Goal: Transaction & Acquisition: Purchase product/service

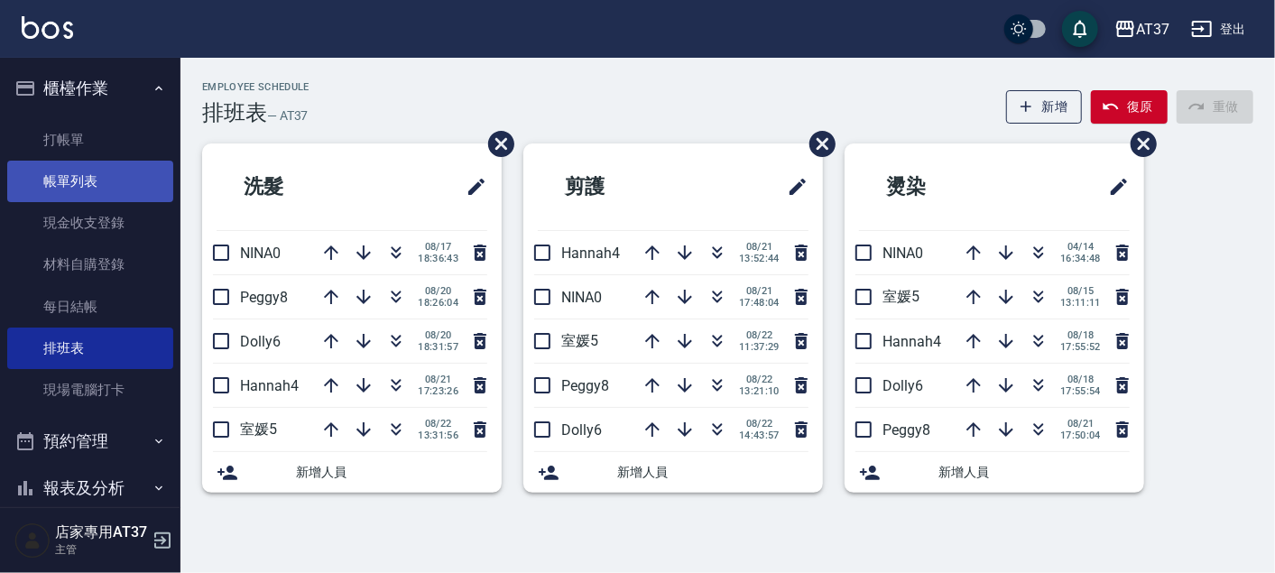
click at [92, 188] on link "帳單列表" at bounding box center [90, 181] width 166 height 41
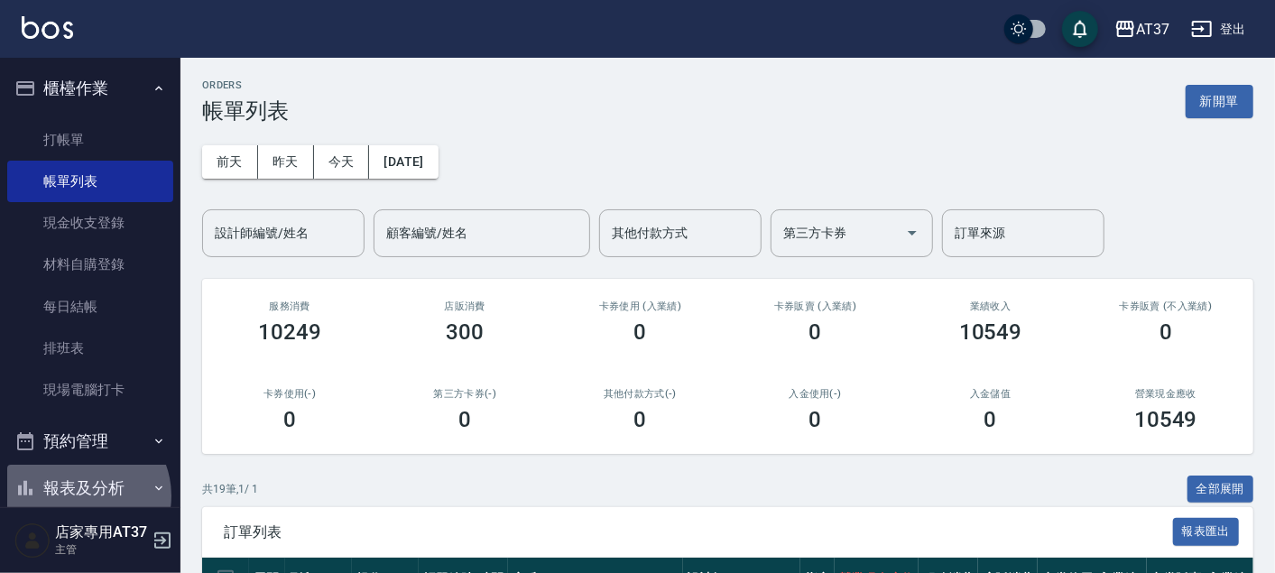
click at [79, 465] on button "報表及分析" at bounding box center [90, 488] width 166 height 47
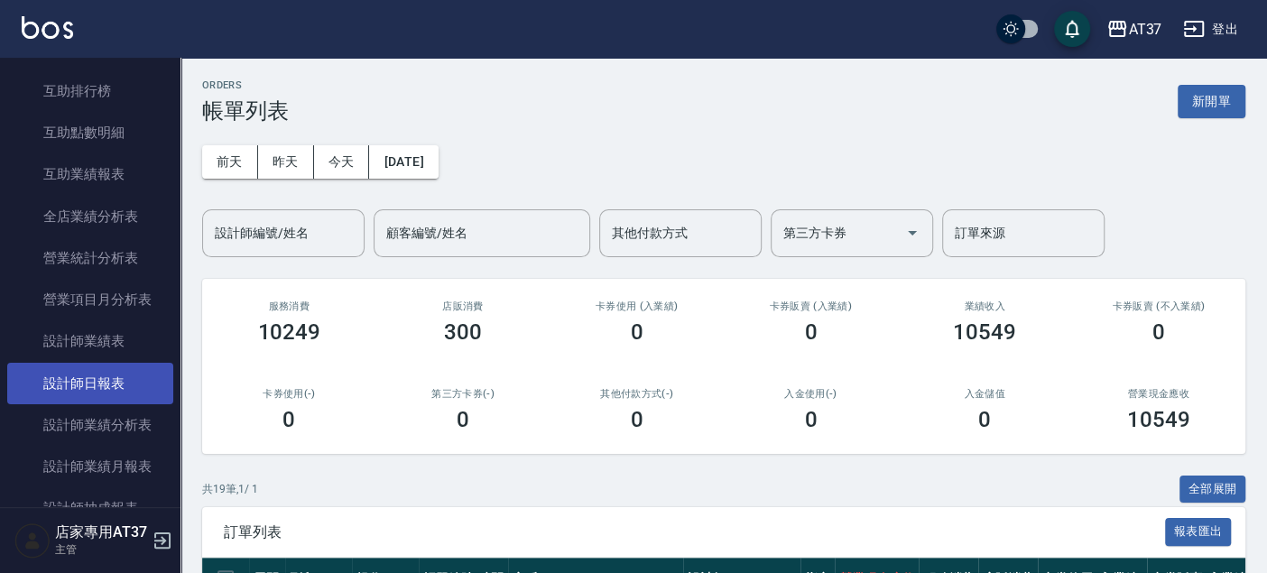
scroll to position [711, 0]
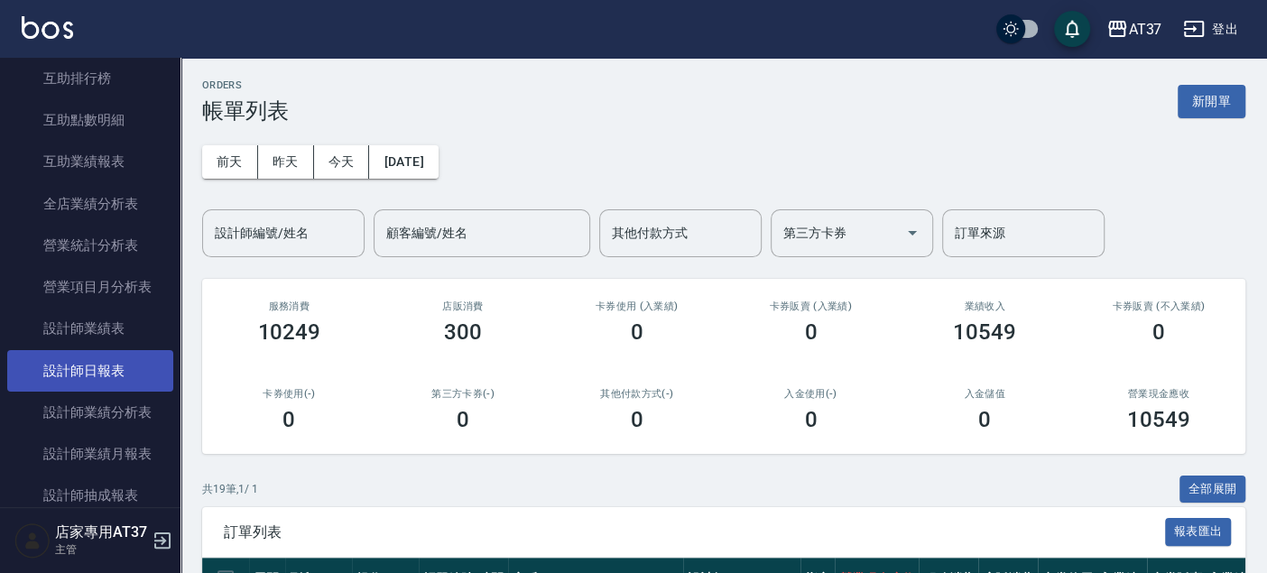
click at [109, 379] on link "設計師日報表" at bounding box center [90, 370] width 166 height 41
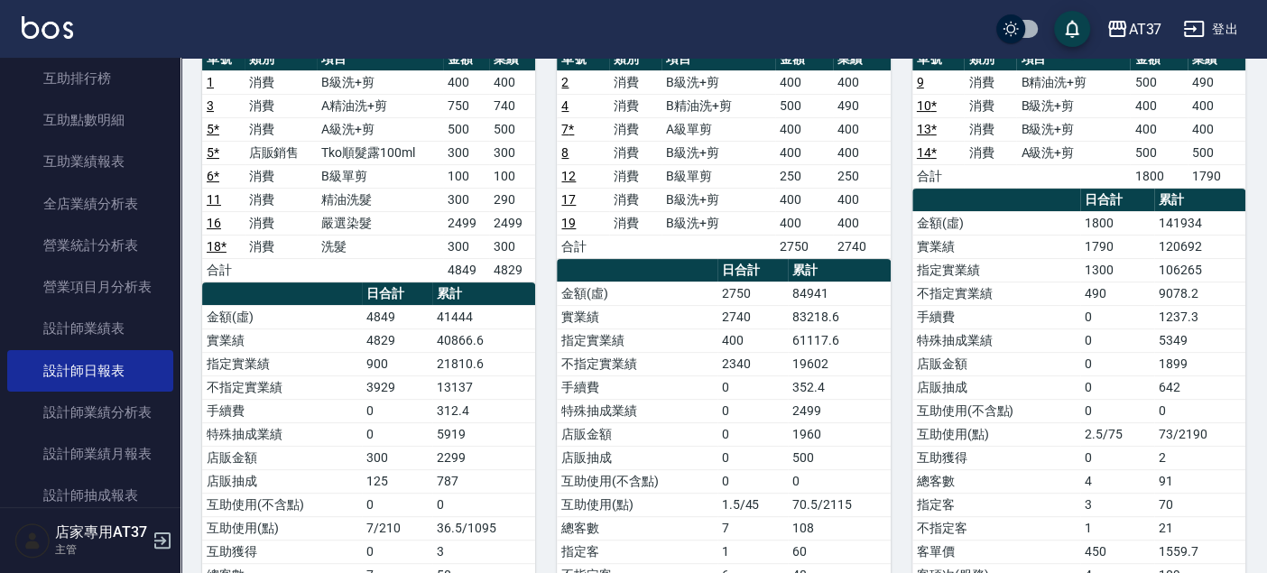
scroll to position [100, 0]
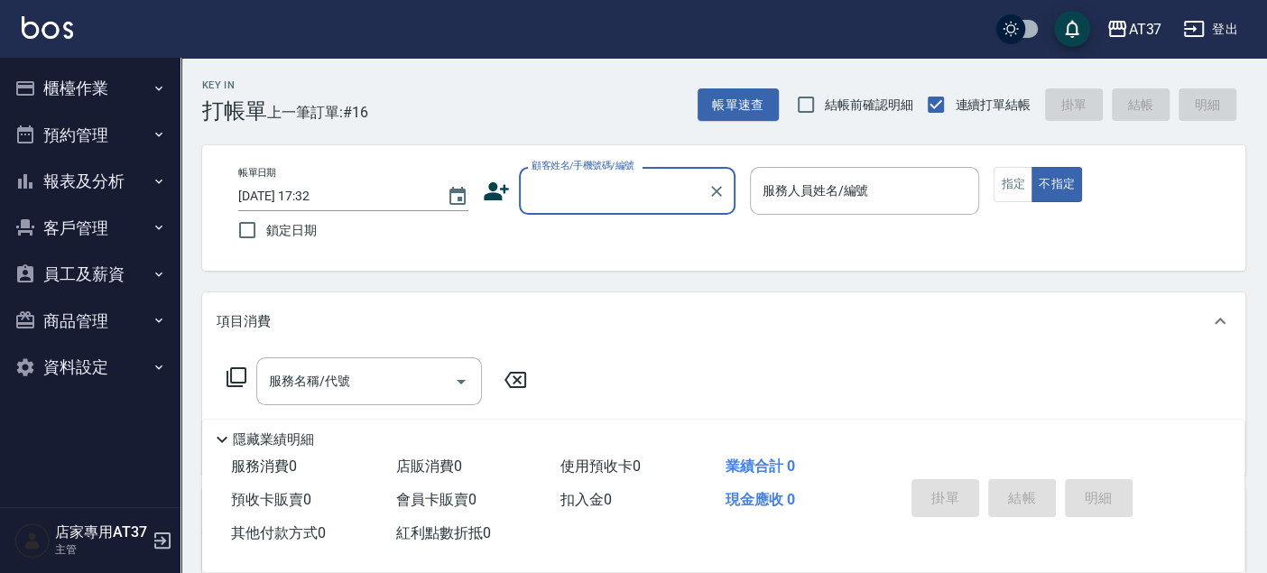
click at [639, 198] on input "顧客姓名/手機號碼/編號" at bounding box center [613, 191] width 173 height 32
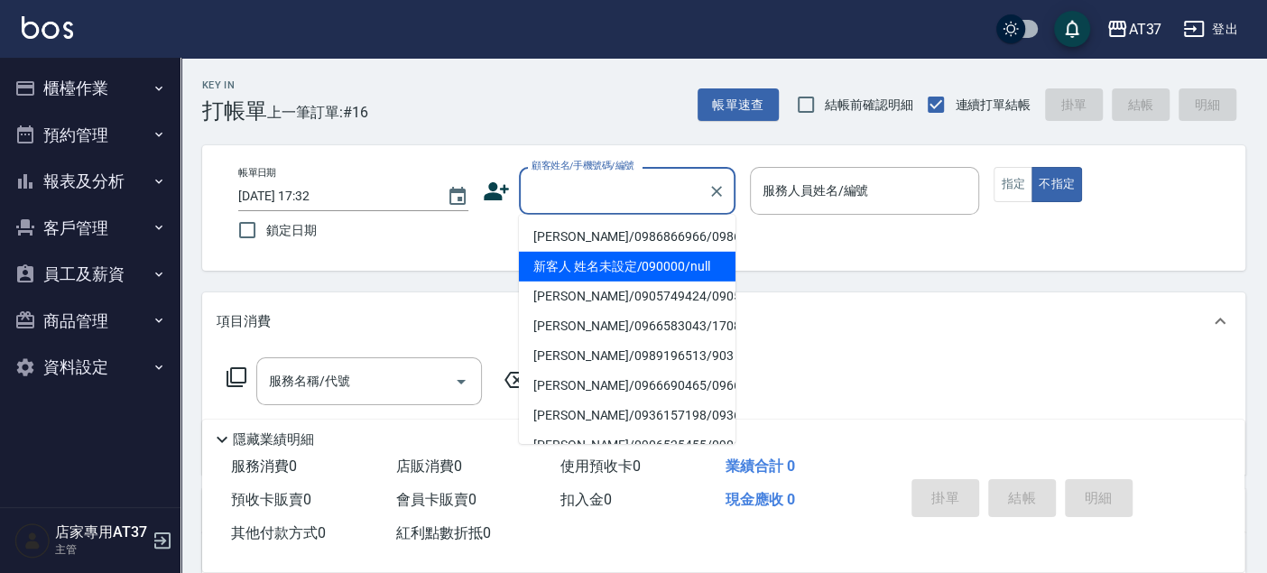
click at [639, 276] on li "新客人 姓名未設定/090000/null" at bounding box center [627, 267] width 217 height 30
type input "新客人 姓名未設定/090000/null"
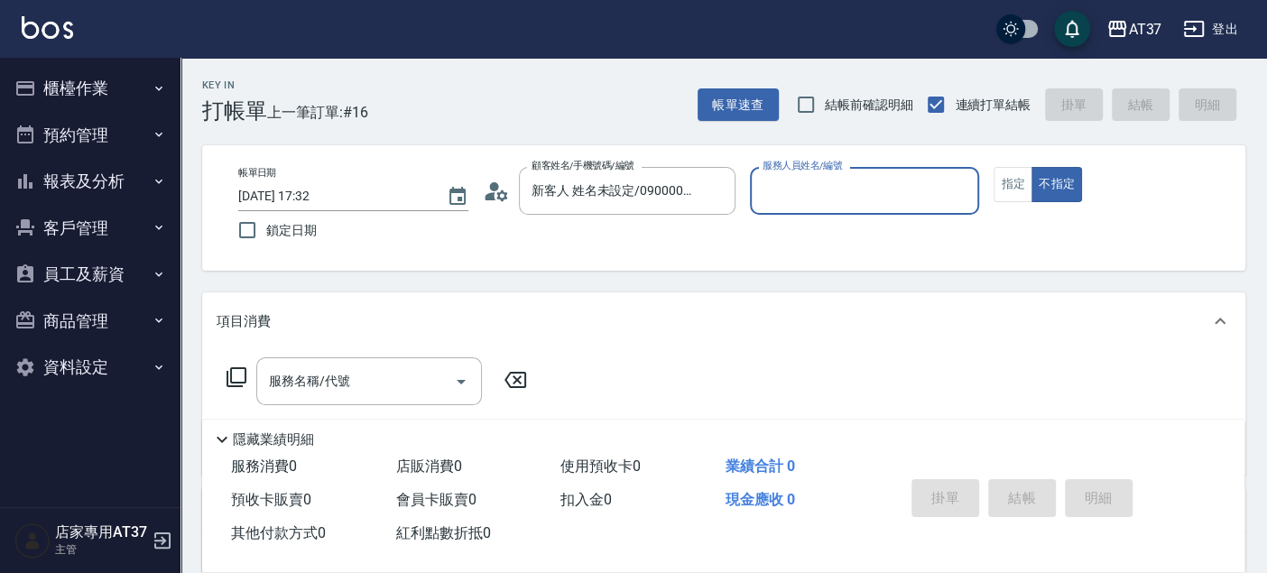
click at [809, 193] on input "服務人員姓名/編號" at bounding box center [865, 191] width 214 height 32
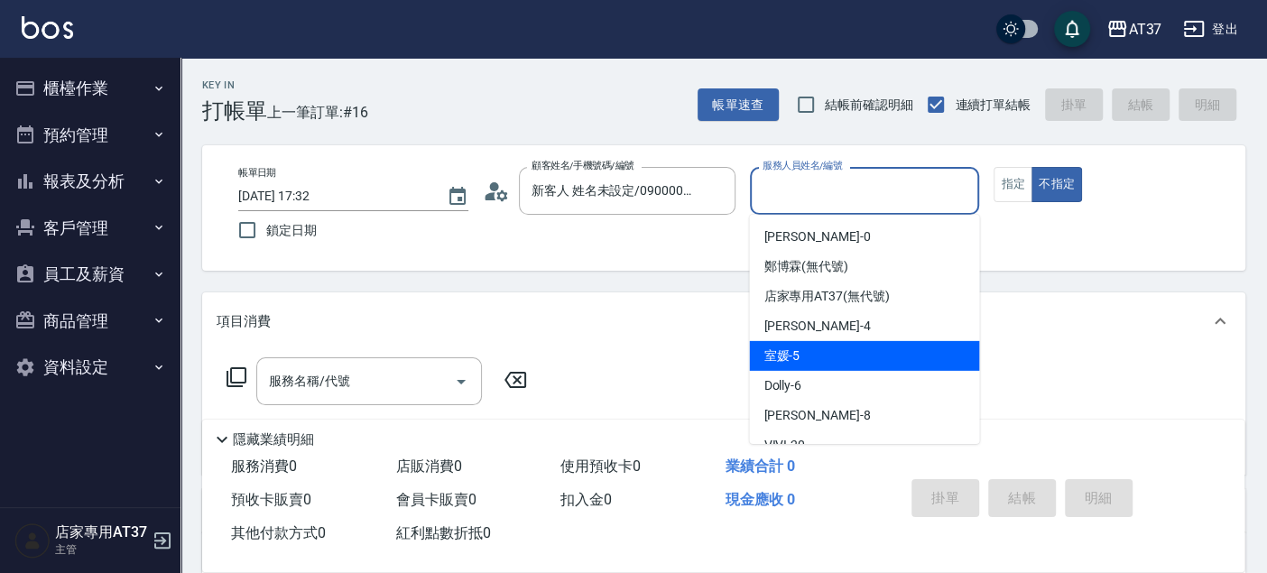
click at [812, 361] on div "室媛 -5" at bounding box center [864, 356] width 230 height 30
type input "室媛-5"
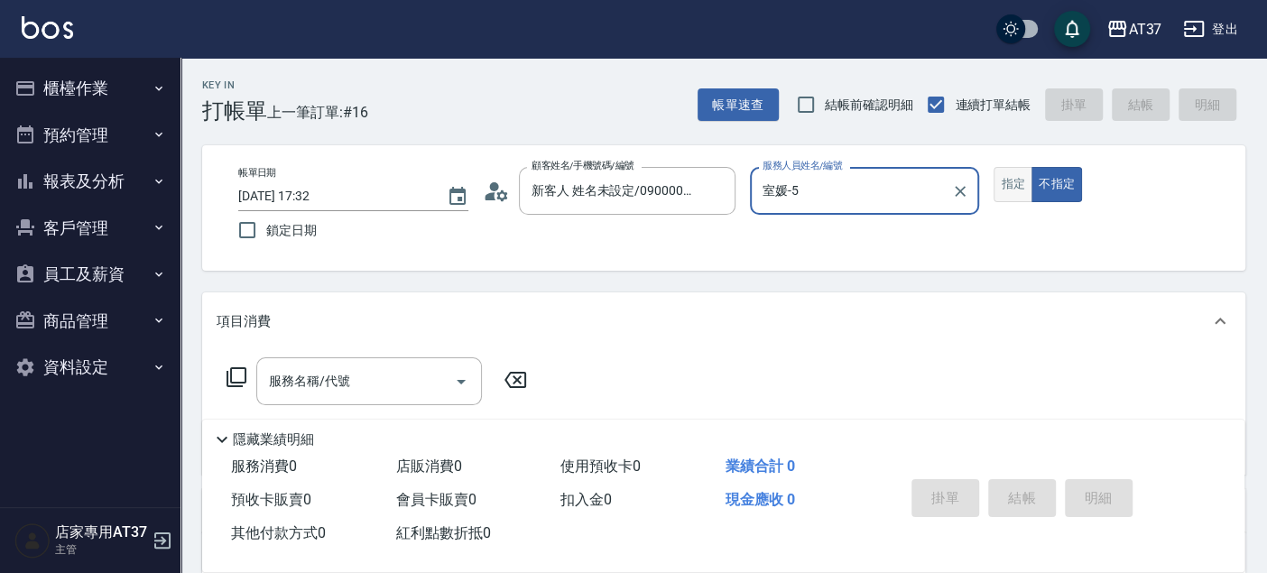
click at [999, 184] on button "指定" at bounding box center [1012, 184] width 39 height 35
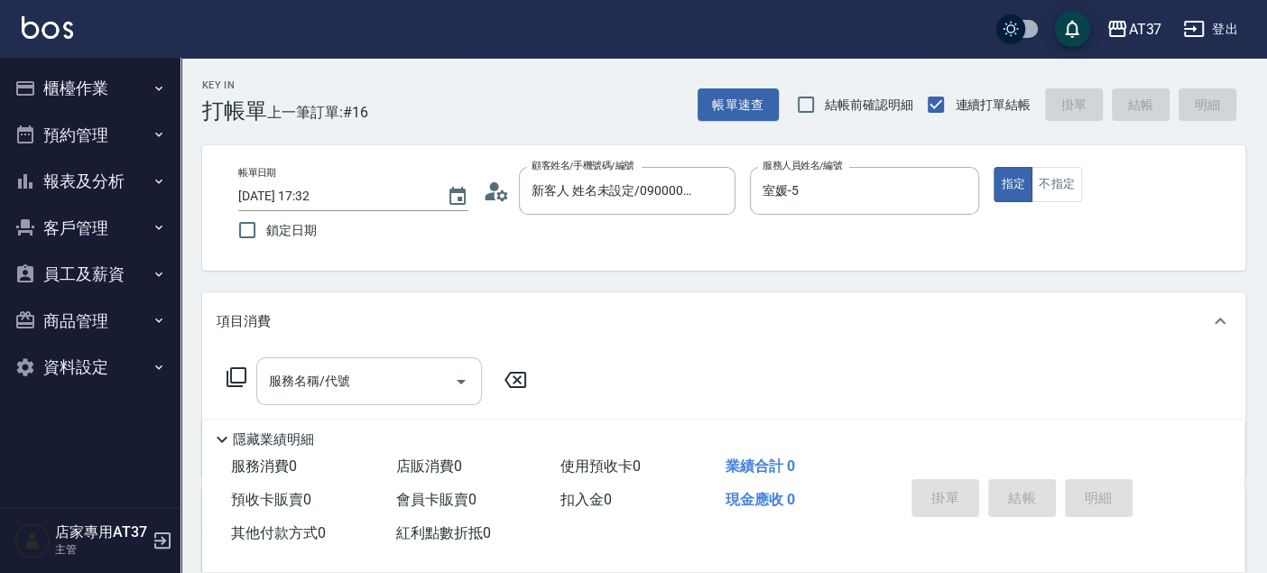
click at [327, 399] on div "服務名稱/代號" at bounding box center [369, 381] width 226 height 48
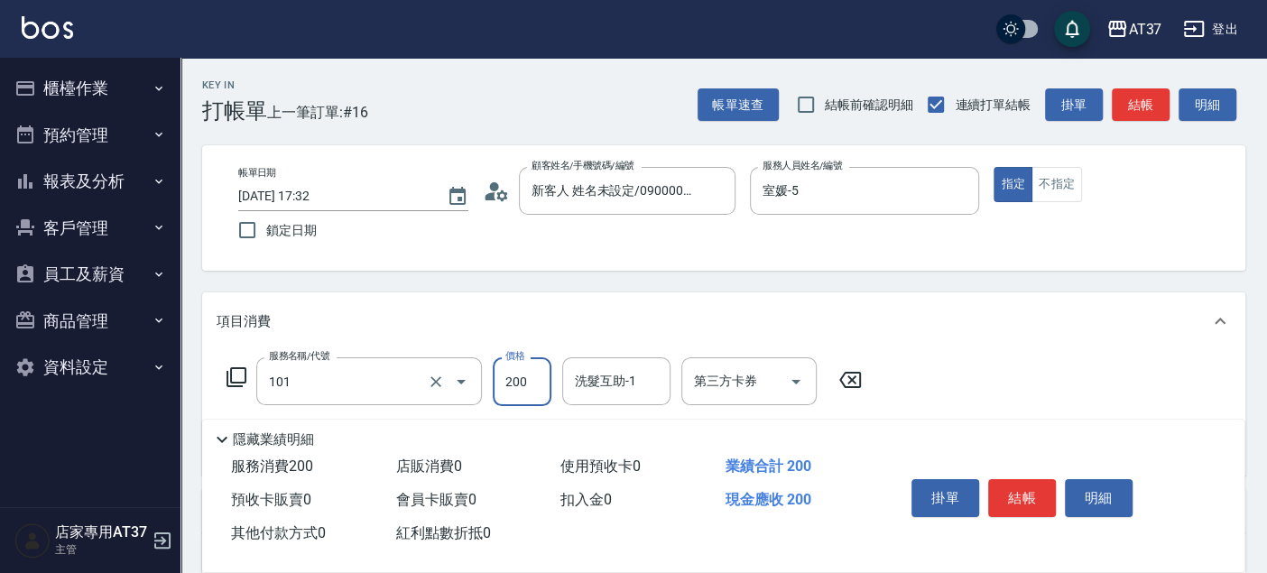
type input "洗髮(101)"
type input "300"
click at [1143, 106] on button "結帳" at bounding box center [1140, 104] width 58 height 33
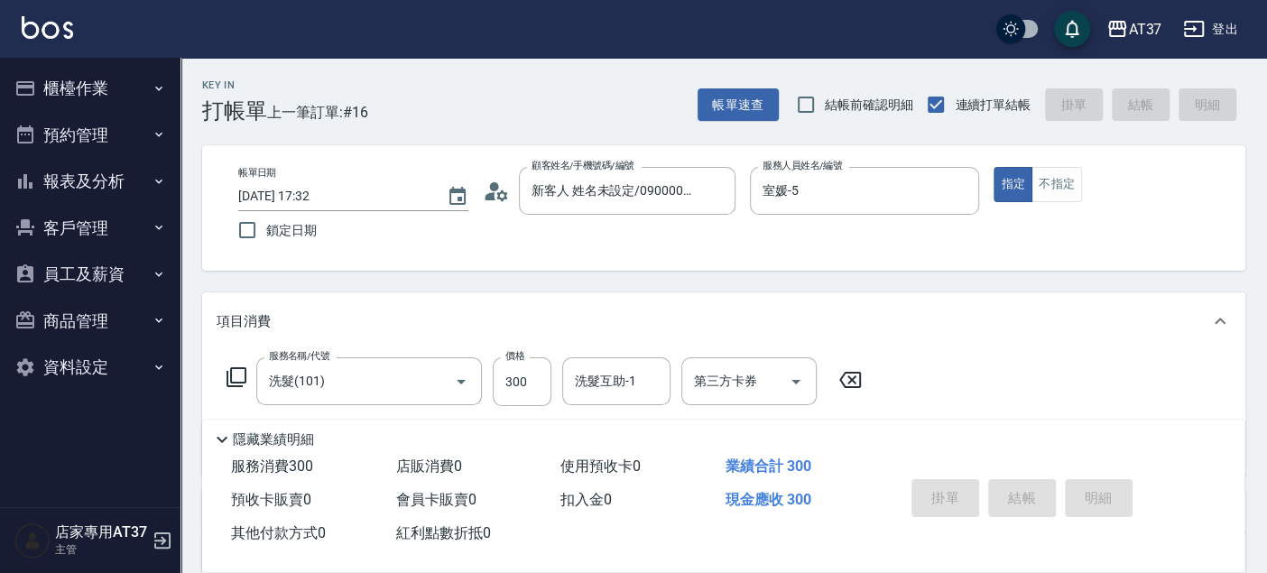
type input "2025/08/22 19:29"
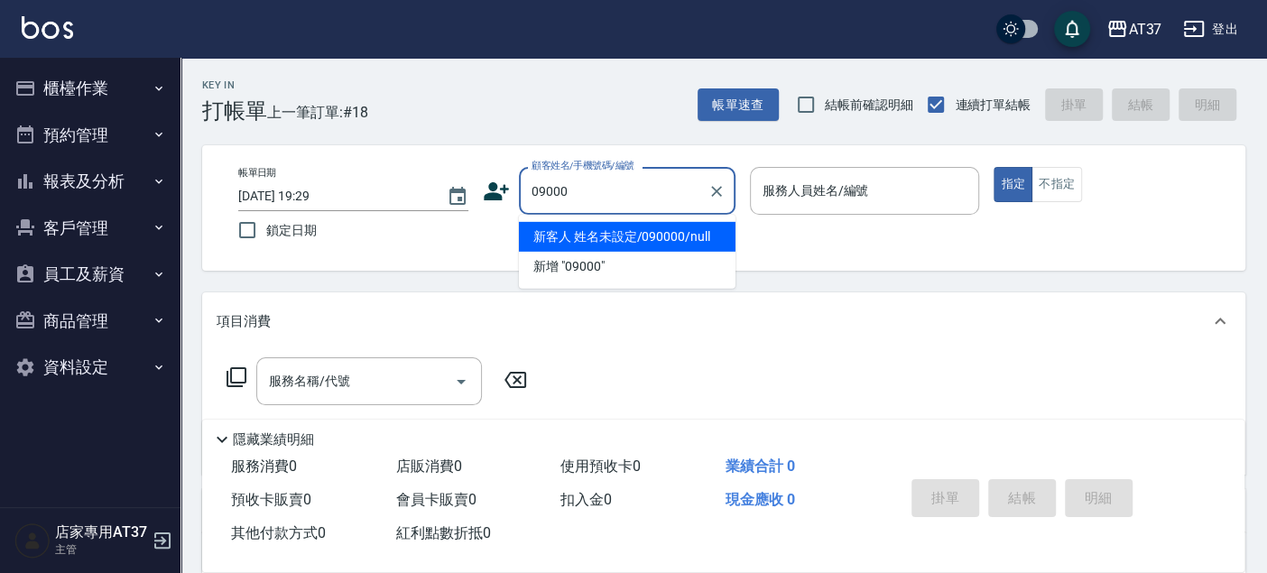
type input "新客人 姓名未設定/090000/null"
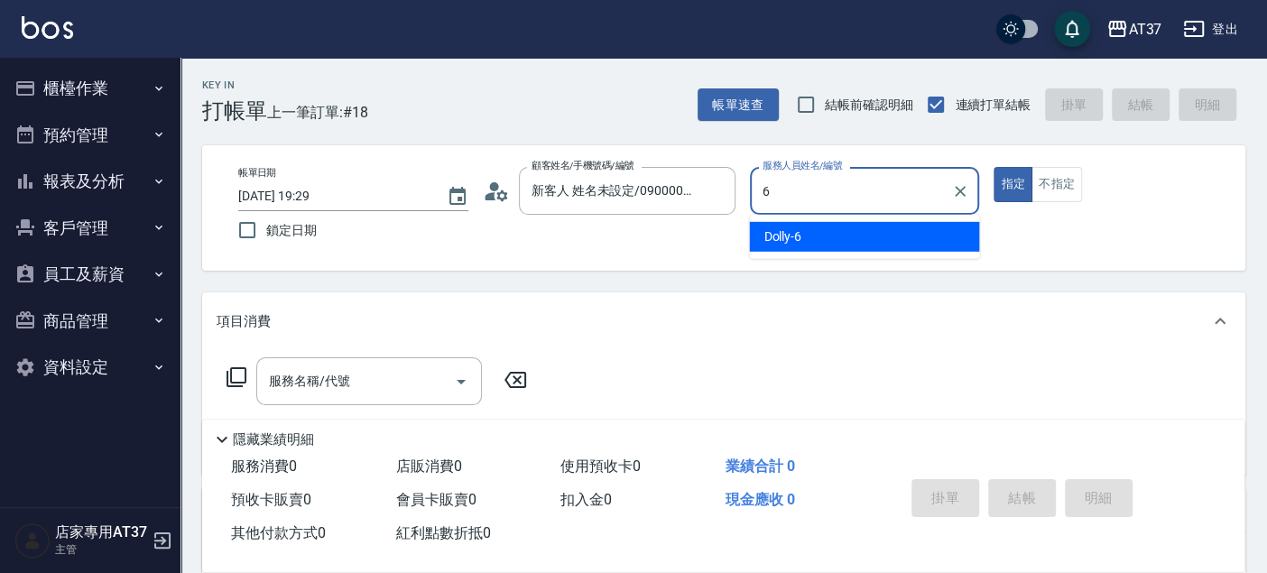
type input "6"
type button "true"
type input "Dolly-6"
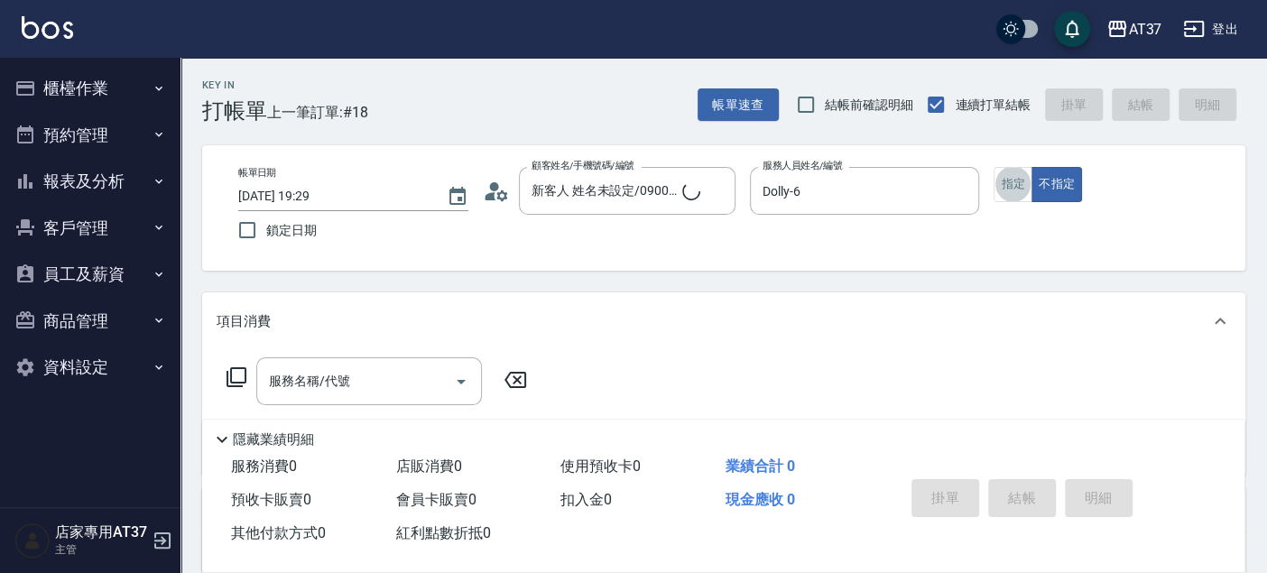
type input "新客人 姓名未設定/09000/null"
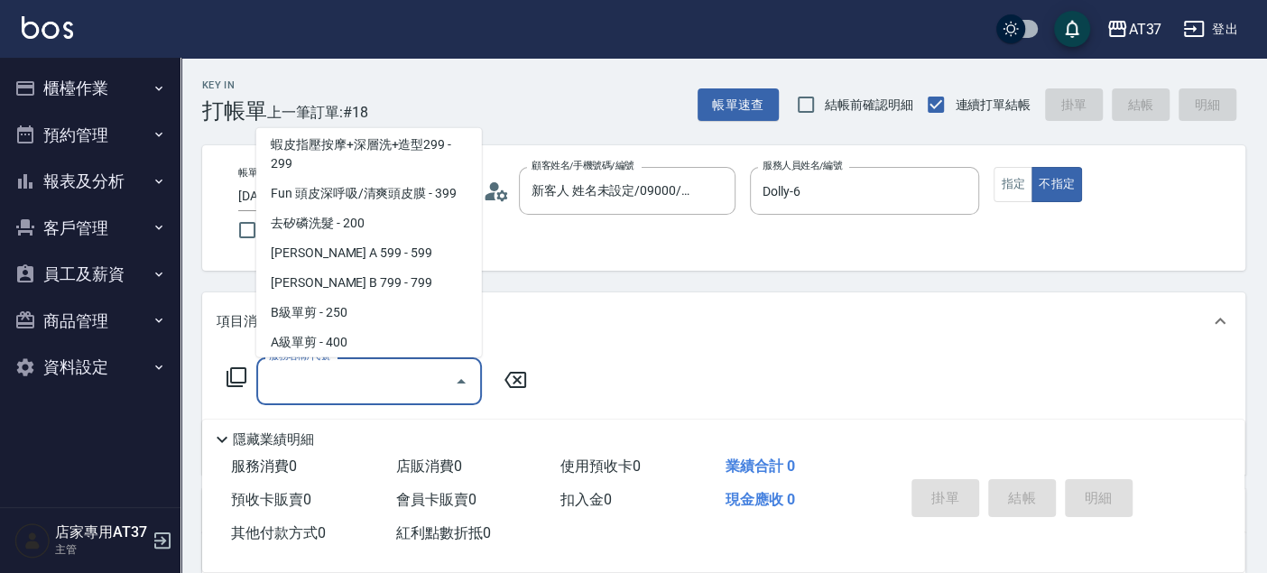
scroll to position [332, 0]
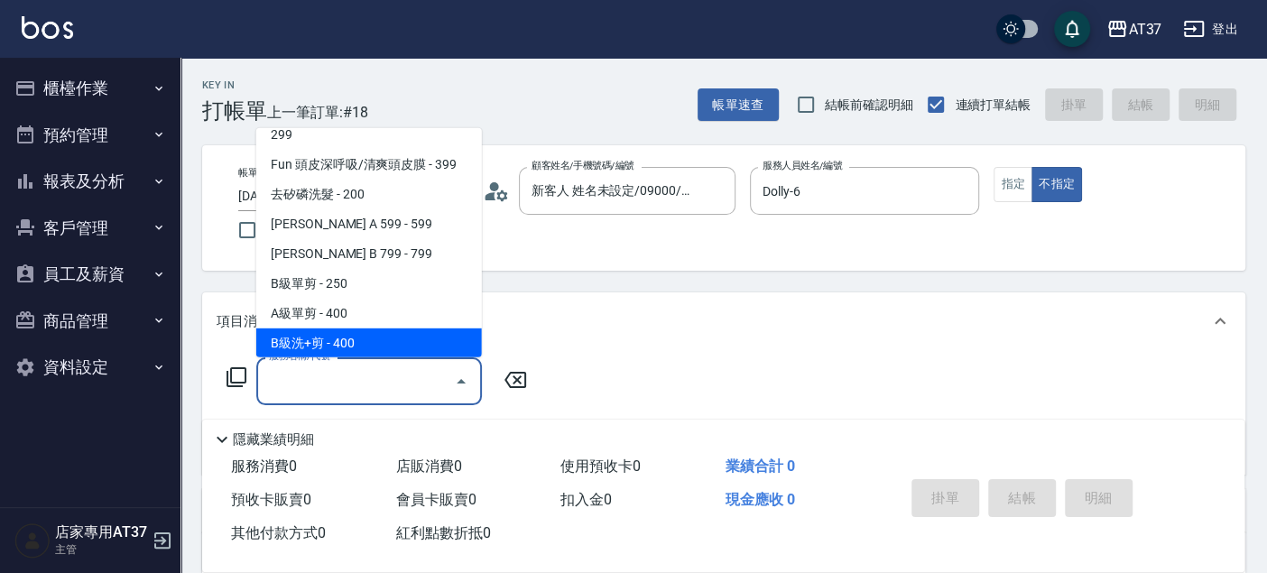
type input "B級洗+剪(203)"
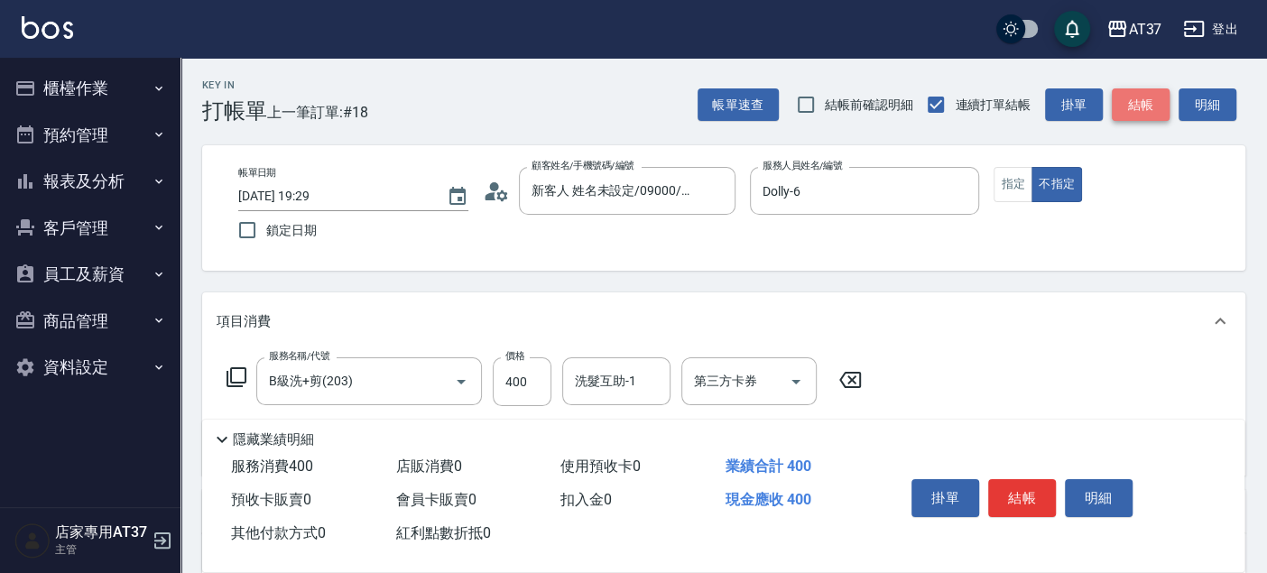
click at [1123, 100] on button "結帳" at bounding box center [1140, 104] width 58 height 33
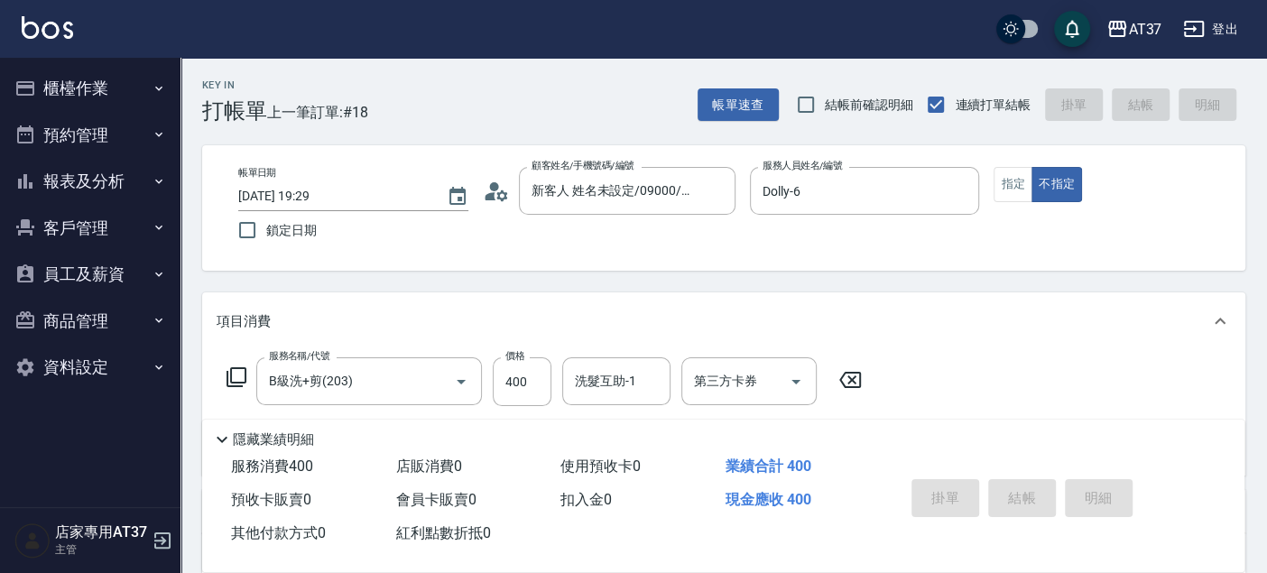
type input "2025/08/22 19:46"
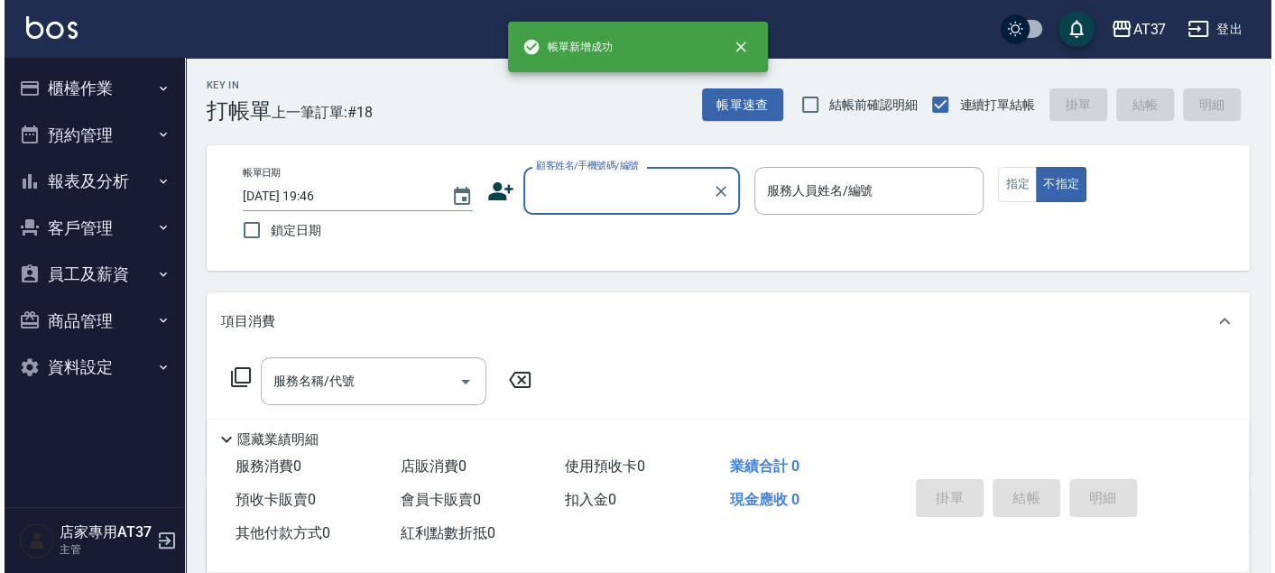
scroll to position [0, 0]
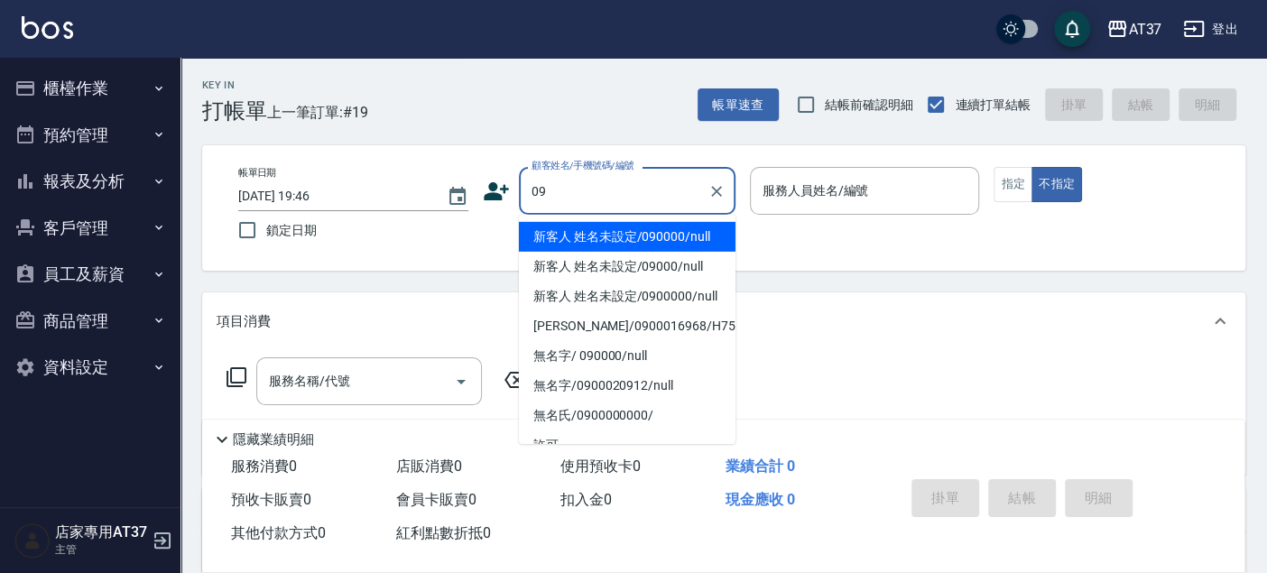
type input "0"
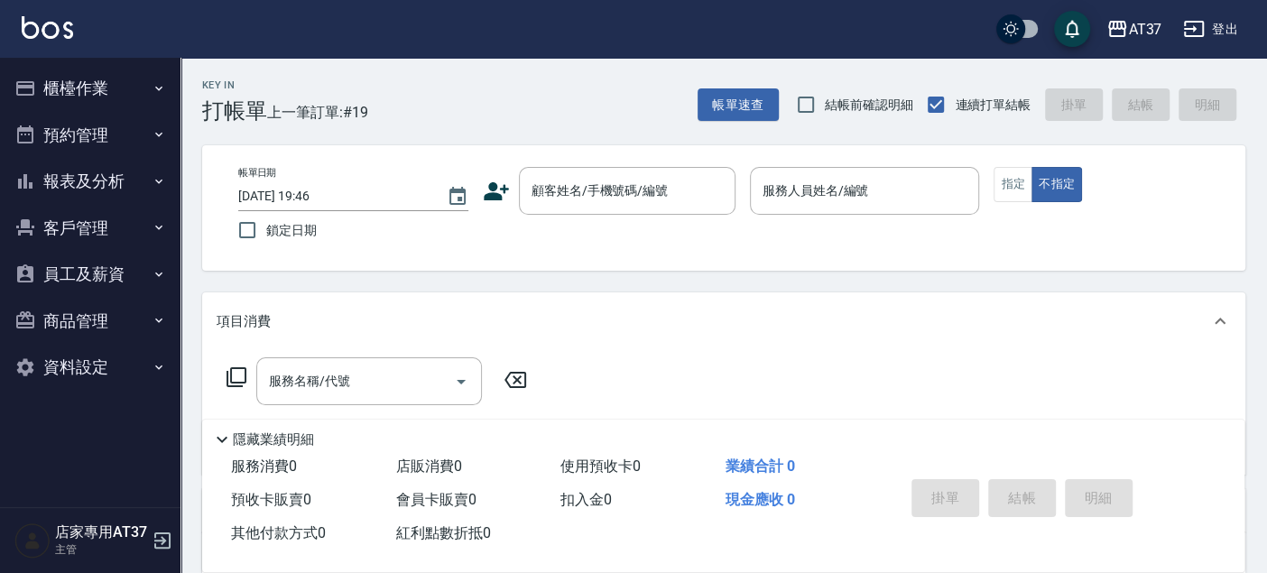
click at [502, 193] on icon at bounding box center [496, 191] width 27 height 27
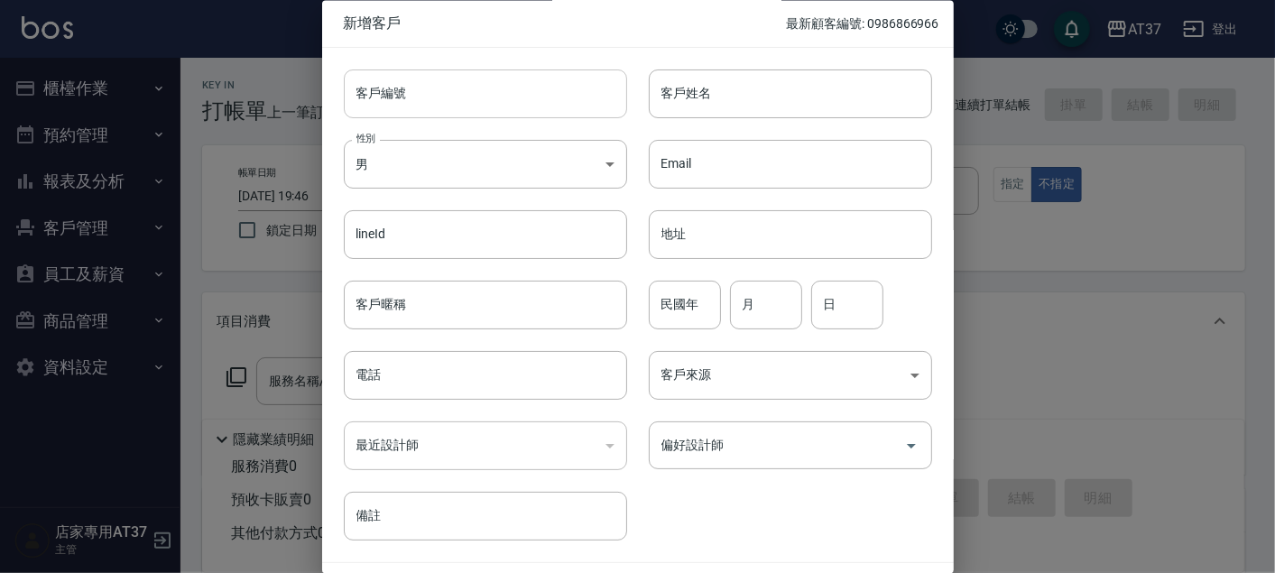
click at [566, 103] on input "客戶編號" at bounding box center [485, 93] width 283 height 49
type input "0963395219"
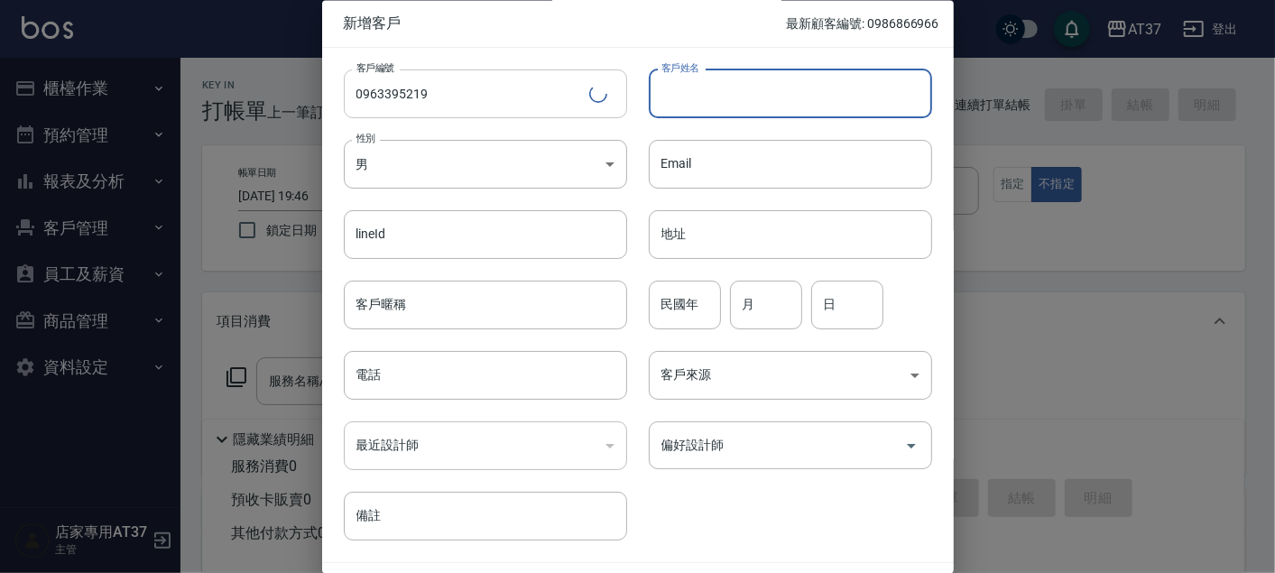
type input "0"
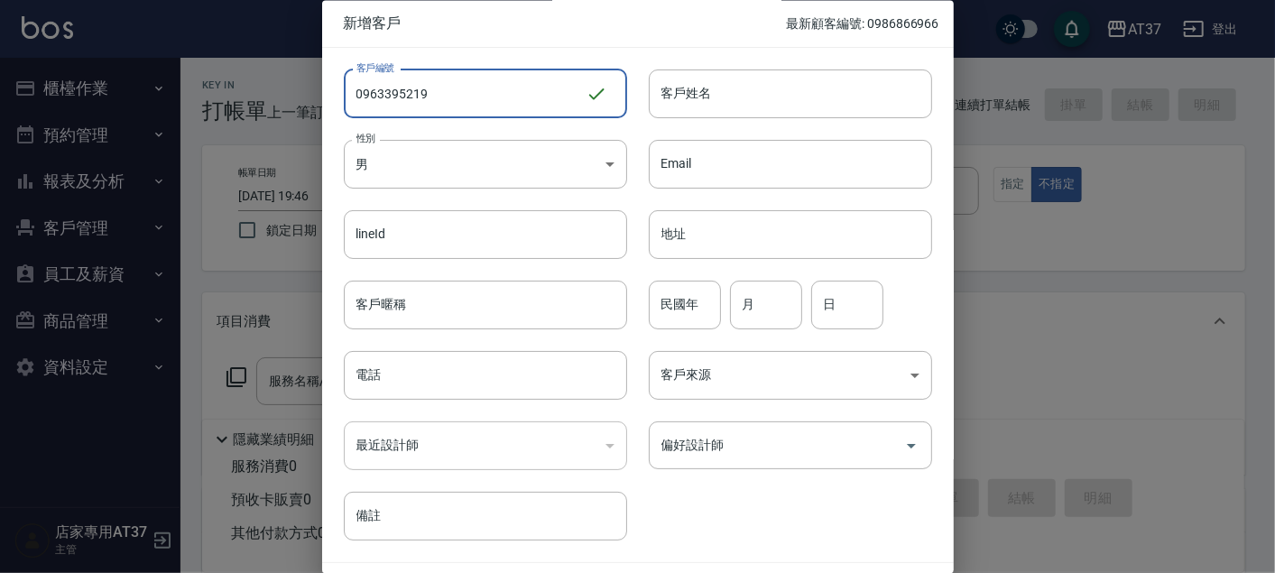
drag, startPoint x: 490, startPoint y: 89, endPoint x: 363, endPoint y: 92, distance: 127.2
click at [363, 92] on input "0963395219" at bounding box center [465, 93] width 242 height 49
click at [511, 92] on input "0963395219" at bounding box center [465, 93] width 242 height 49
drag, startPoint x: 511, startPoint y: 92, endPoint x: 342, endPoint y: 92, distance: 168.7
click at [342, 92] on div "客戶編號 0963395219 ​ 客戶編號" at bounding box center [474, 83] width 305 height 70
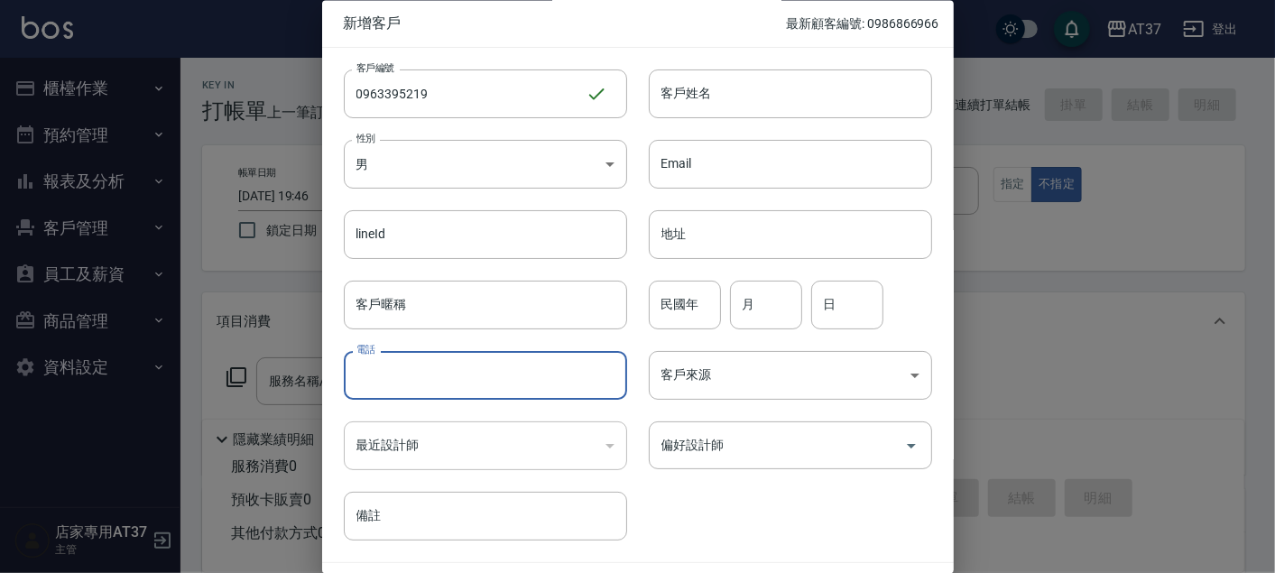
paste input "0963395219"
type input "0963395219"
click at [779, 97] on input "客戶姓名" at bounding box center [790, 93] width 283 height 49
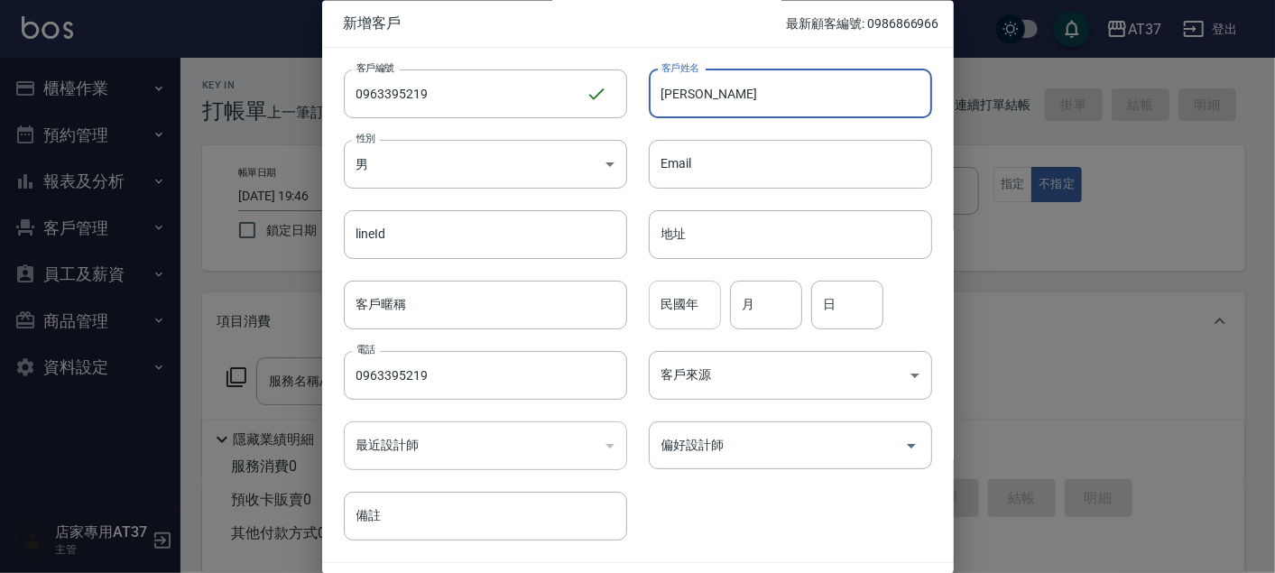
type input "呂依潔"
click at [688, 298] on input "民國年" at bounding box center [685, 305] width 72 height 49
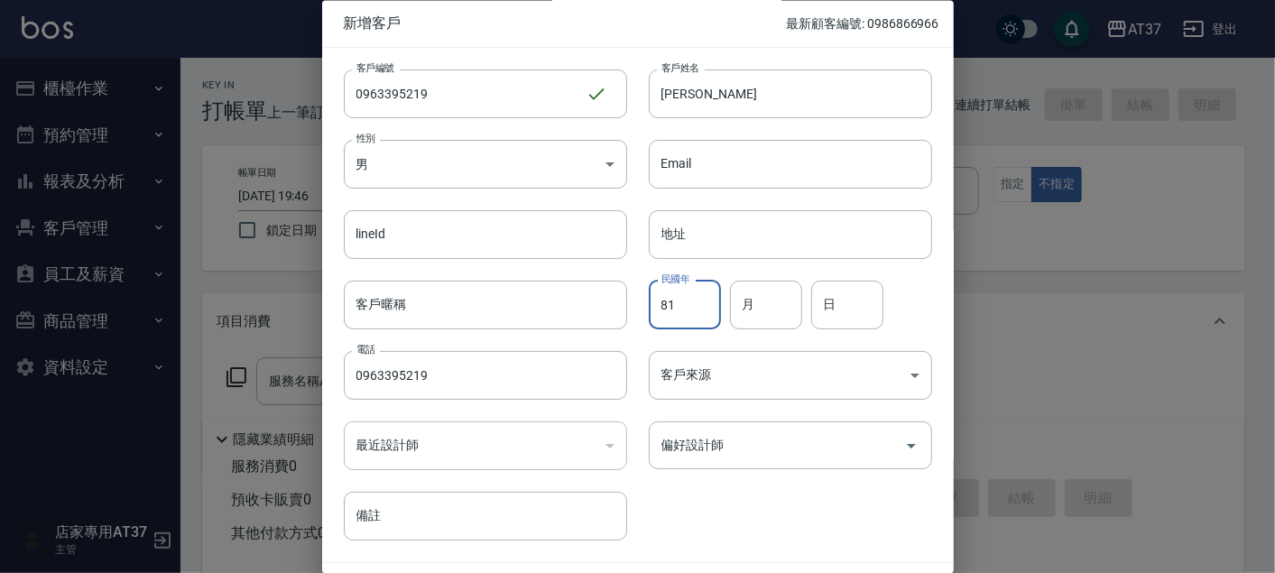
type input "81"
type input "10"
type input "24"
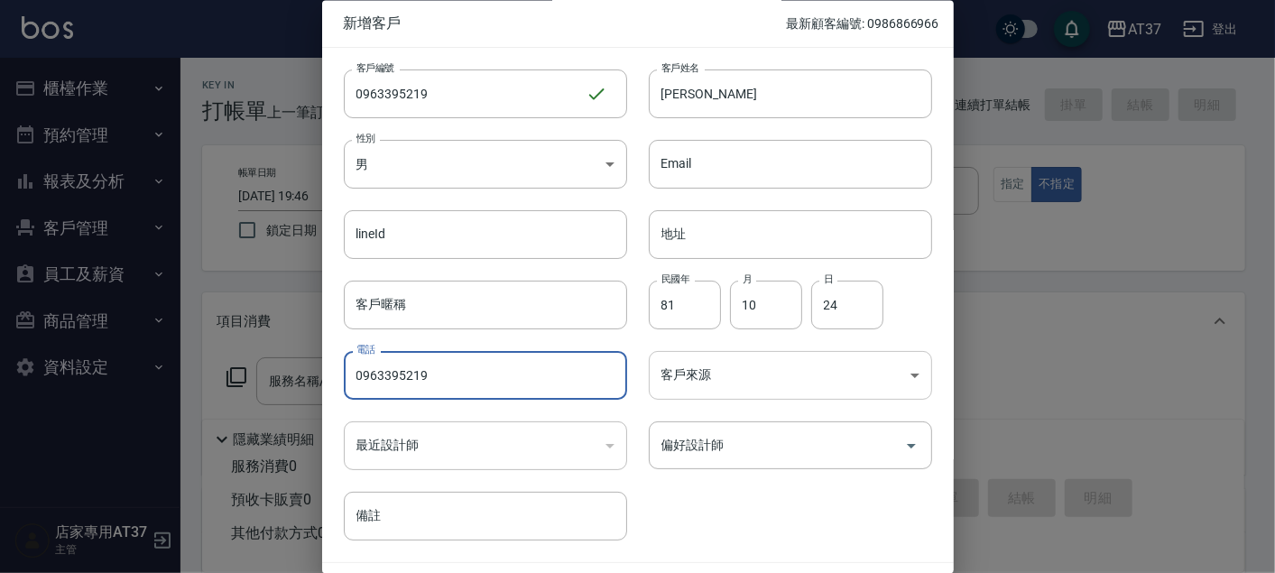
click at [733, 383] on body "AT37 登出 櫃檯作業 打帳單 帳單列表 現金收支登錄 材料自購登錄 每日結帳 排班表 現場電腦打卡 預約管理 預約管理 單日預約紀錄 單週預約紀錄 報表及…" at bounding box center [637, 438] width 1275 height 876
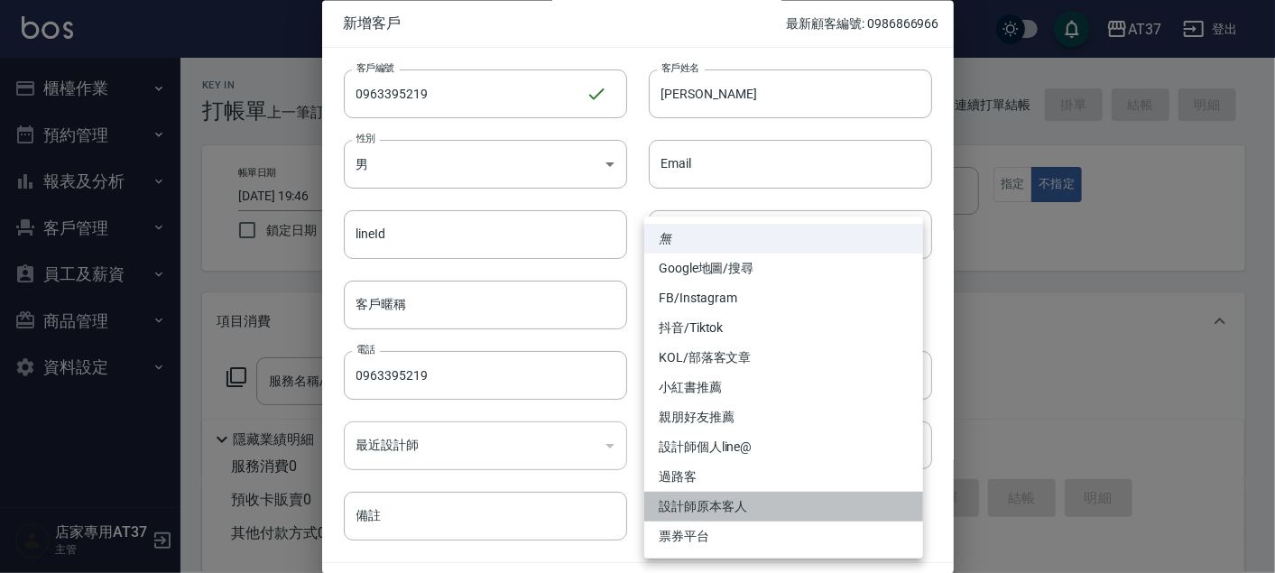
click at [786, 508] on li "設計師原本客人" at bounding box center [783, 507] width 279 height 30
type input "設計師原本客人"
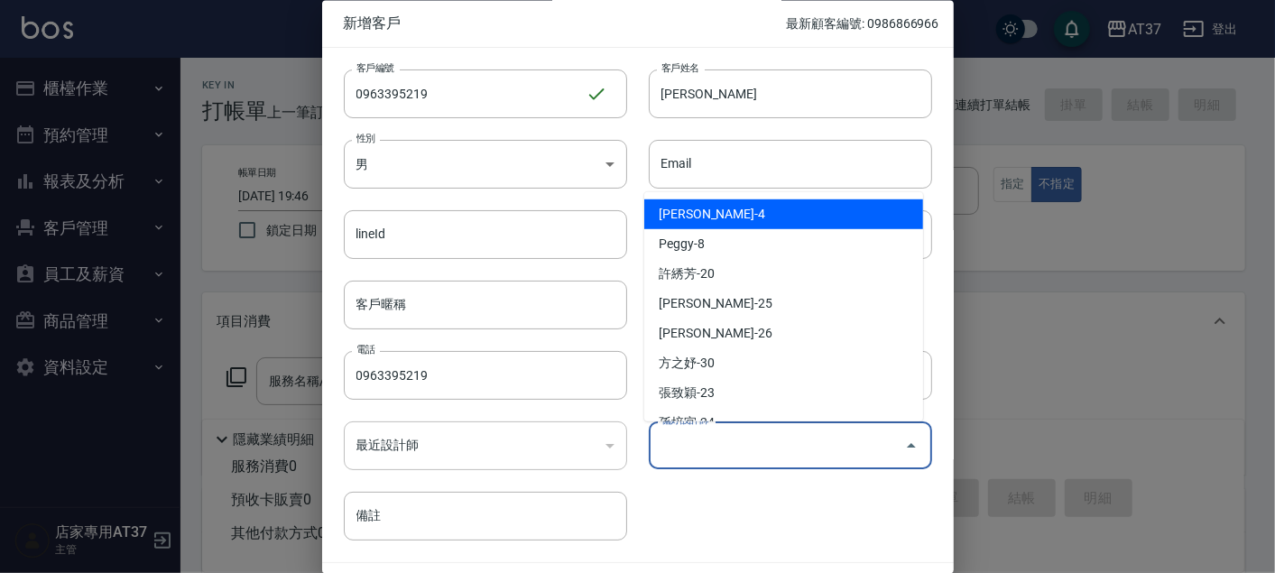
click at [875, 439] on input "偏好設計師" at bounding box center [777, 446] width 240 height 32
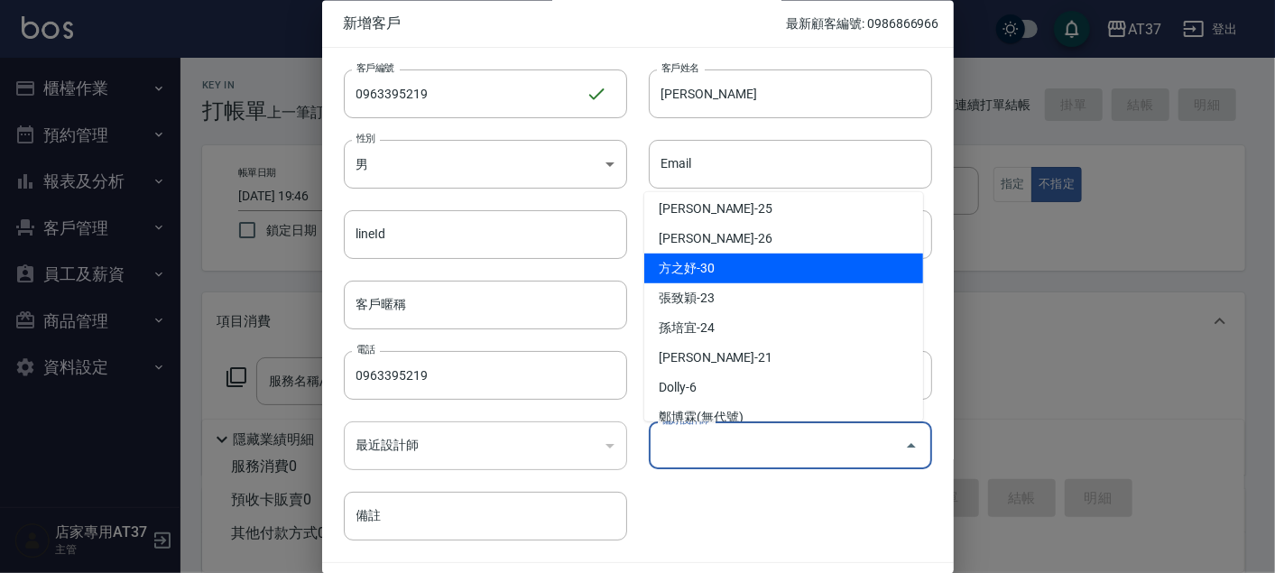
scroll to position [200, 0]
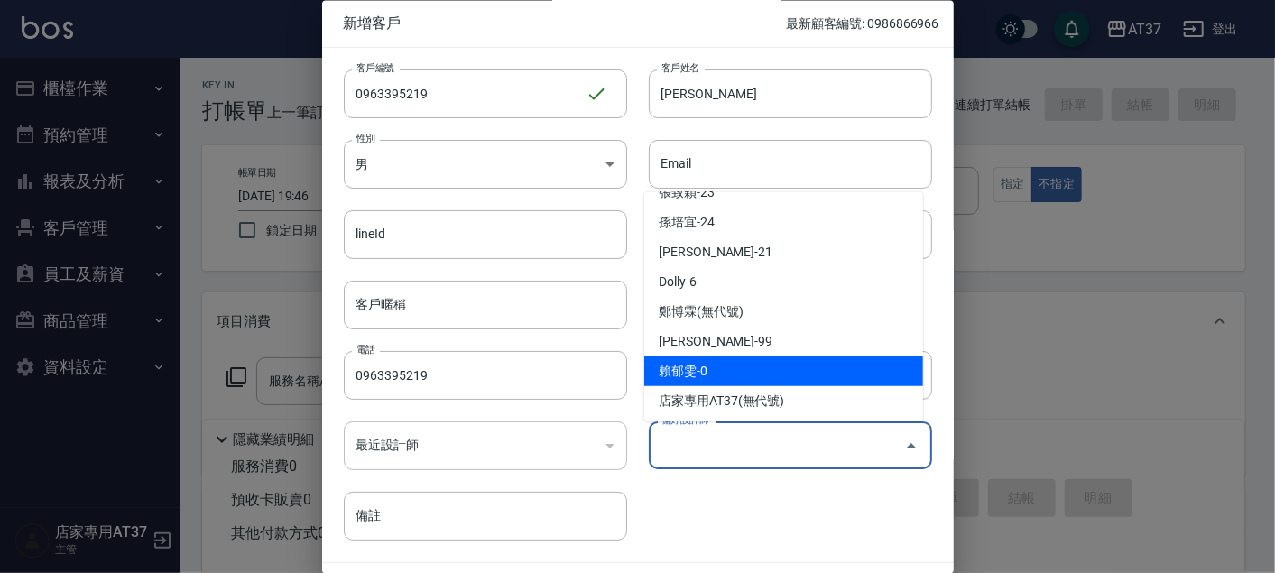
click at [774, 371] on li "賴郁雯-0" at bounding box center [783, 371] width 279 height 30
type input "賴郁雯"
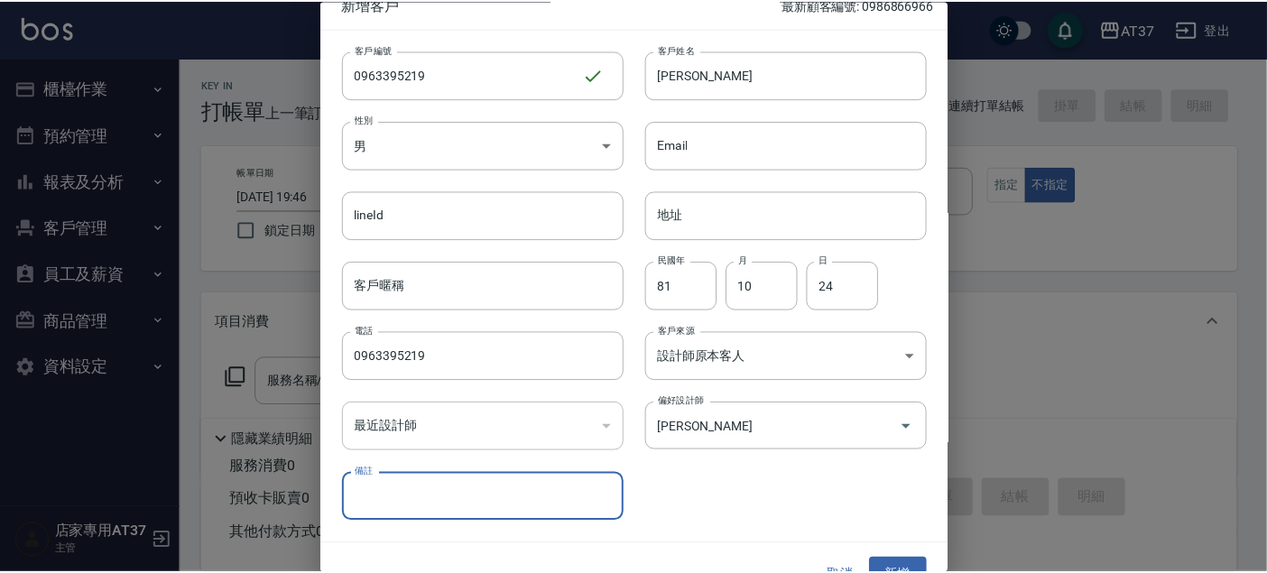
scroll to position [51, 0]
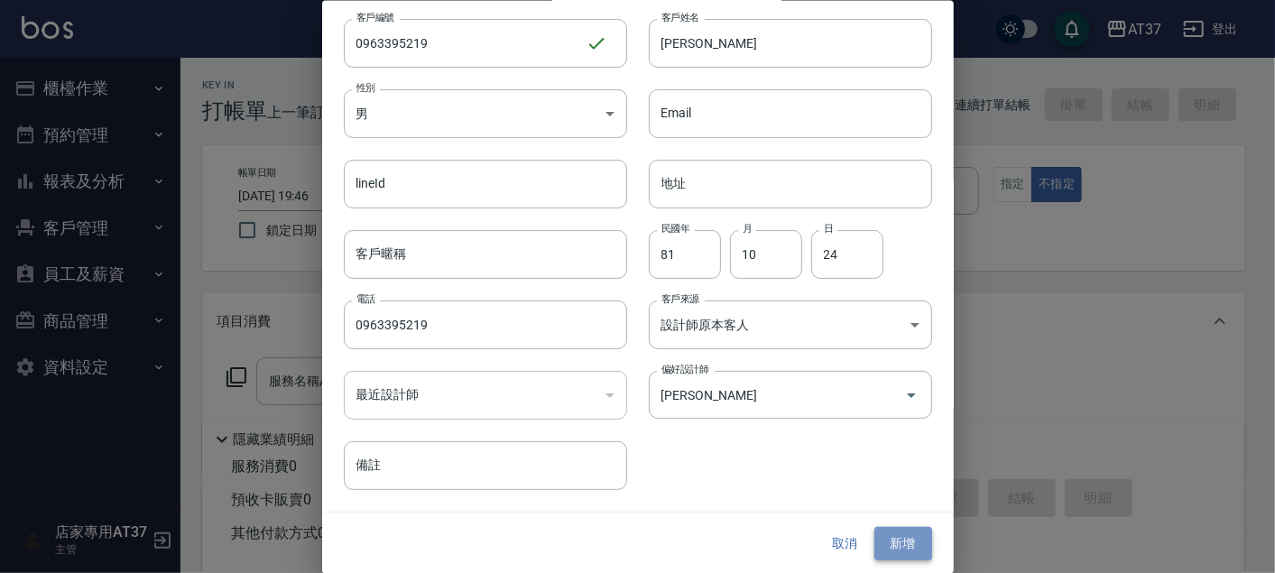
click at [906, 535] on button "新增" at bounding box center [903, 543] width 58 height 33
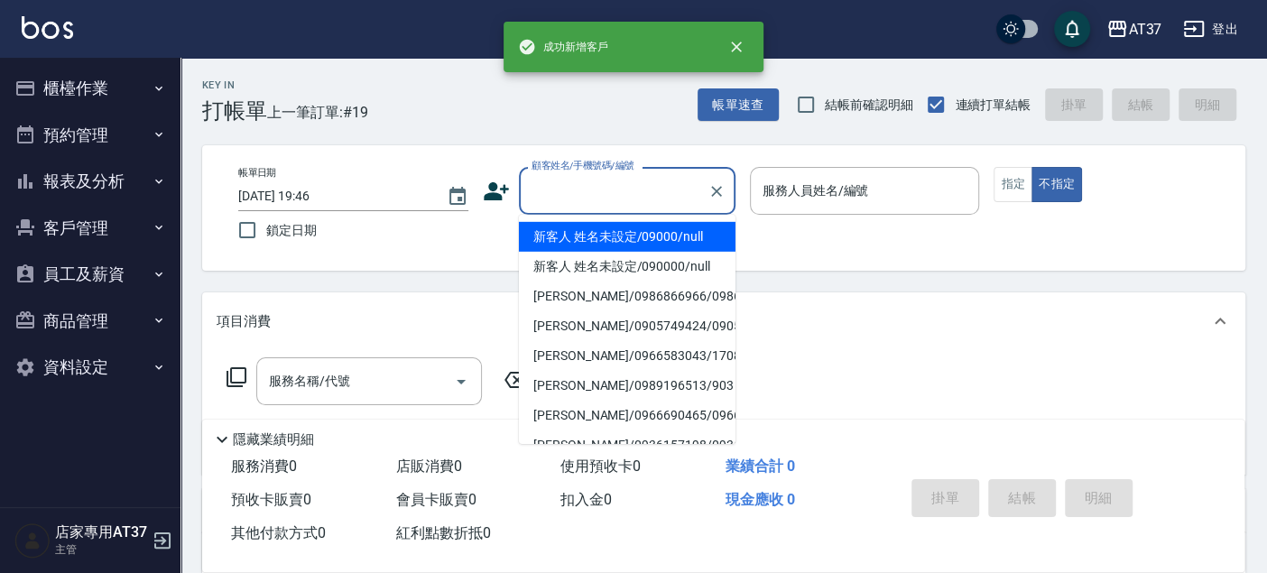
paste input "0963395219"
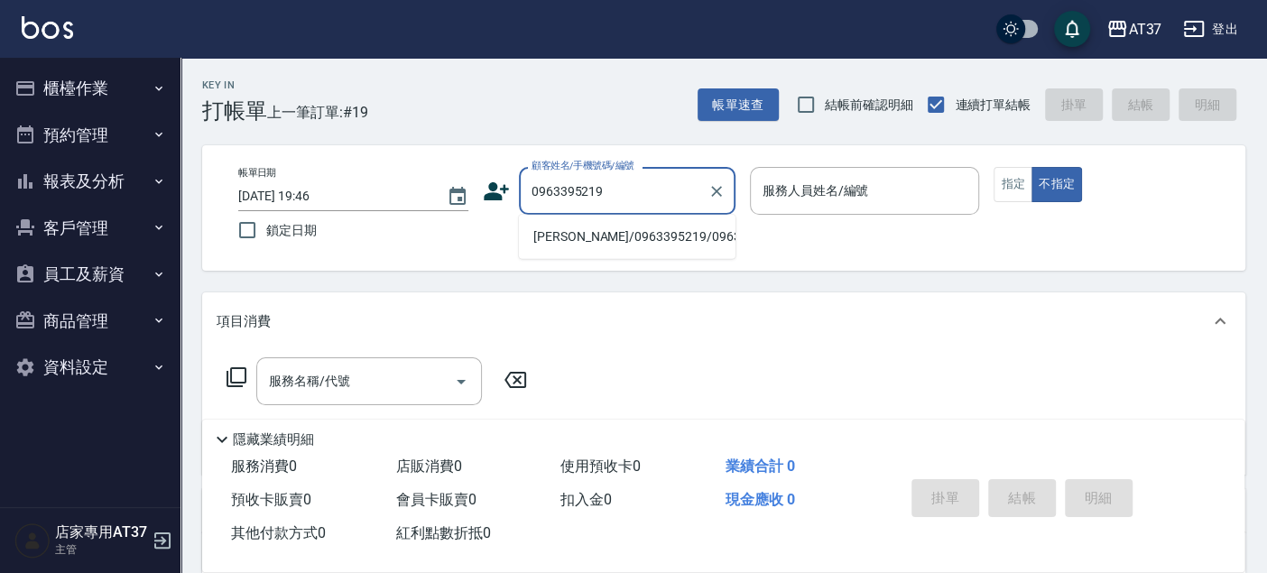
click at [712, 239] on li "呂依潔/0963395219/0963395219" at bounding box center [627, 237] width 217 height 30
type input "呂依潔/0963395219/0963395219"
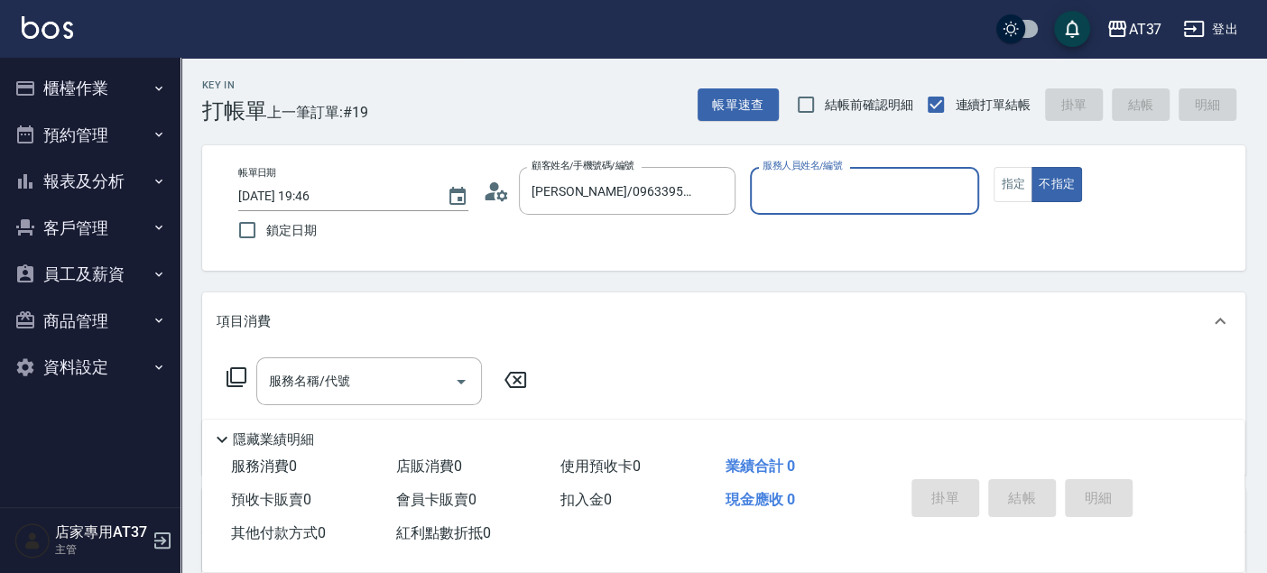
type input "NINA-0"
click at [232, 380] on icon at bounding box center [237, 377] width 22 height 22
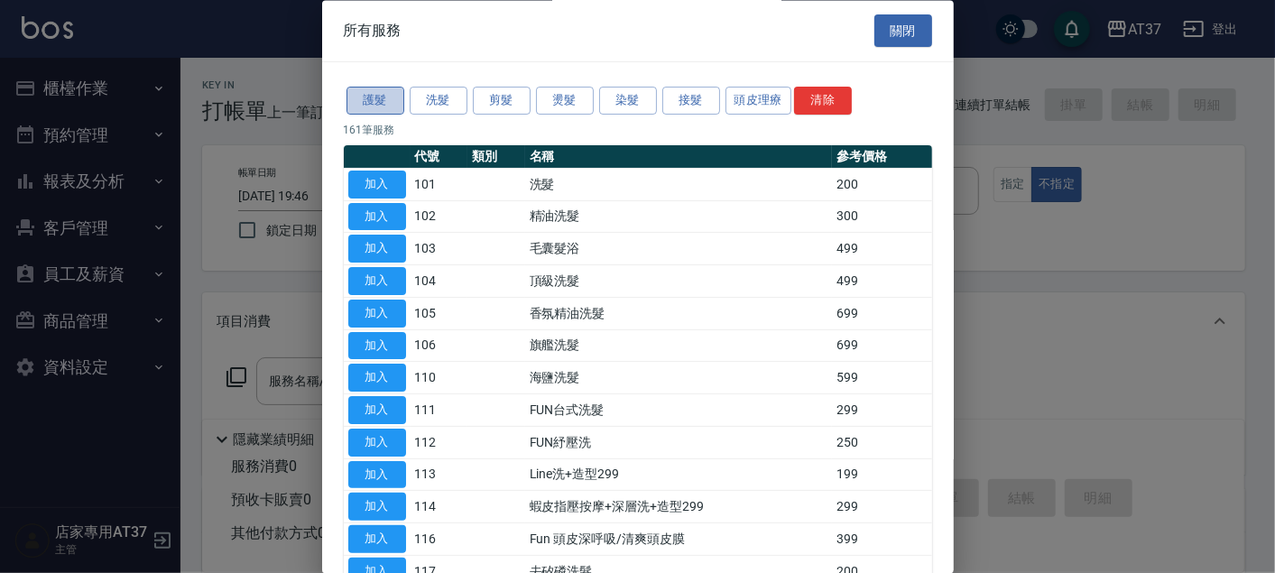
click at [363, 99] on button "護髮" at bounding box center [375, 102] width 58 height 28
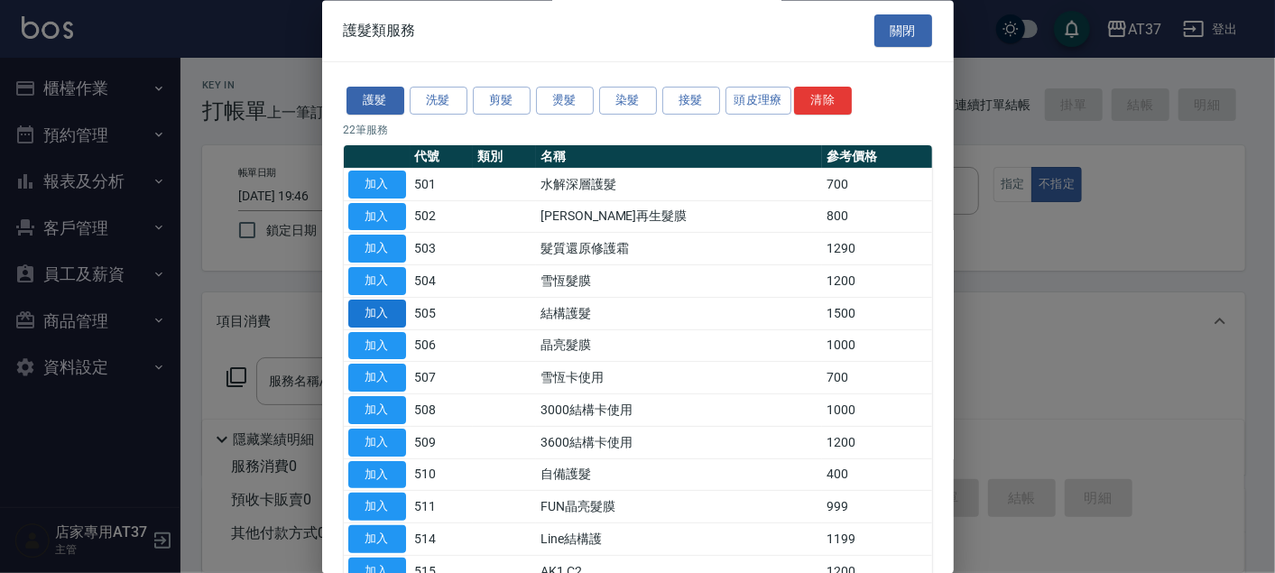
click at [385, 309] on button "加入" at bounding box center [377, 314] width 58 height 28
type input "結構護髮(505)"
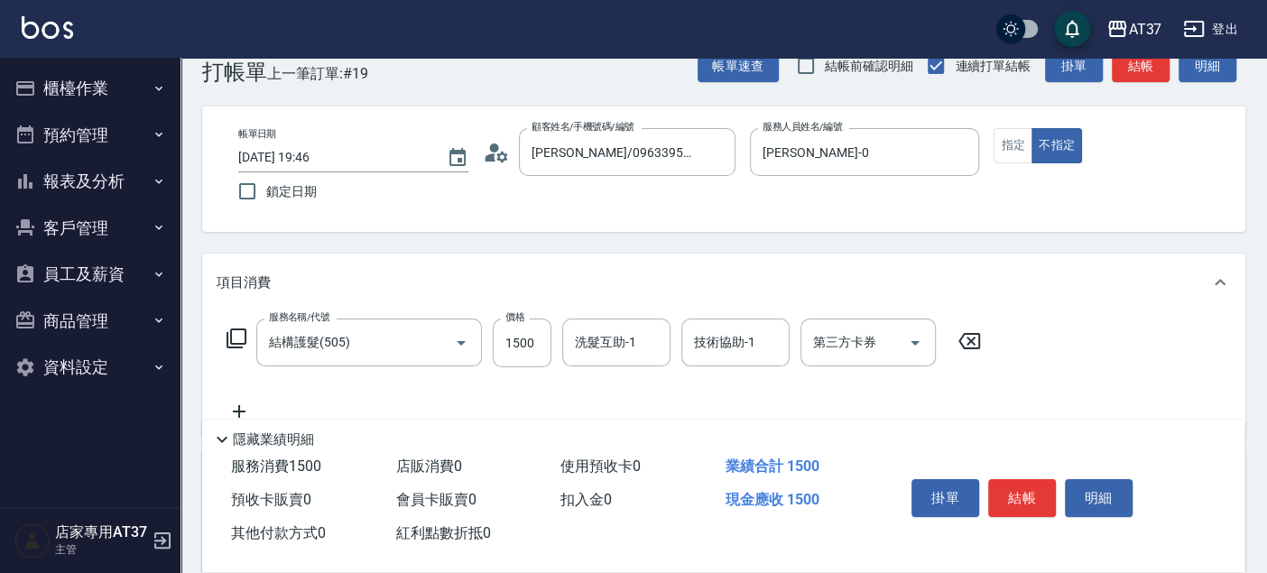
scroll to position [100, 0]
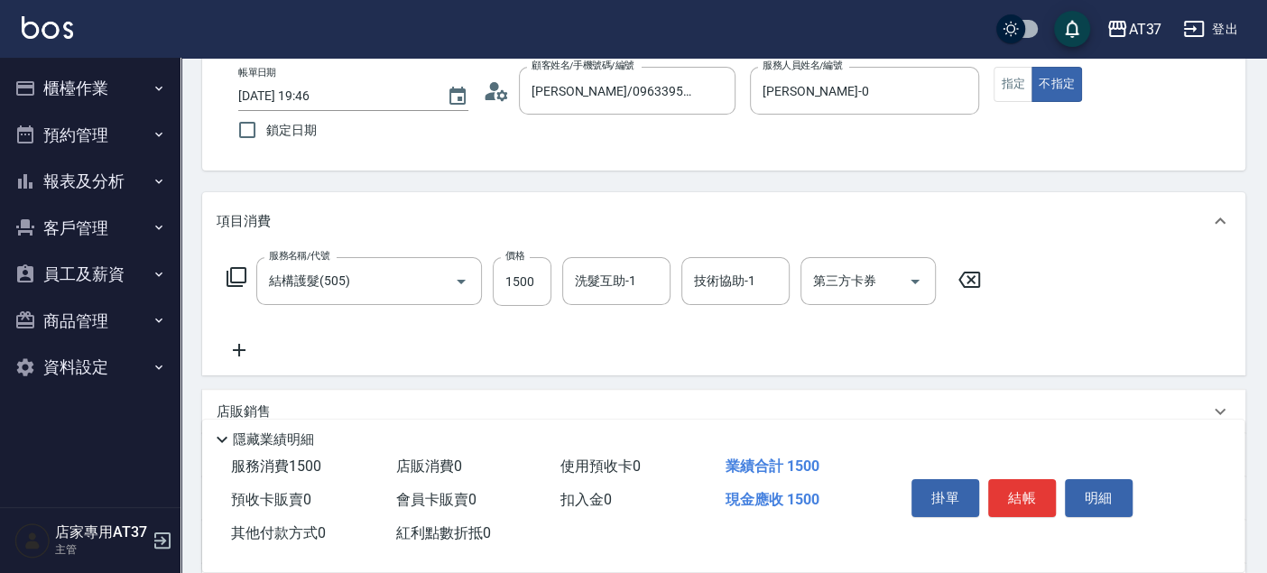
click at [249, 343] on icon at bounding box center [239, 350] width 45 height 22
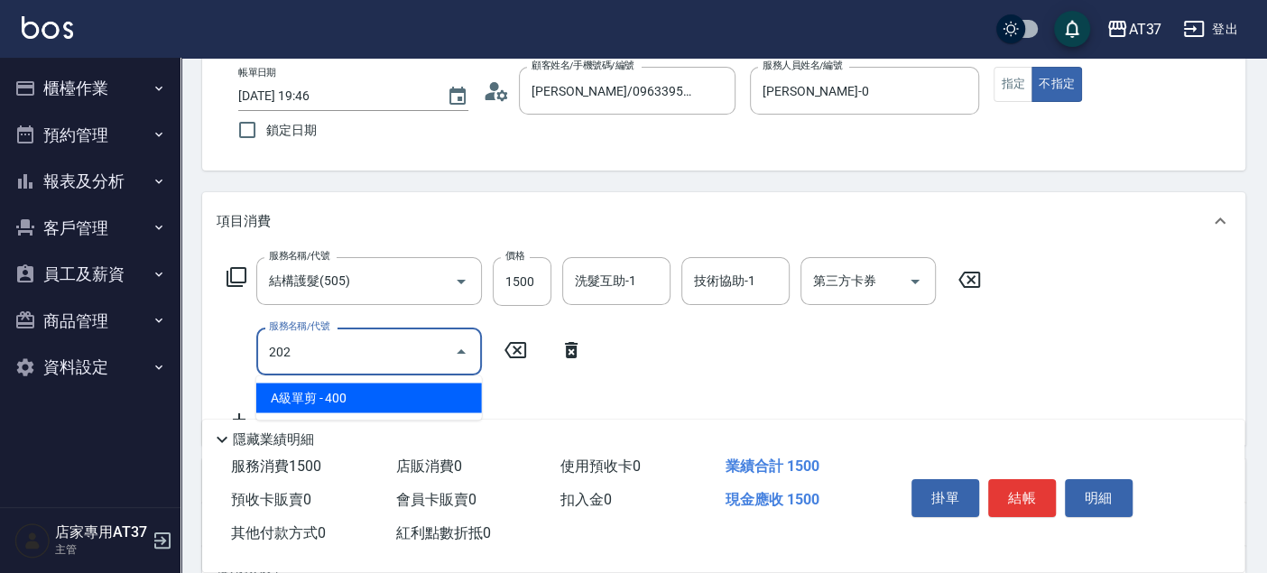
type input "A級單剪(202)"
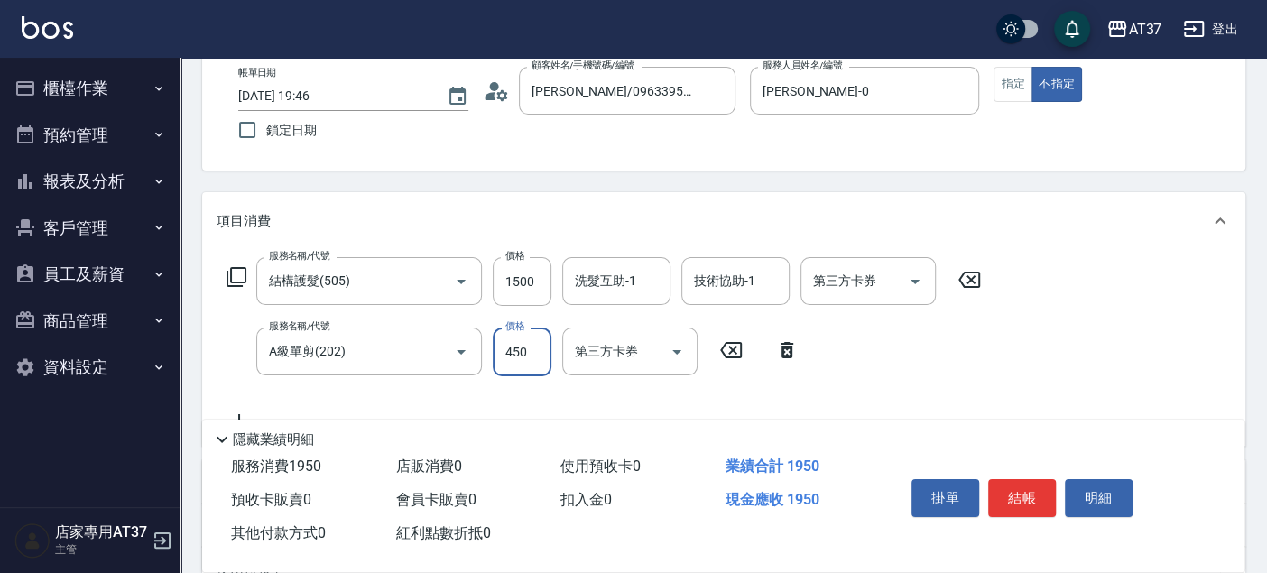
type input "450"
click at [631, 280] on div "洗髮互助-1 洗髮互助-1" at bounding box center [616, 281] width 108 height 48
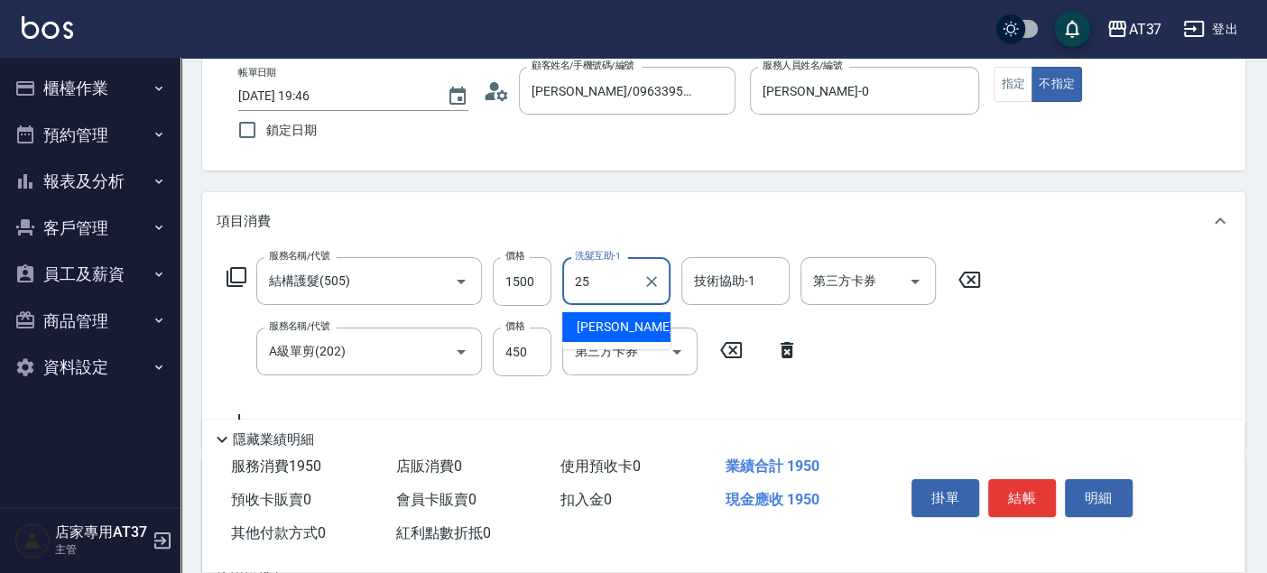
type input "子筠-25"
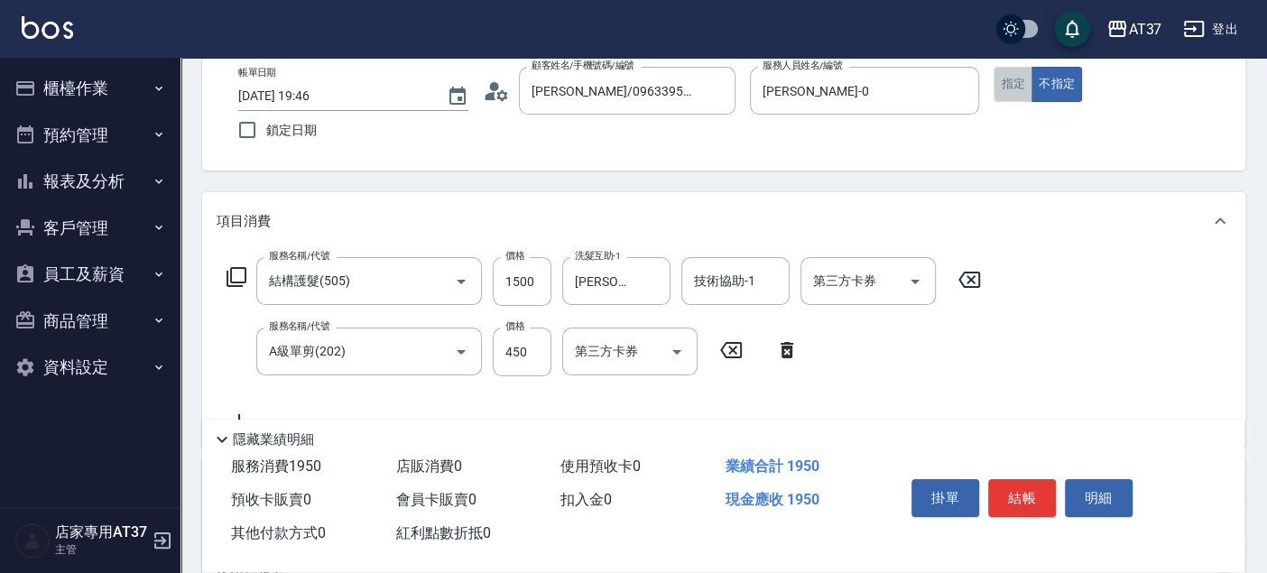
drag, startPoint x: 1010, startPoint y: 67, endPoint x: 1023, endPoint y: 90, distance: 26.6
click at [1015, 75] on button "指定" at bounding box center [1012, 84] width 39 height 35
click at [1023, 494] on button "結帳" at bounding box center [1022, 498] width 68 height 38
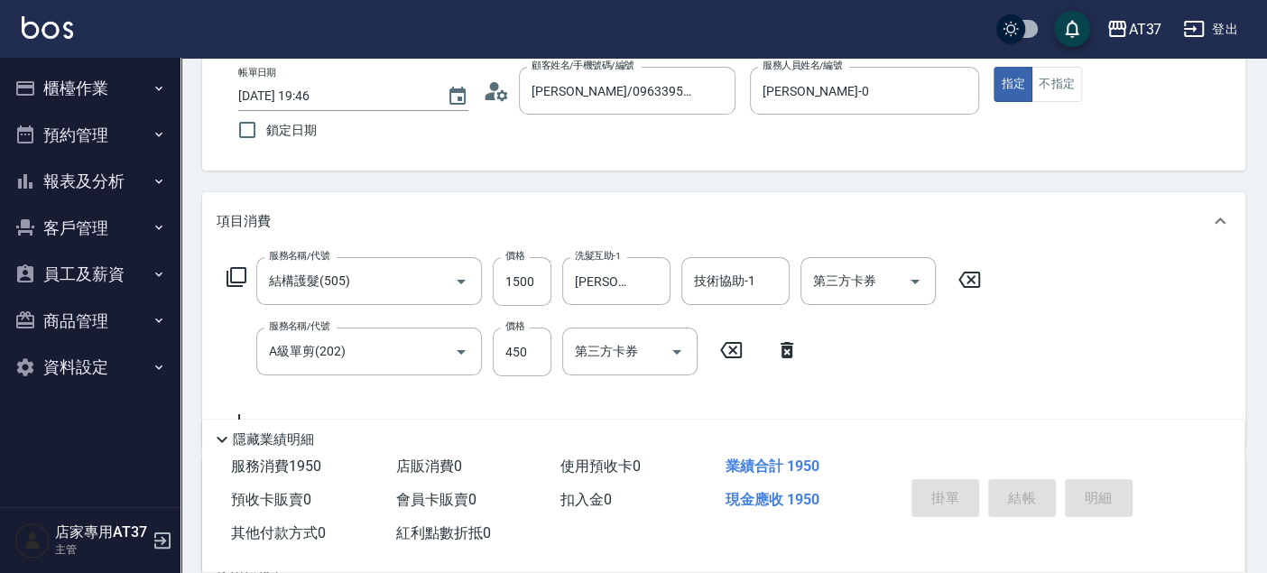
type input "2025/08/22 20:06"
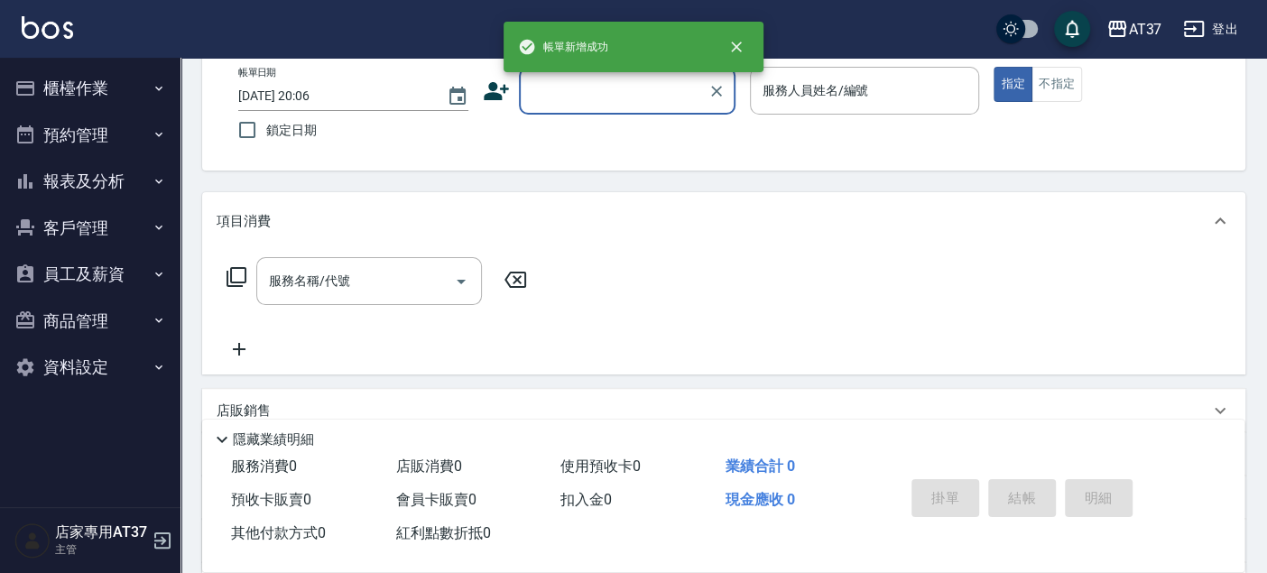
scroll to position [0, 0]
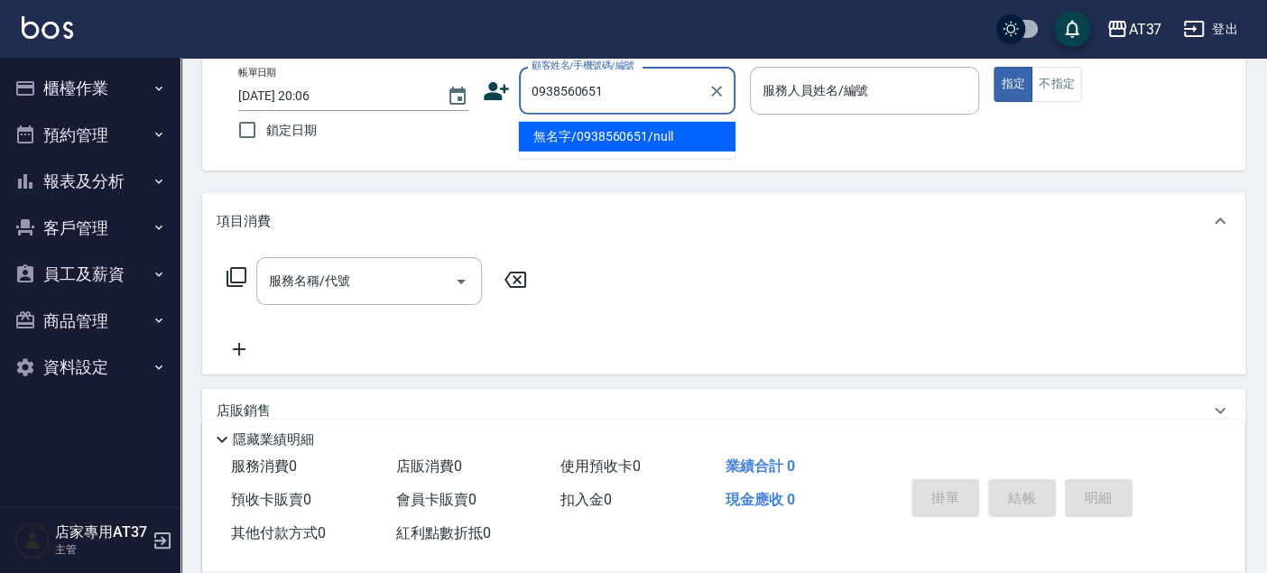
type input "無名字/0938560651/null"
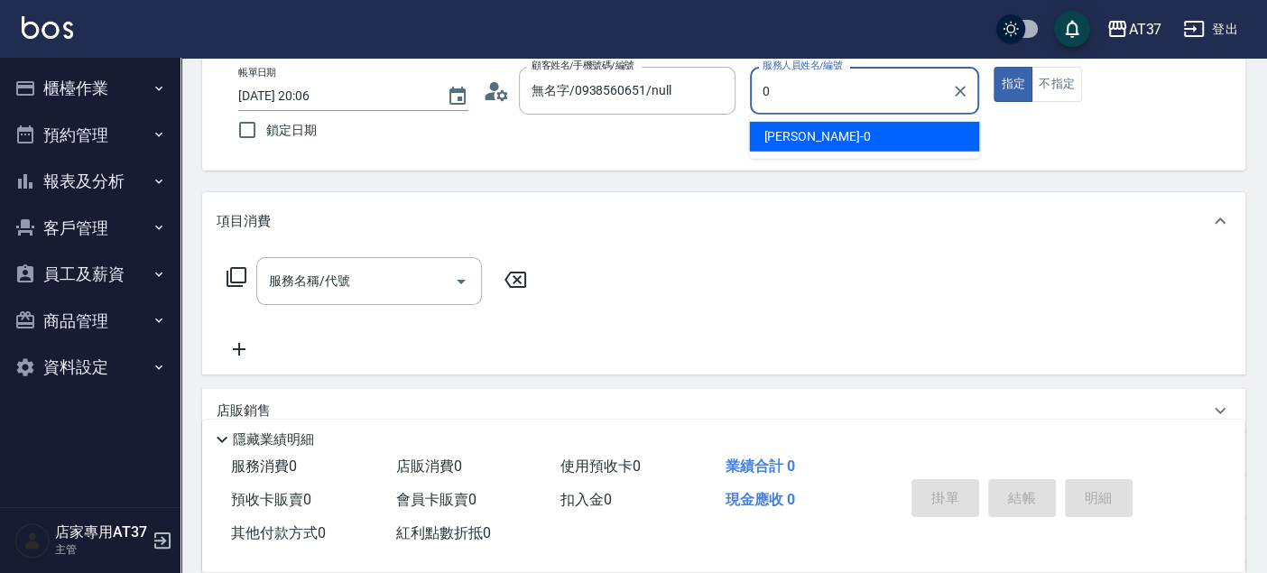
click at [907, 138] on div "NINA -0" at bounding box center [864, 137] width 230 height 30
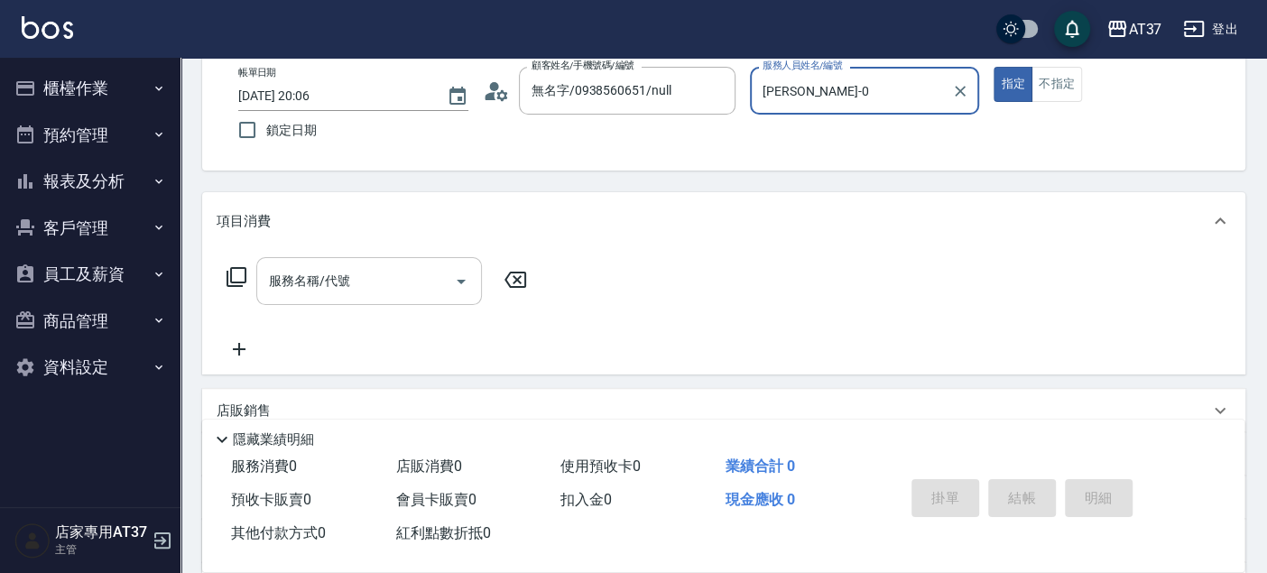
type input "NINA-0"
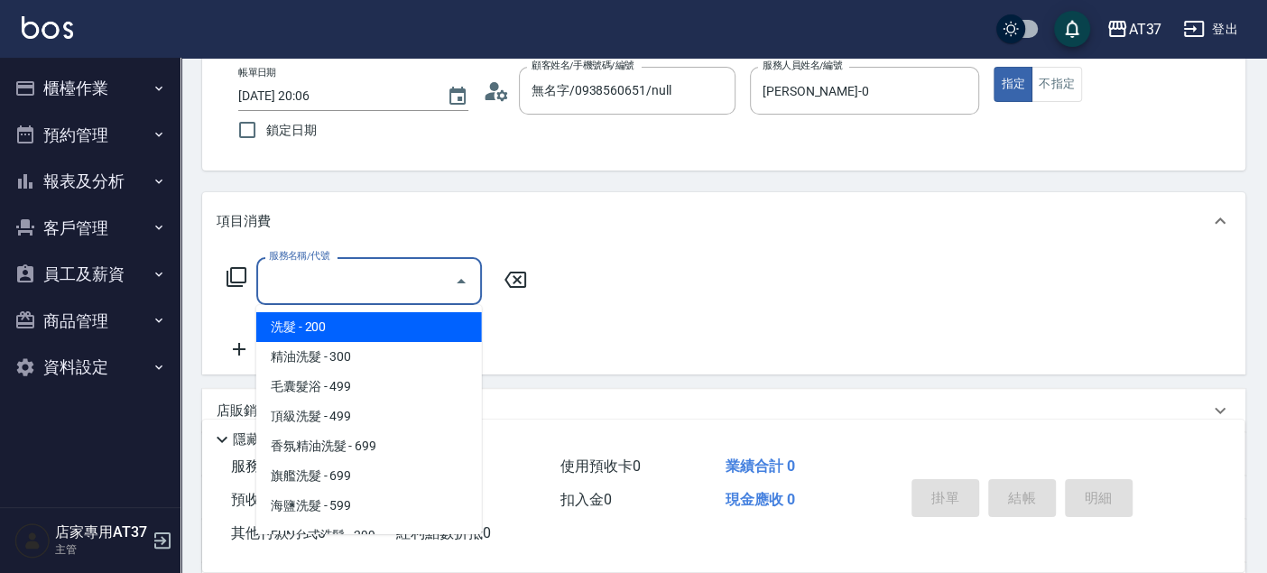
click at [367, 281] on input "服務名稱/代號" at bounding box center [355, 281] width 182 height 32
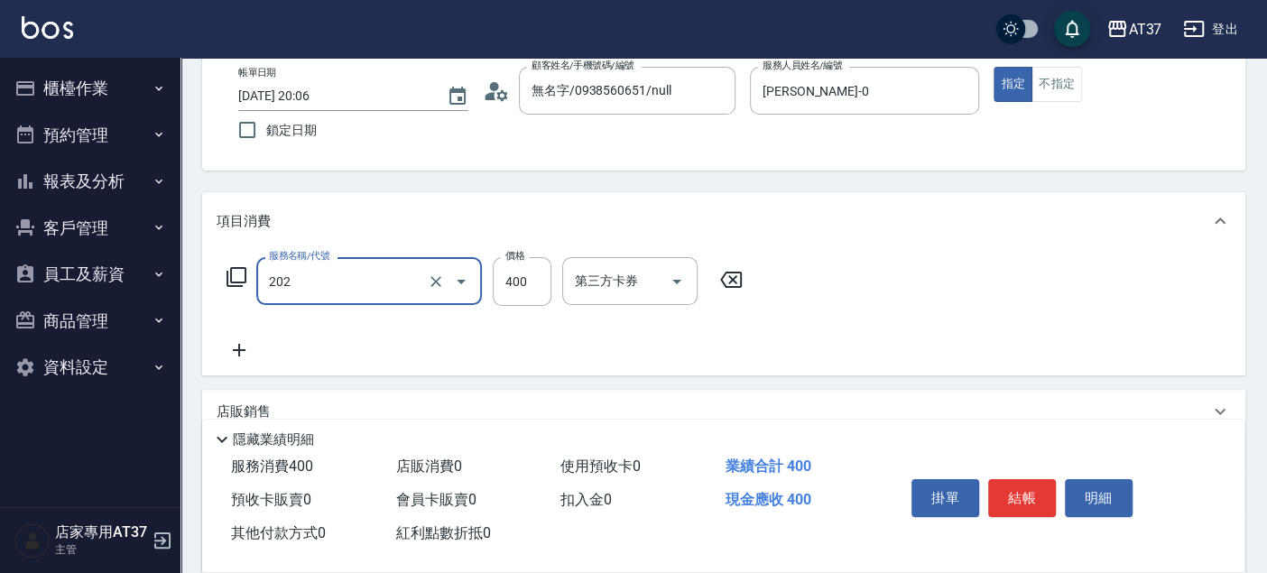
type input "A級單剪(202)"
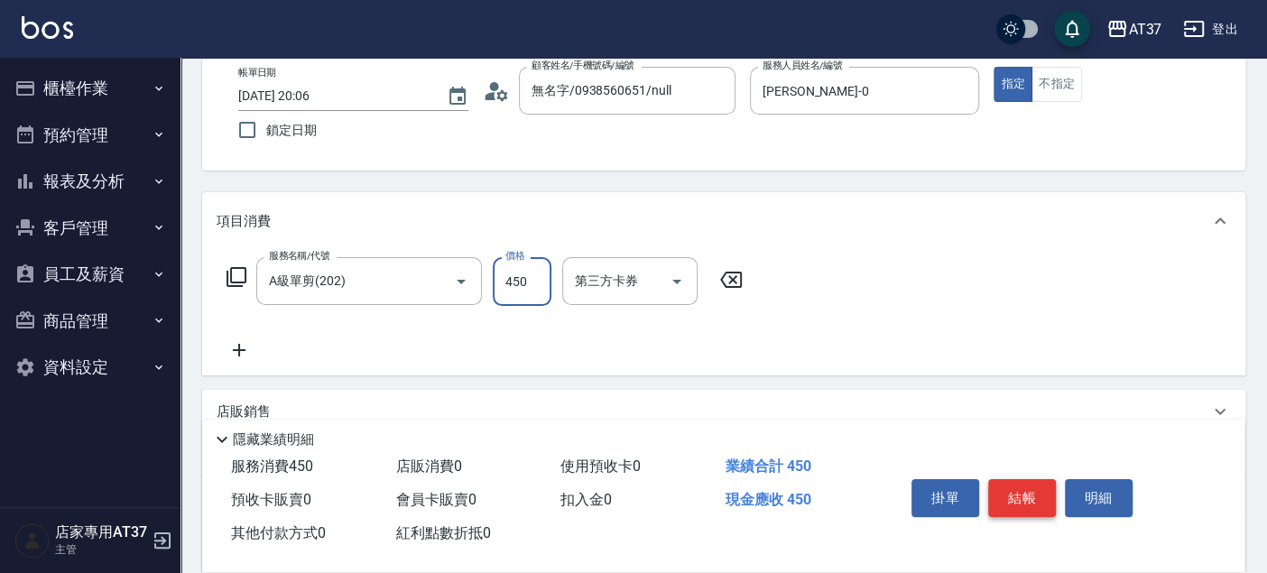
type input "450"
click at [1020, 489] on button "結帳" at bounding box center [1022, 498] width 68 height 38
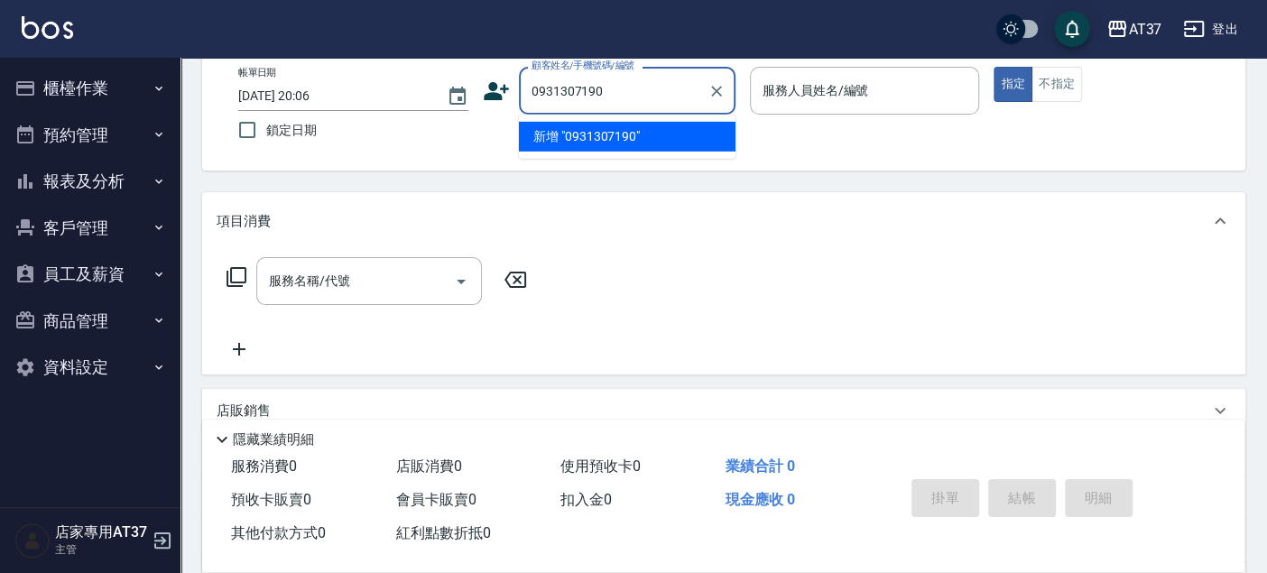
type input "0931307190"
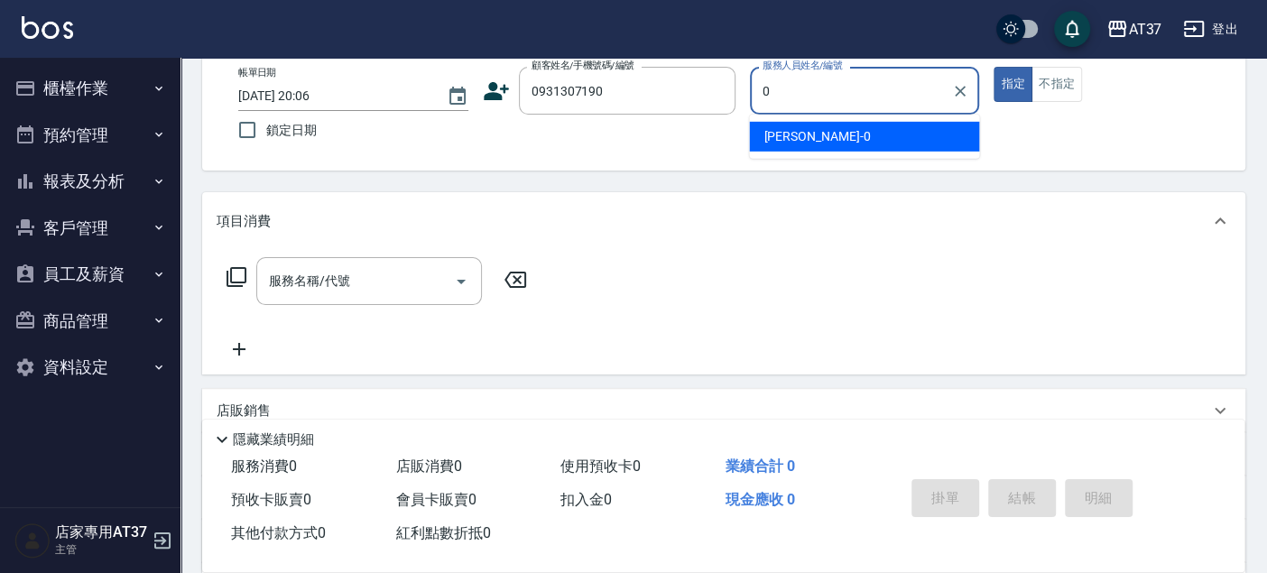
click at [842, 141] on div "NINA -0" at bounding box center [864, 137] width 230 height 30
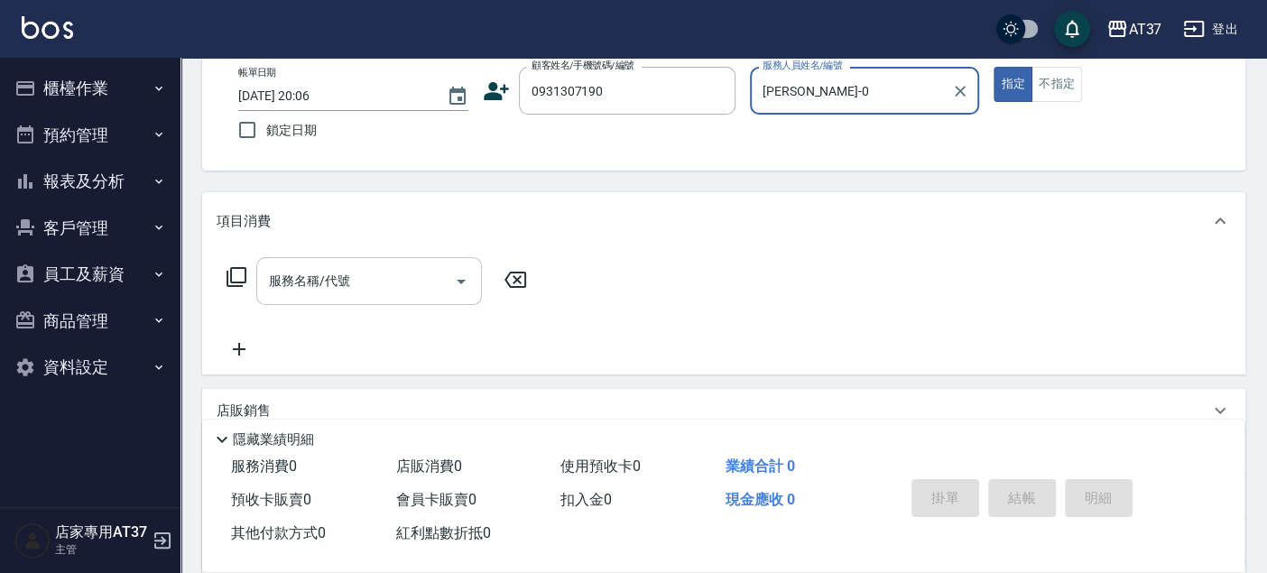
type input "NINA-0"
click at [385, 275] on input "服務名稱/代號" at bounding box center [355, 281] width 182 height 32
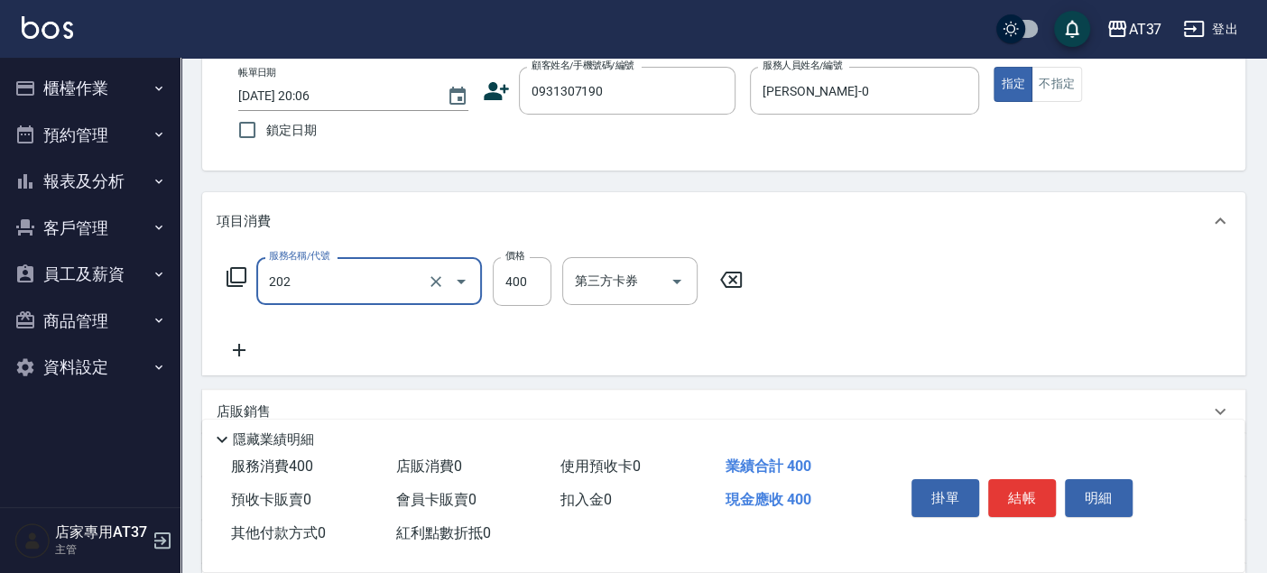
type input "A級單剪(202)"
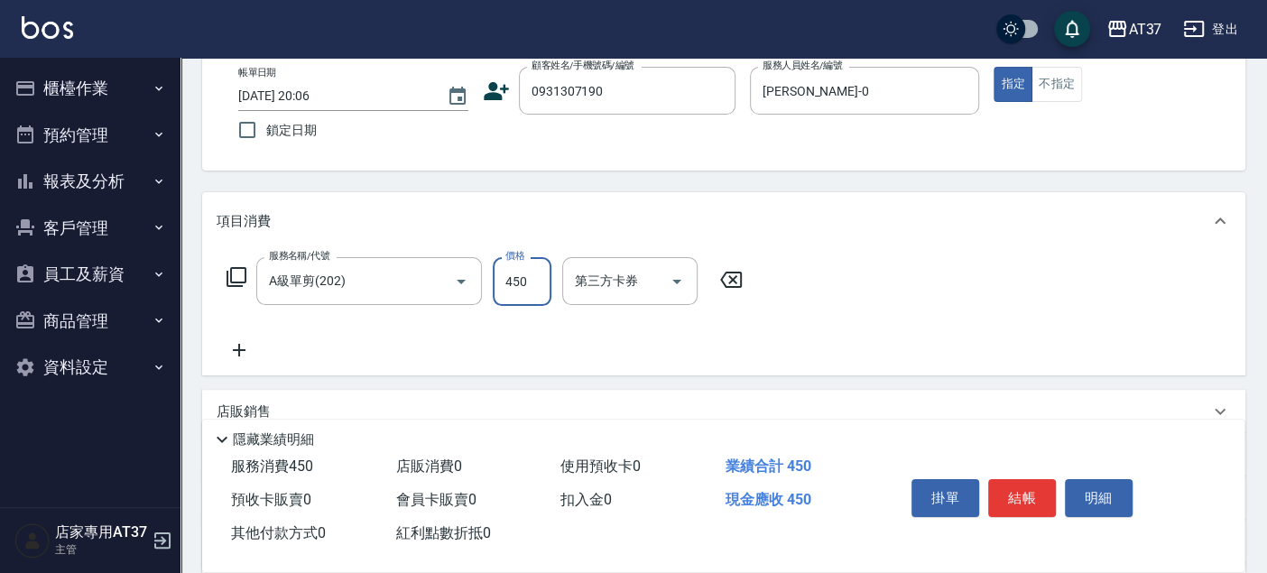
type input "450"
click at [1047, 120] on div "帳單日期 2025/08/22 20:06 鎖定日期 顧客姓名/手機號碼/編號 0931307190 顧客姓名/手機號碼/編號 服務人員姓名/編號 NINA-…" at bounding box center [724, 108] width 1000 height 82
click at [1019, 489] on button "結帳" at bounding box center [1022, 498] width 68 height 38
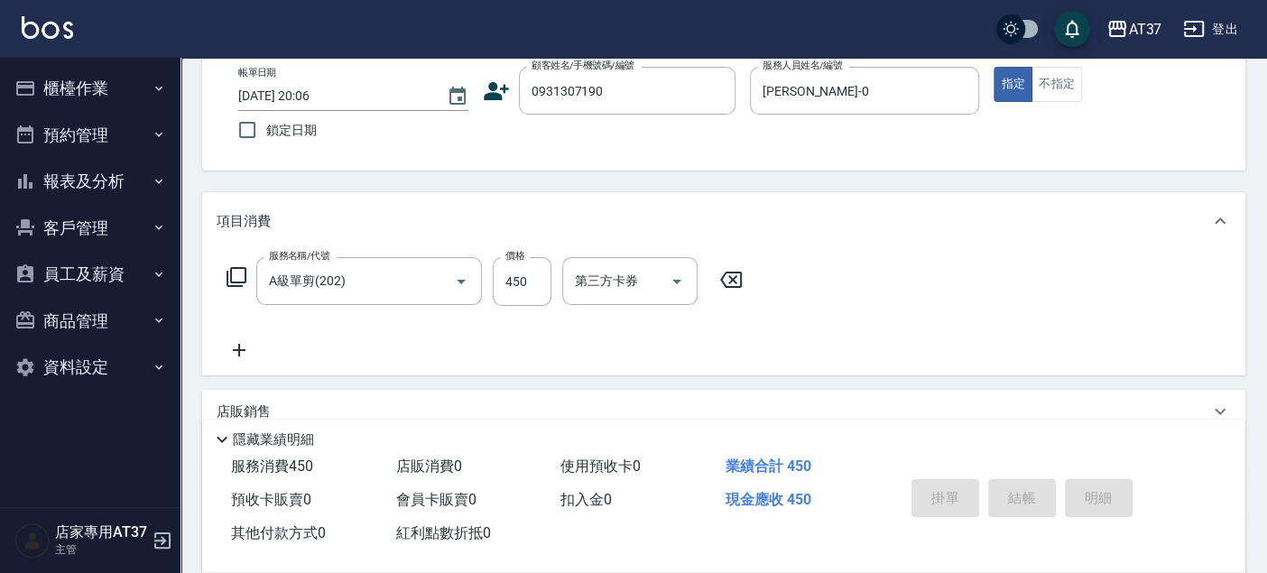
type input "2025/08/22 20:07"
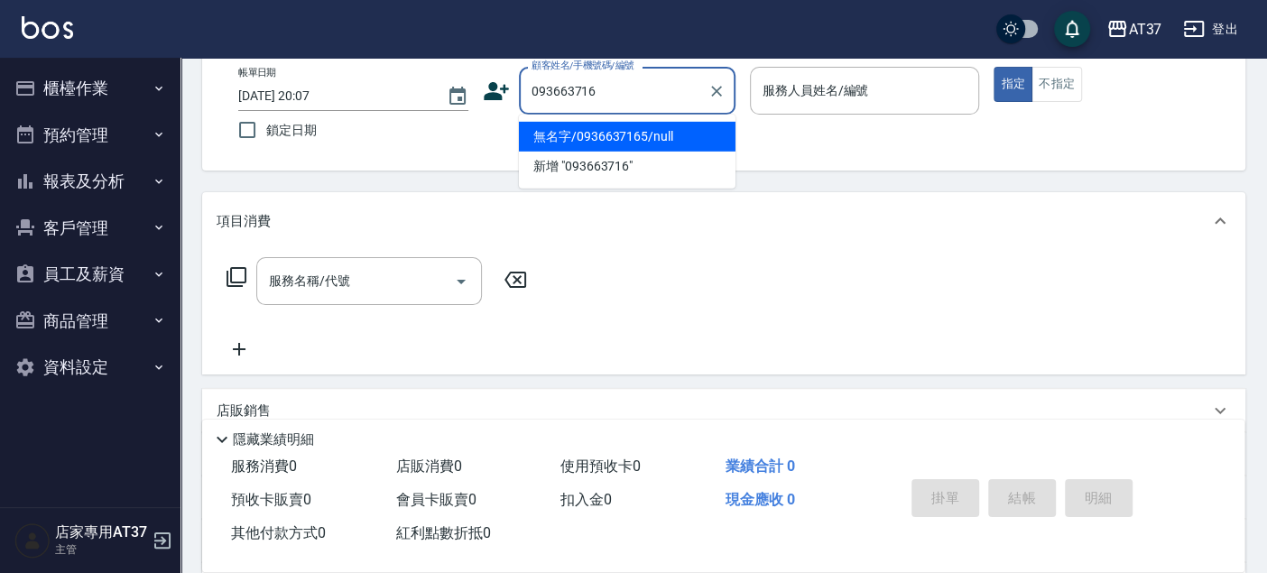
type input "0936637165"
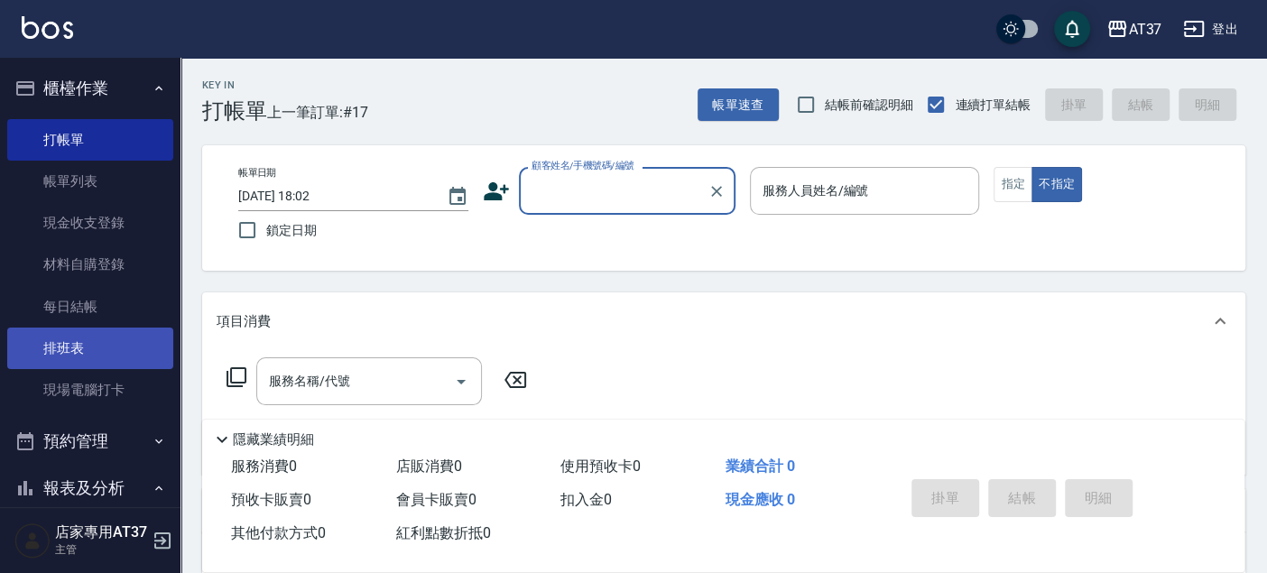
click at [92, 347] on link "排班表" at bounding box center [90, 347] width 166 height 41
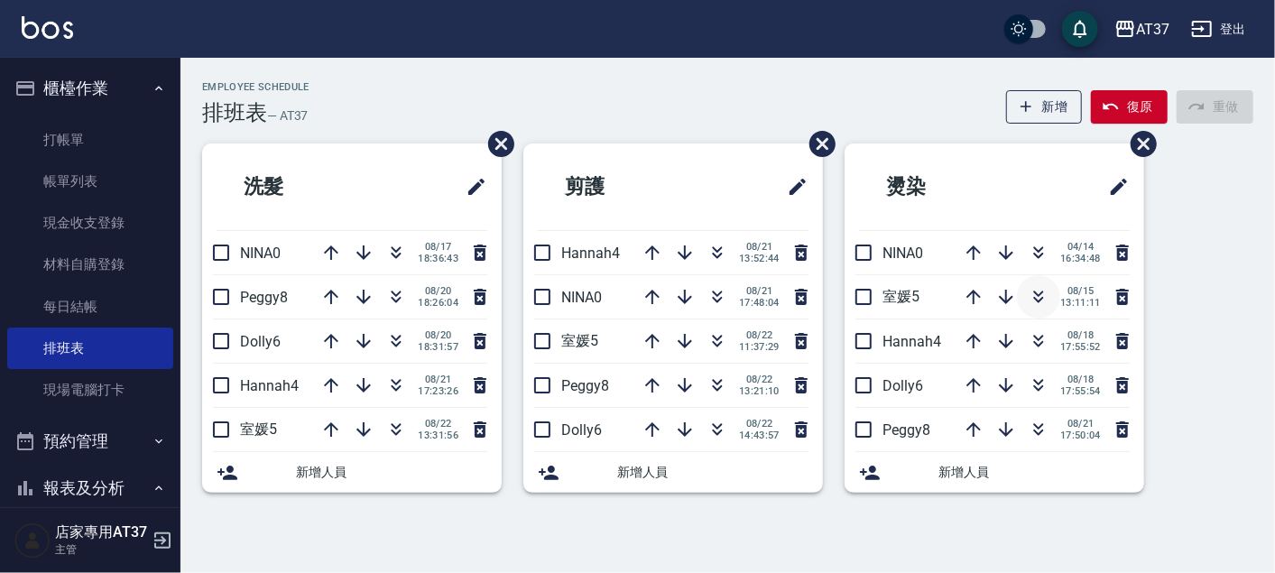
click at [1037, 298] on icon "button" at bounding box center [1039, 297] width 22 height 22
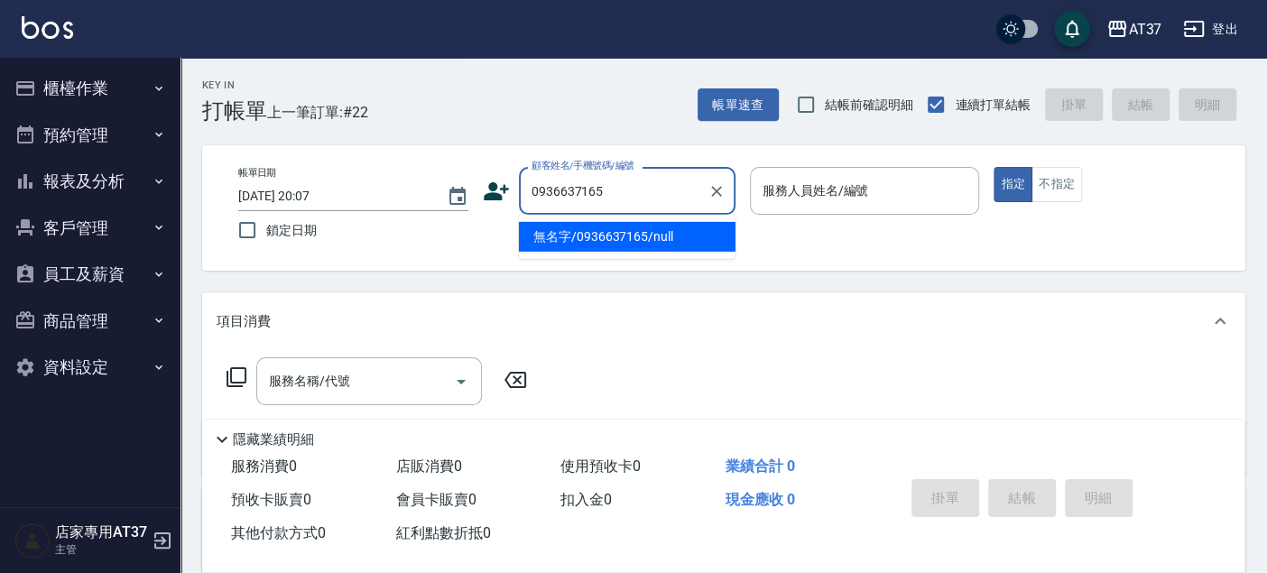
type input "無名字/0936637165/null"
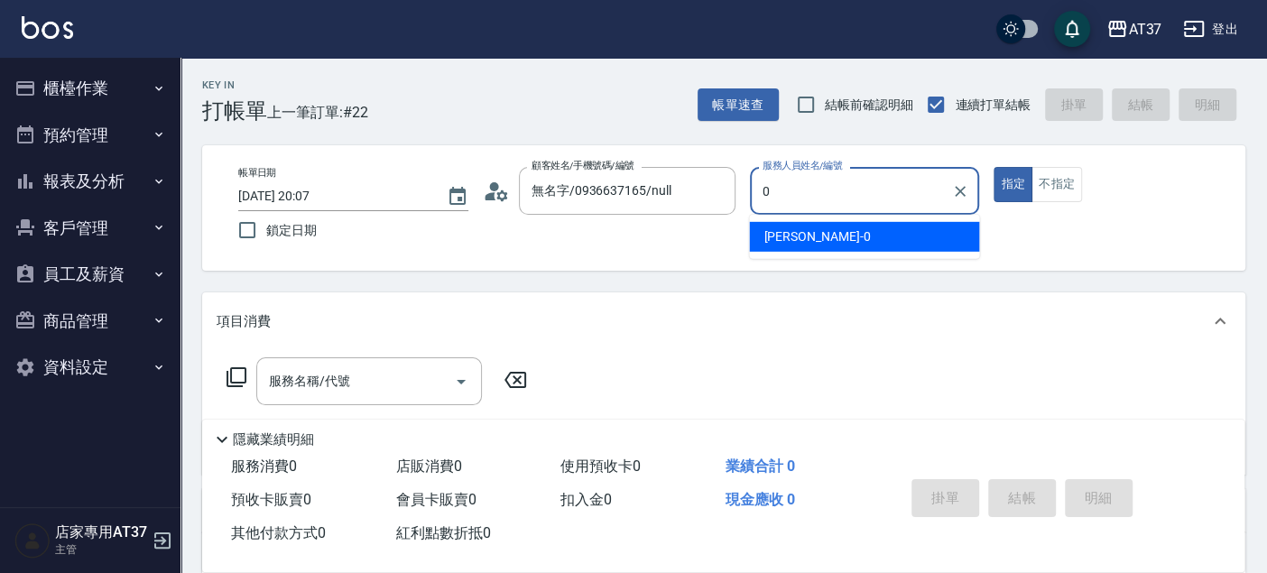
click at [828, 242] on div "[PERSON_NAME] -0" at bounding box center [864, 237] width 230 height 30
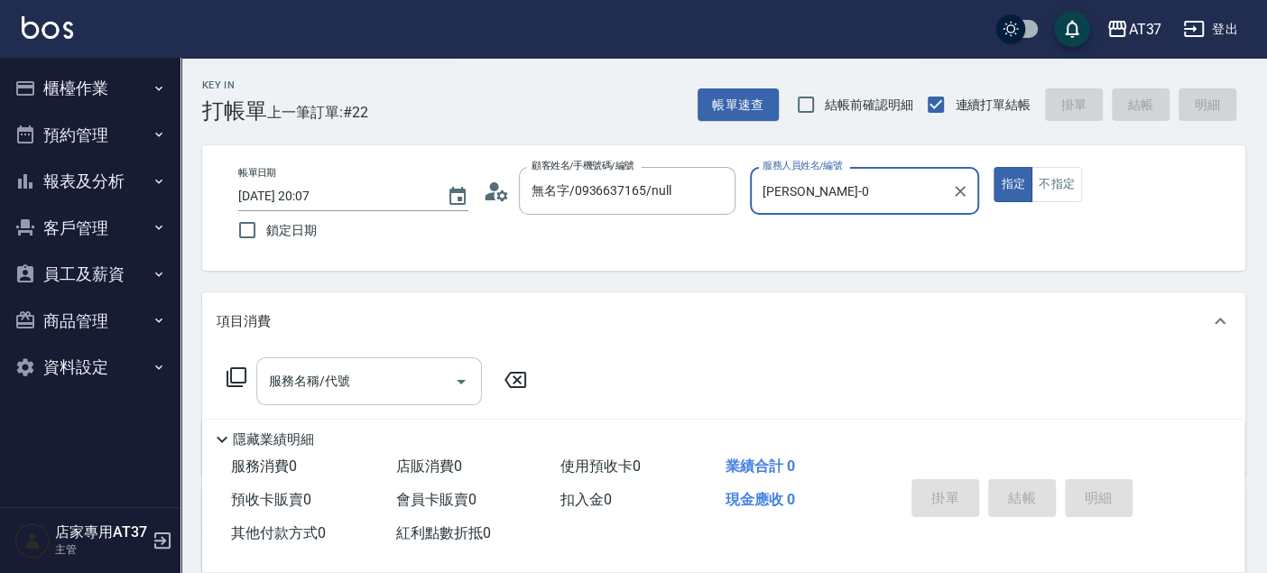
type input "[PERSON_NAME]-0"
click at [337, 375] on div "服務名稱/代號 服務名稱/代號" at bounding box center [369, 381] width 226 height 48
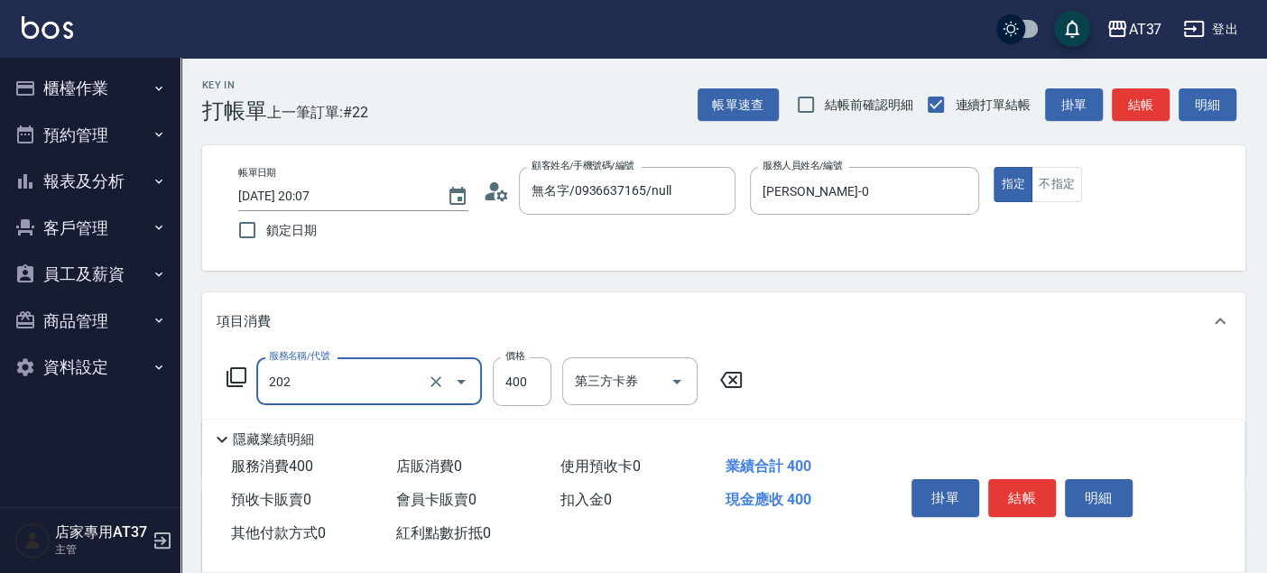
type input "A級單剪(202)"
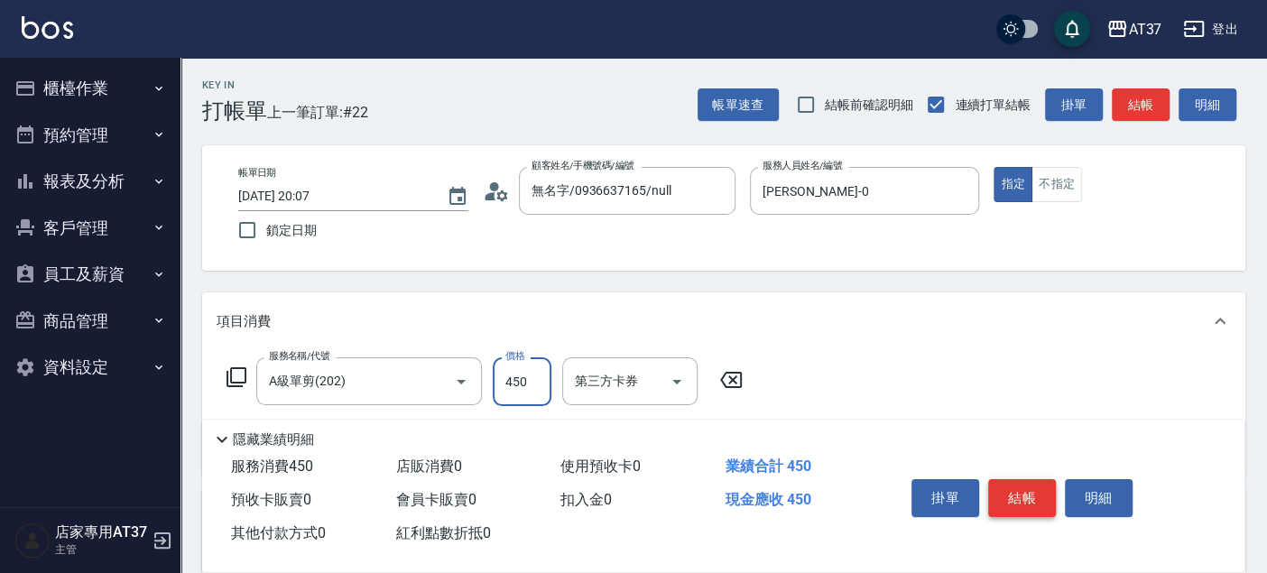
type input "450"
click at [997, 488] on button "結帳" at bounding box center [1022, 498] width 68 height 38
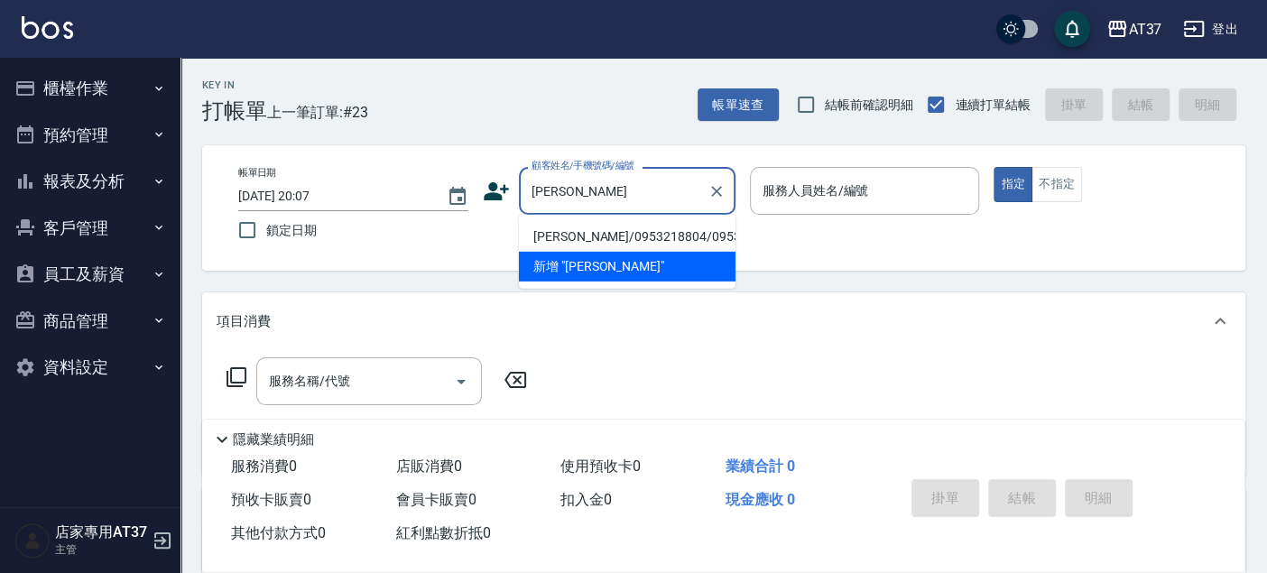
type input "楊家玉玉"
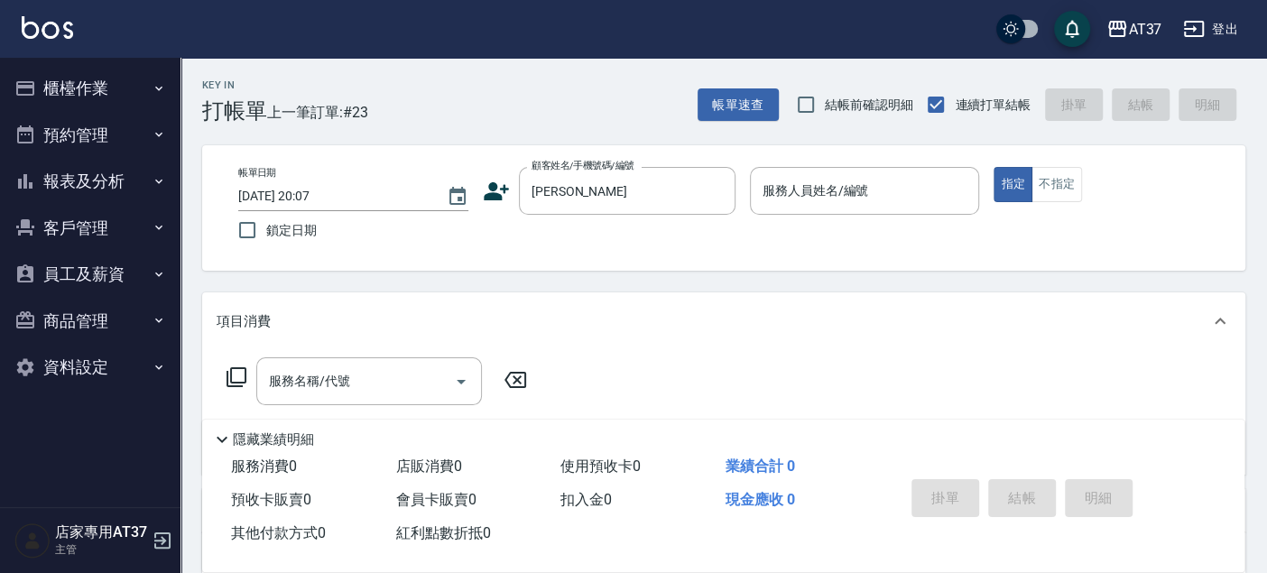
click at [501, 196] on icon at bounding box center [496, 191] width 25 height 18
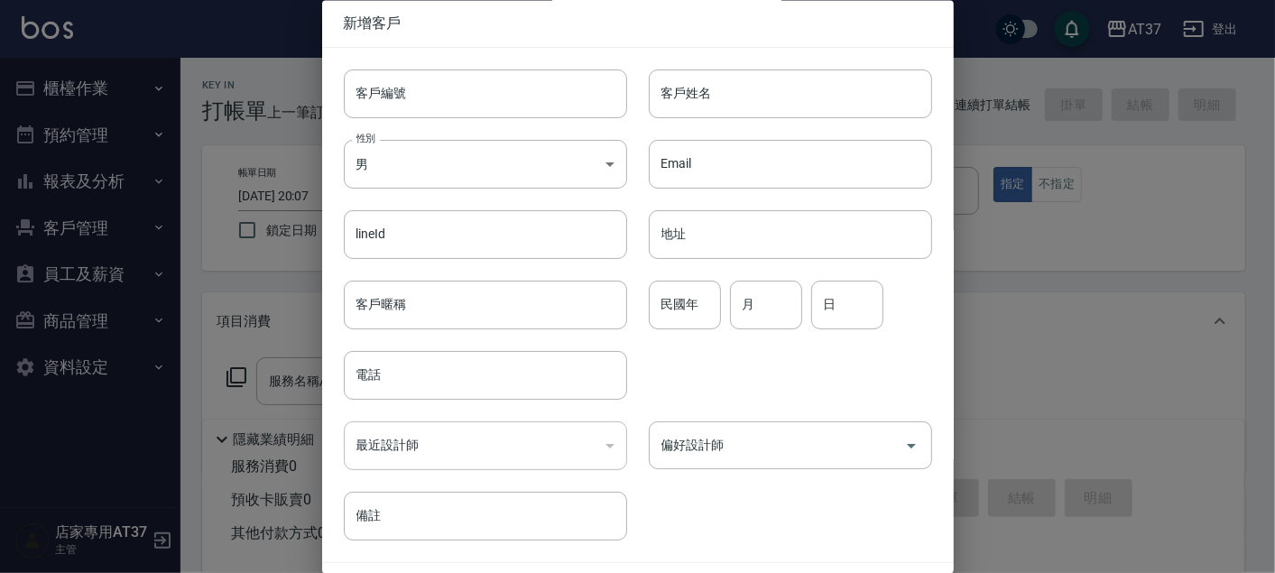
type input "楊家玉玉"
click at [1044, 269] on div at bounding box center [637, 286] width 1275 height 573
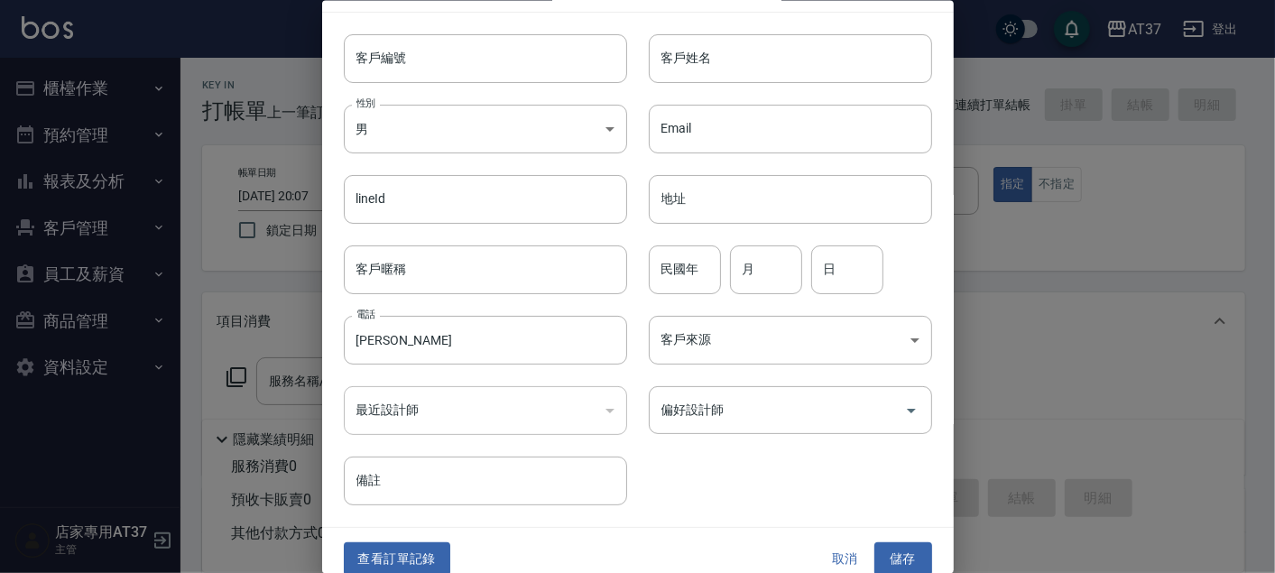
scroll to position [51, 0]
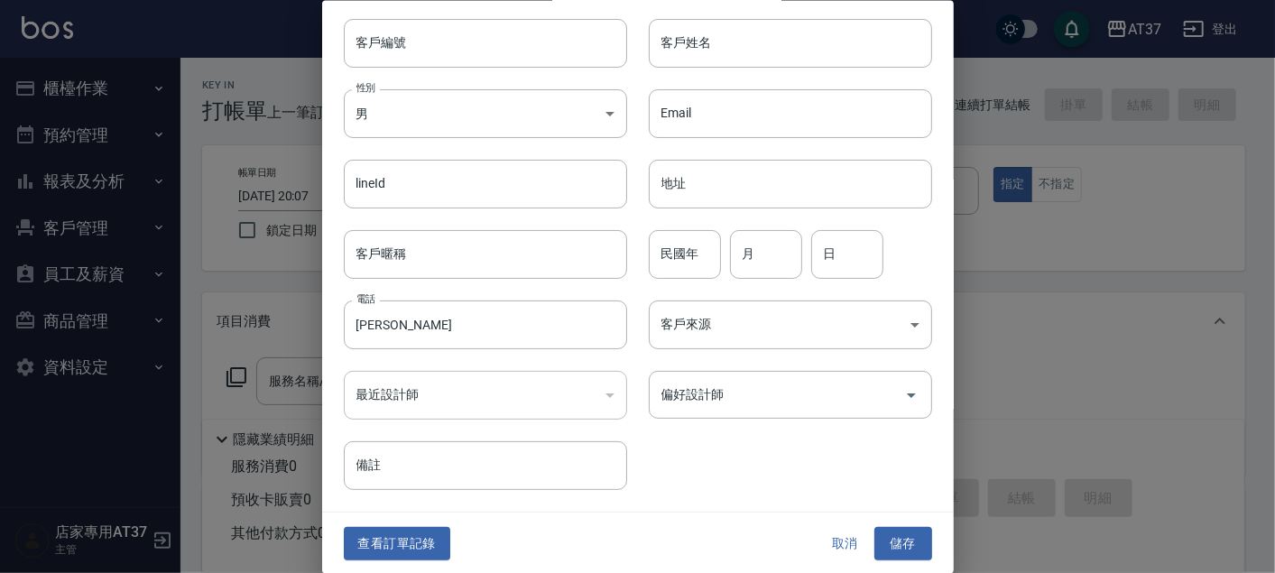
click at [827, 544] on button "取消" at bounding box center [845, 543] width 58 height 33
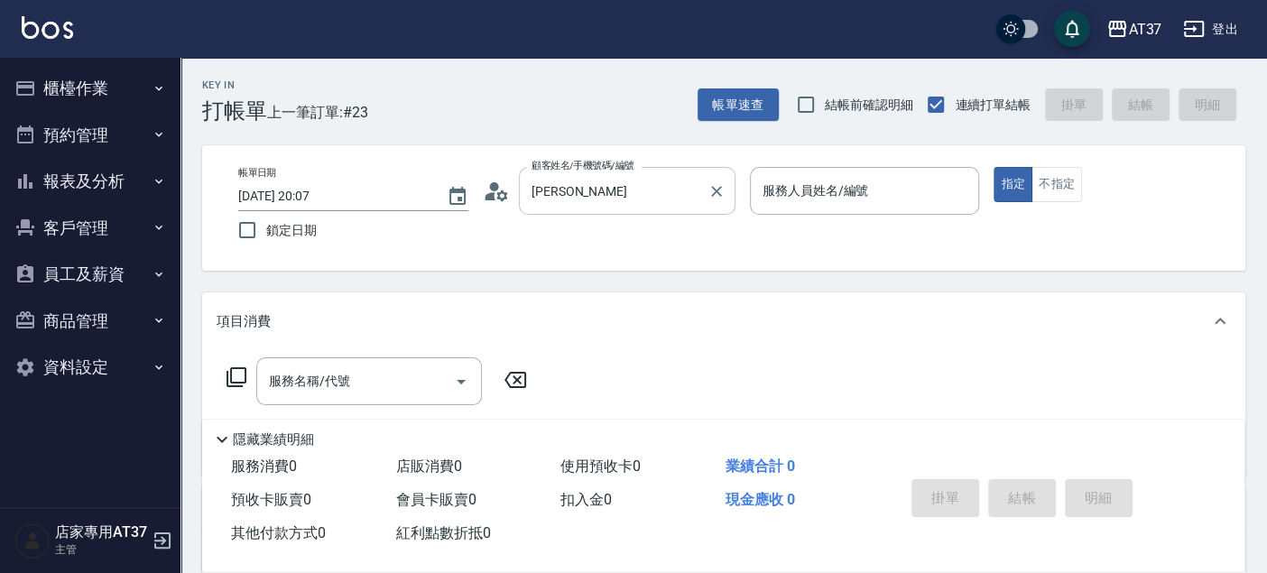
click at [616, 180] on input "楊家玉玉" at bounding box center [613, 191] width 173 height 32
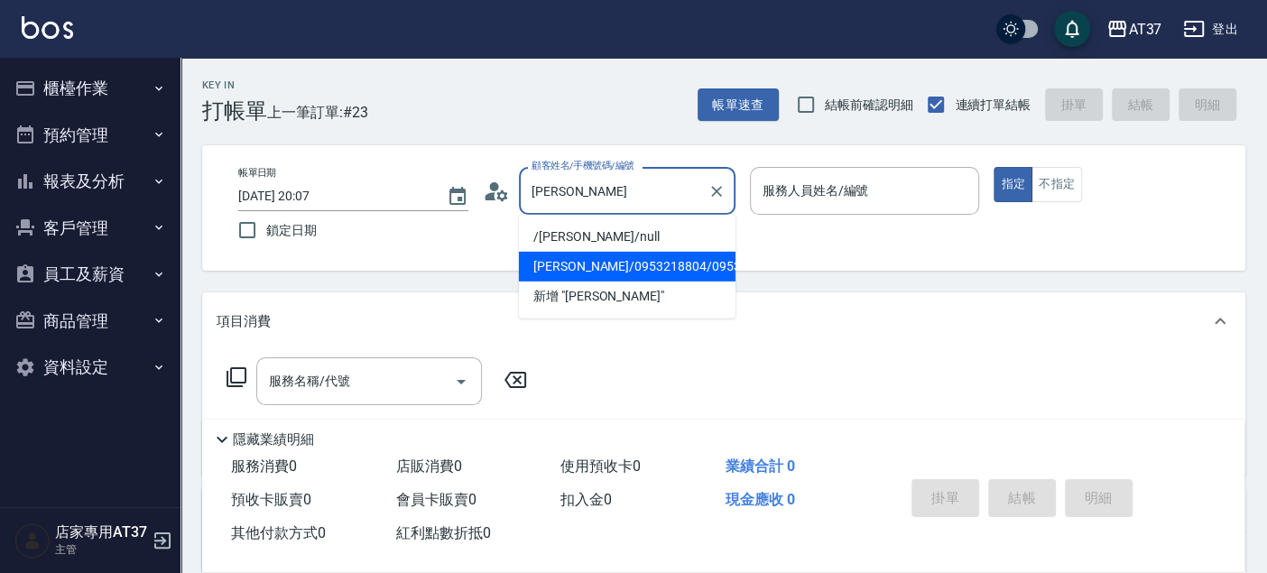
click at [606, 281] on li "楊家玉/0953218804/0953218804" at bounding box center [627, 267] width 217 height 30
type input "楊家玉/0953218804/0953218804"
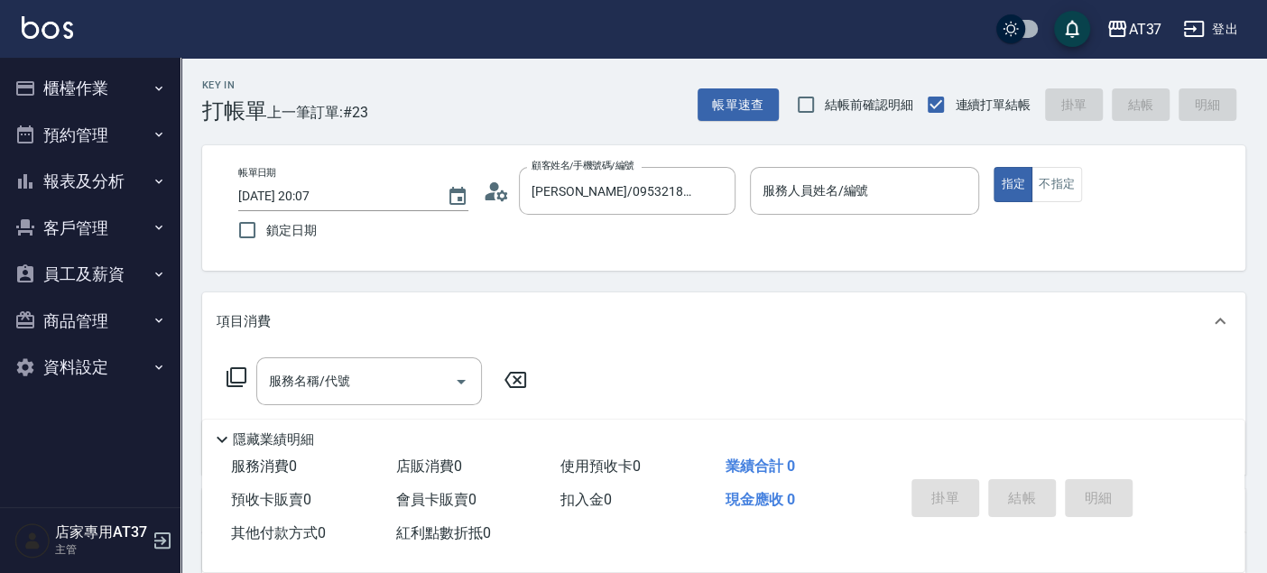
click at [494, 187] on circle at bounding box center [493, 186] width 9 height 9
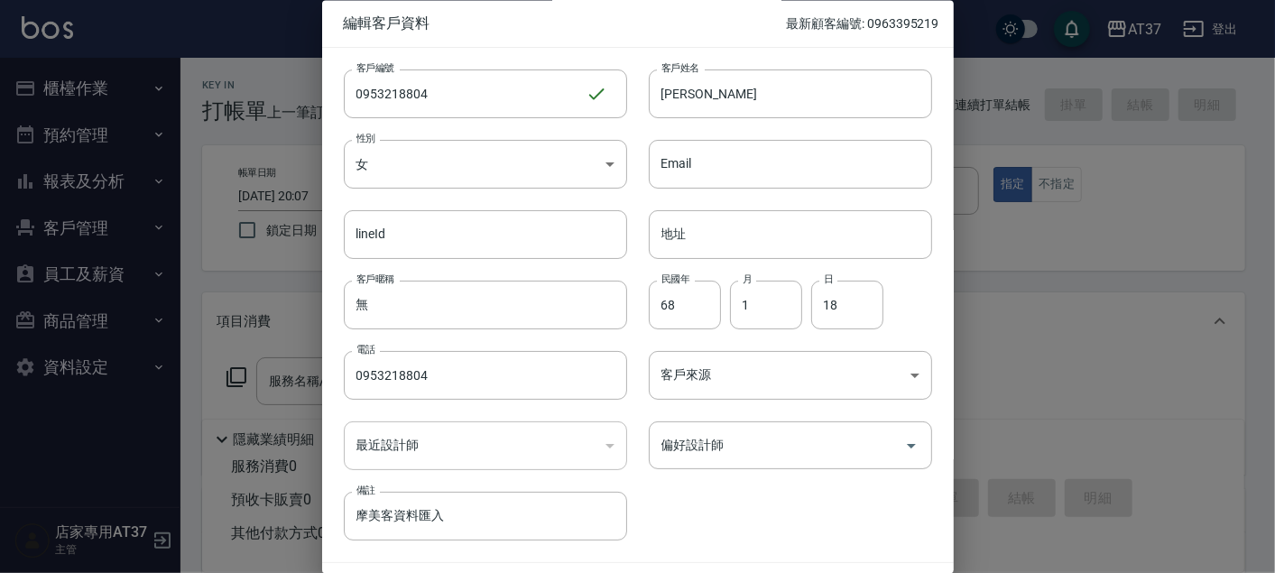
click at [989, 350] on div at bounding box center [637, 286] width 1275 height 573
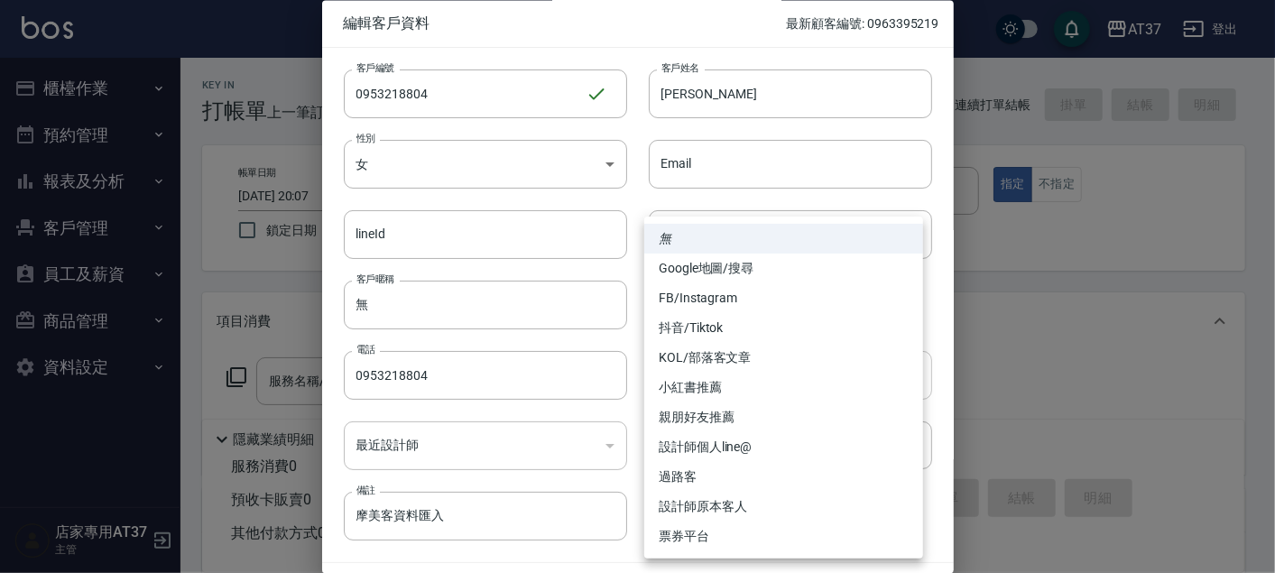
click at [881, 377] on body "AT37 登出 櫃檯作業 打帳單 帳單列表 現金收支登錄 材料自購登錄 每日結帳 排班表 現場電腦打卡 預約管理 預約管理 單日預約紀錄 單週預約紀錄 報表及…" at bounding box center [637, 438] width 1275 height 876
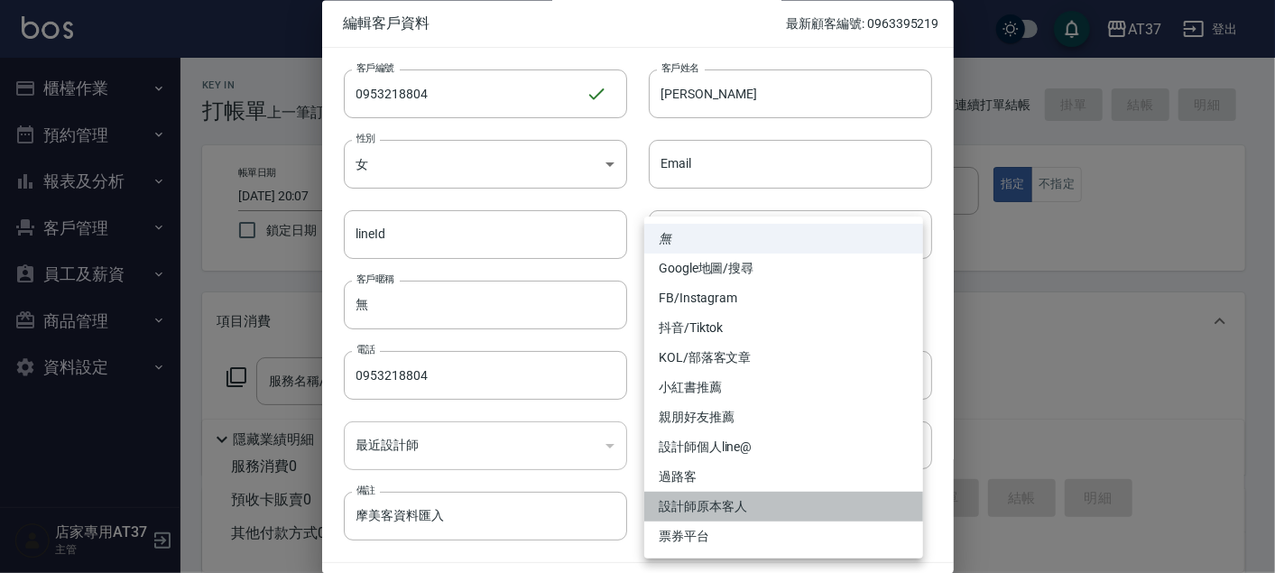
click at [788, 500] on li "設計師原本客人" at bounding box center [783, 507] width 279 height 30
type input "設計師原本客人"
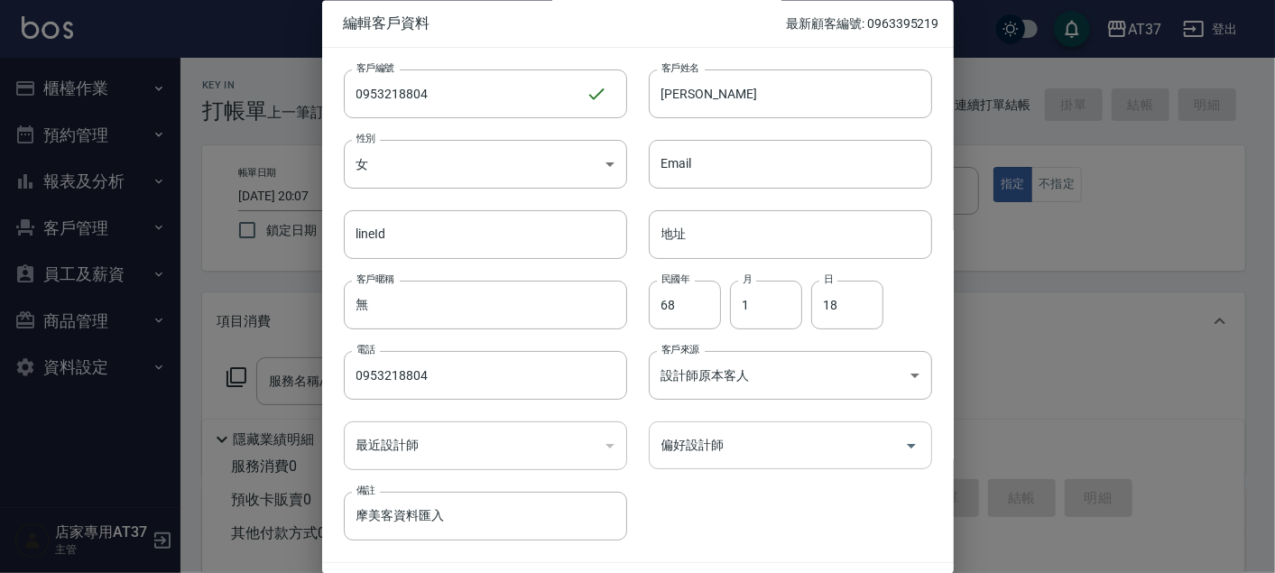
click at [910, 447] on icon "Open" at bounding box center [911, 446] width 22 height 22
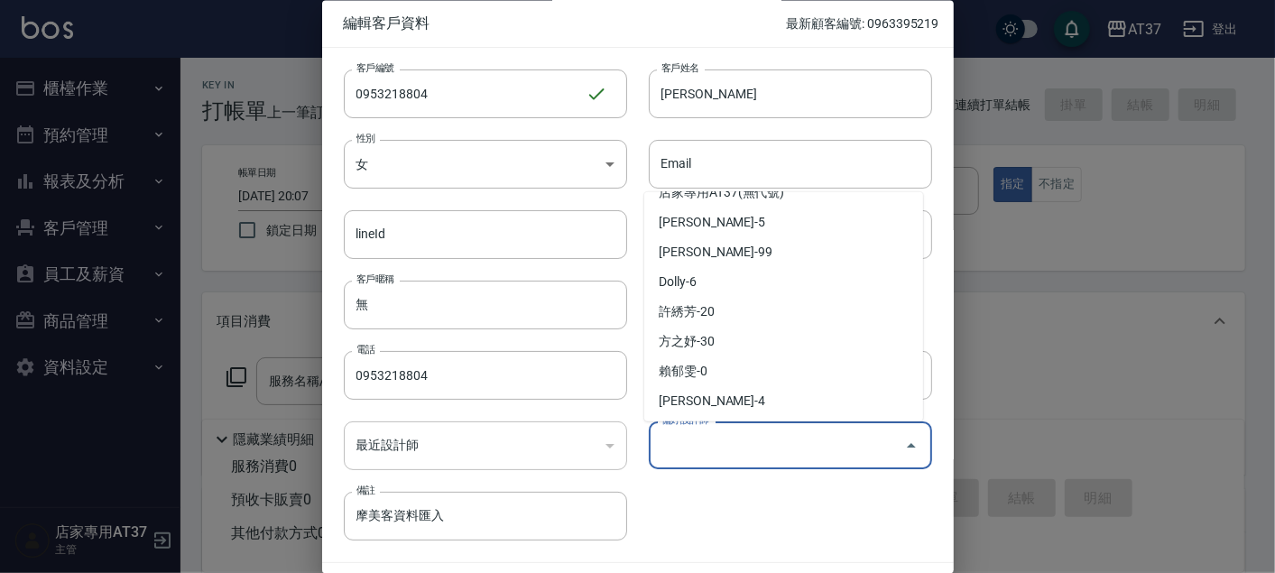
scroll to position [231, 0]
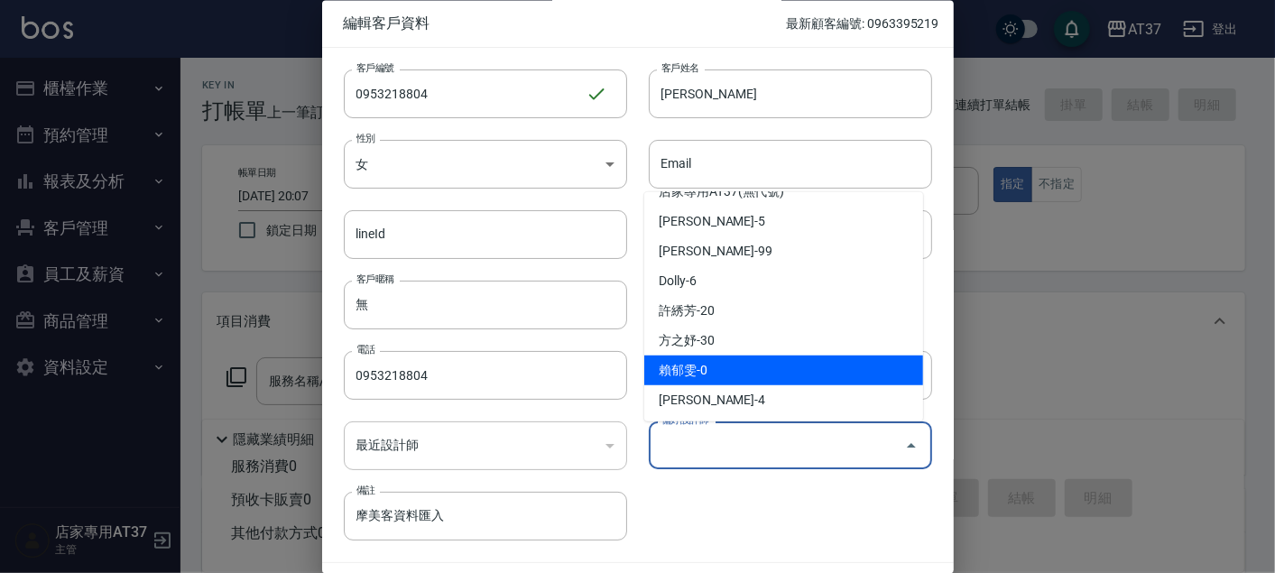
drag, startPoint x: 794, startPoint y: 356, endPoint x: 852, endPoint y: 404, distance: 75.0
click at [794, 363] on li "賴郁雯-0" at bounding box center [783, 370] width 279 height 30
type input "賴郁雯"
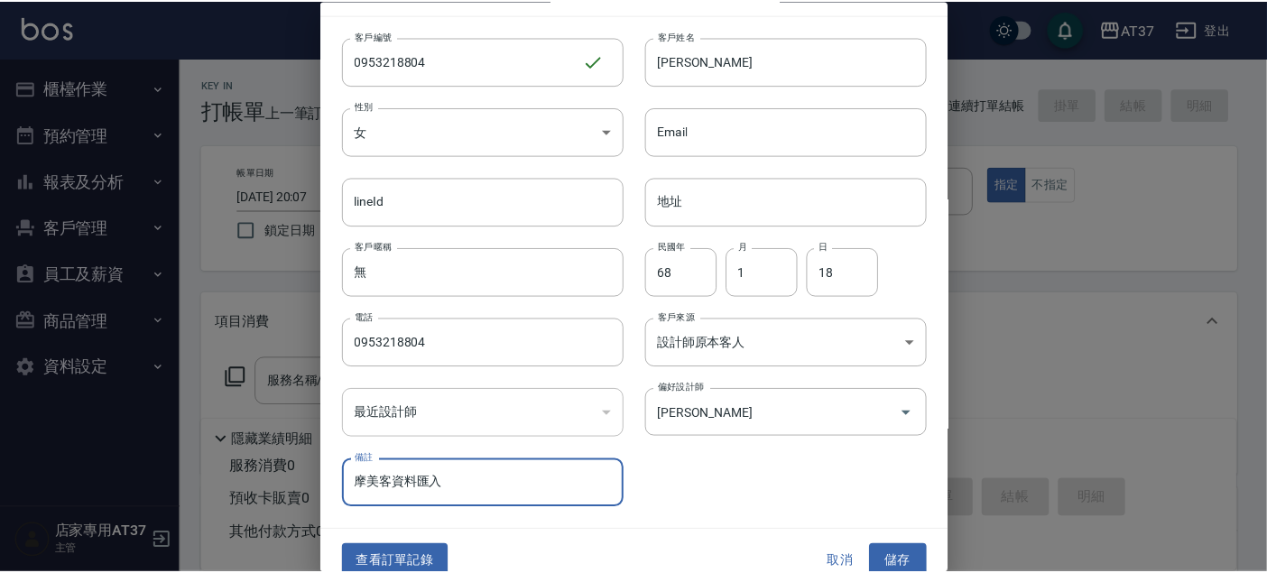
scroll to position [51, 0]
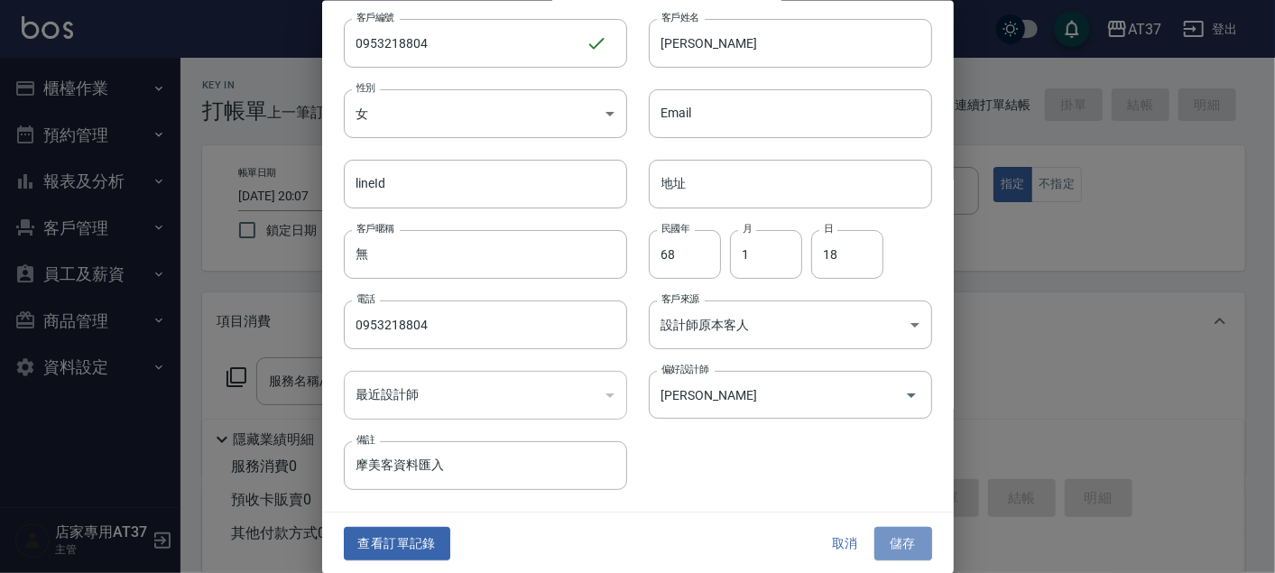
click at [909, 532] on button "儲存" at bounding box center [903, 543] width 58 height 33
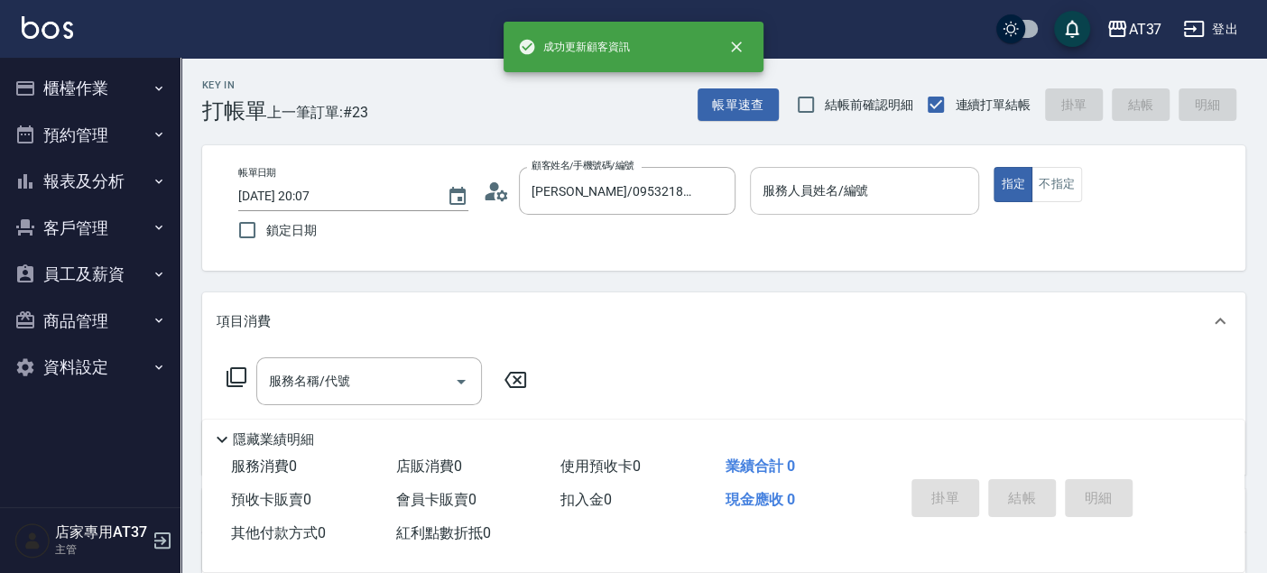
click at [859, 189] on input "服務人員姓名/編號" at bounding box center [865, 191] width 214 height 32
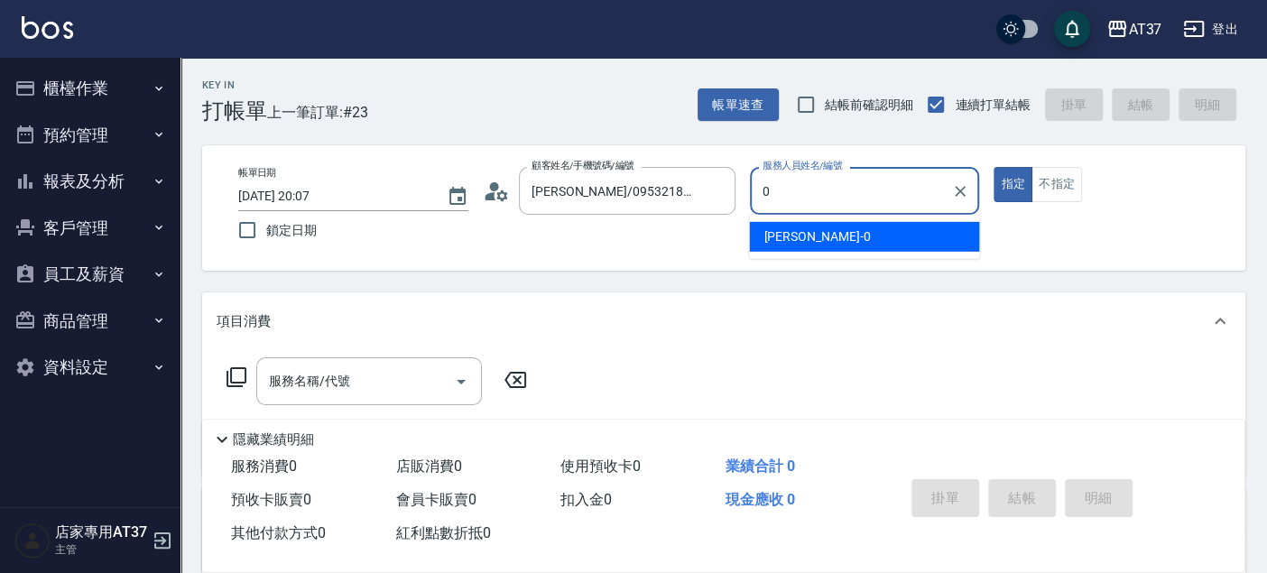
click at [855, 241] on div "NINA -0" at bounding box center [864, 237] width 230 height 30
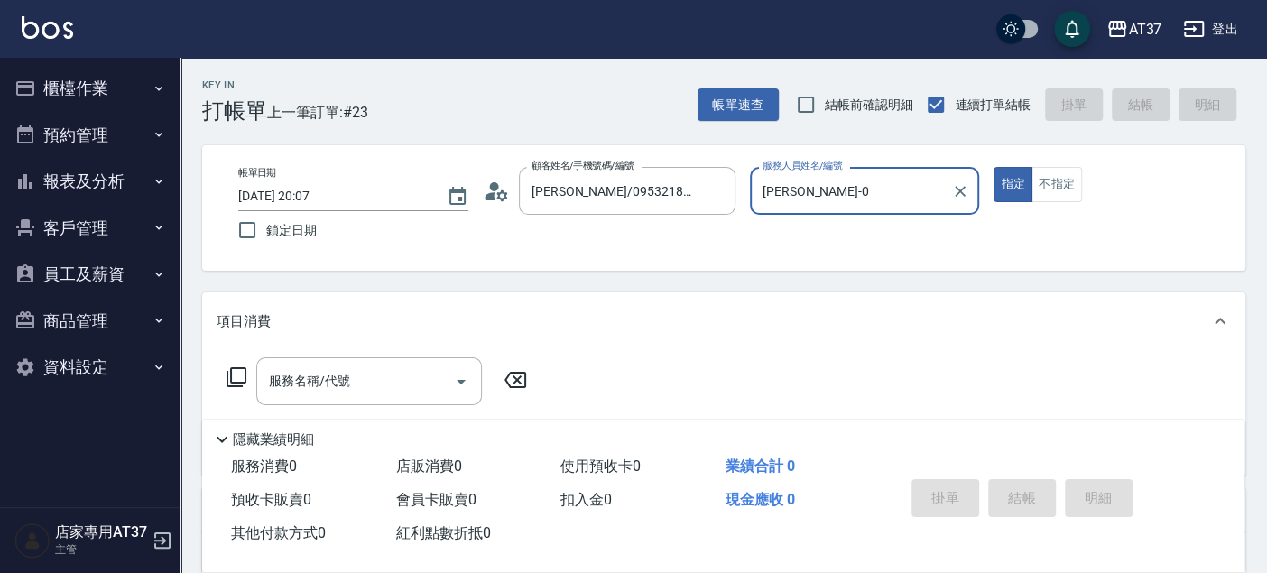
type input "NINA-0"
click at [230, 376] on icon at bounding box center [236, 377] width 20 height 20
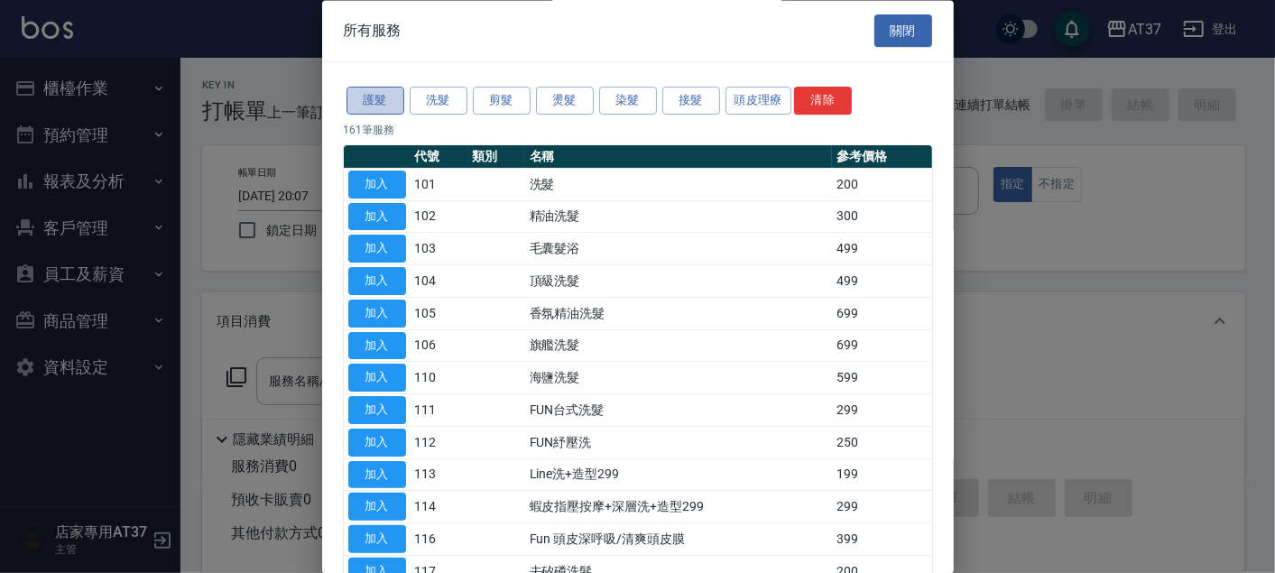
click at [363, 101] on button "護髮" at bounding box center [375, 102] width 58 height 28
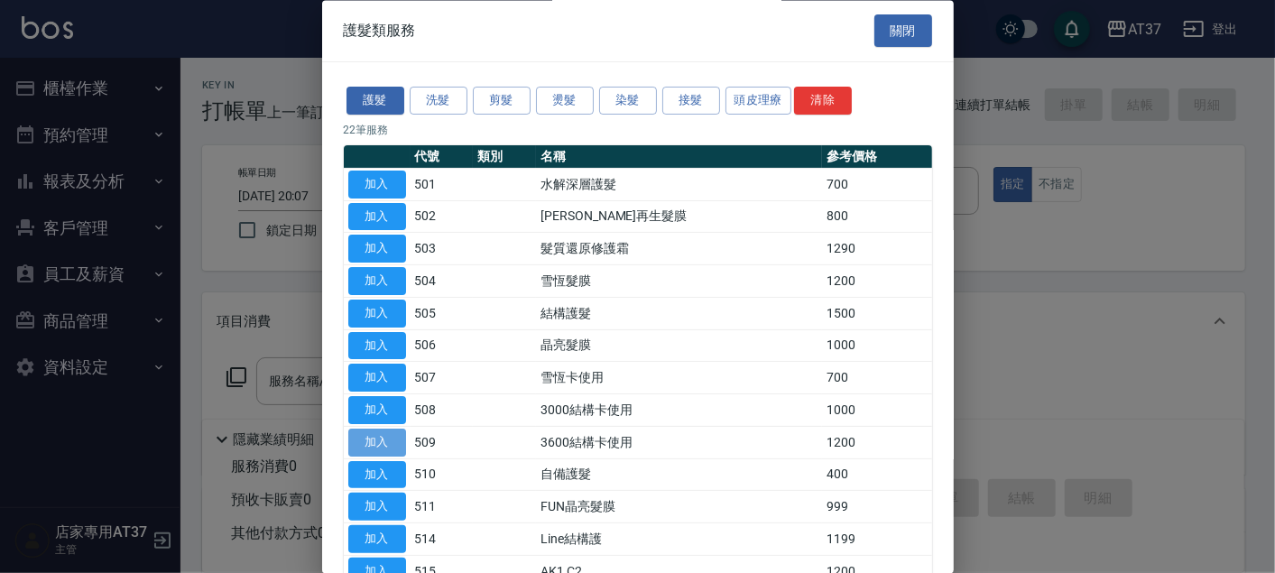
click at [388, 438] on button "加入" at bounding box center [377, 443] width 58 height 28
type input "3600結構卡使用(509)"
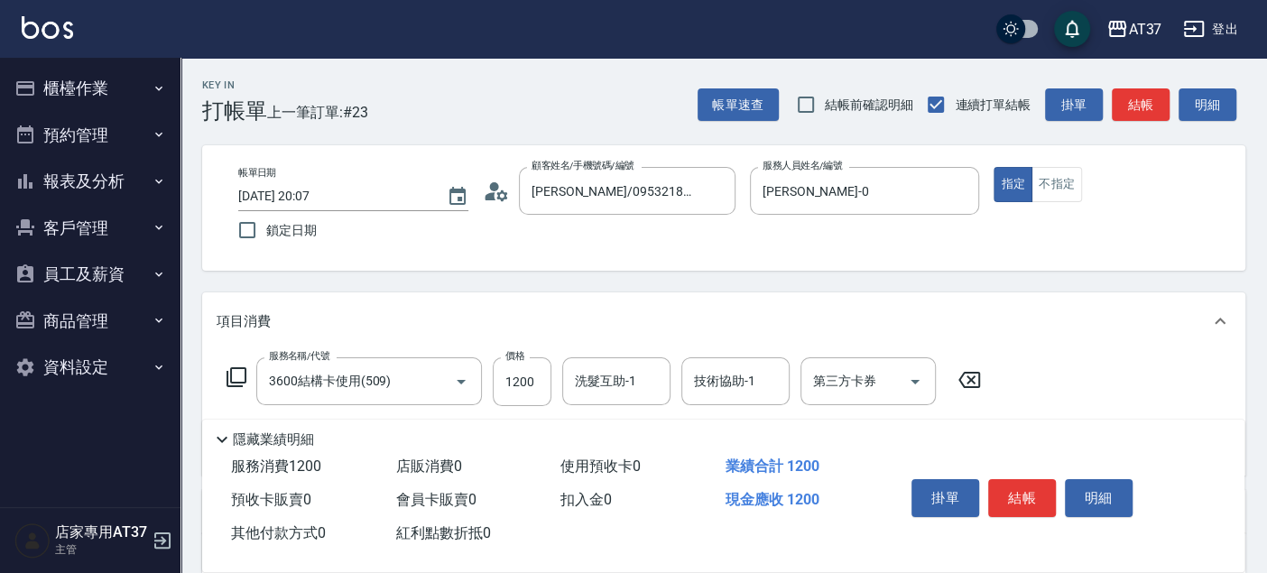
click at [239, 383] on icon at bounding box center [237, 377] width 22 height 22
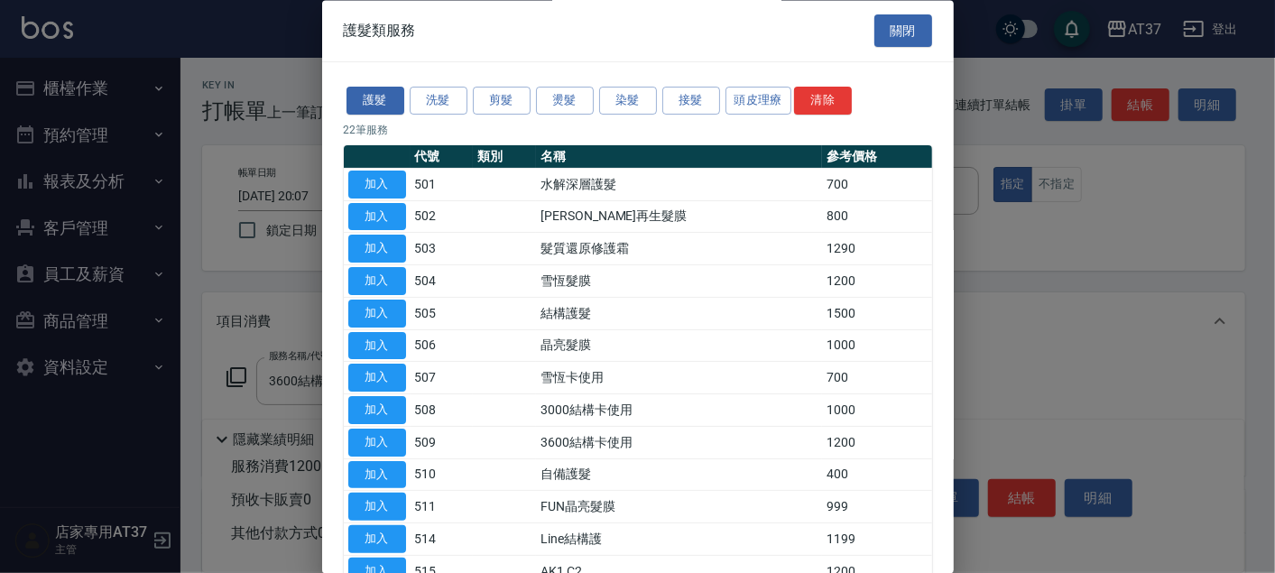
click at [766, 117] on div "護髮 洗髮 剪髮 燙髮 染髮 接髮 頭皮理療 清除 22 筆服務 代號 類別 名稱 參考價格 加入 501 水解深層護髮 700 加入 502 松島舞鶴再生髮…" at bounding box center [637, 481] width 631 height 837
click at [767, 100] on button "頭皮理療" at bounding box center [758, 102] width 67 height 28
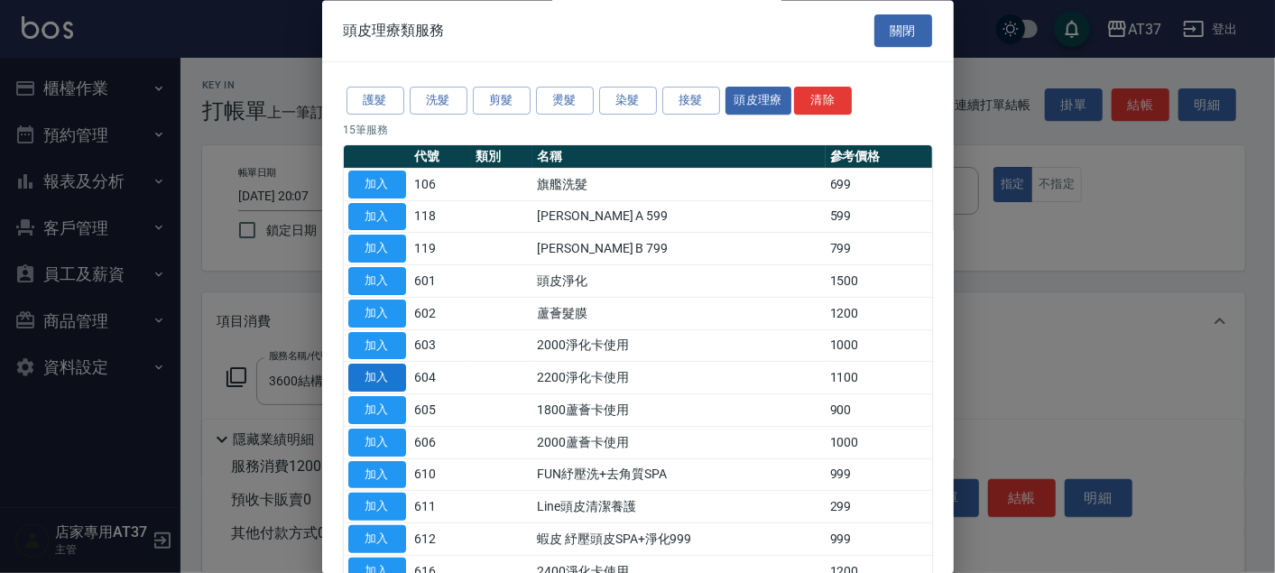
drag, startPoint x: 375, startPoint y: 373, endPoint x: 647, endPoint y: 359, distance: 271.9
click at [378, 371] on button "加入" at bounding box center [377, 378] width 58 height 28
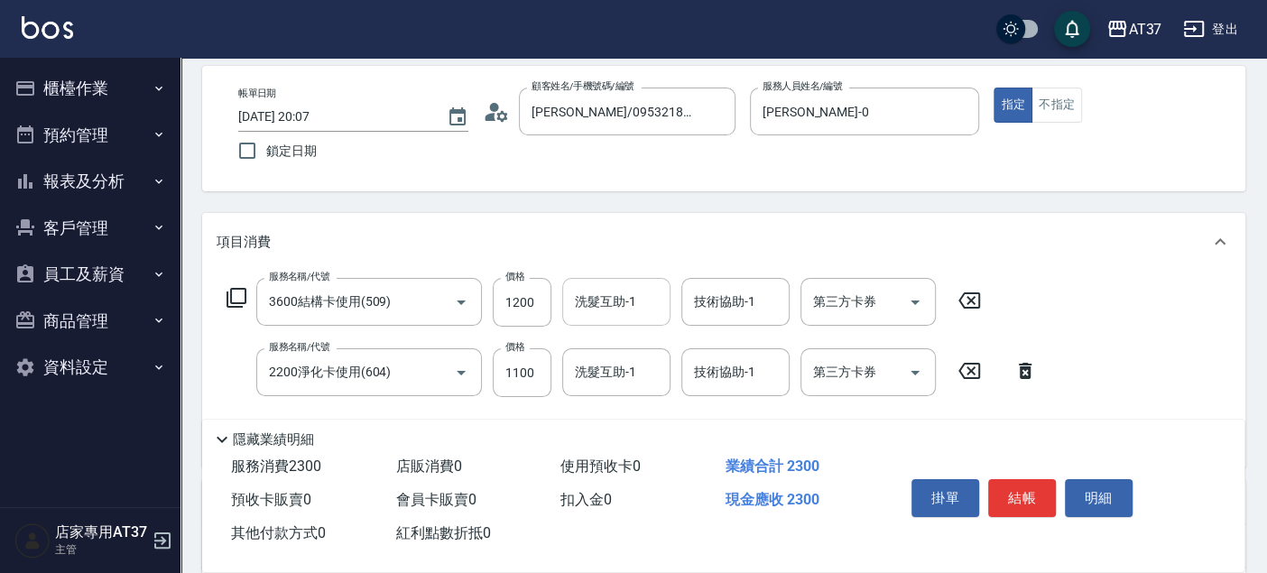
scroll to position [200, 0]
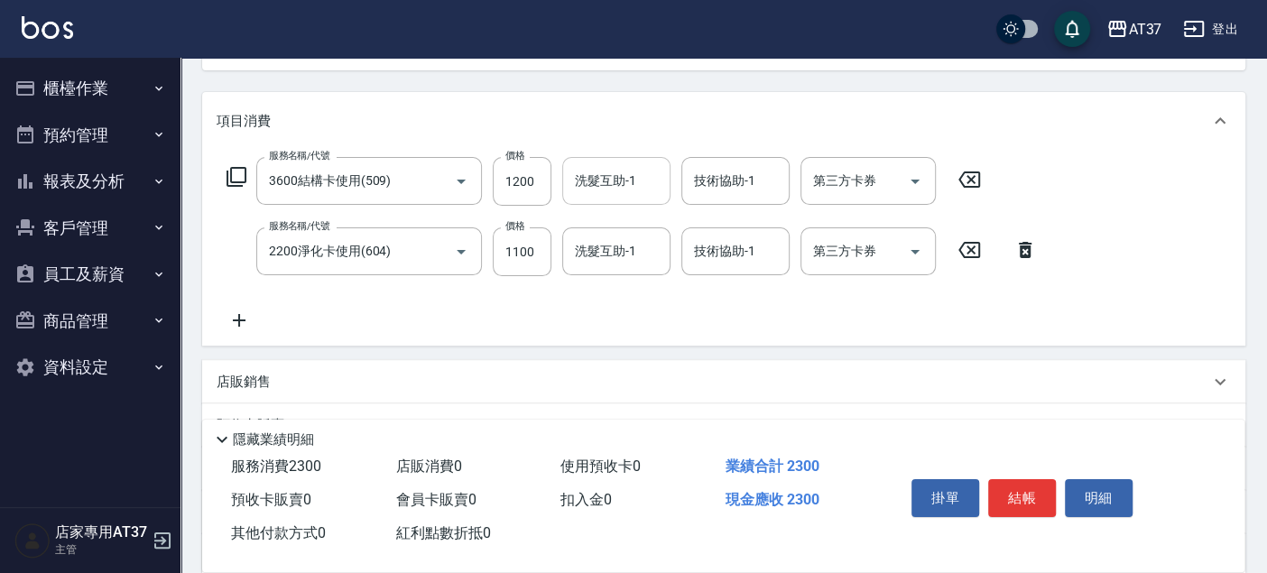
click at [630, 184] on div "洗髮互助-1 洗髮互助-1" at bounding box center [616, 181] width 108 height 48
type input "鄧懷頎-26"
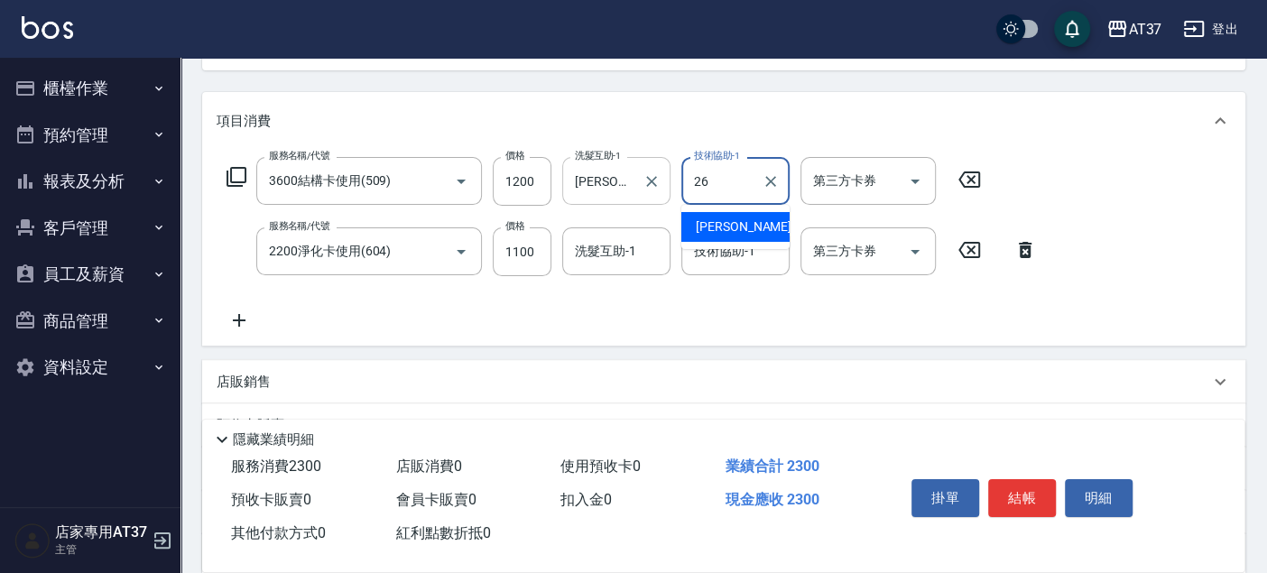
type input "鄧懷頎-26"
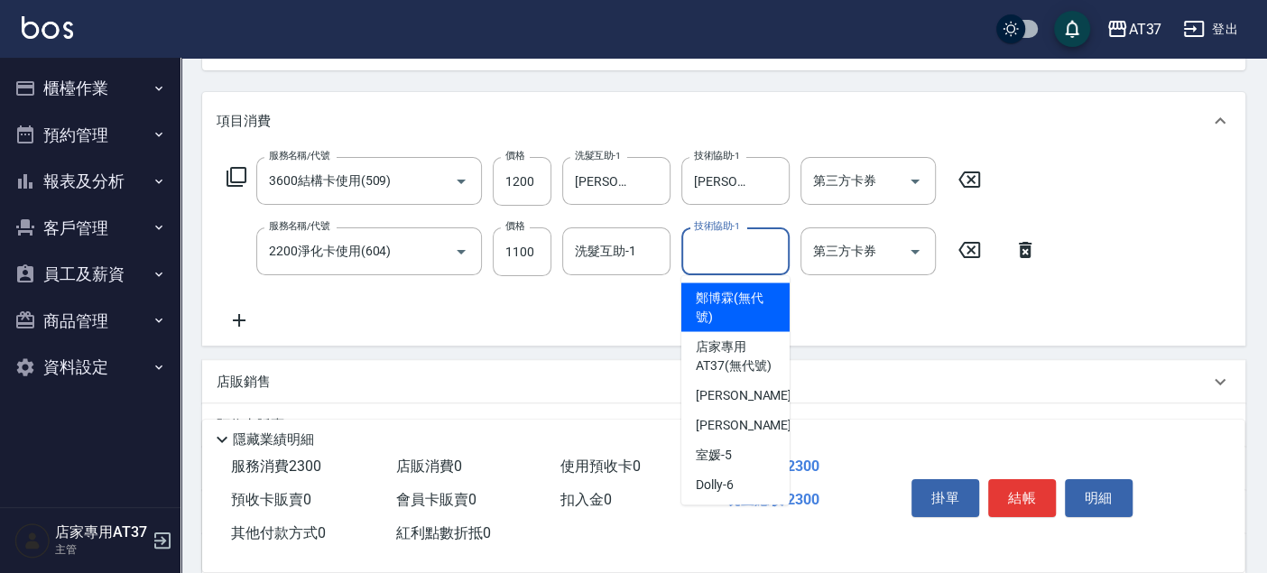
click at [737, 265] on input "技術協助-1" at bounding box center [735, 251] width 92 height 32
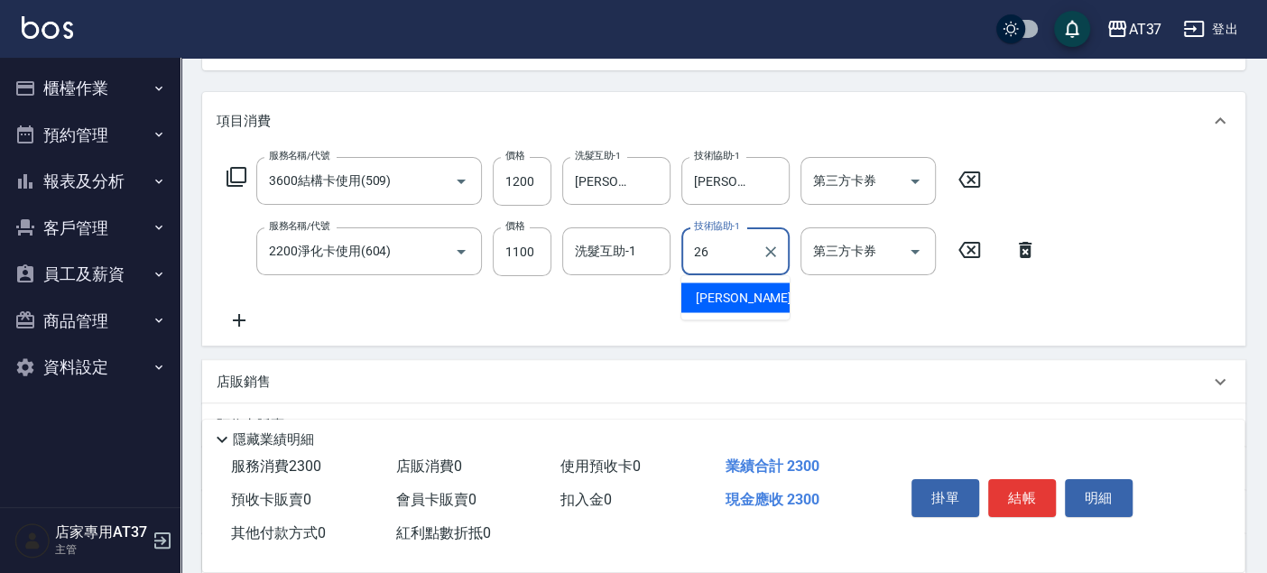
type input "鄧懷頎-26"
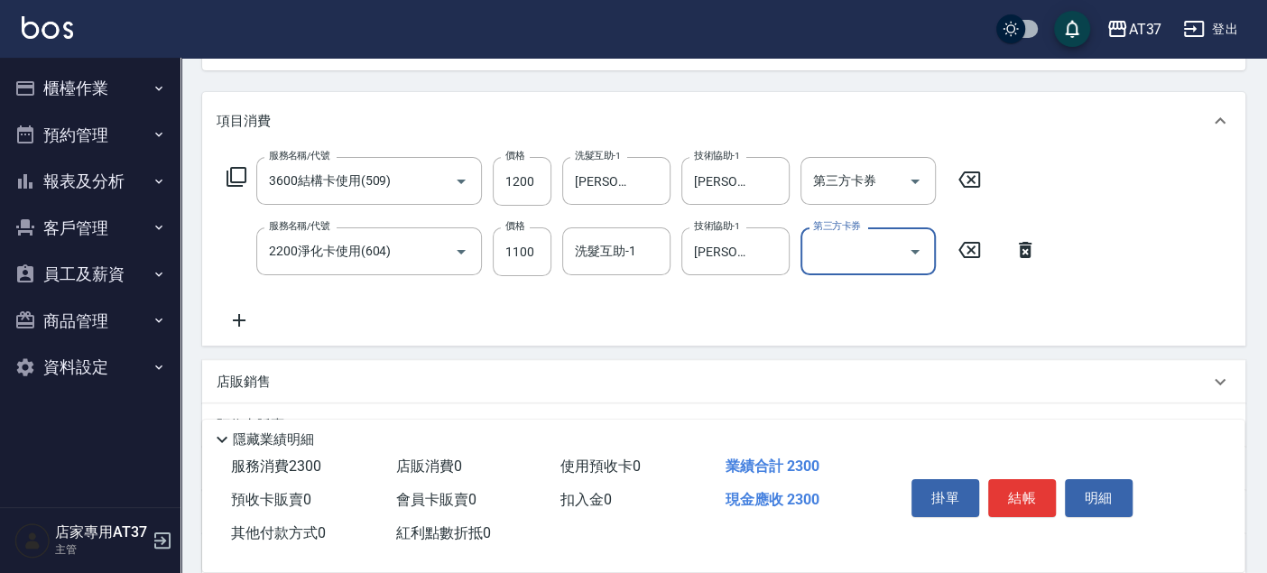
click at [237, 172] on icon at bounding box center [237, 177] width 22 height 22
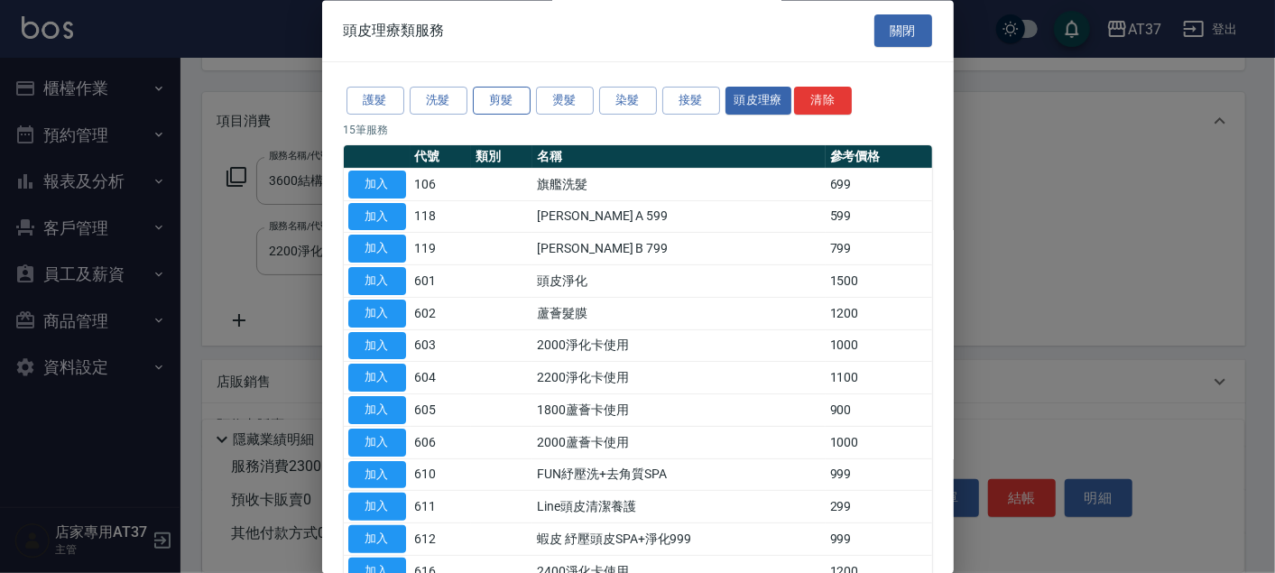
click at [489, 100] on button "剪髮" at bounding box center [502, 102] width 58 height 28
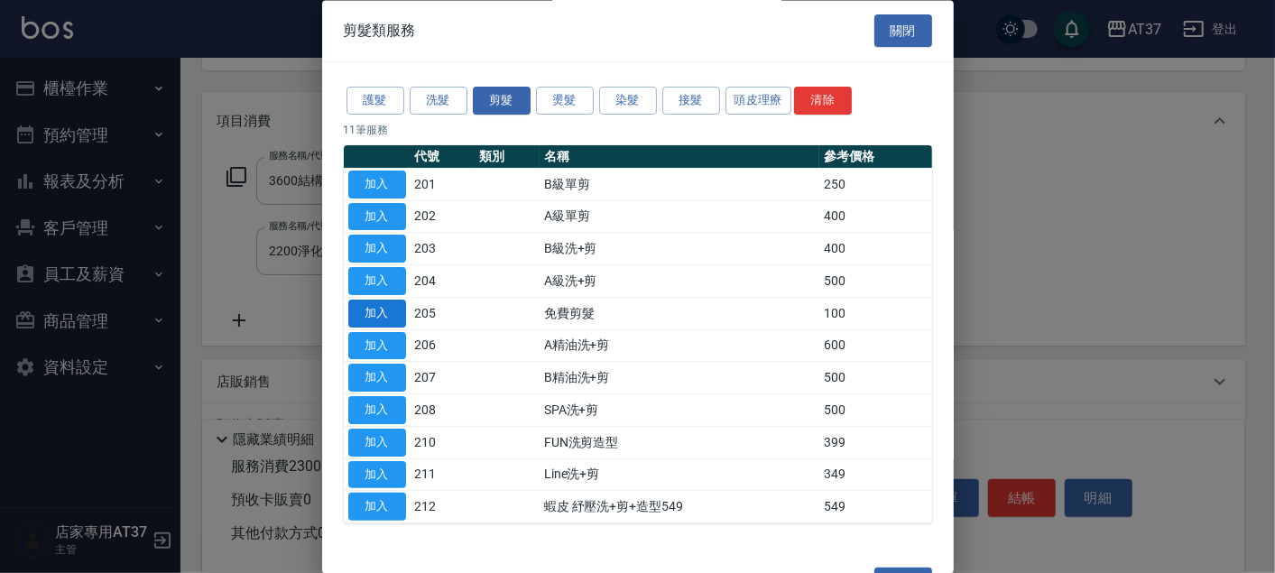
click at [393, 309] on button "加入" at bounding box center [377, 314] width 58 height 28
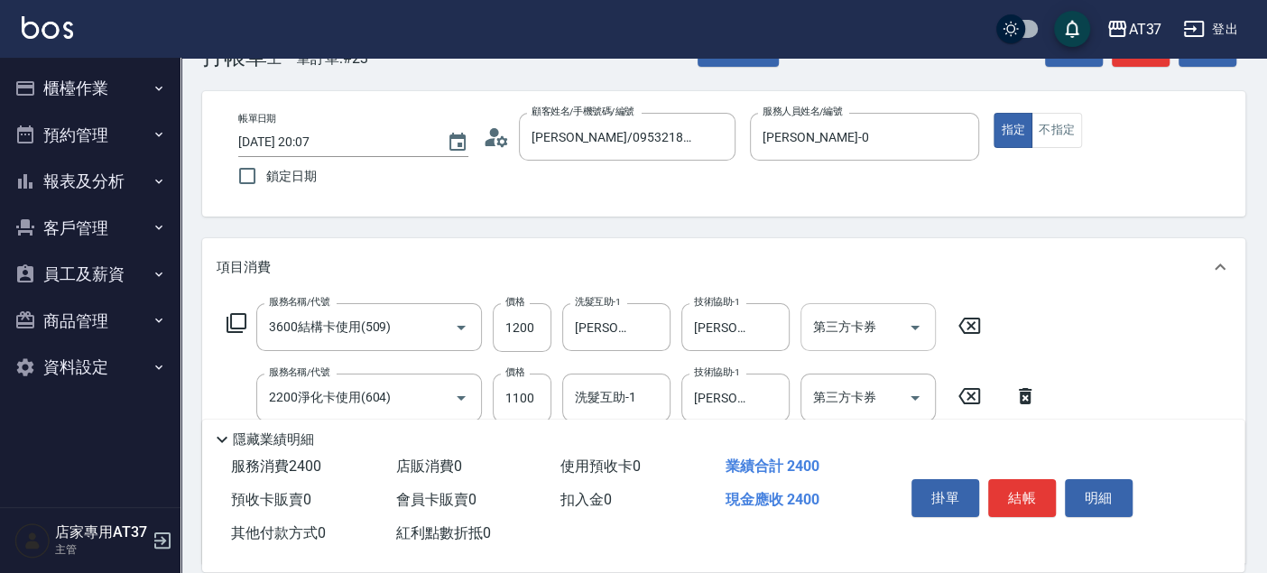
scroll to position [100, 0]
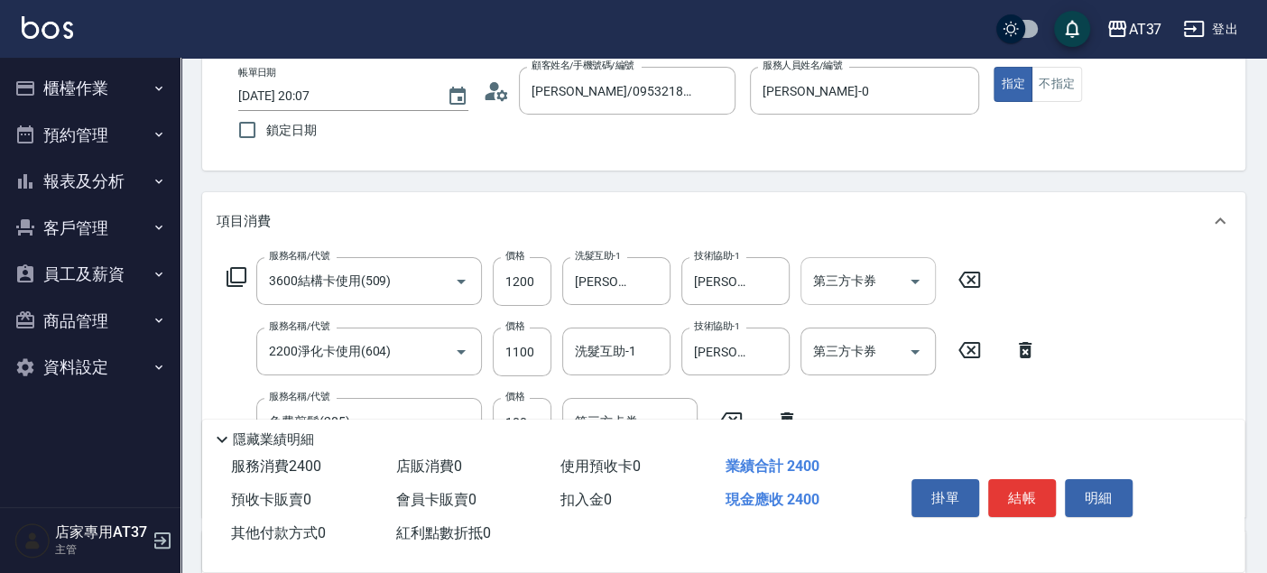
click at [909, 278] on icon "Open" at bounding box center [915, 282] width 22 height 22
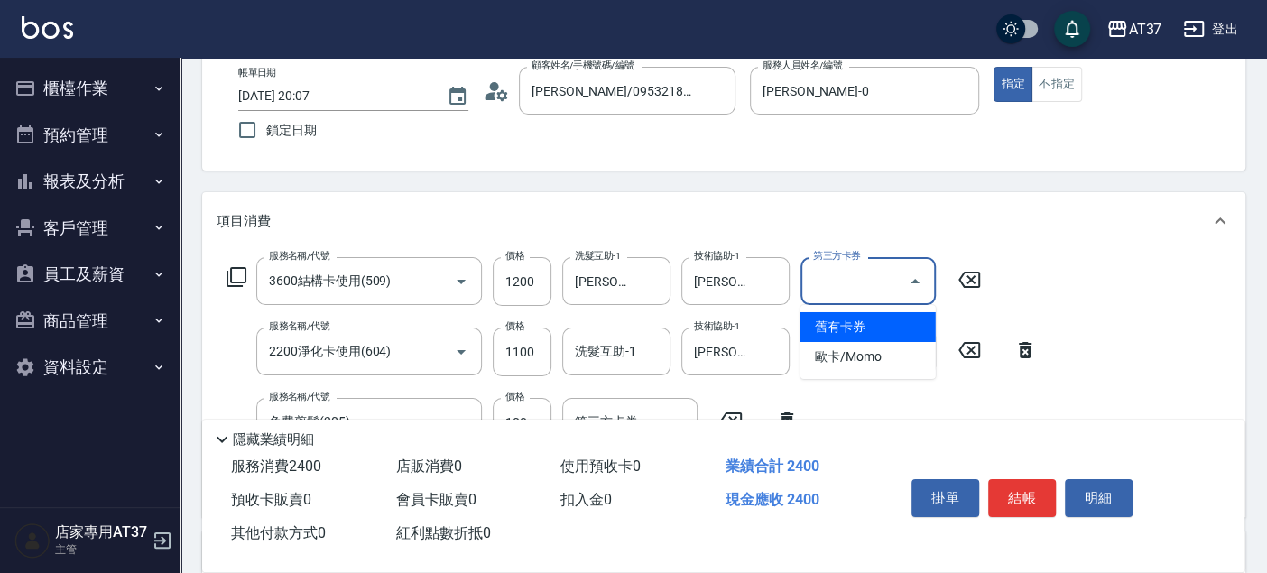
click at [902, 326] on span "舊有卡券" at bounding box center [867, 327] width 135 height 30
type input "舊有卡券"
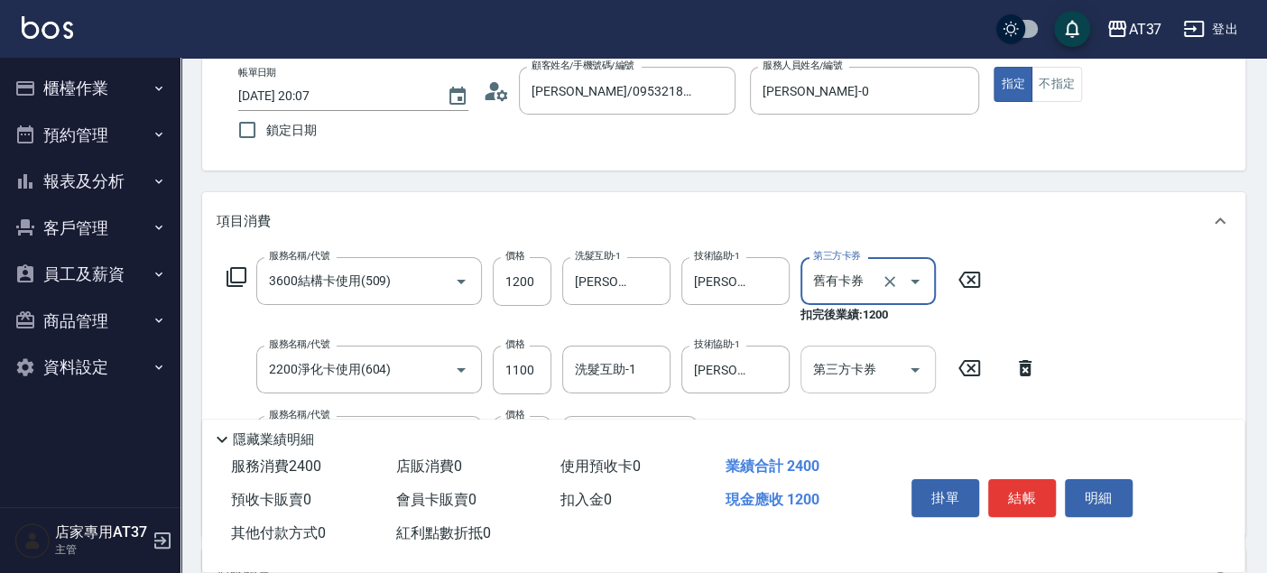
click at [917, 363] on icon "Open" at bounding box center [915, 370] width 22 height 22
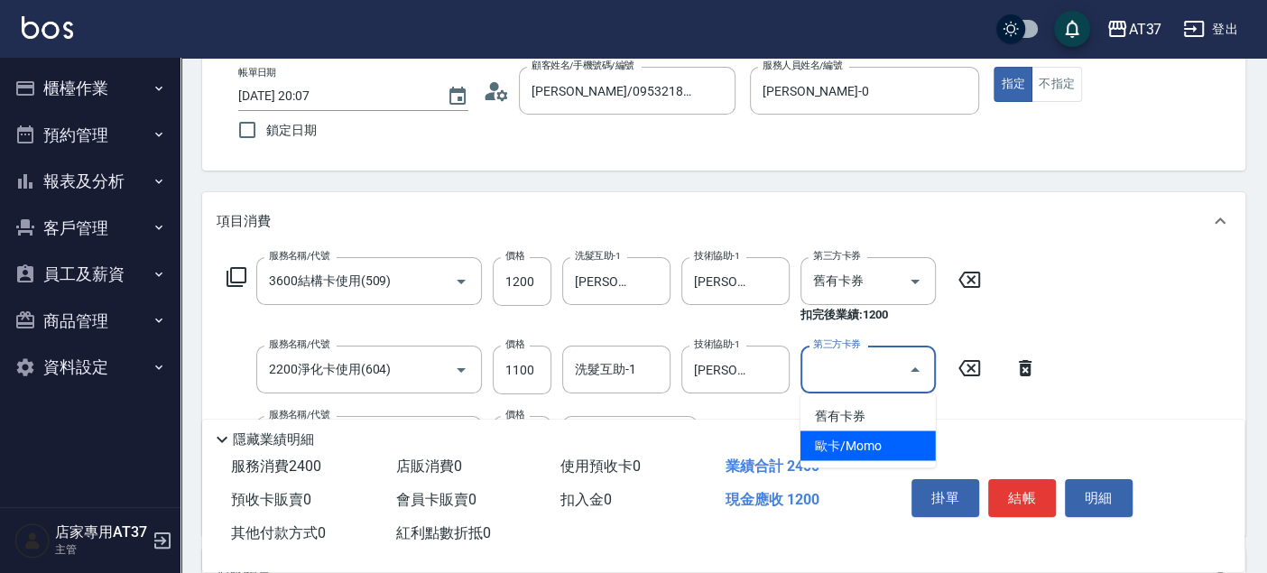
click at [920, 429] on span "舊有卡券" at bounding box center [867, 416] width 135 height 30
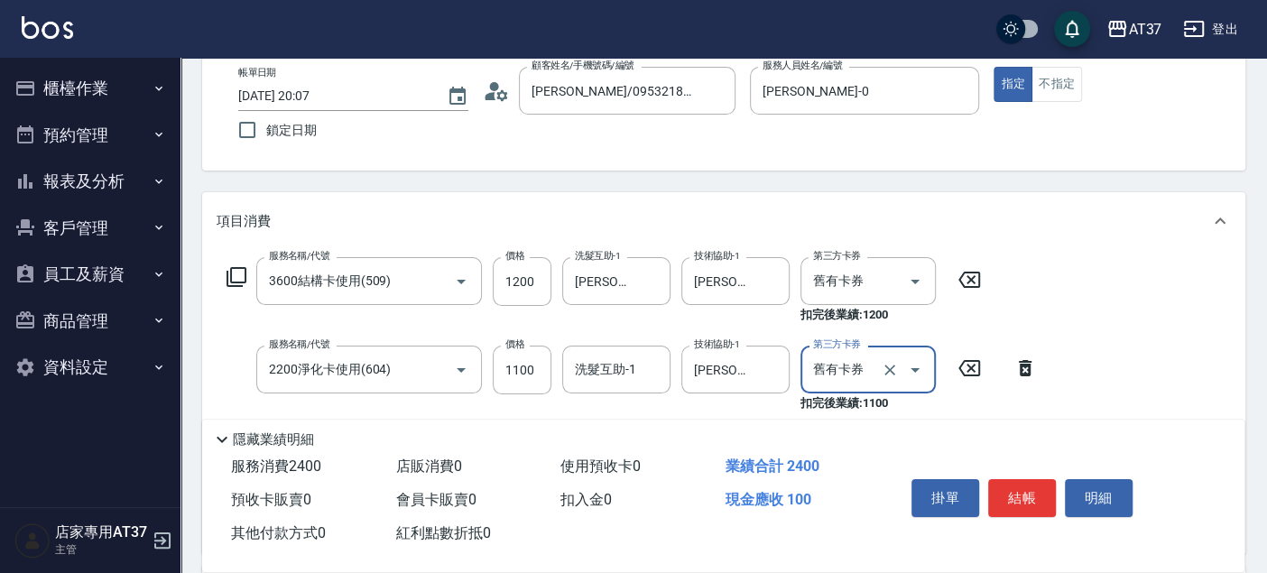
type input "舊有卡券"
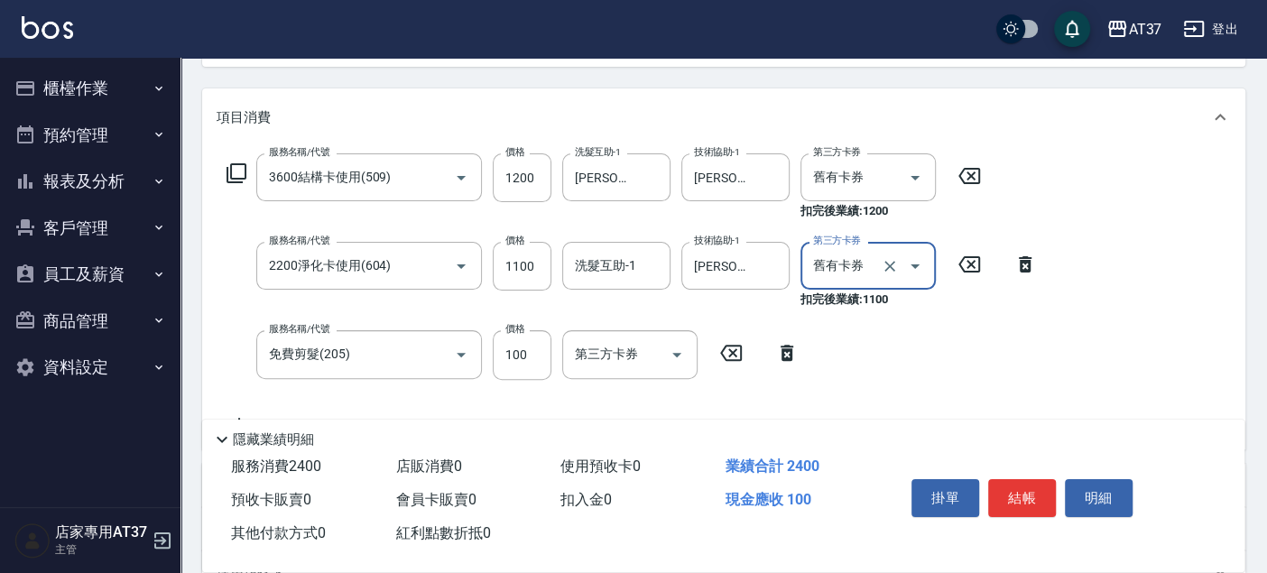
scroll to position [300, 0]
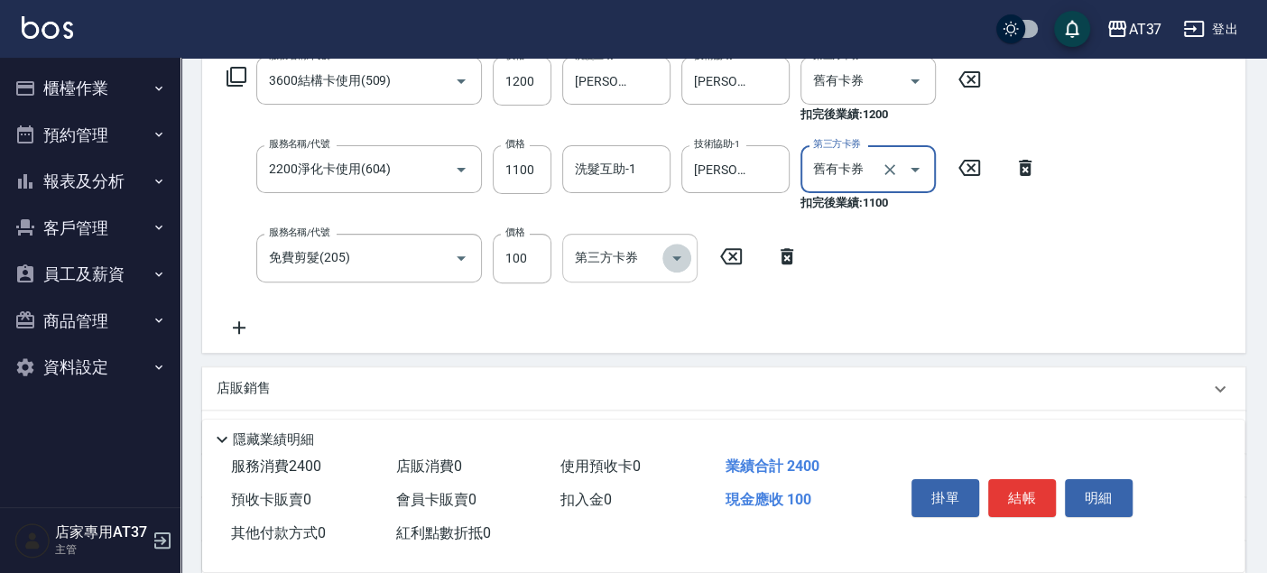
click at [678, 268] on icon "Open" at bounding box center [677, 258] width 22 height 22
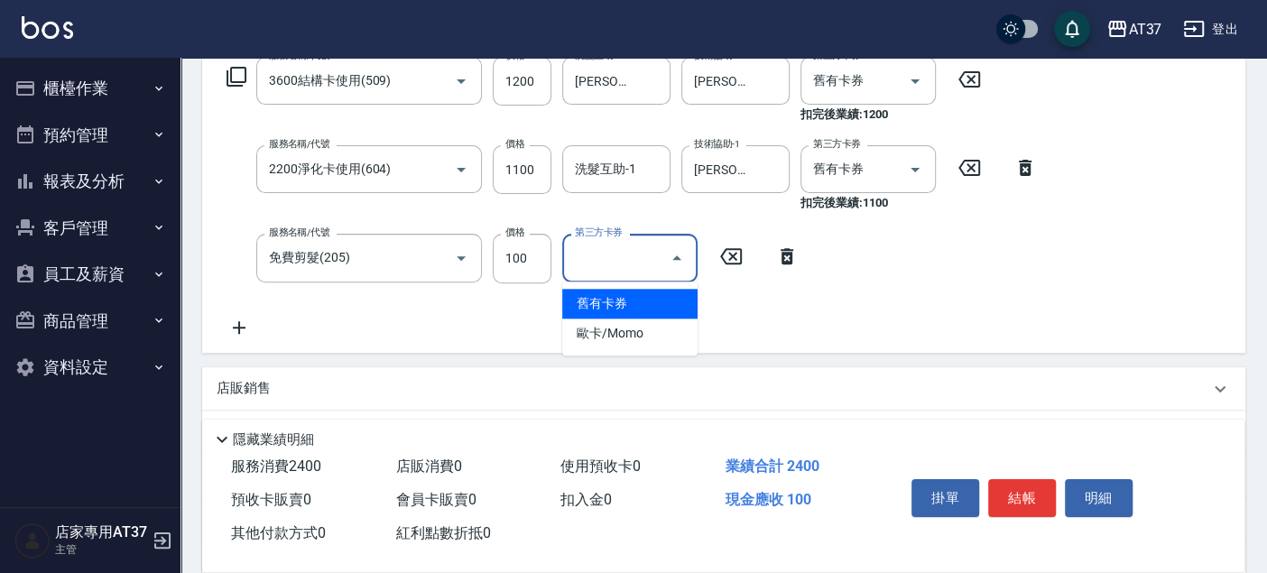
click at [679, 307] on span "舊有卡券" at bounding box center [629, 304] width 135 height 30
type input "舊有卡券"
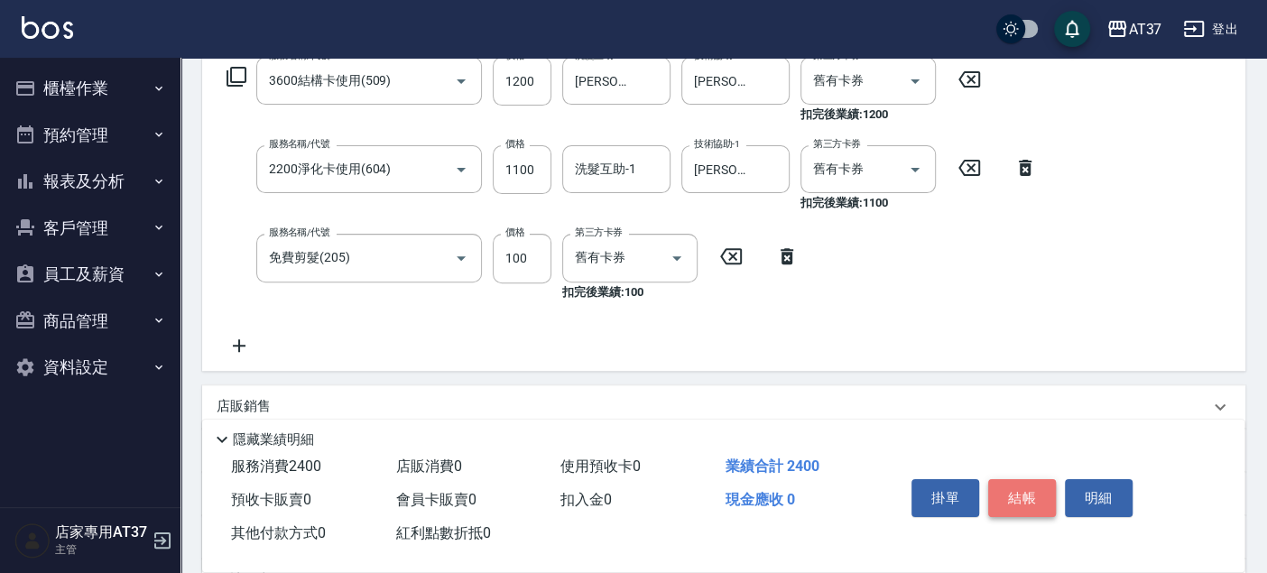
click at [1015, 487] on button "結帳" at bounding box center [1022, 498] width 68 height 38
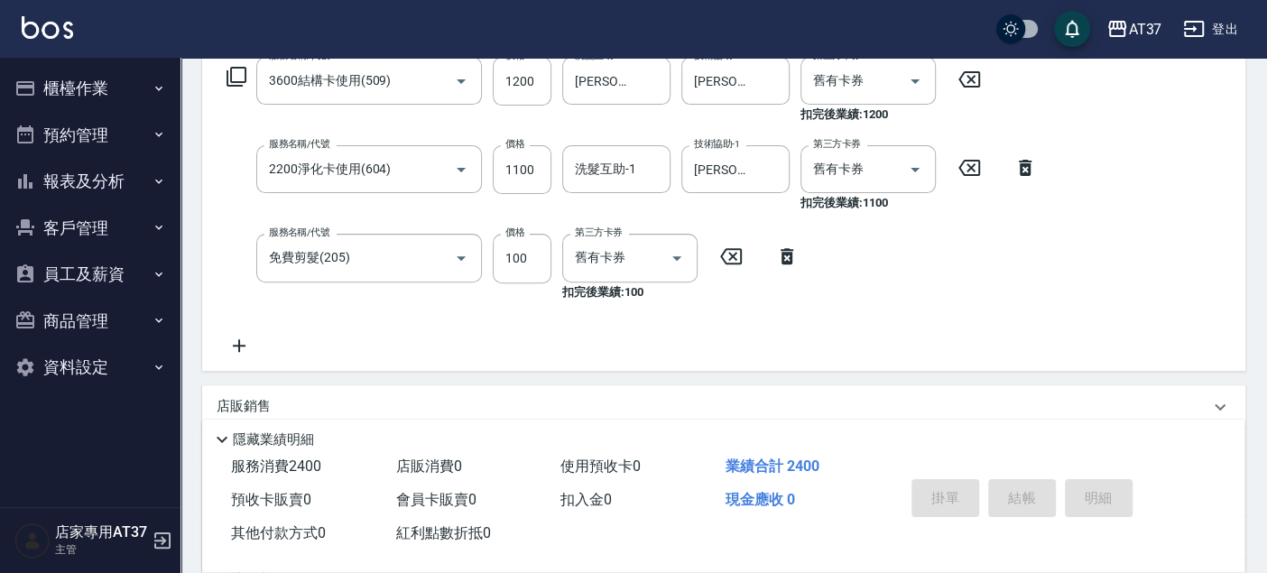
type input "2025/08/22 20:09"
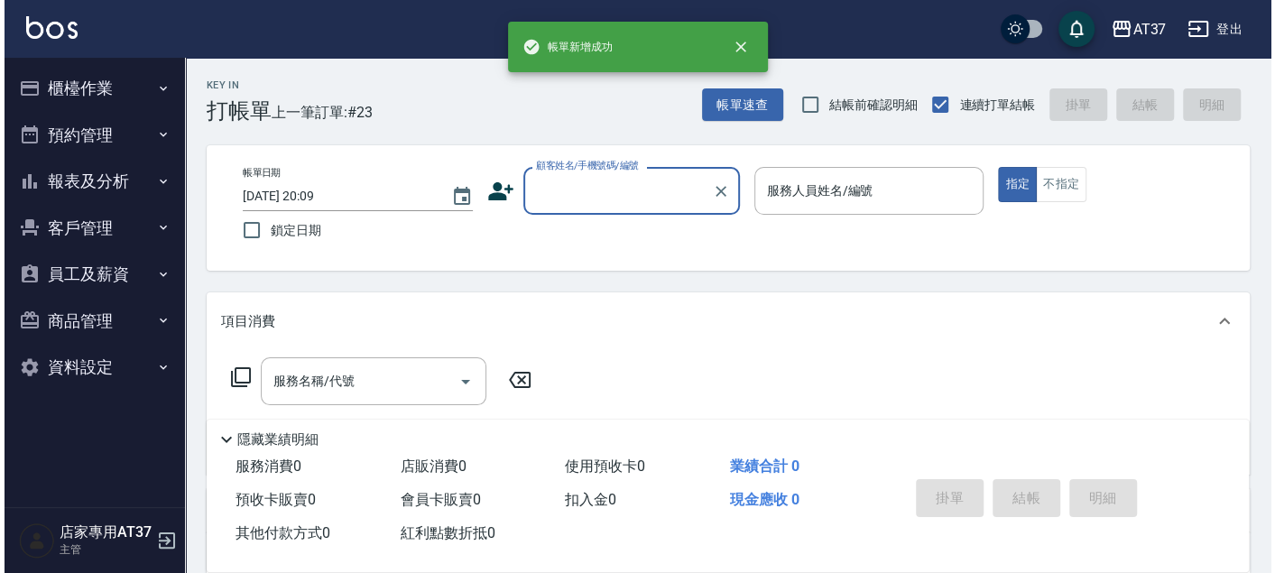
scroll to position [0, 0]
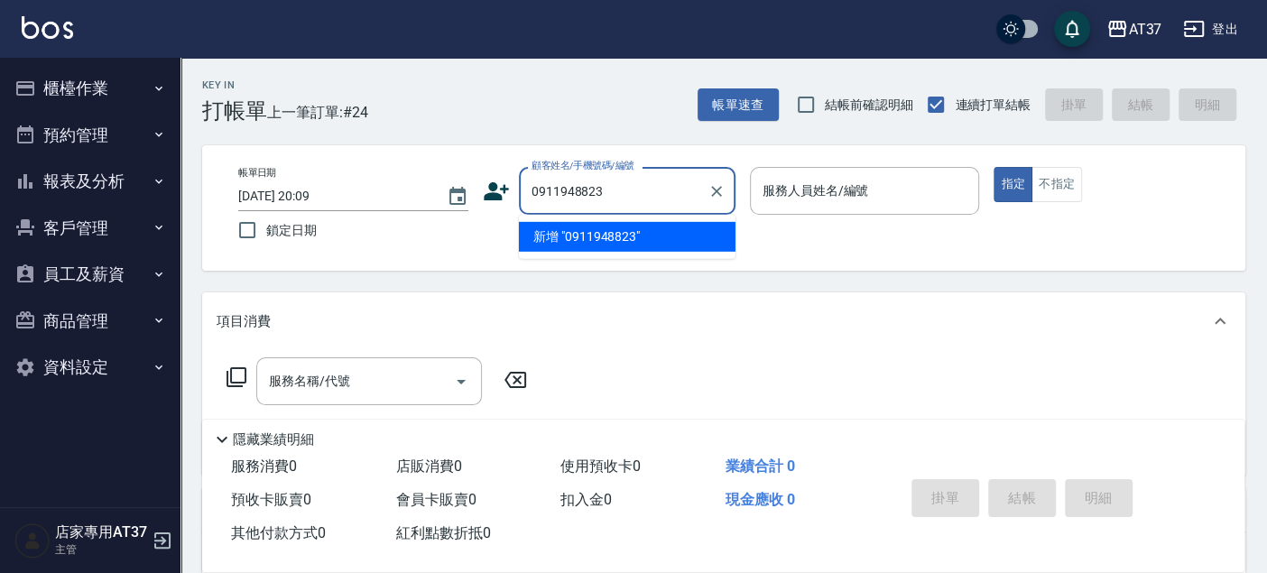
type input "0911948823"
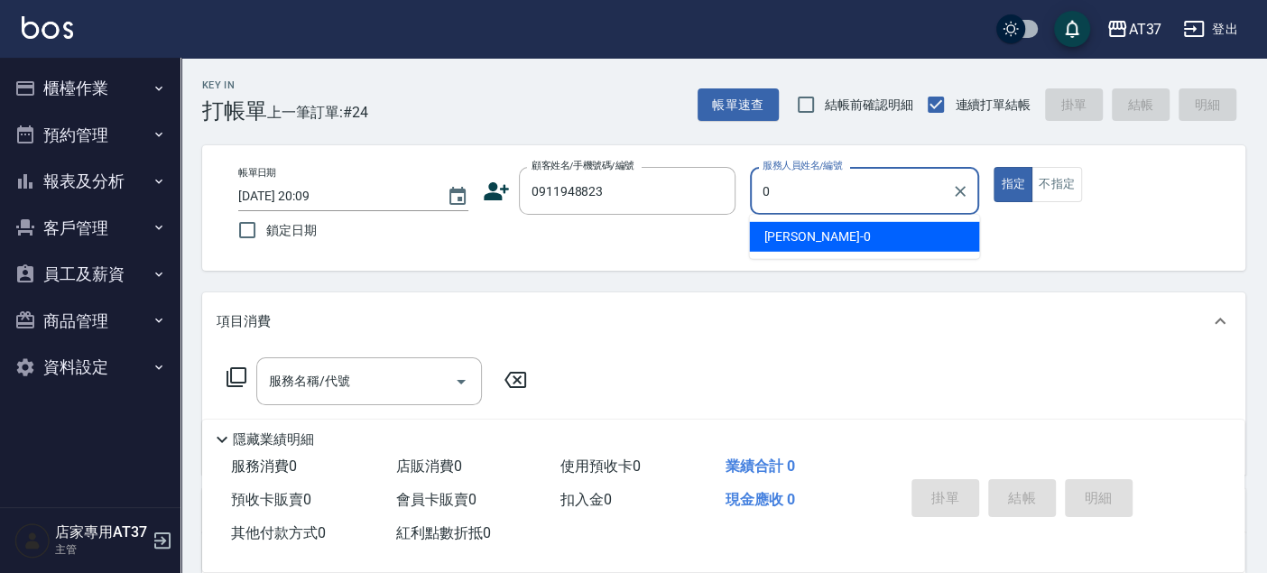
click at [870, 242] on div "NINA -0" at bounding box center [864, 237] width 230 height 30
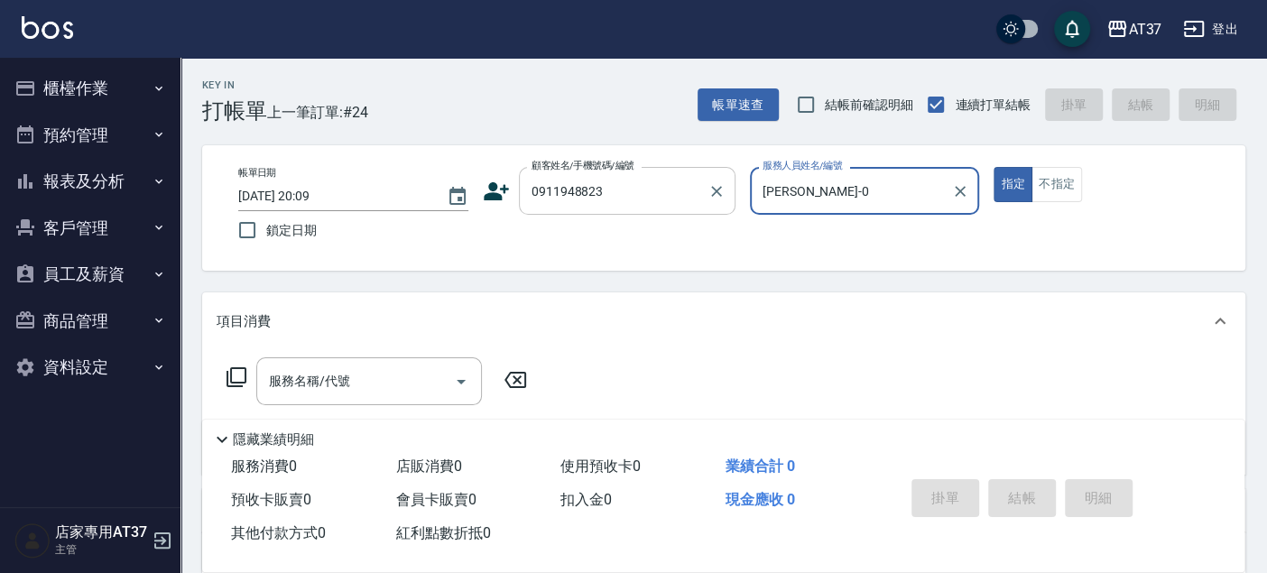
type input "NINA-0"
click at [577, 191] on input "0911948823" at bounding box center [613, 191] width 173 height 32
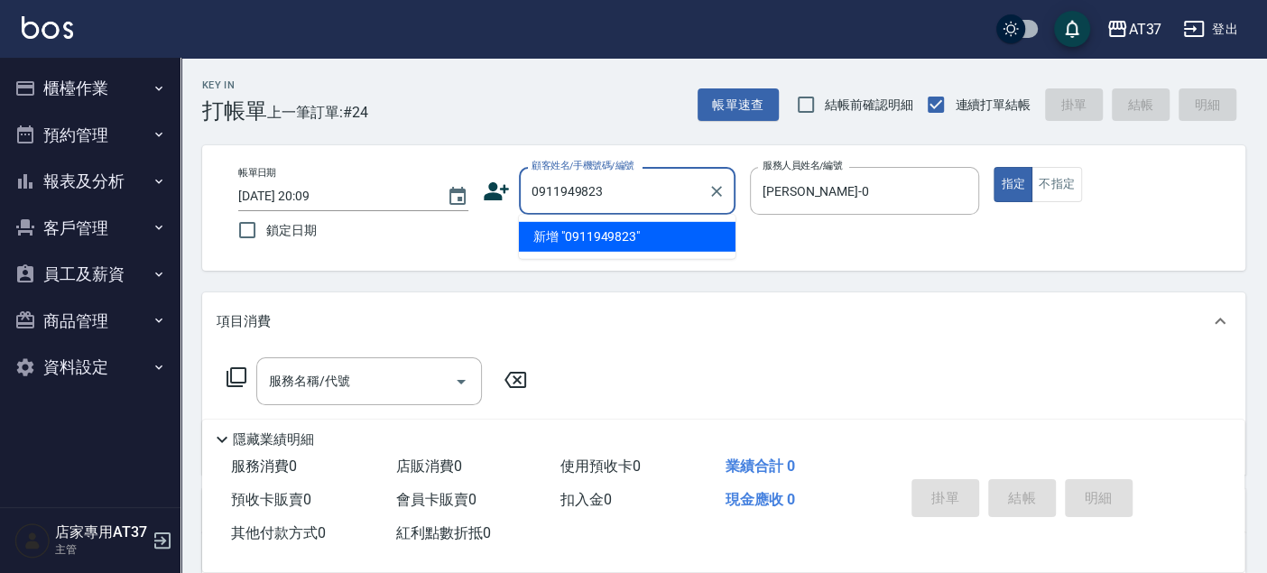
click at [617, 190] on input "0911949823" at bounding box center [613, 191] width 173 height 32
drag, startPoint x: 644, startPoint y: 191, endPoint x: 504, endPoint y: 191, distance: 139.8
click at [504, 191] on div "顧客姓名/手機號碼/編號 0911949823 顧客姓名/手機號碼/編號" at bounding box center [609, 191] width 253 height 48
type input "0911948823"
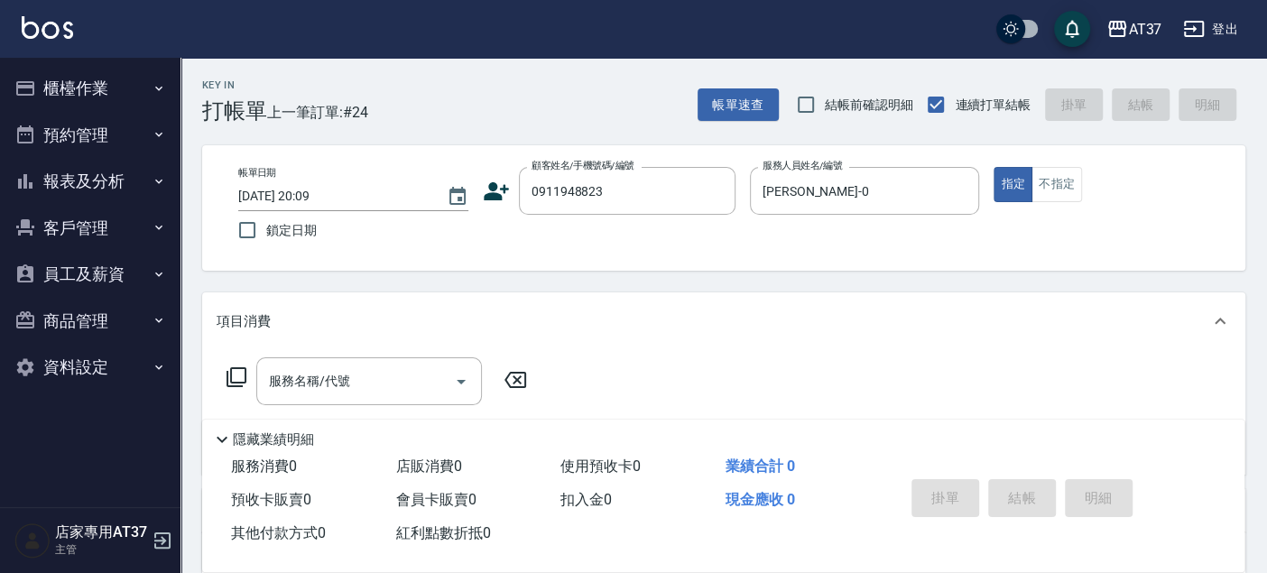
click at [492, 188] on icon at bounding box center [496, 191] width 25 height 18
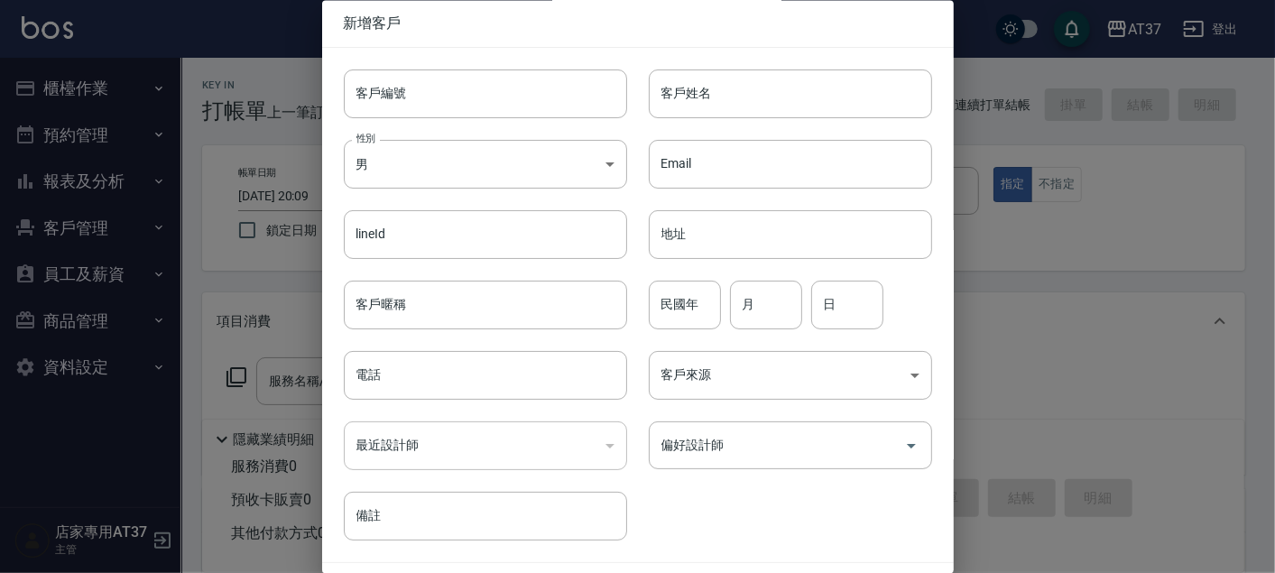
type input "0911948823"
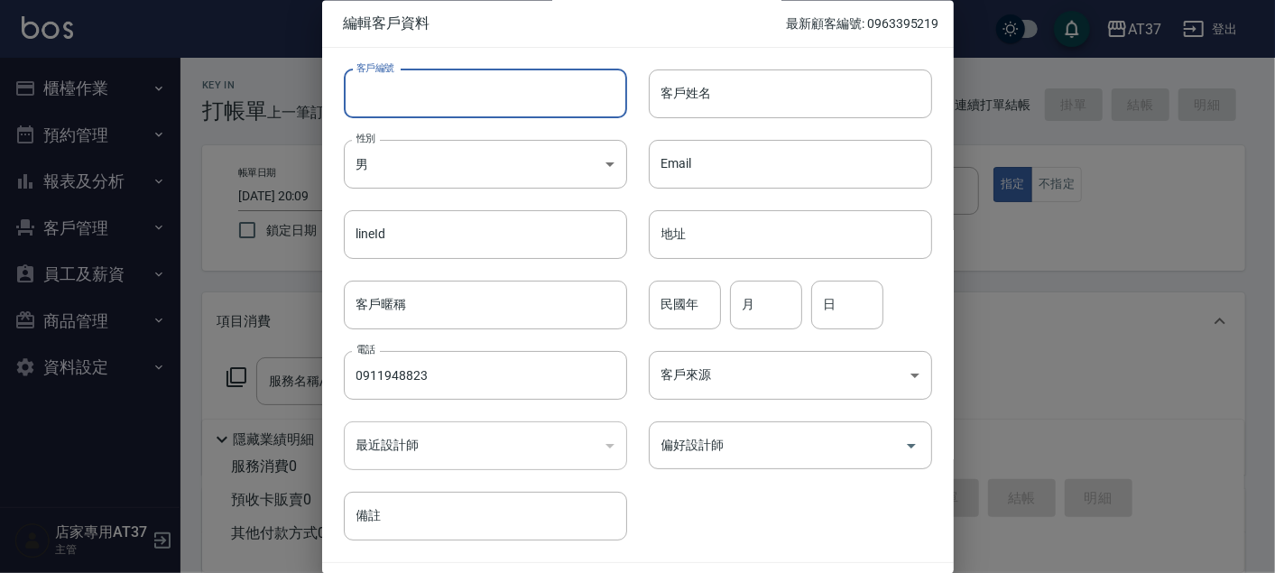
paste input "0911949823"
type input "0911949823"
click at [737, 103] on input "客戶姓名" at bounding box center [790, 93] width 283 height 49
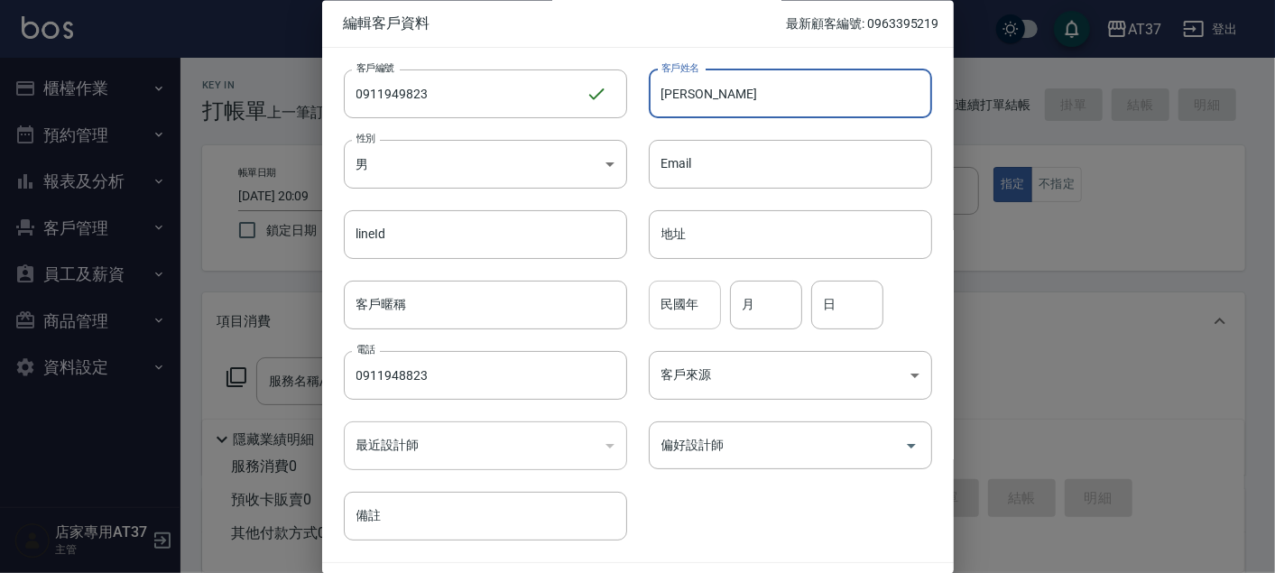
type input "林和鋆"
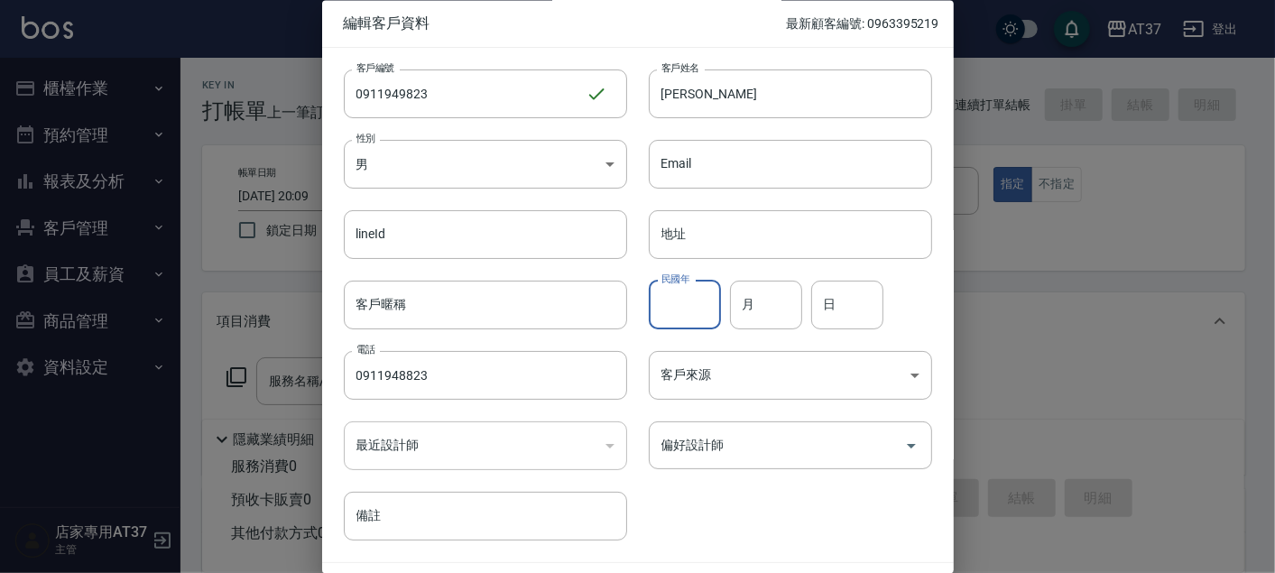
click at [705, 312] on input "民國年" at bounding box center [685, 305] width 72 height 49
type input "96"
type input "11"
type input "17"
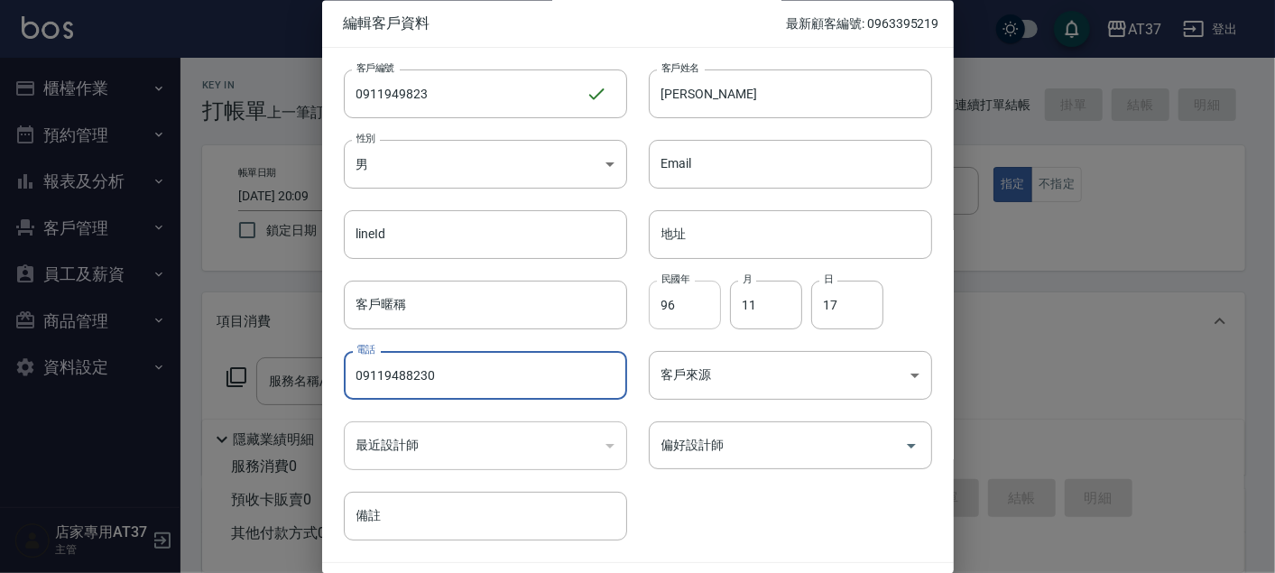
type input "0911948823"
click at [861, 371] on body "AT37 登出 櫃檯作業 打帳單 帳單列表 現金收支登錄 材料自購登錄 每日結帳 排班表 現場電腦打卡 預約管理 預約管理 單日預約紀錄 單週預約紀錄 報表及…" at bounding box center [637, 438] width 1275 height 876
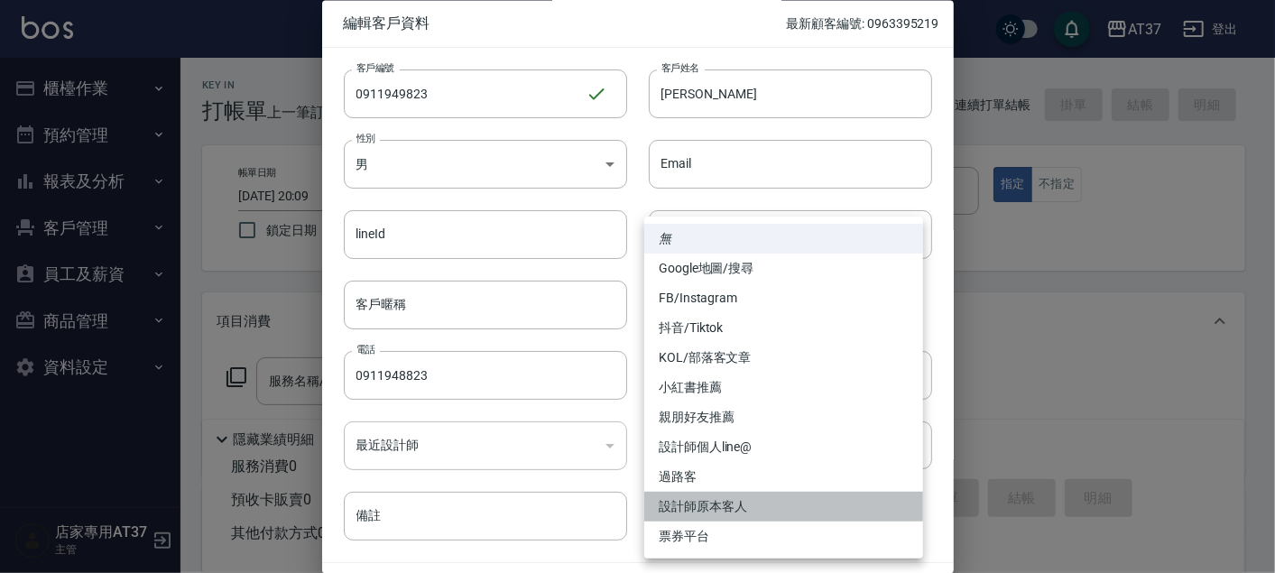
click at [767, 503] on li "設計師原本客人" at bounding box center [783, 507] width 279 height 30
type input "設計師原本客人"
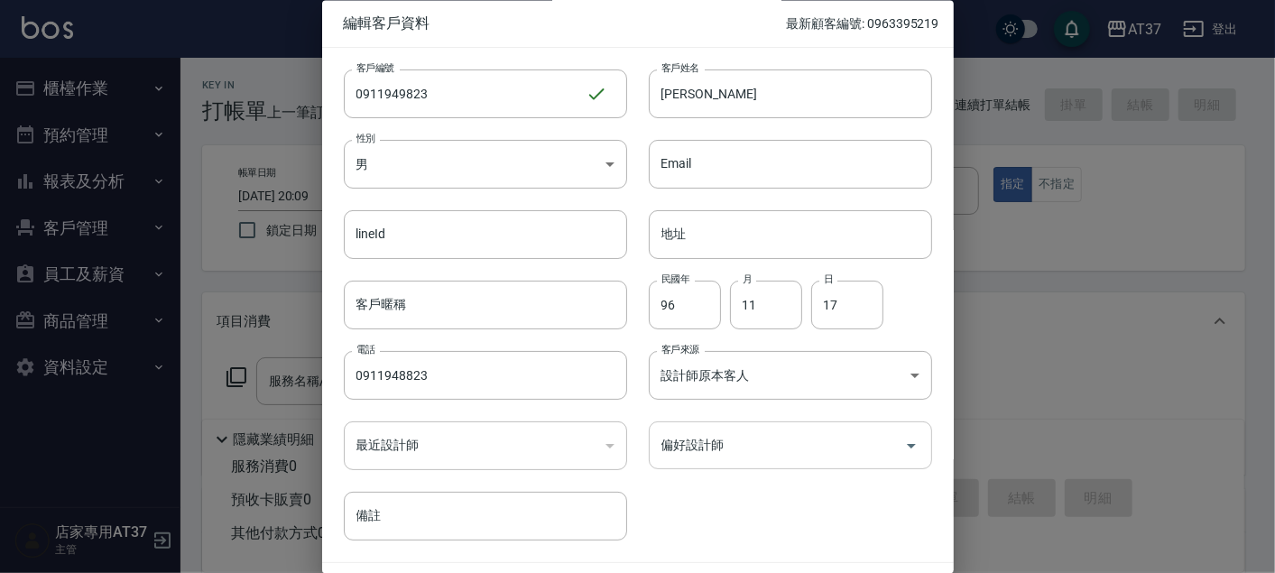
click at [910, 432] on div at bounding box center [910, 446] width 27 height 48
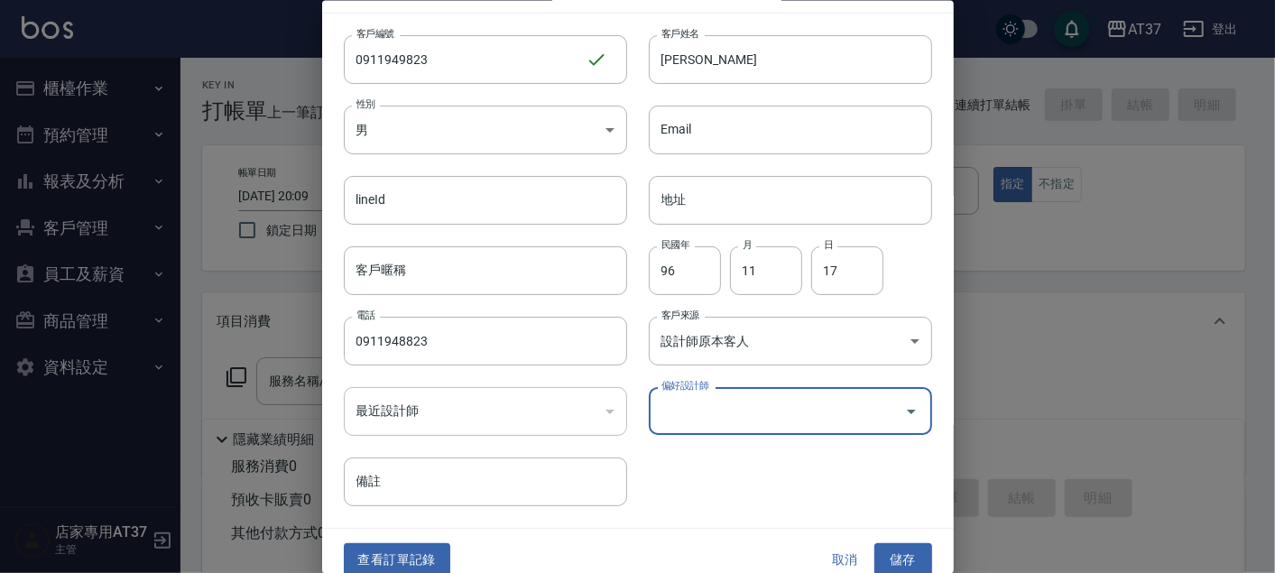
scroll to position [51, 0]
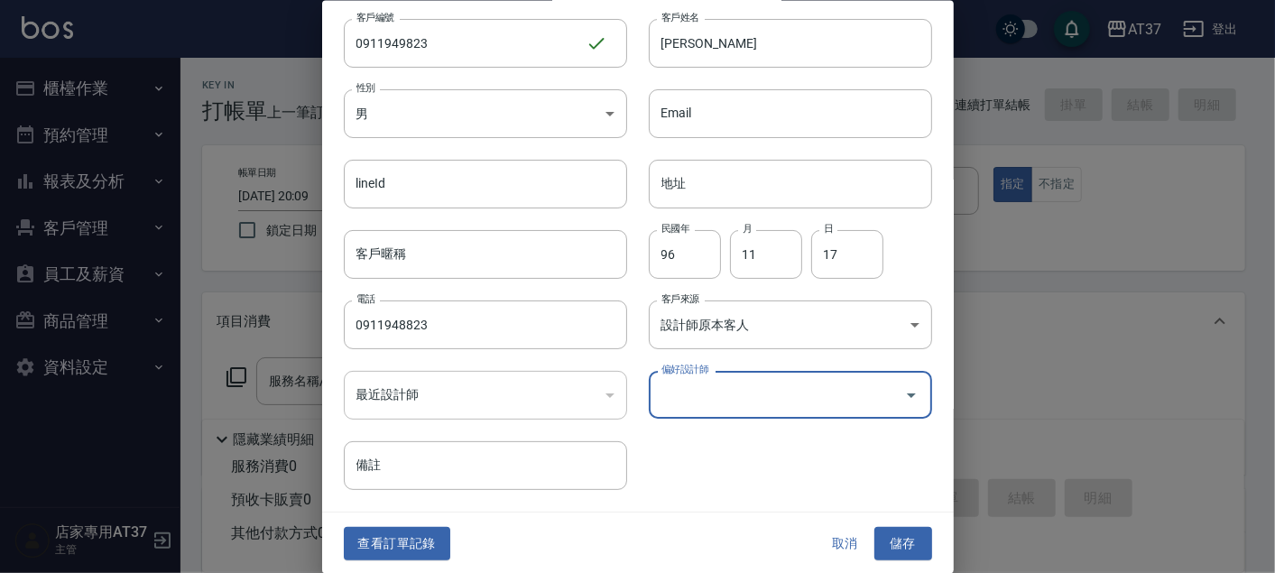
click at [900, 397] on icon "Open" at bounding box center [911, 394] width 22 height 22
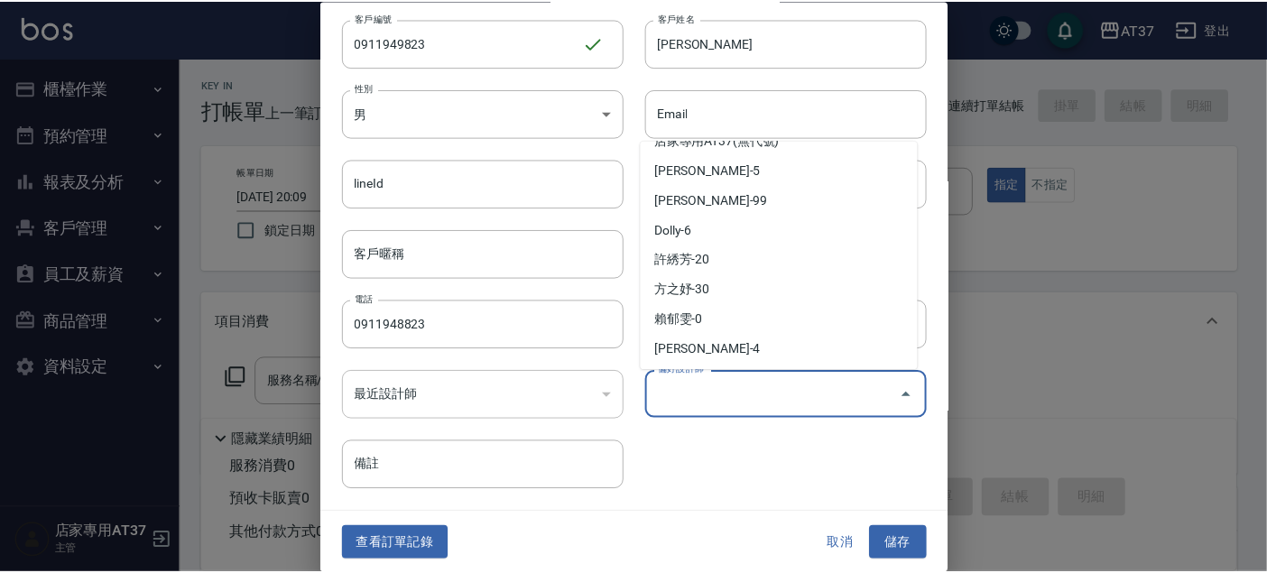
scroll to position [231, 0]
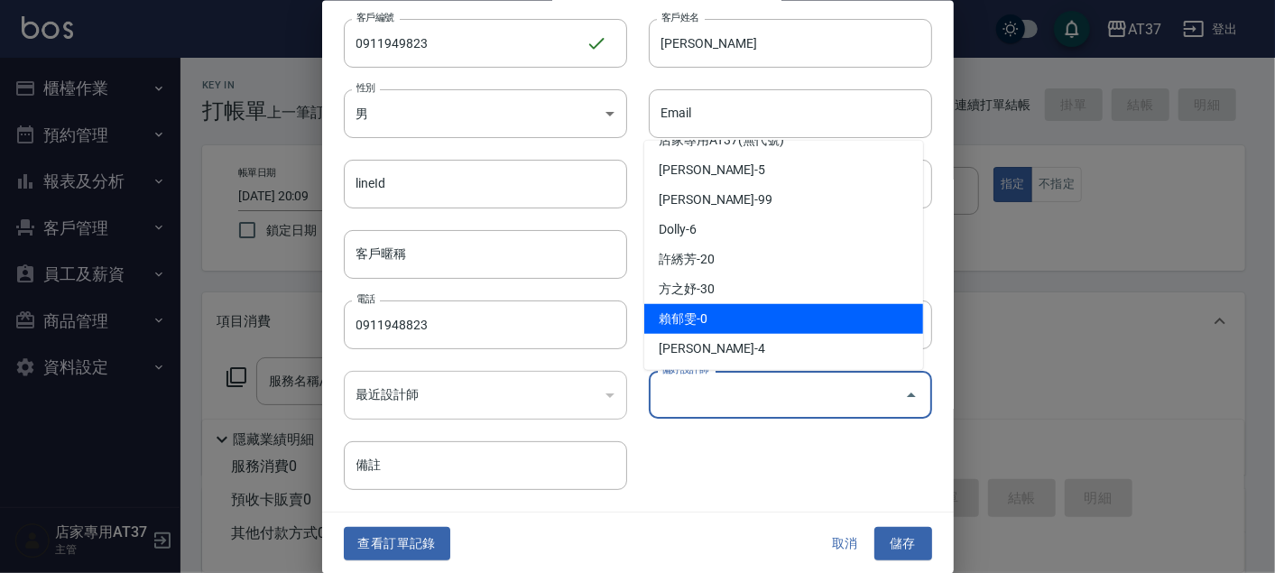
click at [747, 318] on li "賴郁雯-0" at bounding box center [783, 319] width 279 height 30
type input "賴郁雯"
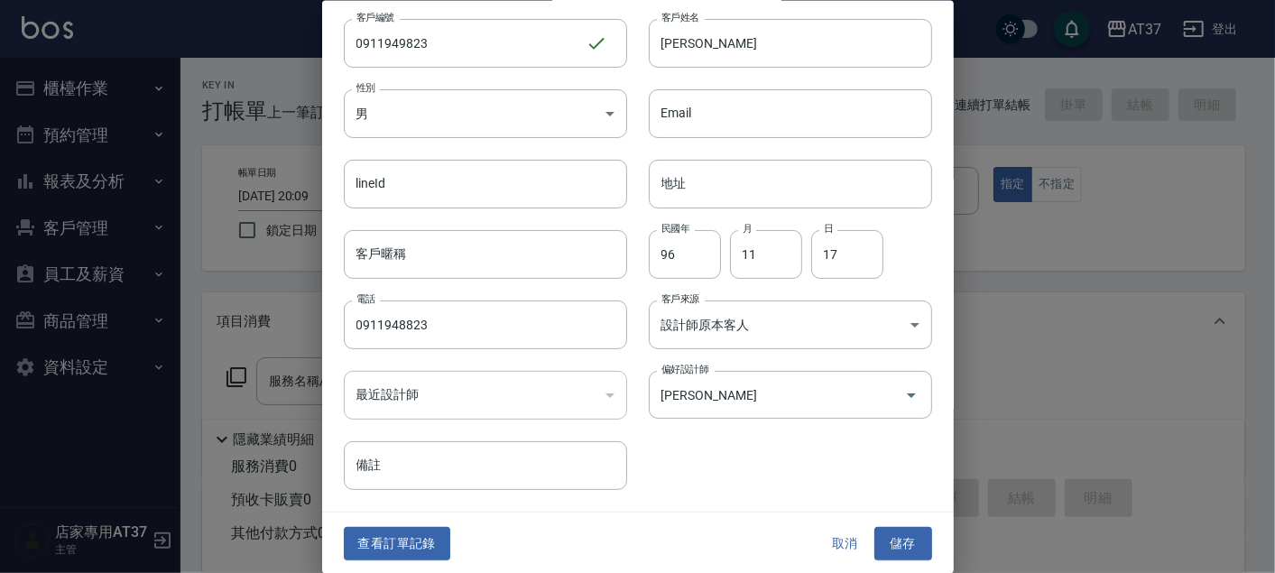
click at [886, 521] on div "查看訂單記錄 取消 儲存" at bounding box center [637, 543] width 631 height 62
click at [889, 541] on button "儲存" at bounding box center [903, 543] width 58 height 33
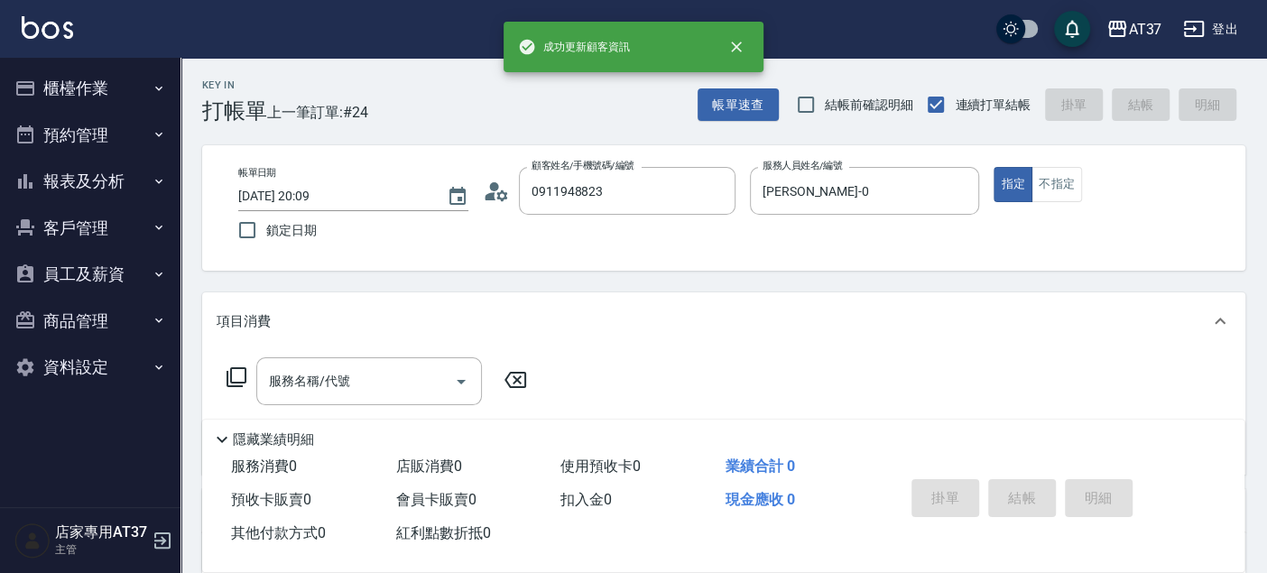
click at [233, 379] on icon at bounding box center [237, 377] width 22 height 22
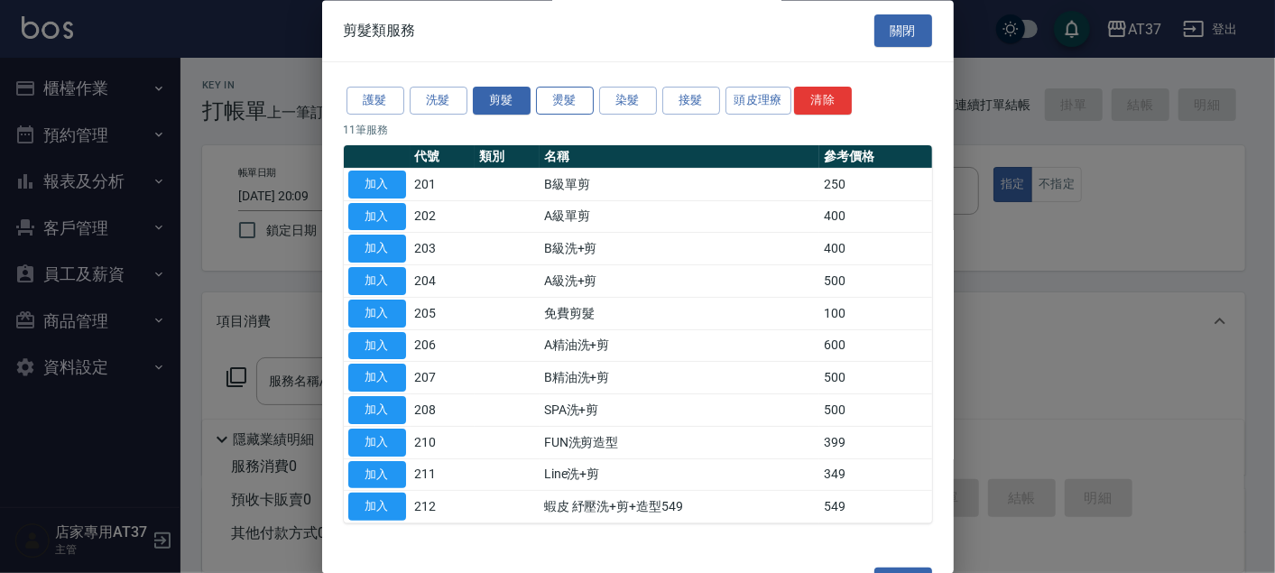
click at [575, 96] on button "燙髮" at bounding box center [565, 102] width 58 height 28
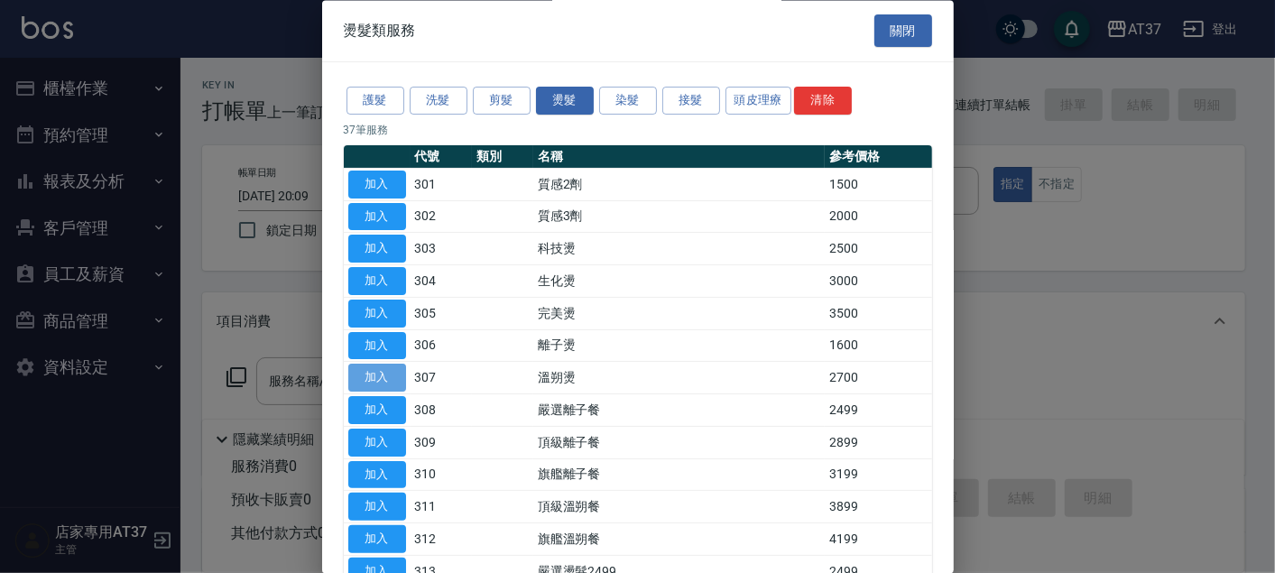
click at [392, 381] on button "加入" at bounding box center [377, 378] width 58 height 28
type input "溫朔燙(307)"
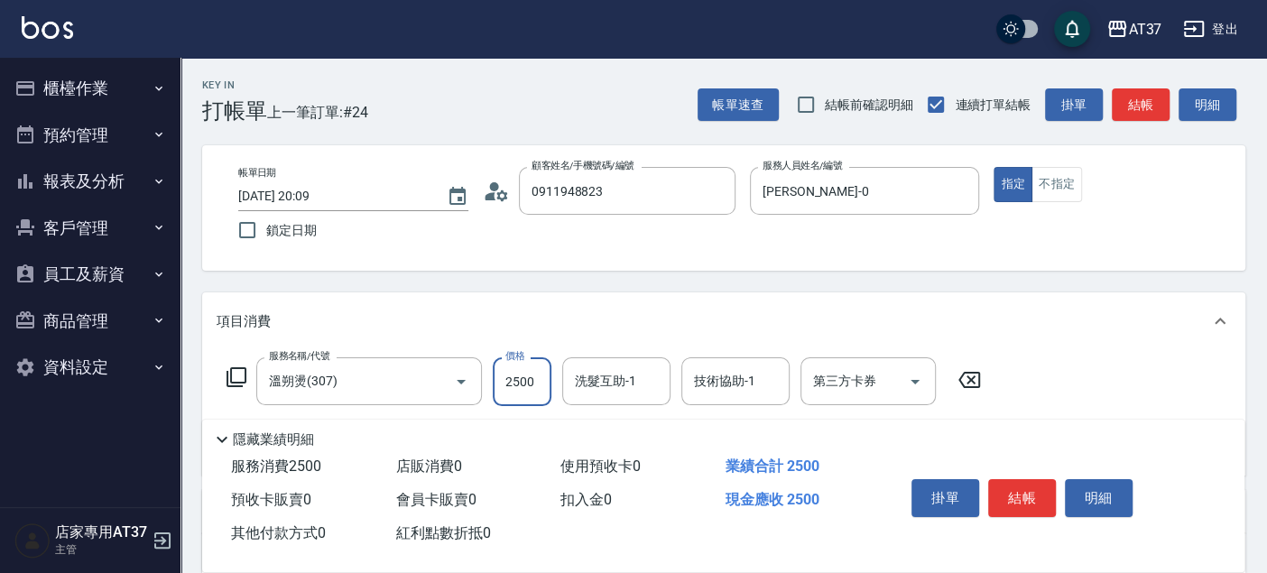
type input "2500"
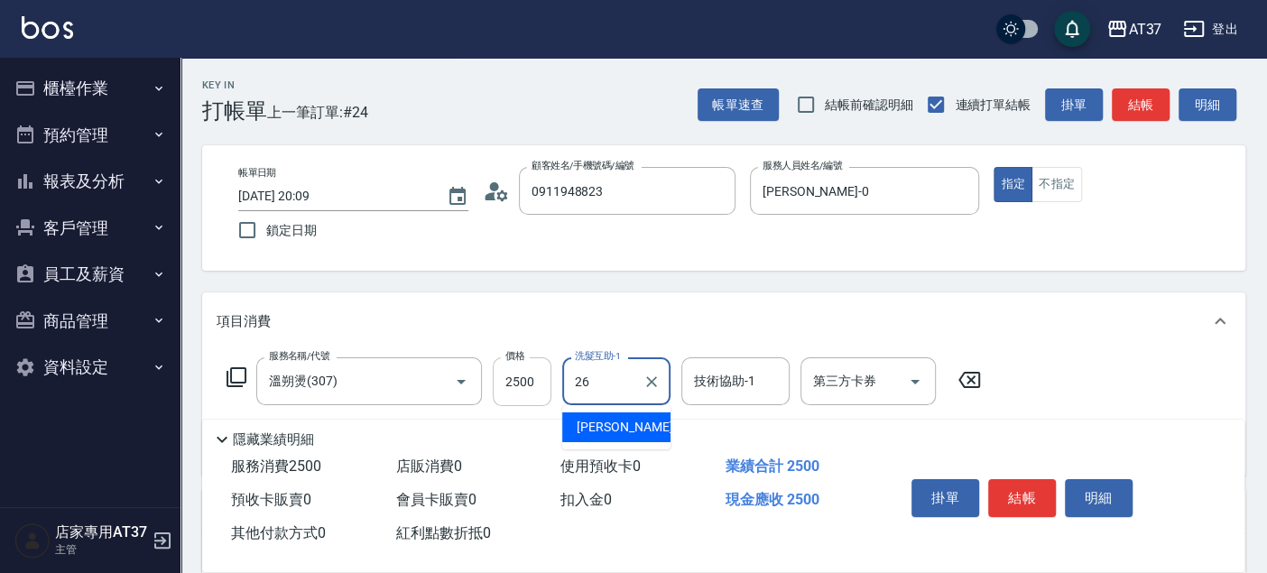
type input "鄧懷頎-26"
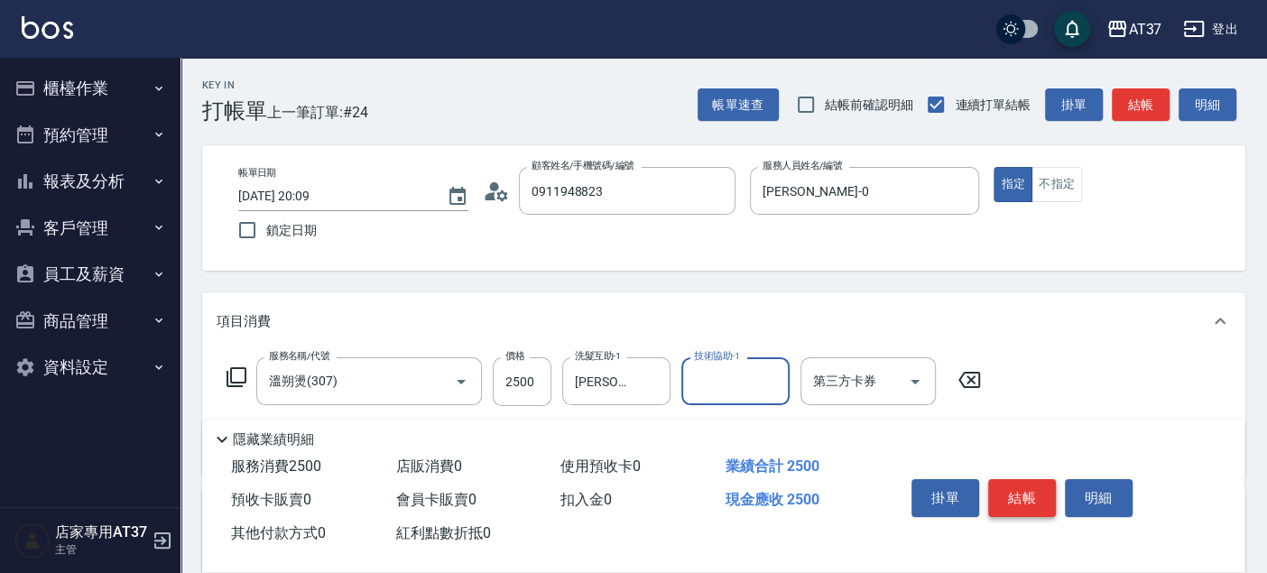
drag, startPoint x: 1011, startPoint y: 494, endPoint x: 982, endPoint y: 481, distance: 31.9
click at [1010, 494] on button "結帳" at bounding box center [1022, 498] width 68 height 38
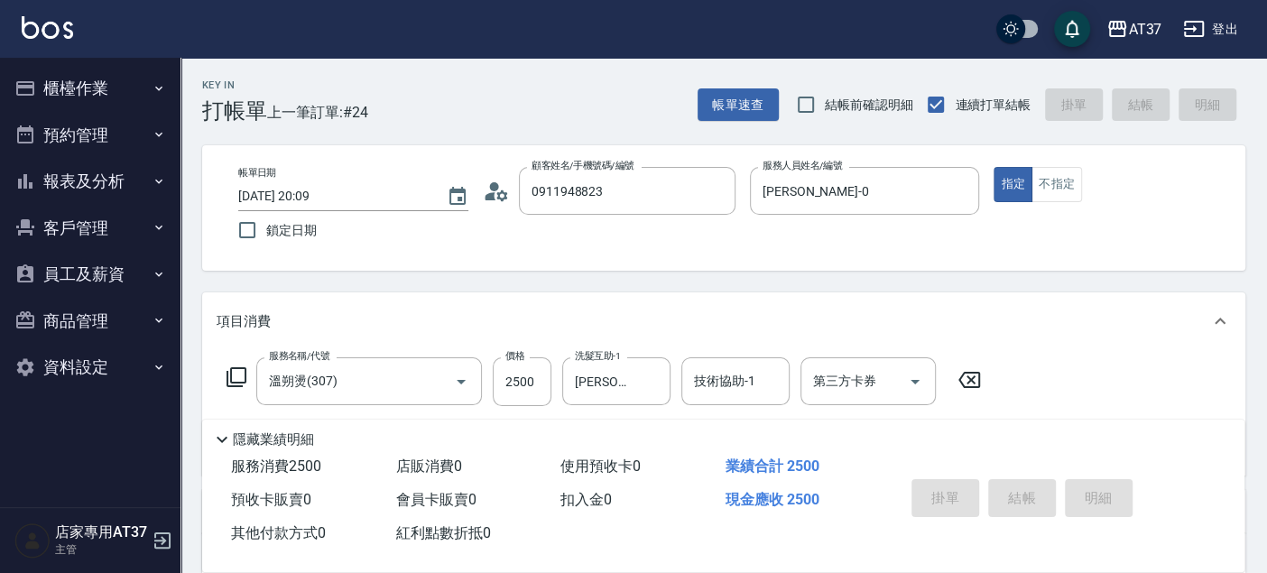
type input "2025/08/22 20:10"
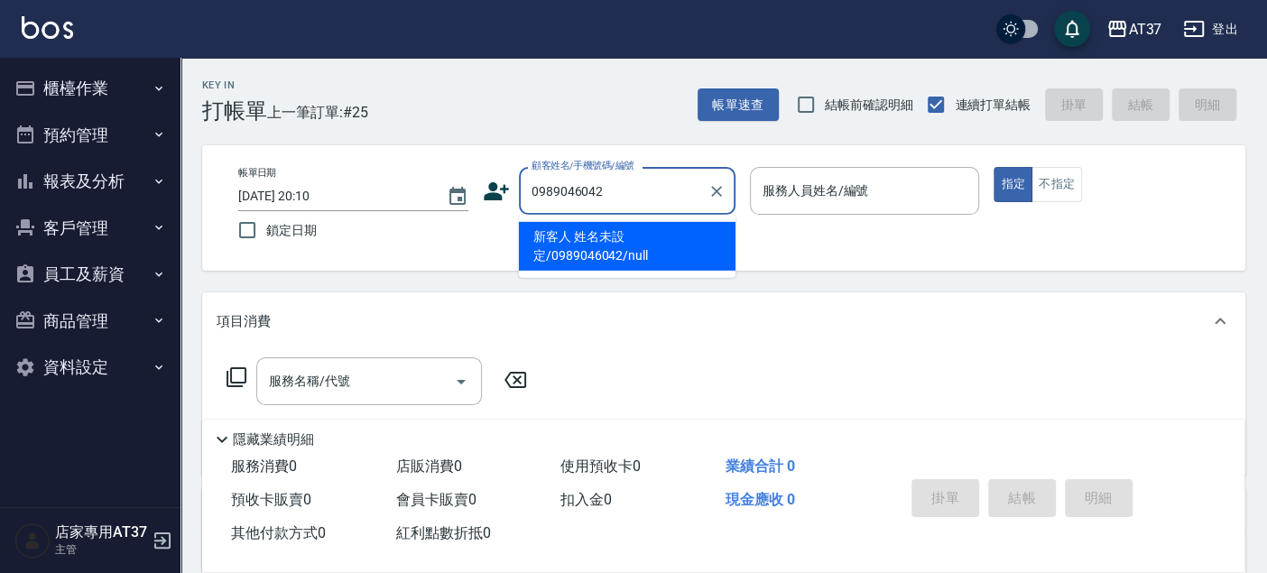
type input "新客人 姓名未設定/0989046042/null"
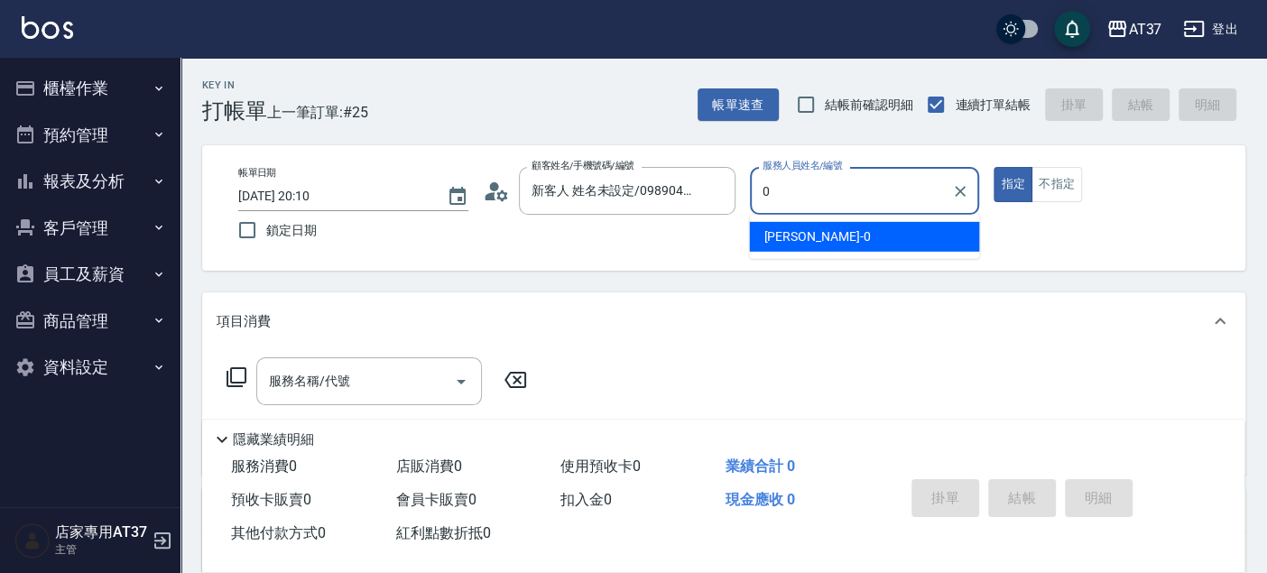
click at [861, 229] on div "NINA -0" at bounding box center [864, 237] width 230 height 30
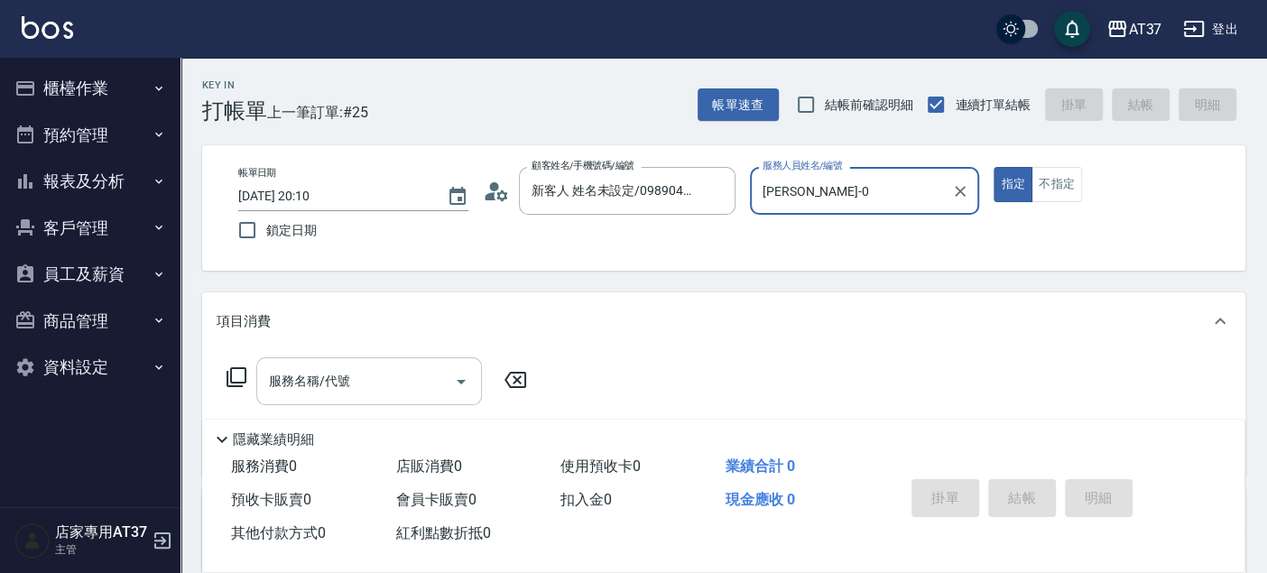
type input "NINA-0"
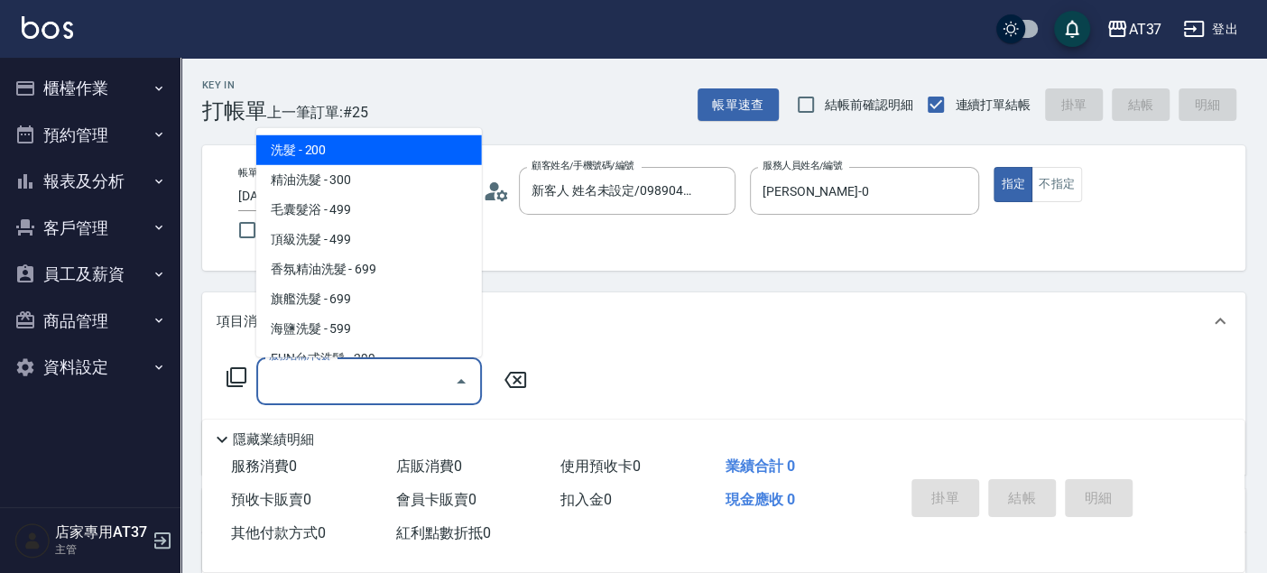
click at [358, 395] on input "服務名稱/代號" at bounding box center [355, 381] width 182 height 32
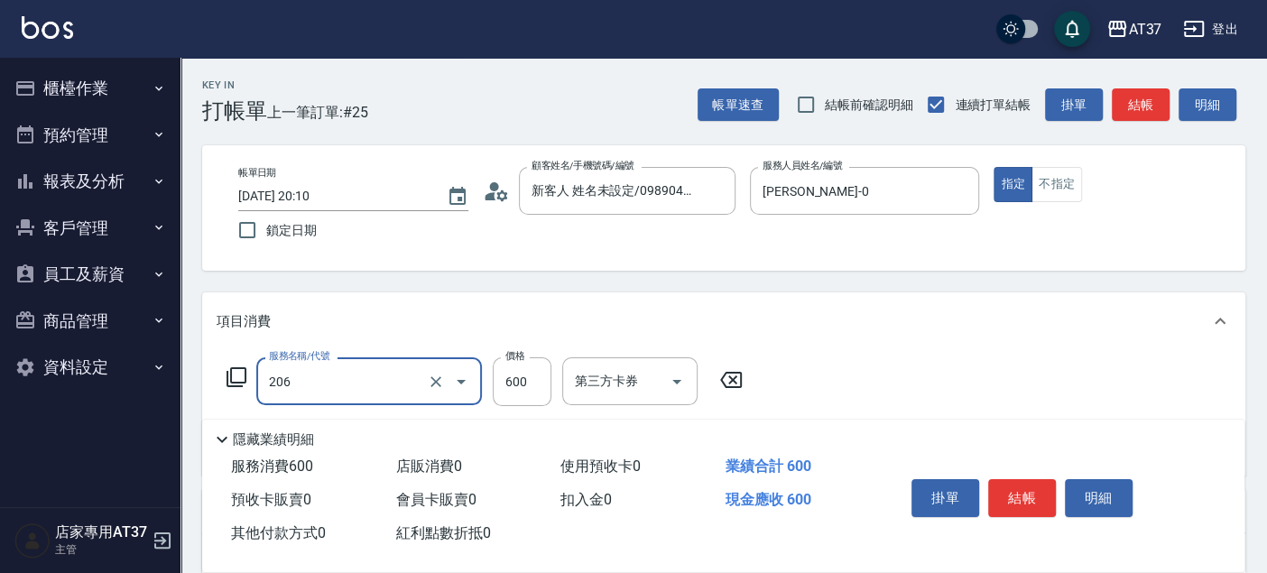
type input "A精油洗+剪(206)"
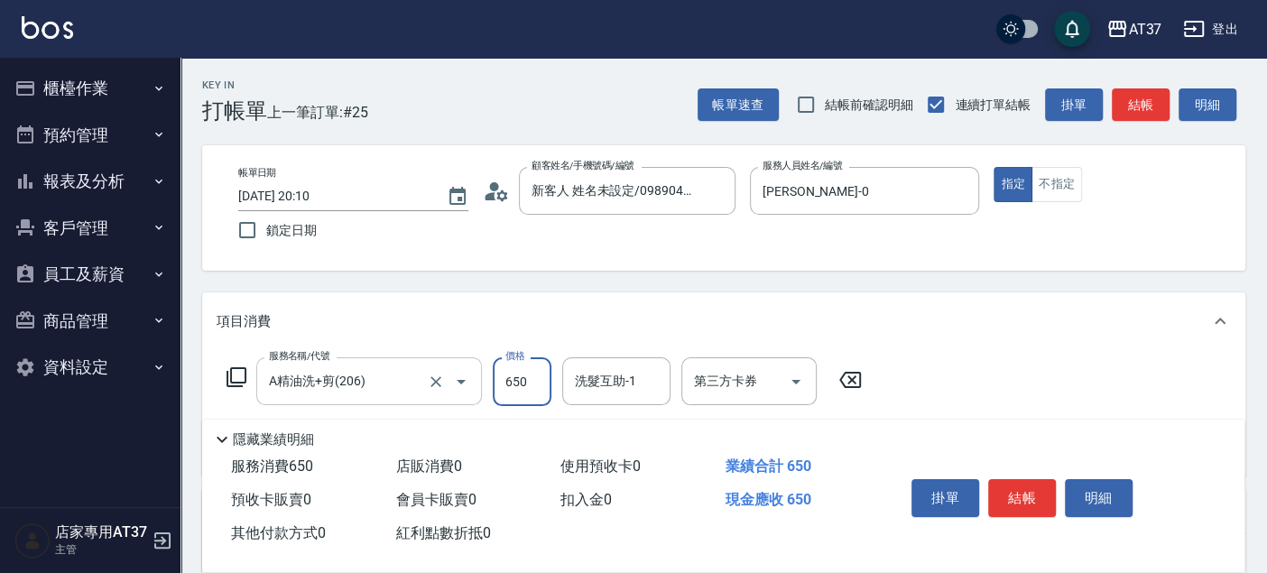
type input "650"
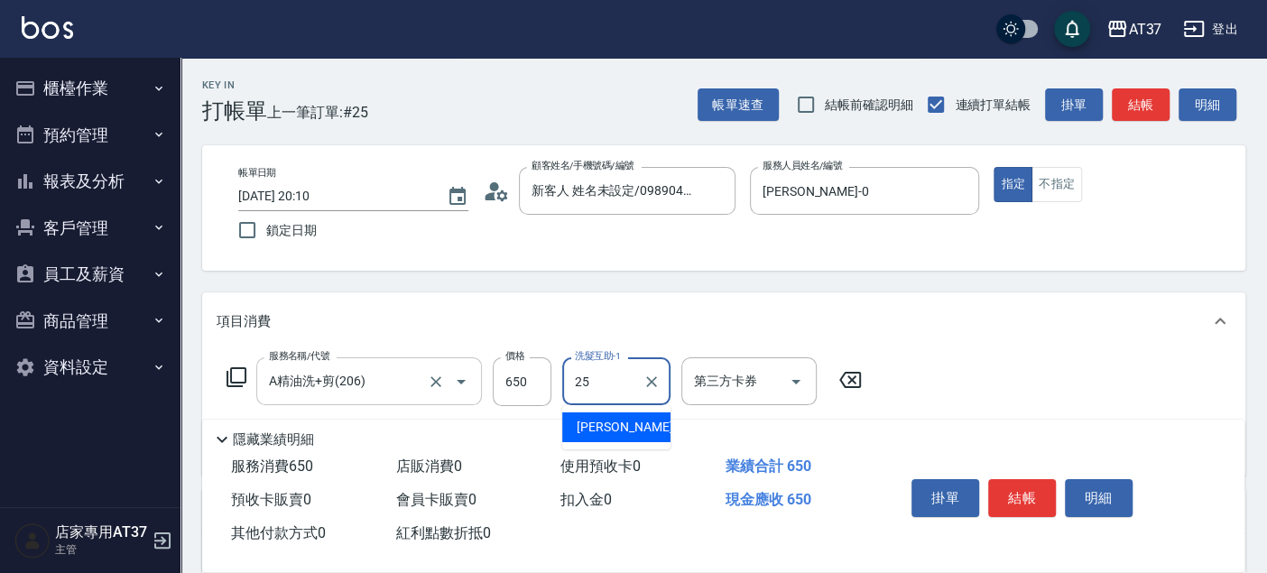
type input "子筠-25"
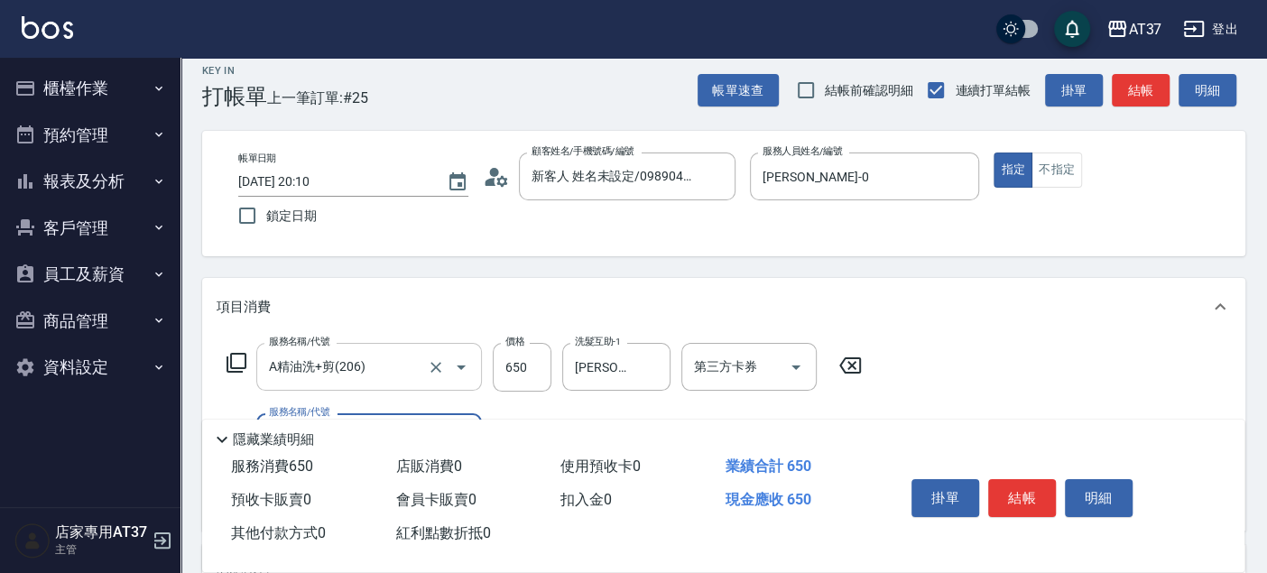
scroll to position [100, 0]
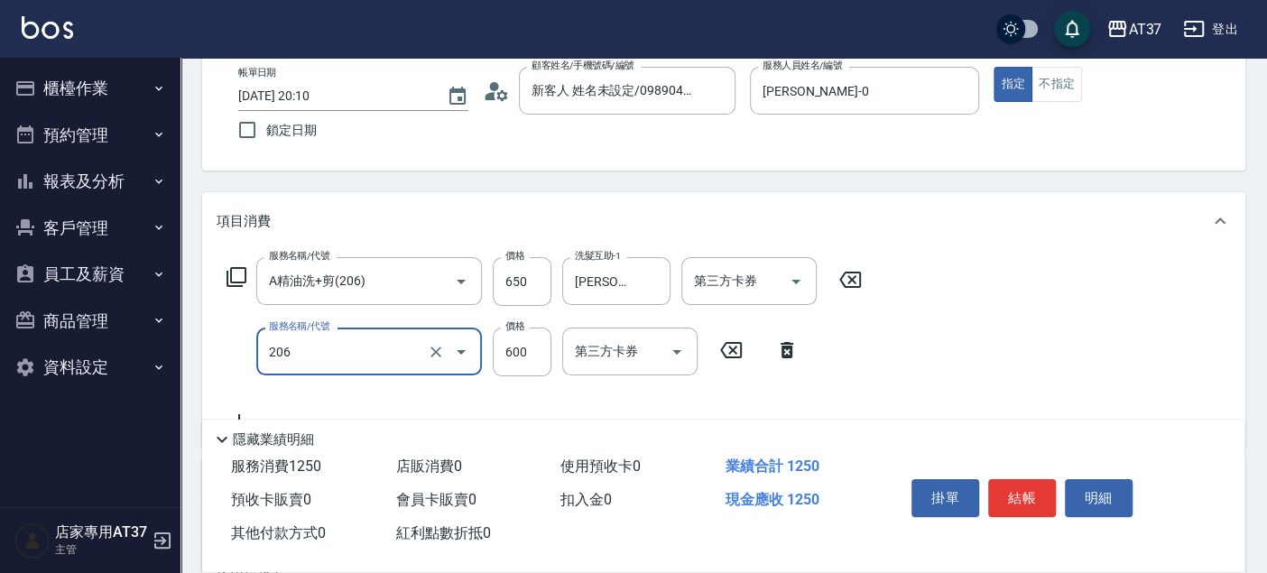
type input "A精油洗+剪(206)"
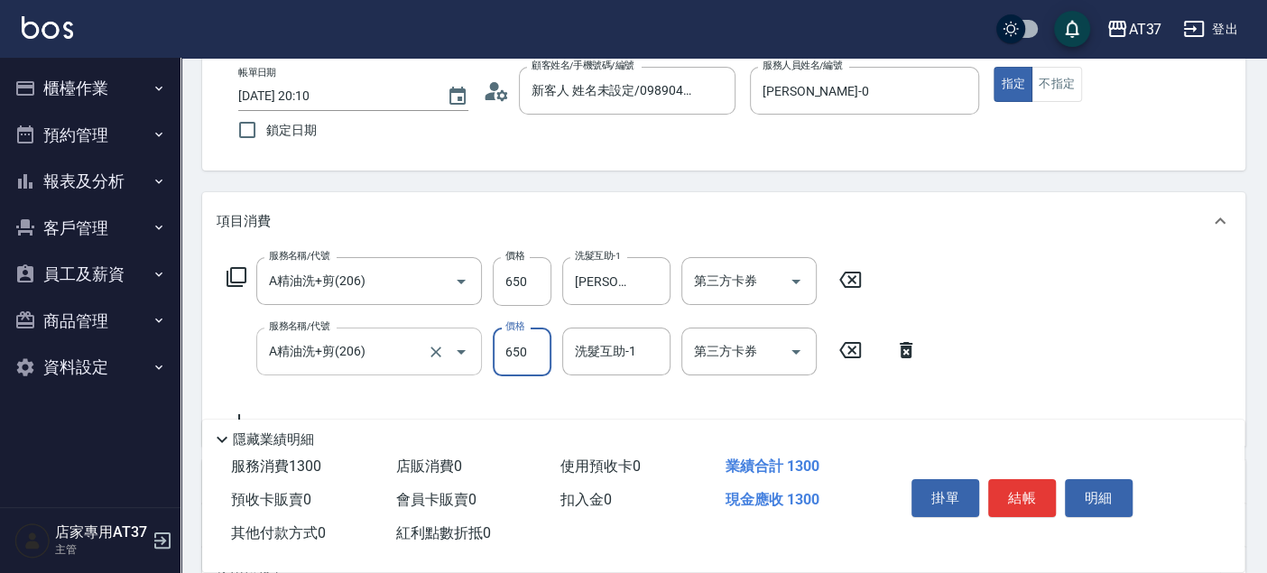
type input "650"
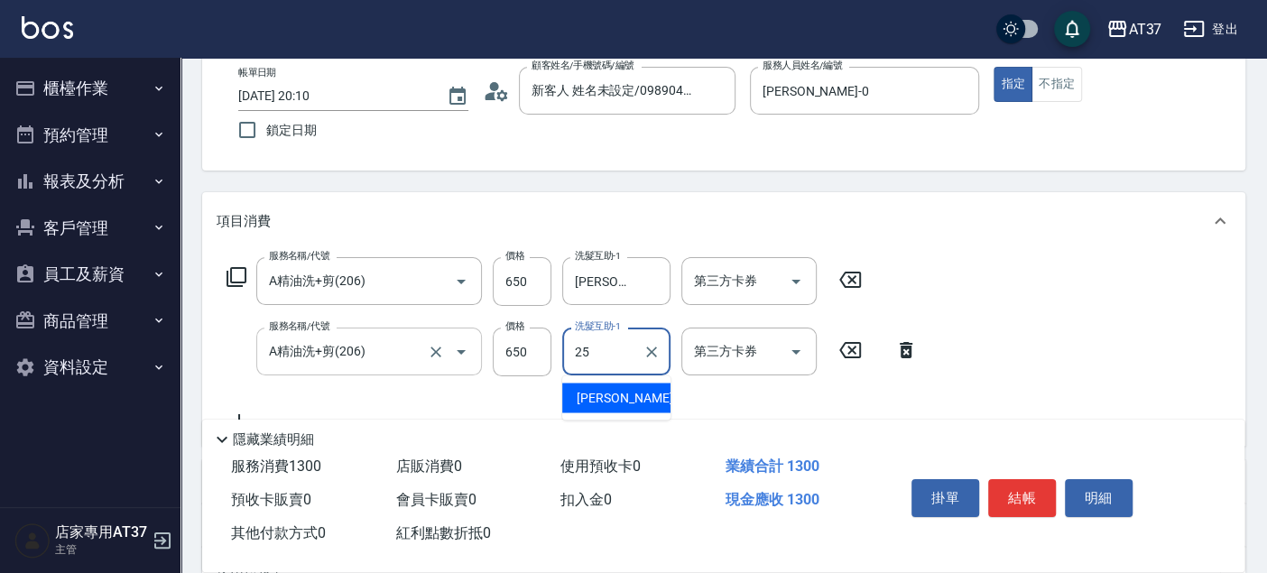
type input "子筠-25"
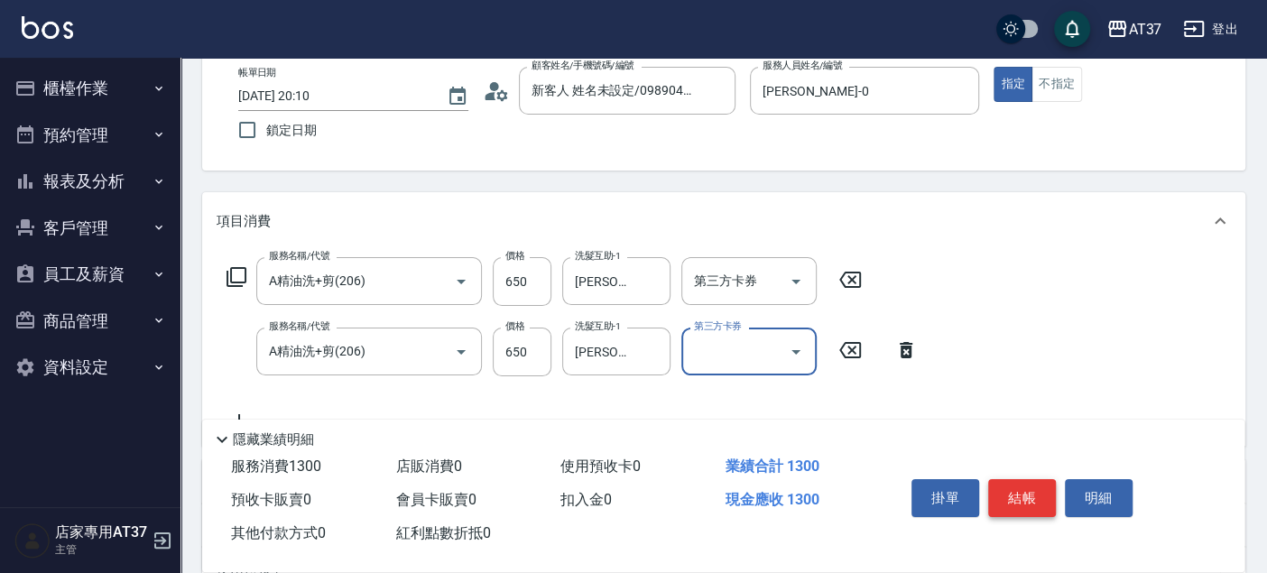
click at [1026, 488] on button "結帳" at bounding box center [1022, 498] width 68 height 38
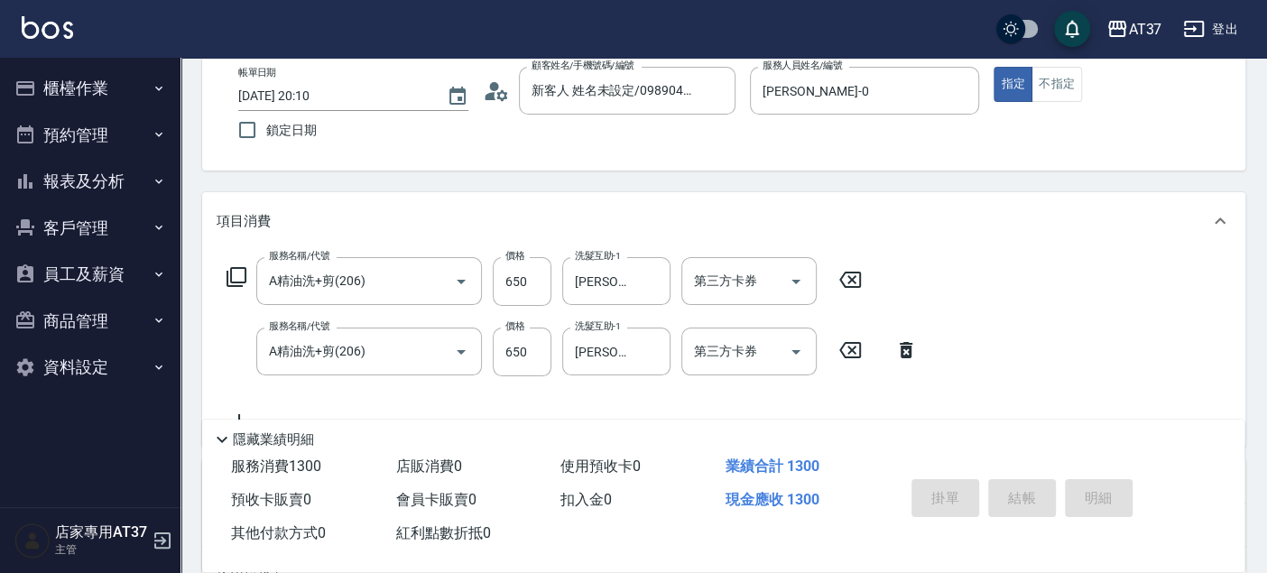
type input "2025/08/22 20:11"
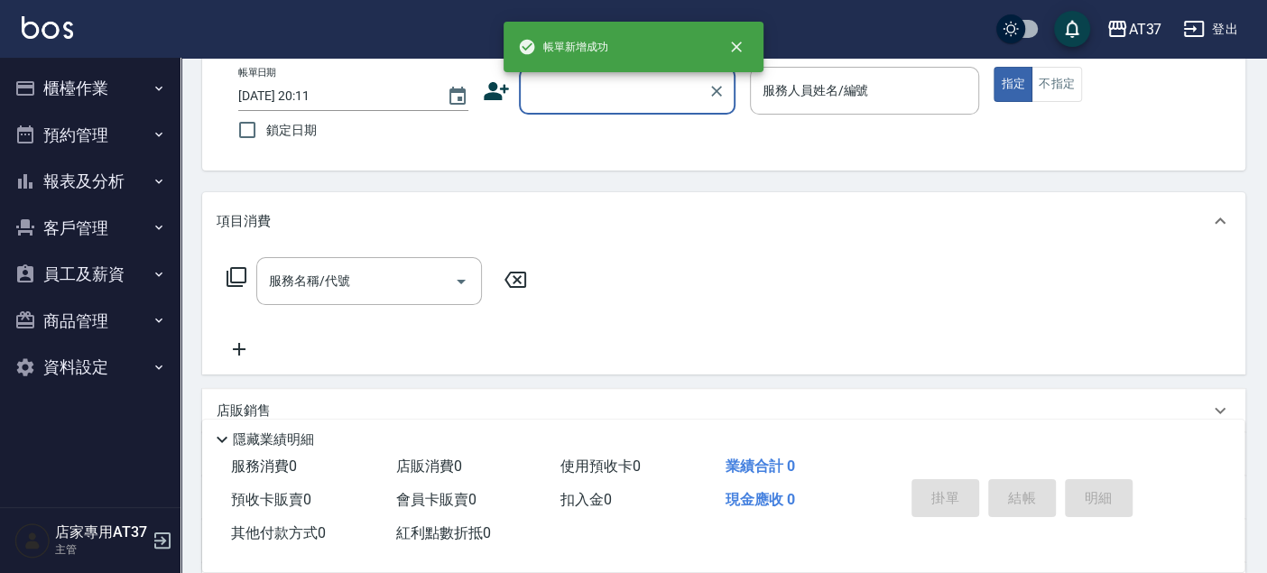
scroll to position [0, 0]
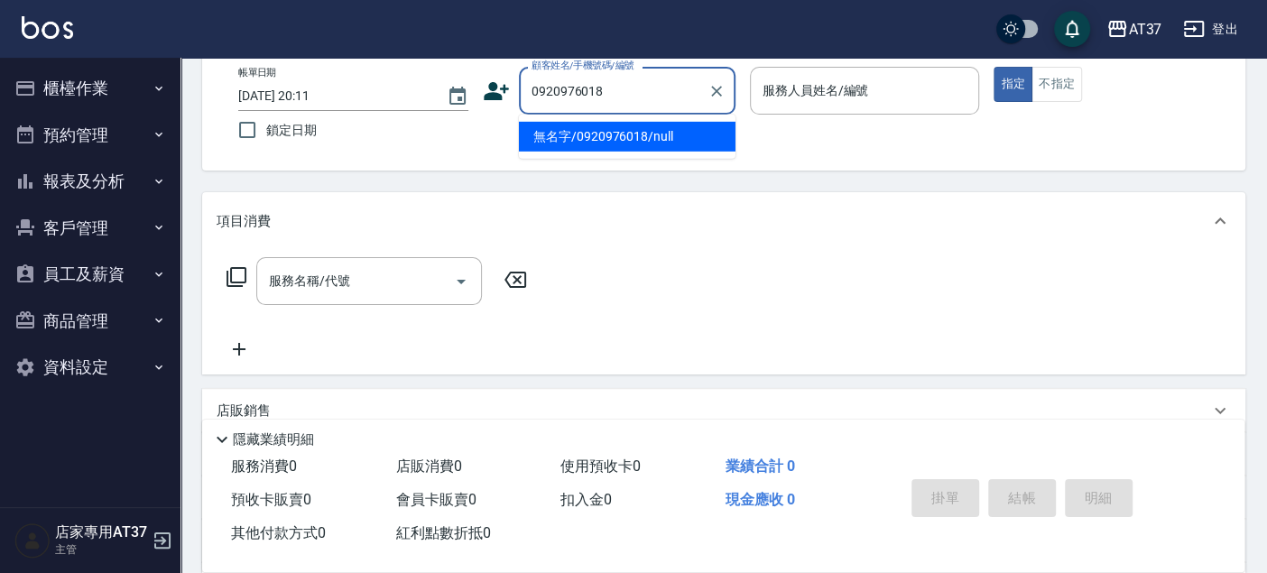
type input "無名字/0920976018/null"
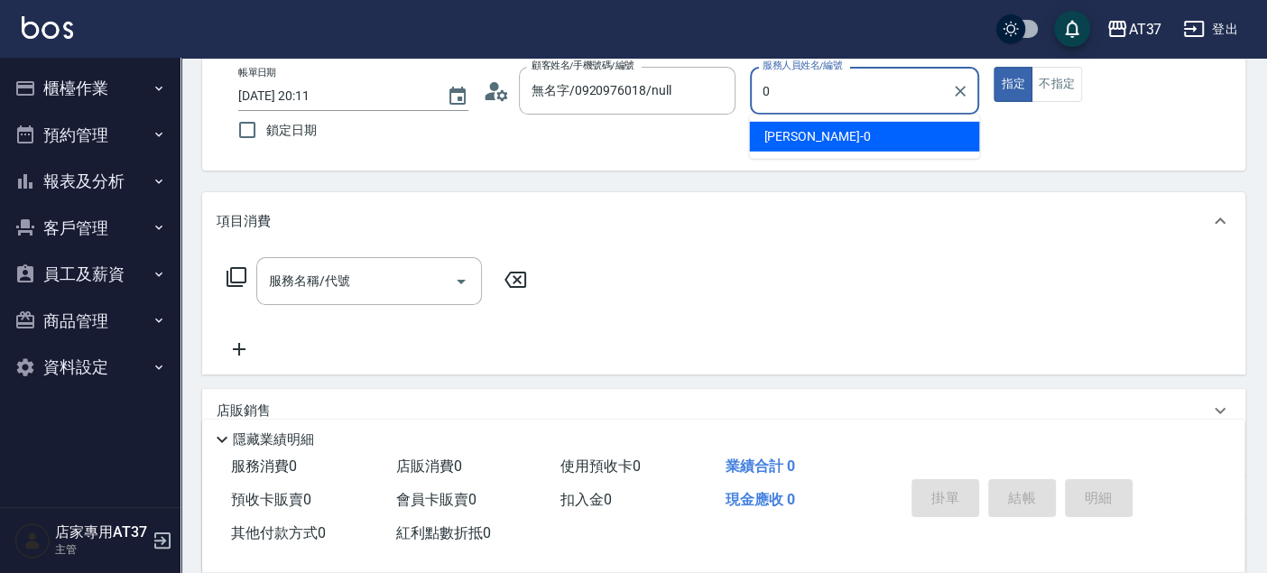
click at [922, 141] on div "NINA -0" at bounding box center [864, 137] width 230 height 30
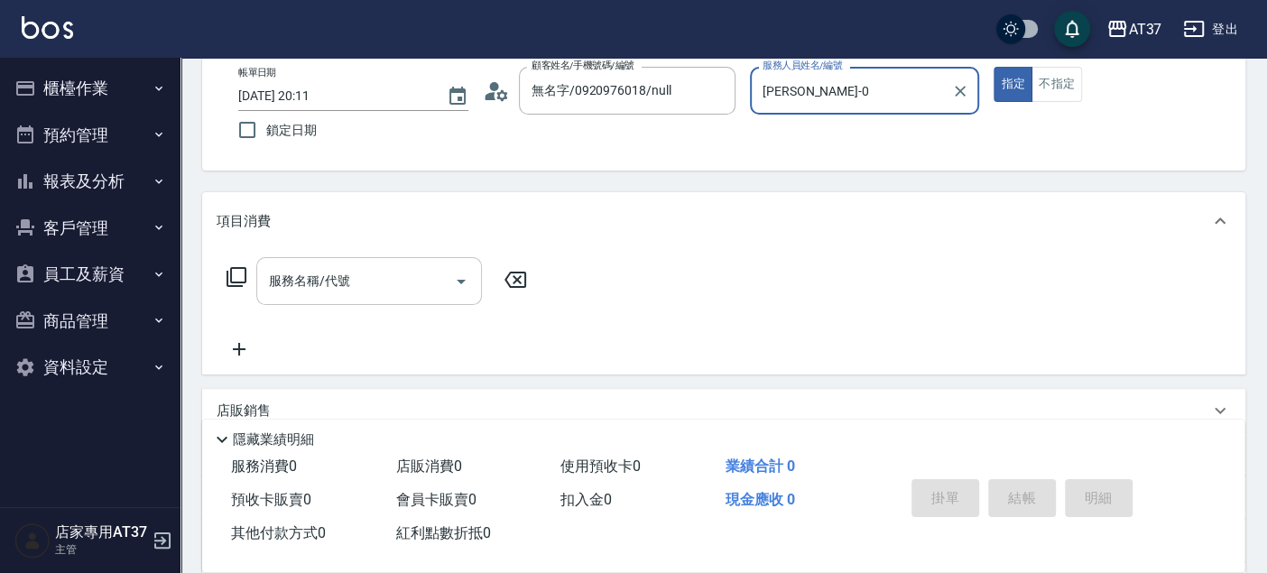
type input "NINA-0"
click at [327, 296] on input "服務名稱/代號" at bounding box center [355, 281] width 182 height 32
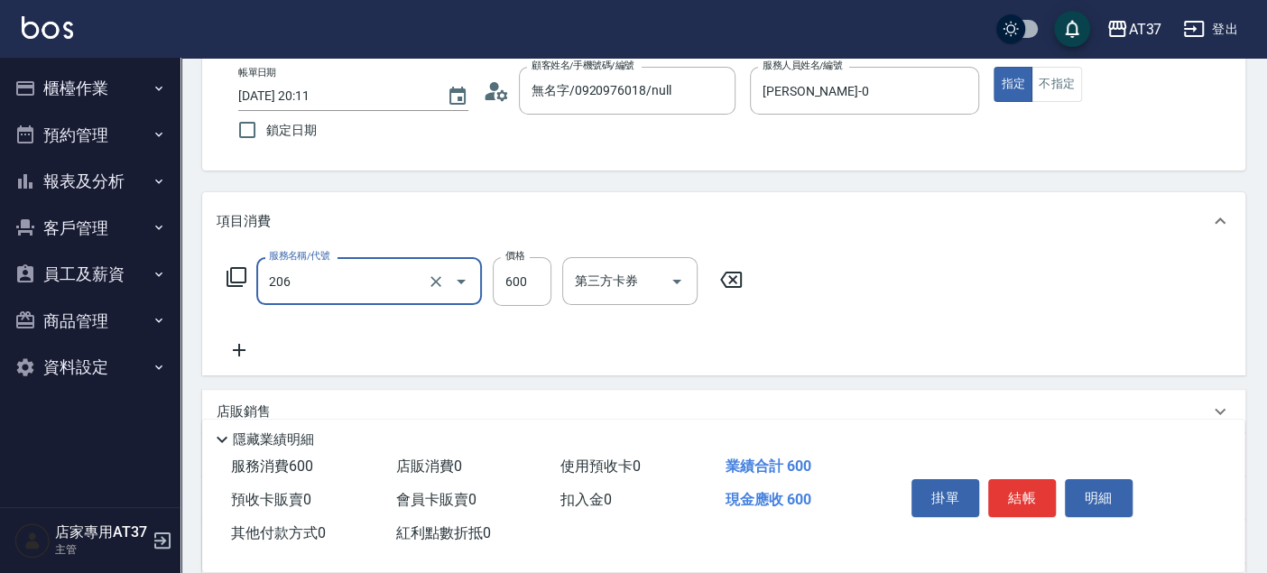
type input "A精油洗+剪(206)"
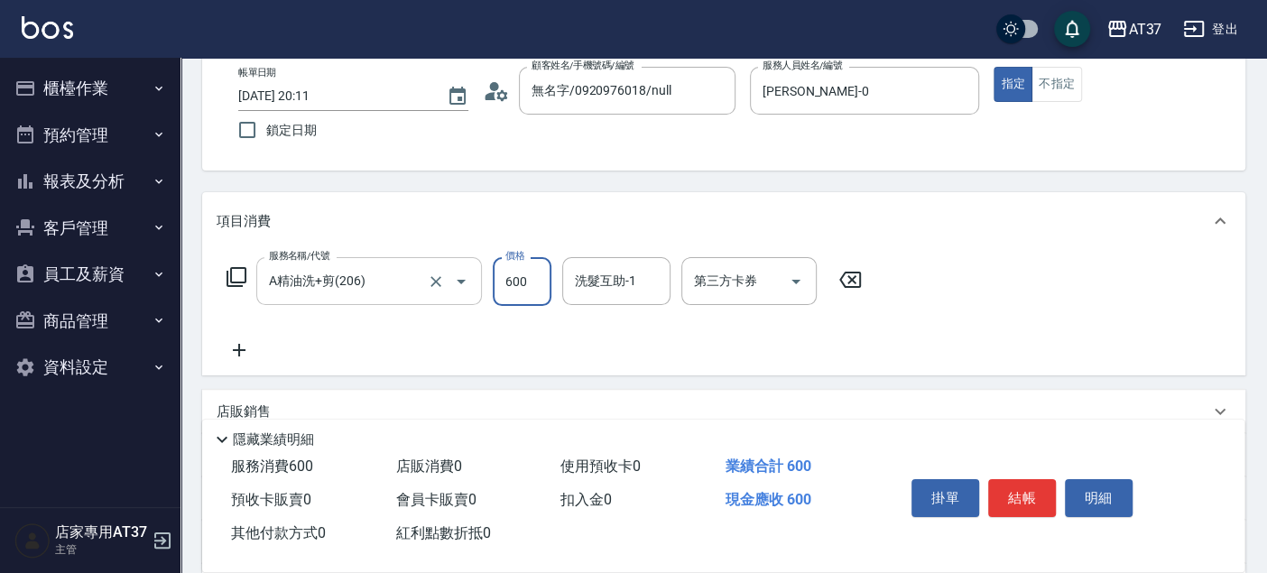
click at [463, 283] on icon "Open" at bounding box center [461, 282] width 22 height 22
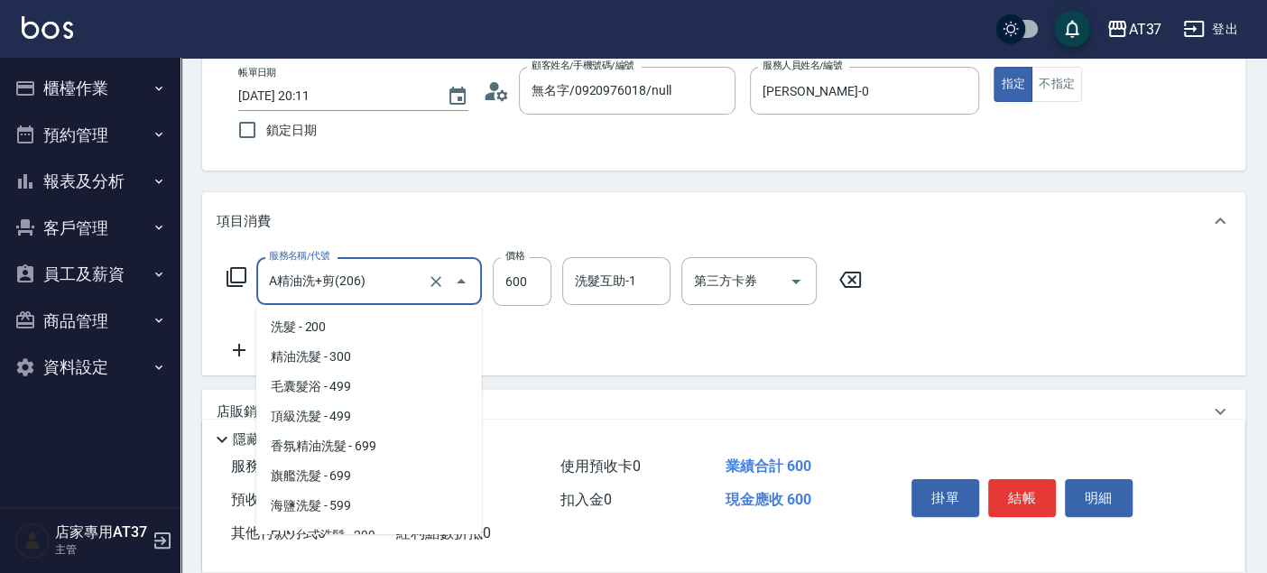
scroll to position [422, 0]
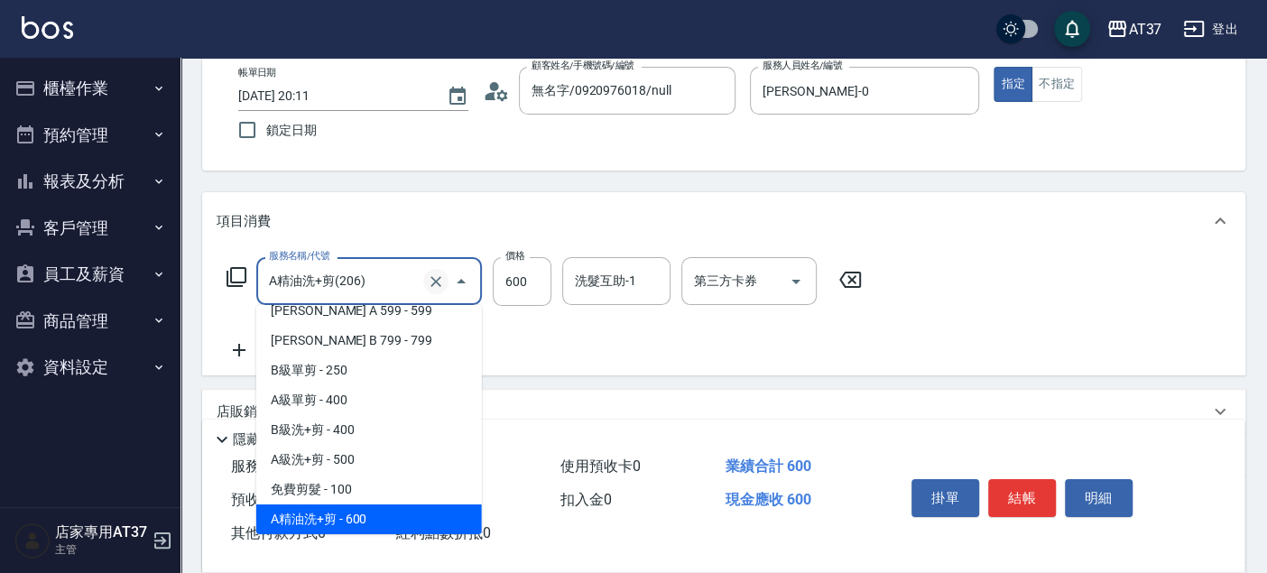
click at [435, 271] on button "Clear" at bounding box center [435, 281] width 25 height 25
type input "A精油洗+剪(206)"
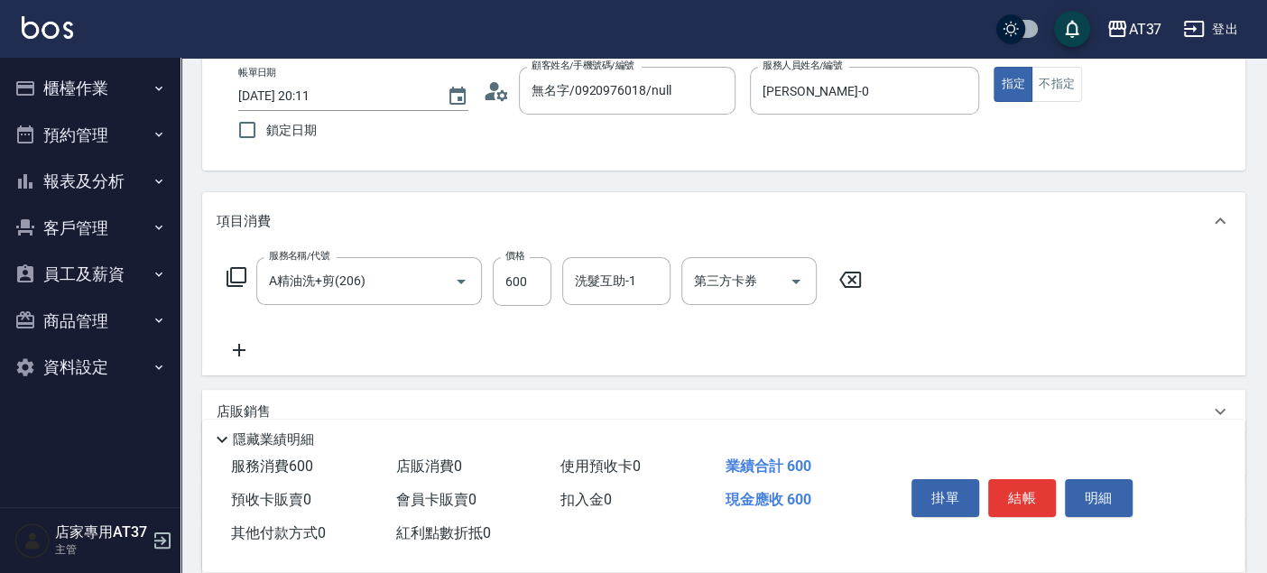
click at [233, 268] on icon at bounding box center [236, 277] width 20 height 20
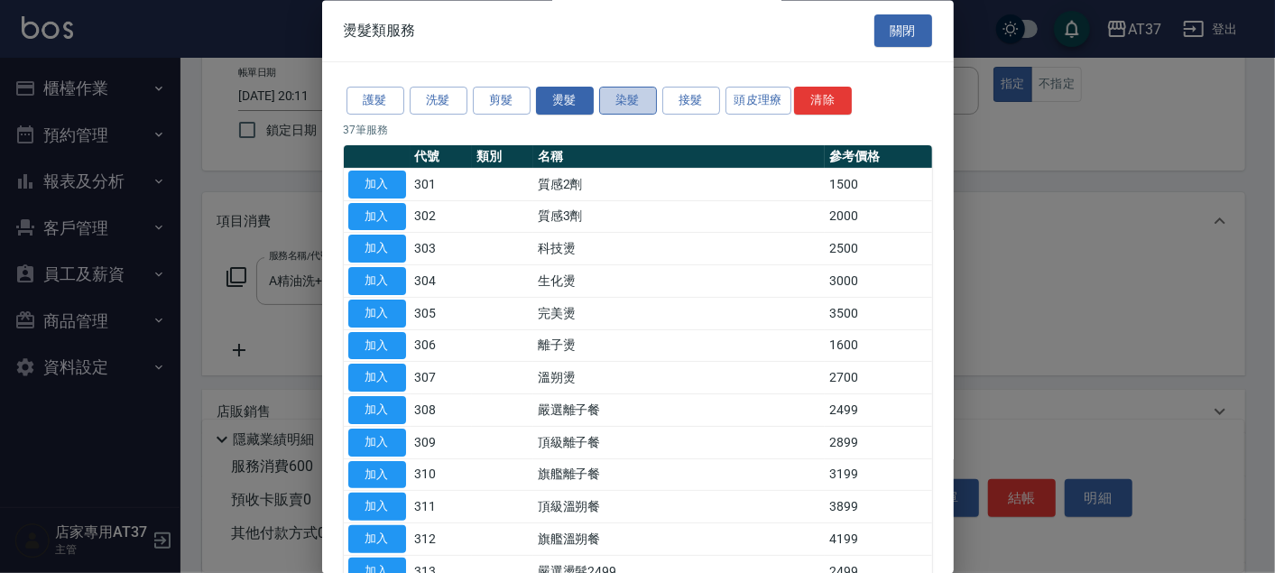
click at [618, 104] on button "染髮" at bounding box center [628, 102] width 58 height 28
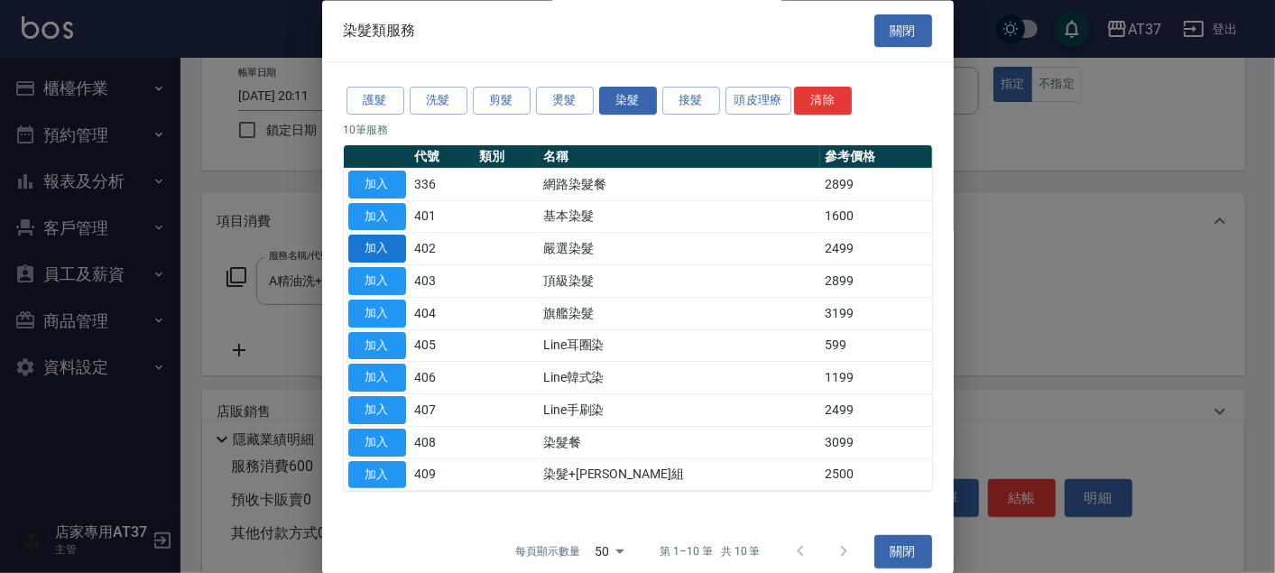
click at [382, 248] on button "加入" at bounding box center [377, 249] width 58 height 28
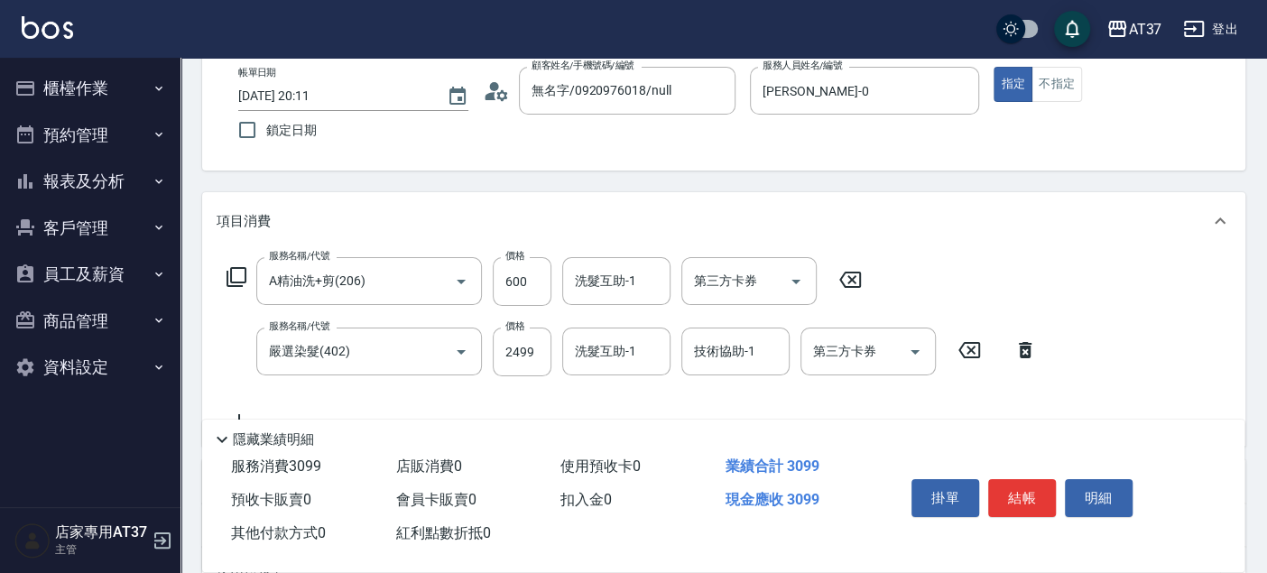
click at [847, 286] on icon at bounding box center [850, 280] width 22 height 16
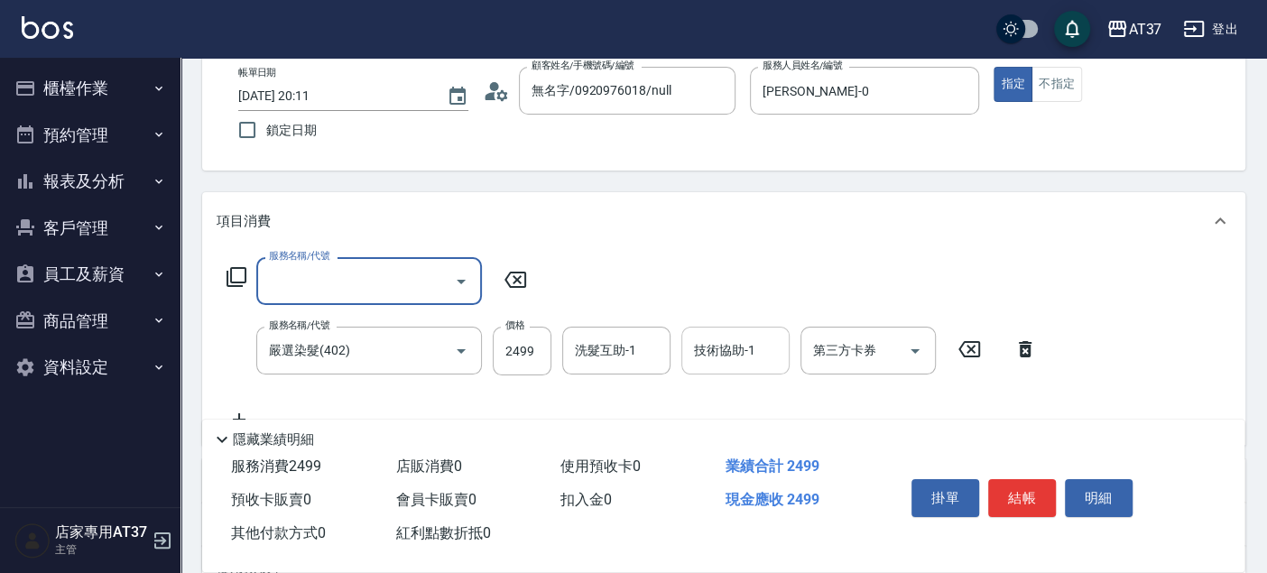
click at [636, 347] on input "洗髮互助-1" at bounding box center [616, 351] width 92 height 32
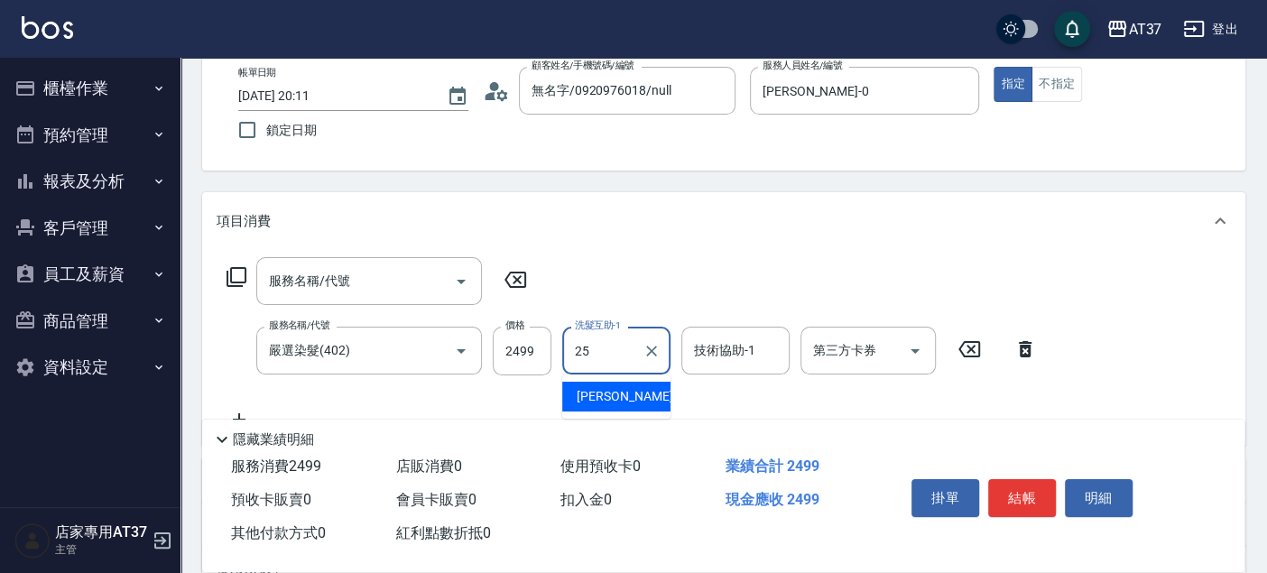
type input "25"
click at [845, 253] on div "服務名稱/代號 服務名稱/代號 服務名稱/代號 嚴選染髮(402) 服務名稱/代號 價格 2499 價格 洗髮互助-1 洗髮互助-1 技術協助-1 技術協助-…" at bounding box center [723, 347] width 1043 height 195
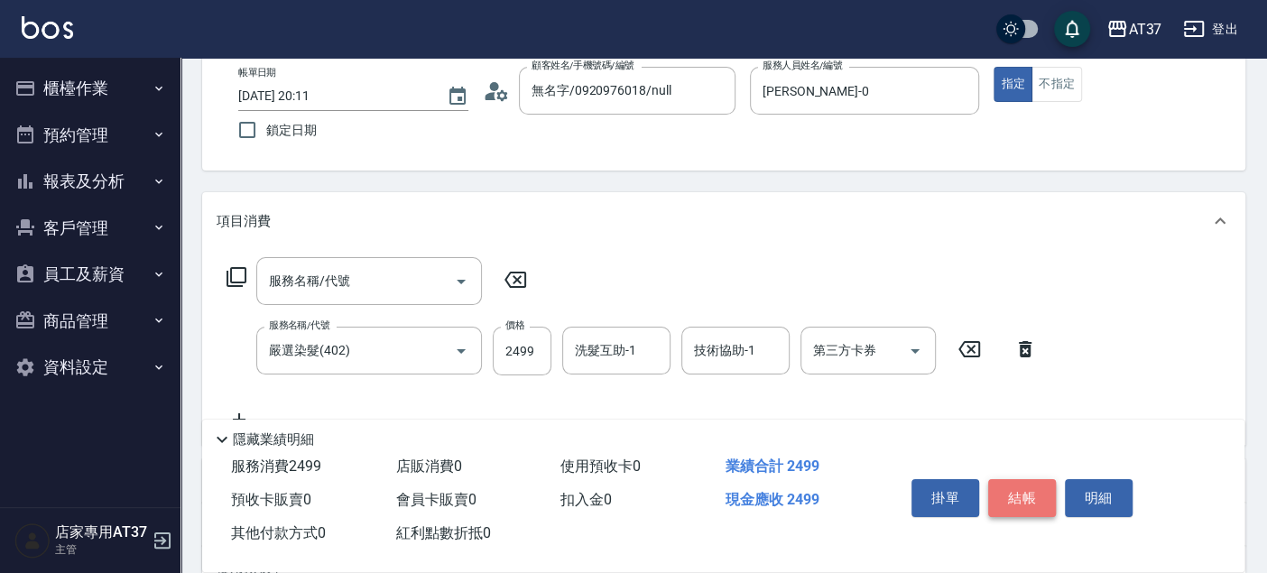
click at [1023, 510] on button "結帳" at bounding box center [1022, 498] width 68 height 38
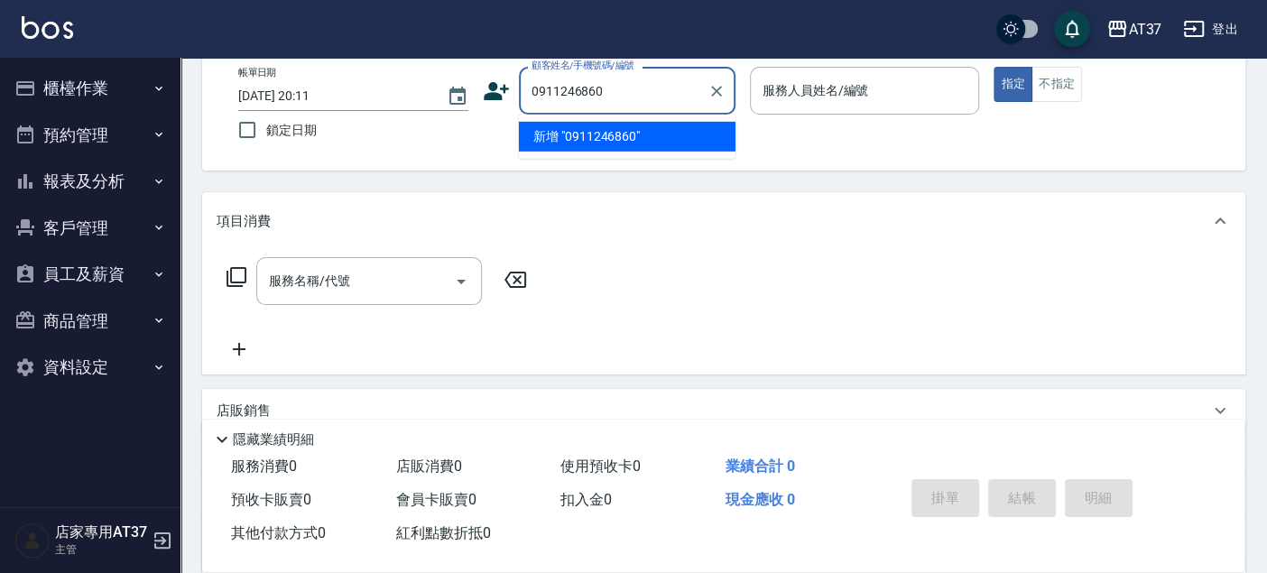
type input "0911246860"
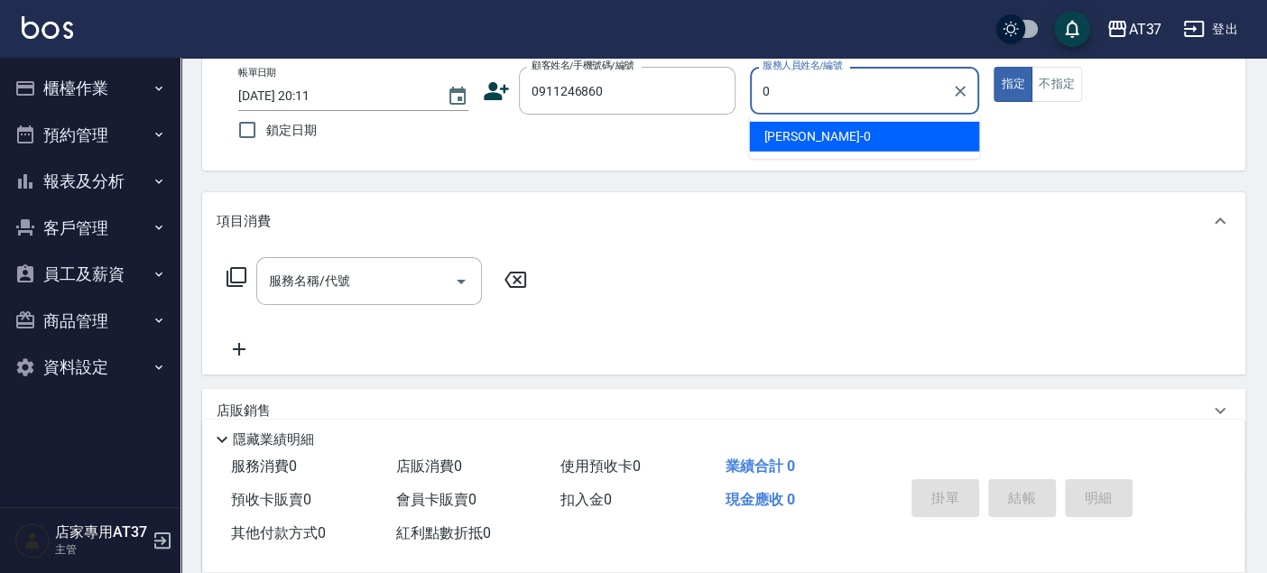
drag, startPoint x: 911, startPoint y: 139, endPoint x: 724, endPoint y: 189, distance: 194.3
click at [904, 139] on div "NINA -0" at bounding box center [864, 137] width 230 height 30
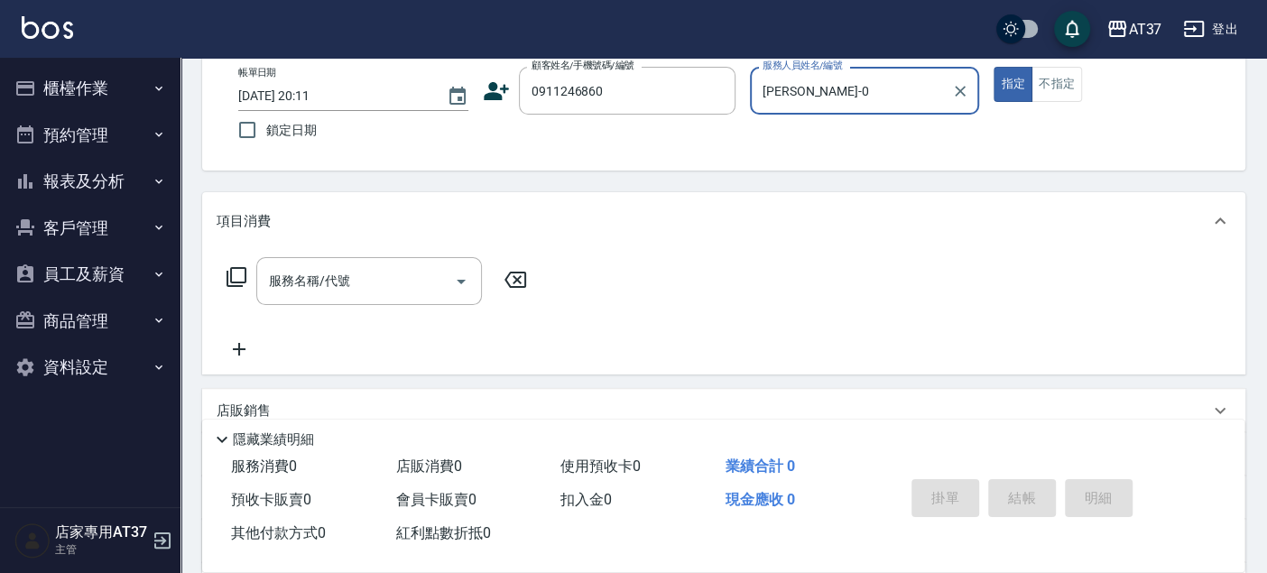
type input "NINA-0"
click at [235, 271] on icon at bounding box center [237, 277] width 22 height 22
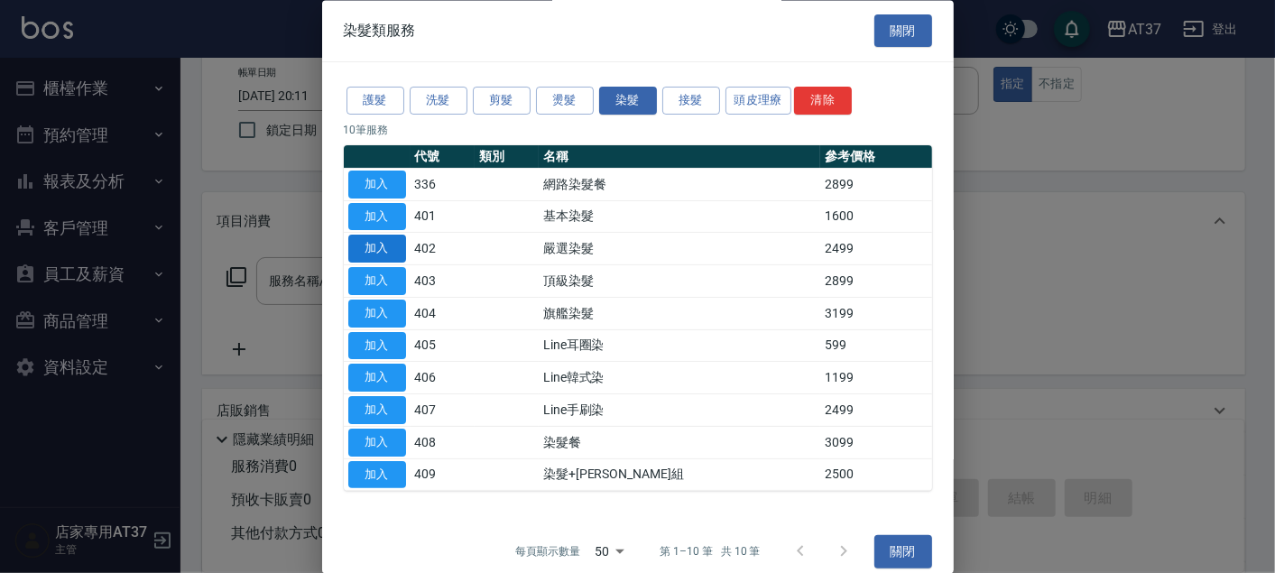
click at [389, 248] on button "加入" at bounding box center [377, 249] width 58 height 28
type input "嚴選染髮(402)"
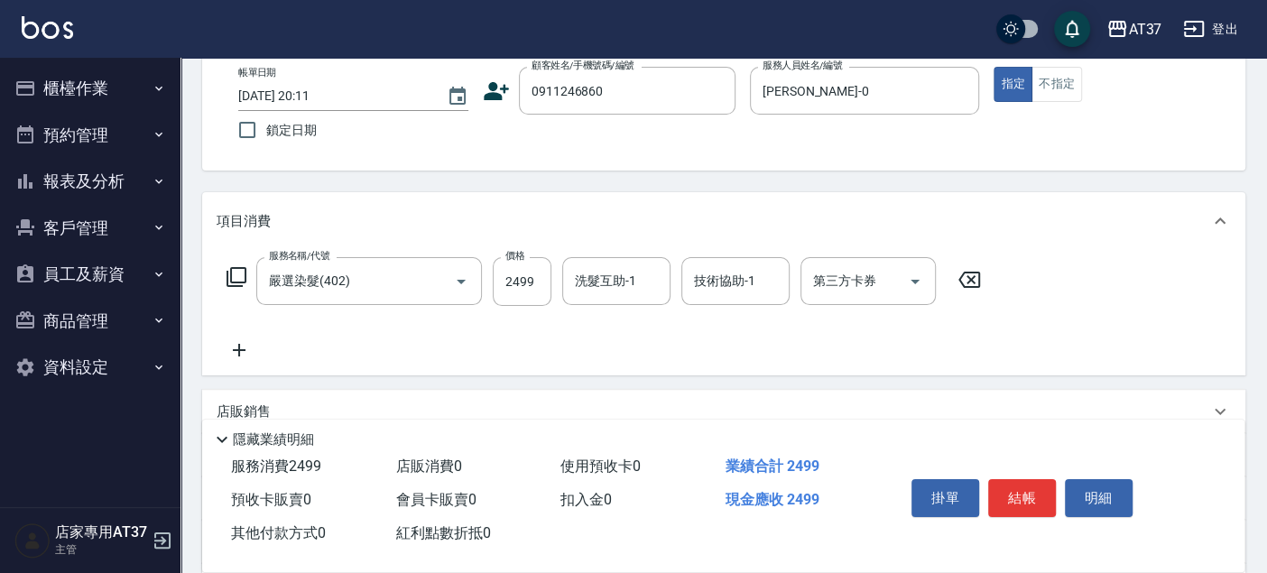
click at [601, 287] on div "洗髮互助-1 洗髮互助-1" at bounding box center [616, 281] width 108 height 48
type input "子筠-25"
click at [1008, 489] on button "結帳" at bounding box center [1022, 498] width 68 height 38
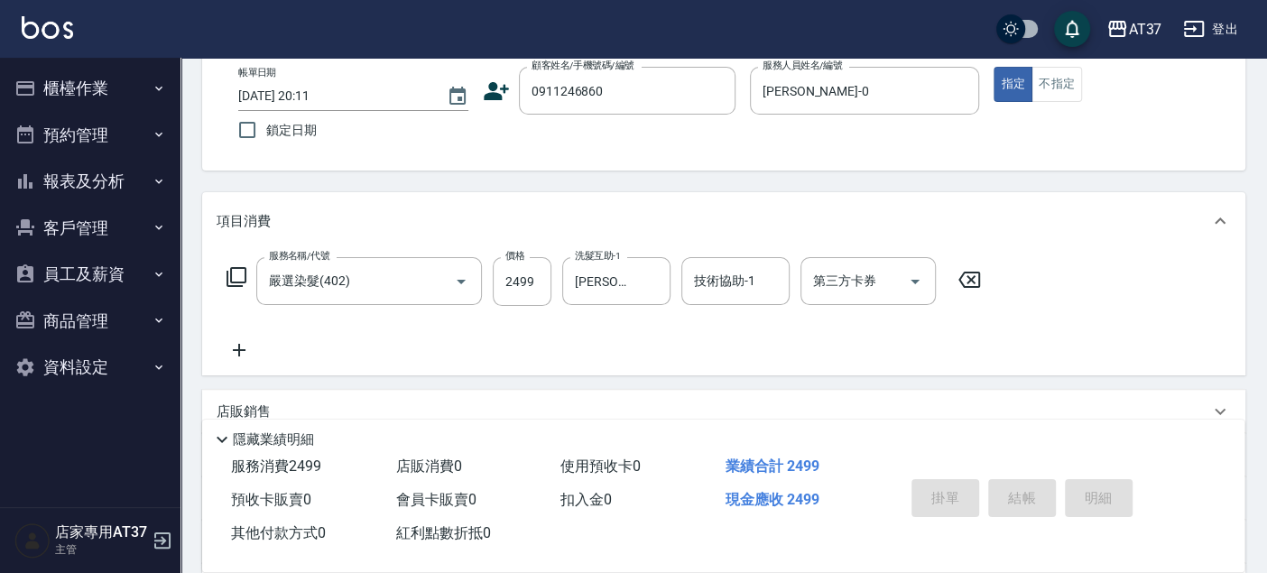
type input "2025/08/22 20:12"
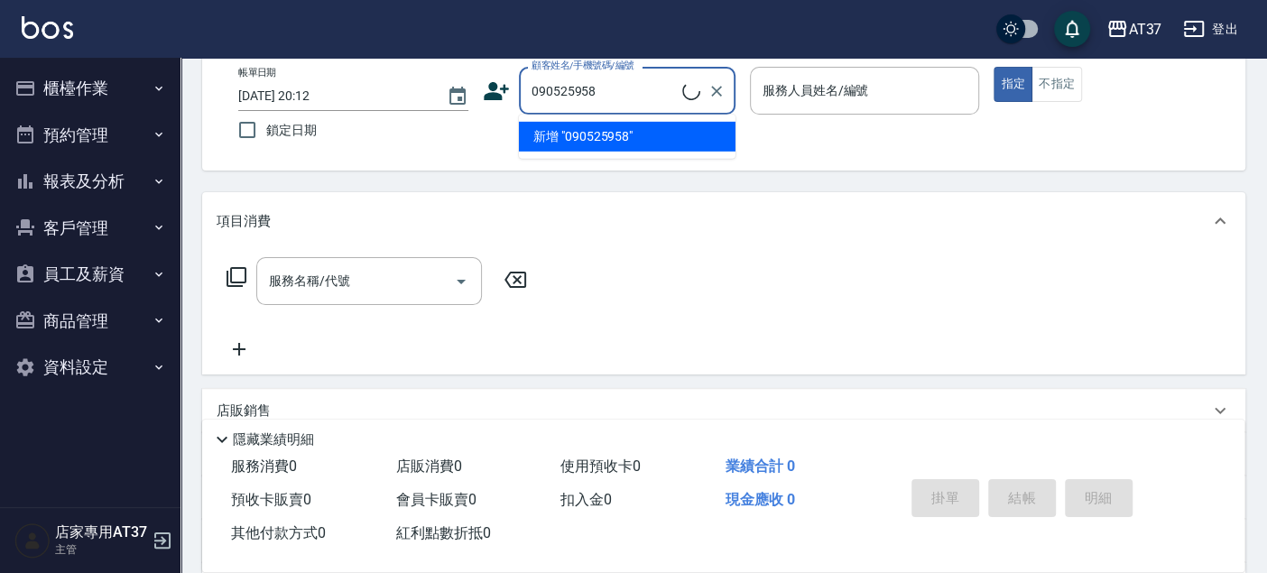
type input "0905259586"
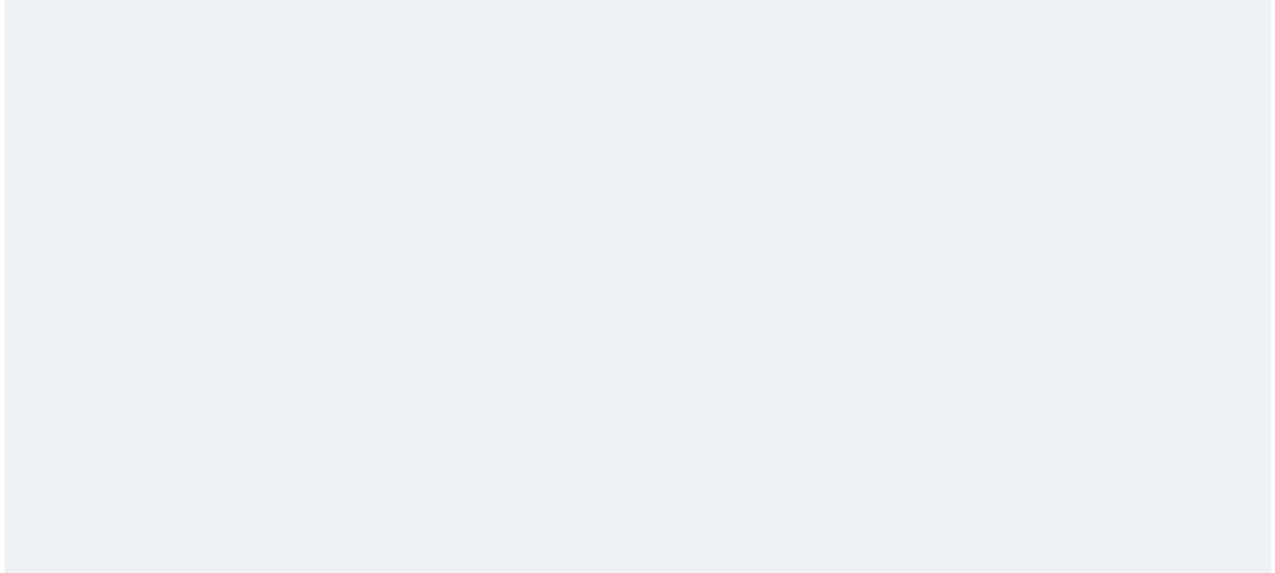
scroll to position [0, 0]
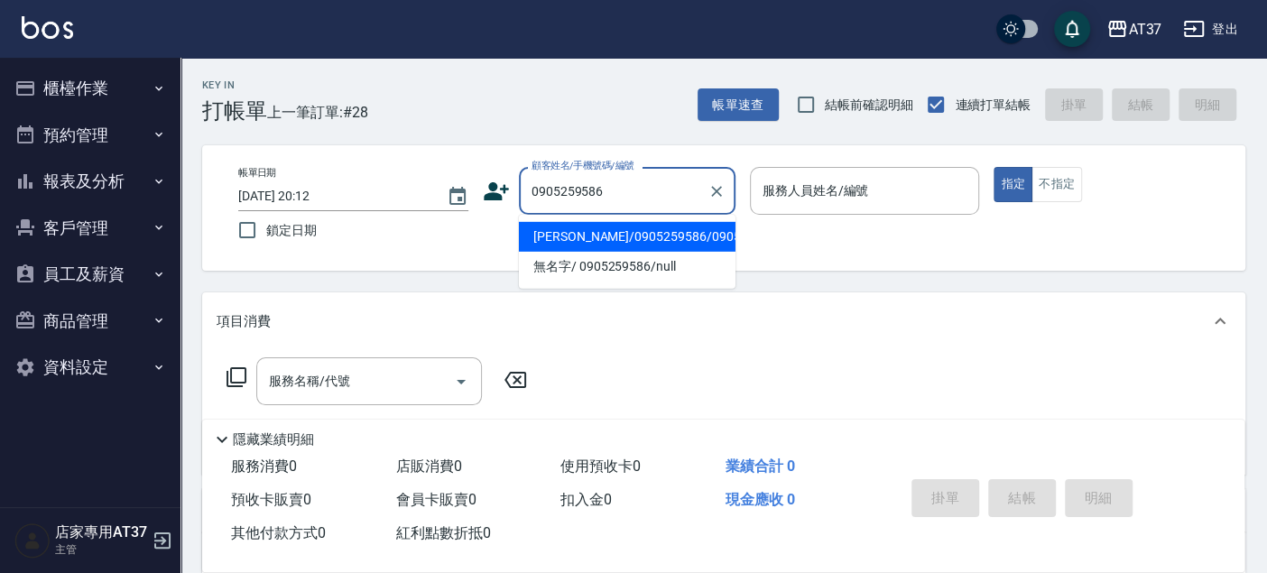
type input "[PERSON_NAME]/0905259586/0905259586"
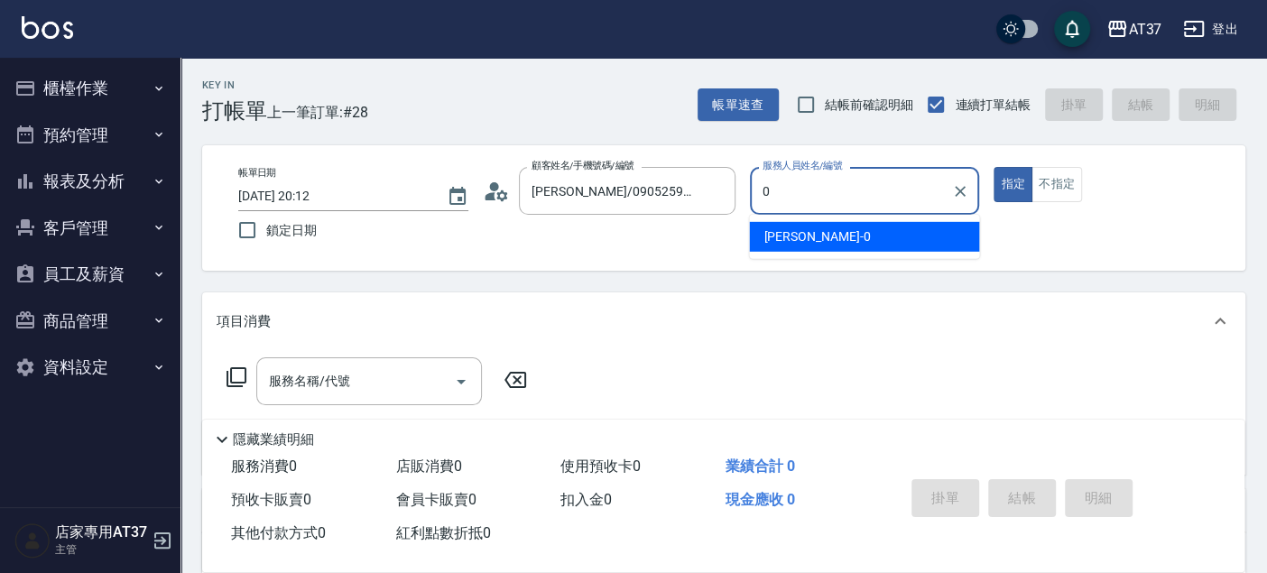
type input "0"
click at [856, 257] on div "帳單日期 [DATE] 20:12 鎖定日期 顧客姓名/手機號碼/編號 [PERSON_NAME]/0905259586/0905259586 顧客姓名/手機…" at bounding box center [723, 207] width 1043 height 125
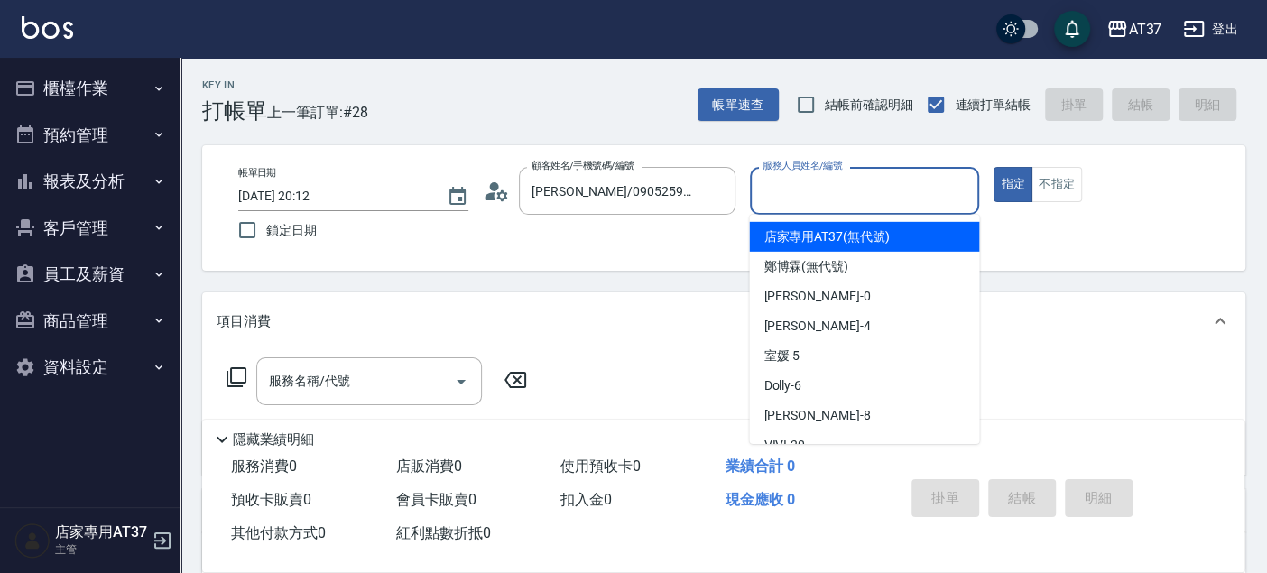
click at [858, 201] on input "服務人員姓名/編號" at bounding box center [865, 191] width 214 height 32
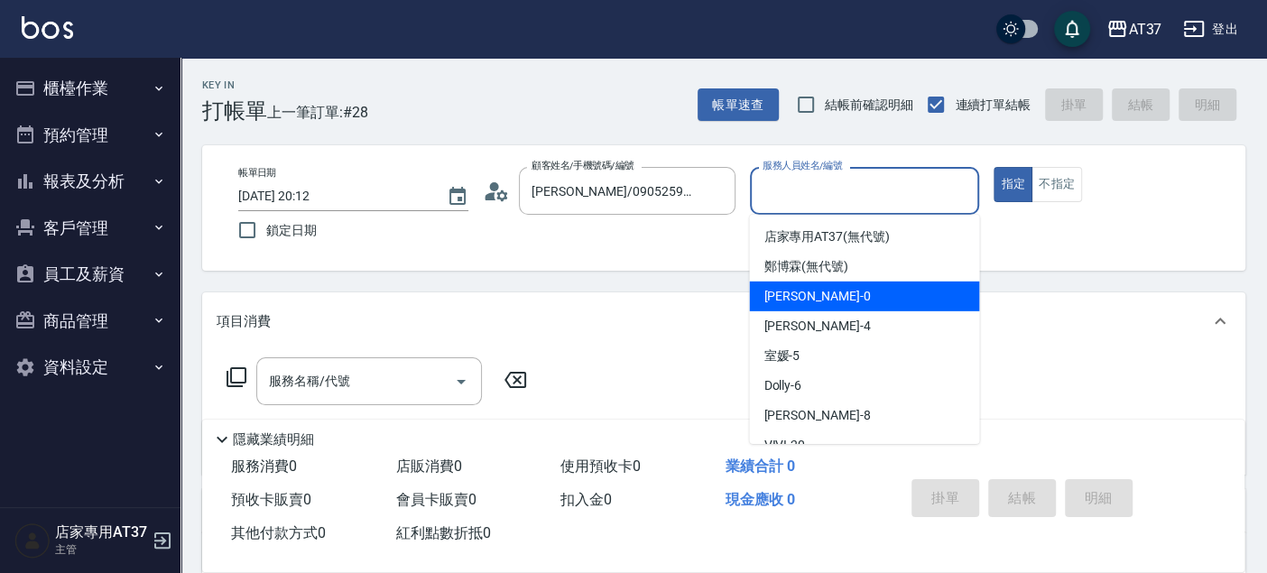
drag, startPoint x: 837, startPoint y: 300, endPoint x: 474, endPoint y: 352, distance: 367.2
click at [828, 300] on div "NINA -0" at bounding box center [864, 296] width 230 height 30
type input "NINA-0"
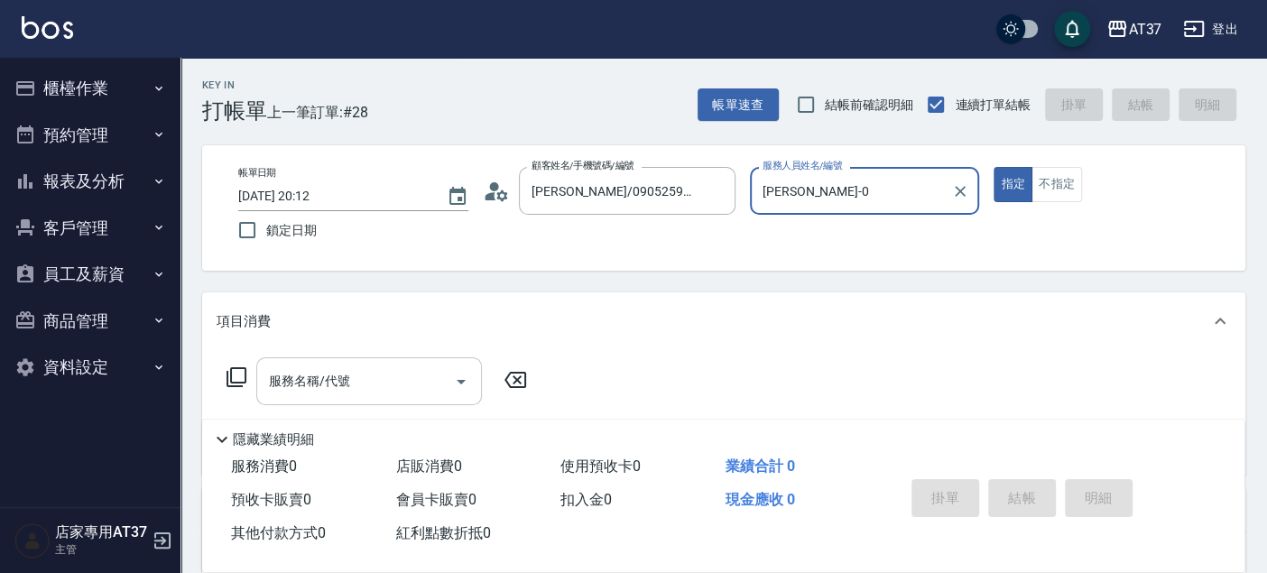
click at [391, 383] on input "服務名稱/代號" at bounding box center [355, 381] width 182 height 32
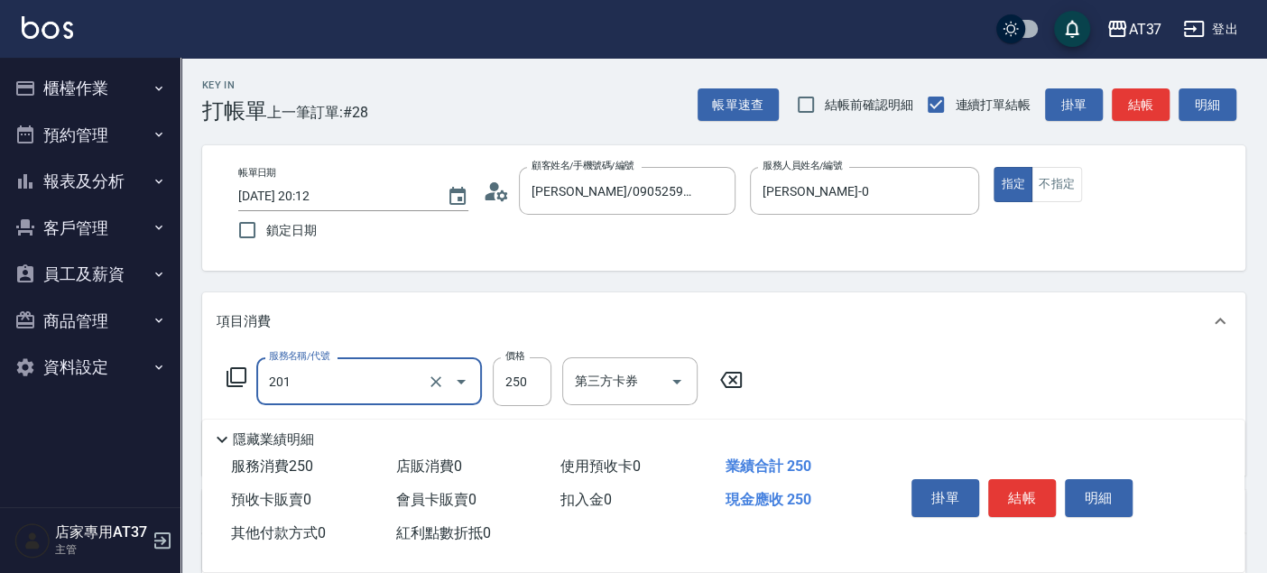
type input "B級單剪(201)"
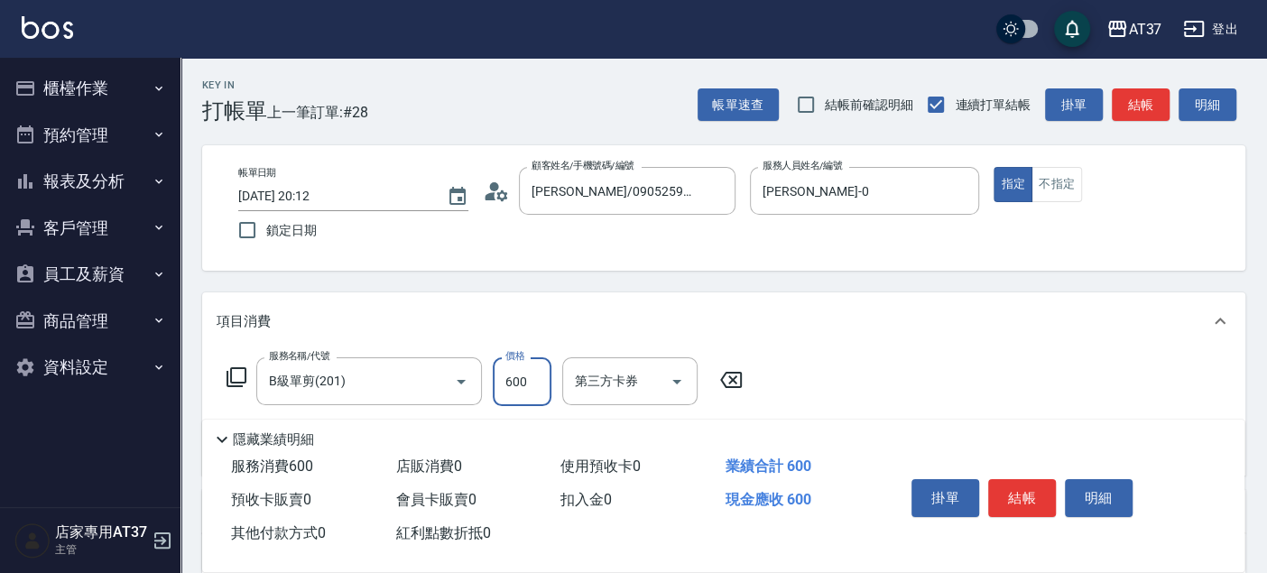
type input "600"
click at [430, 383] on icon "Clear" at bounding box center [436, 382] width 18 height 18
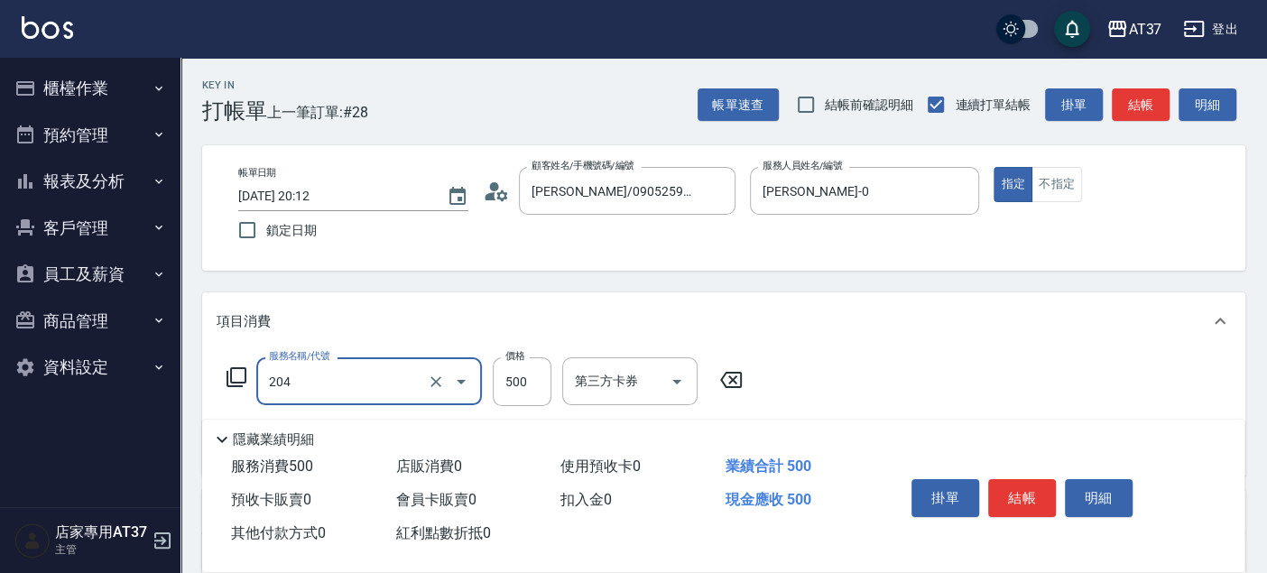
type input "A級洗+剪(204)"
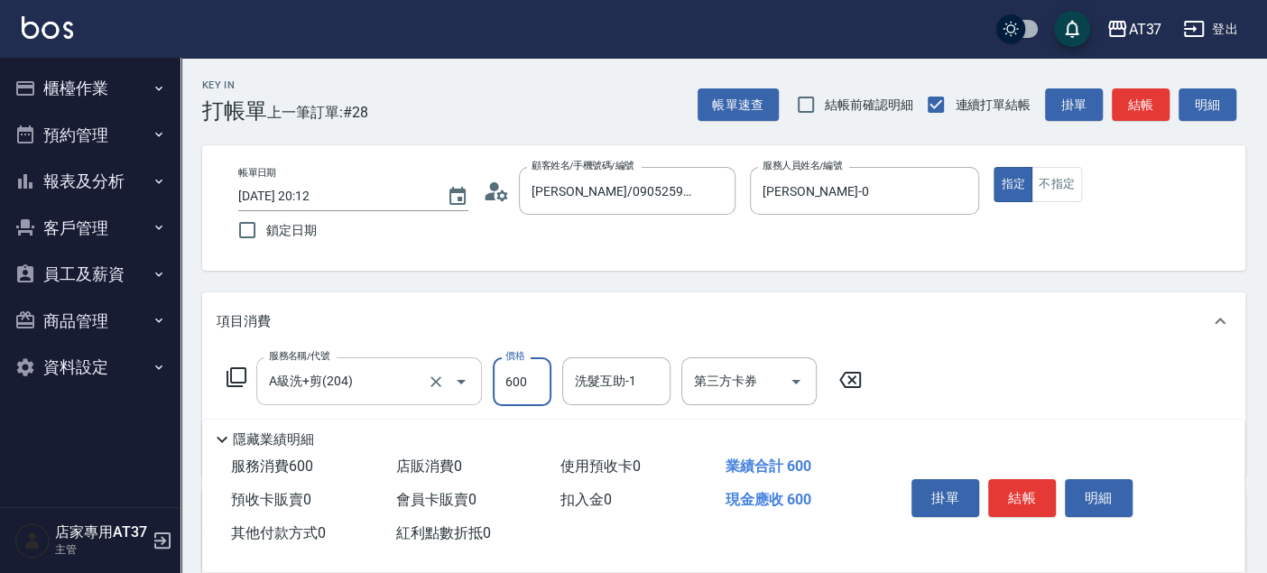
type input "600"
type input "子筠-25"
click at [1023, 494] on button "結帳" at bounding box center [1022, 498] width 68 height 38
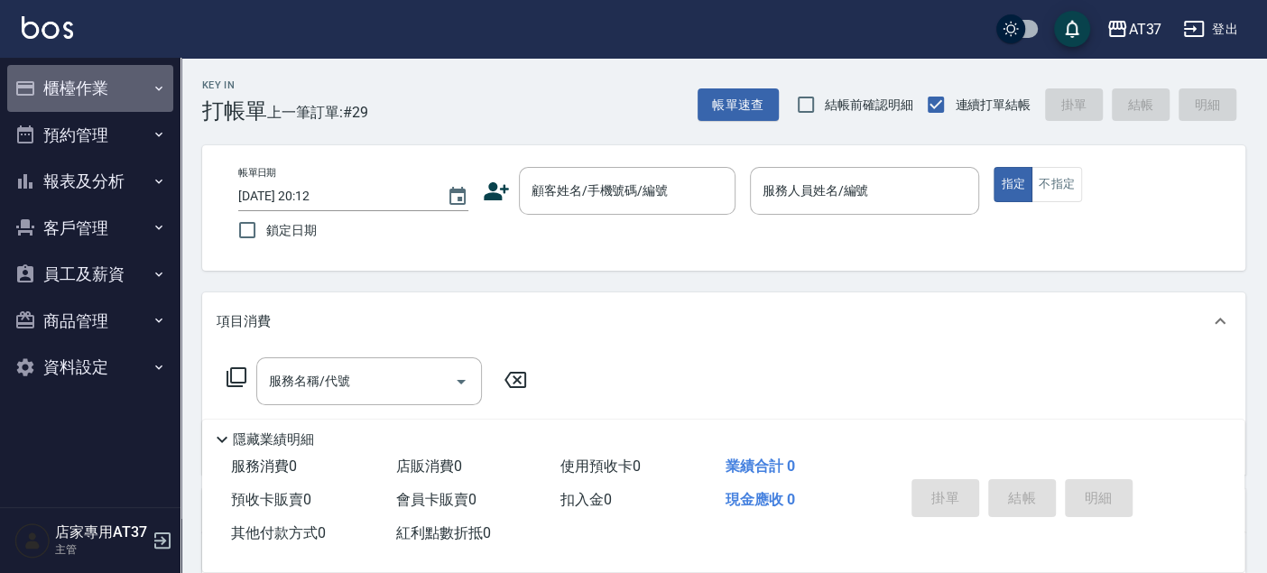
click at [120, 92] on button "櫃檯作業" at bounding box center [90, 88] width 166 height 47
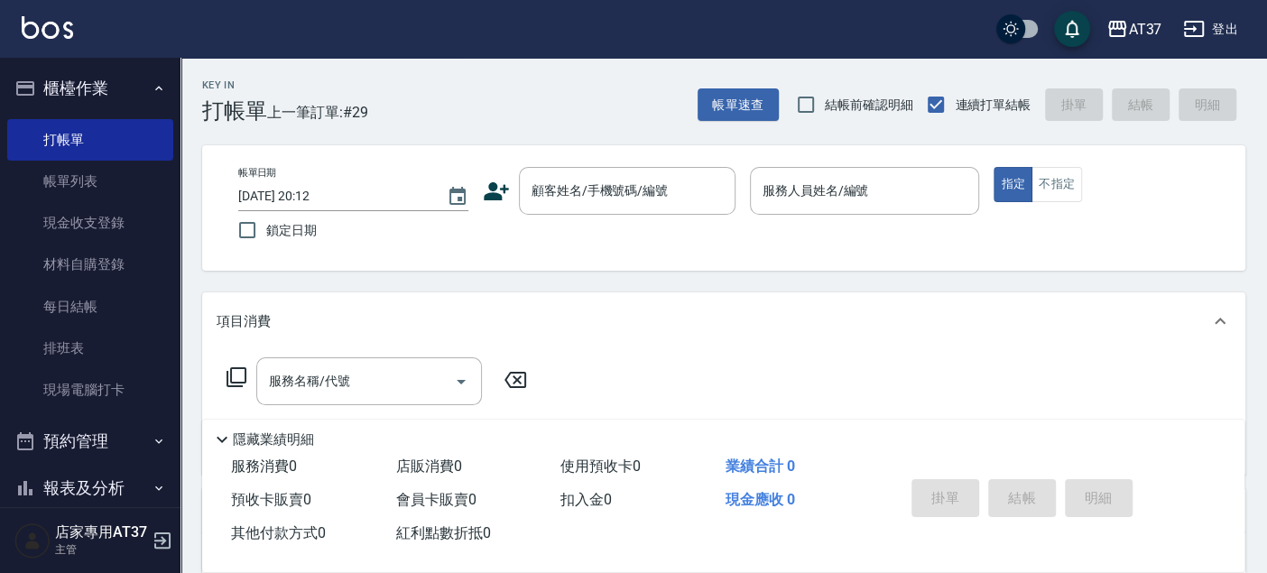
scroll to position [209, 0]
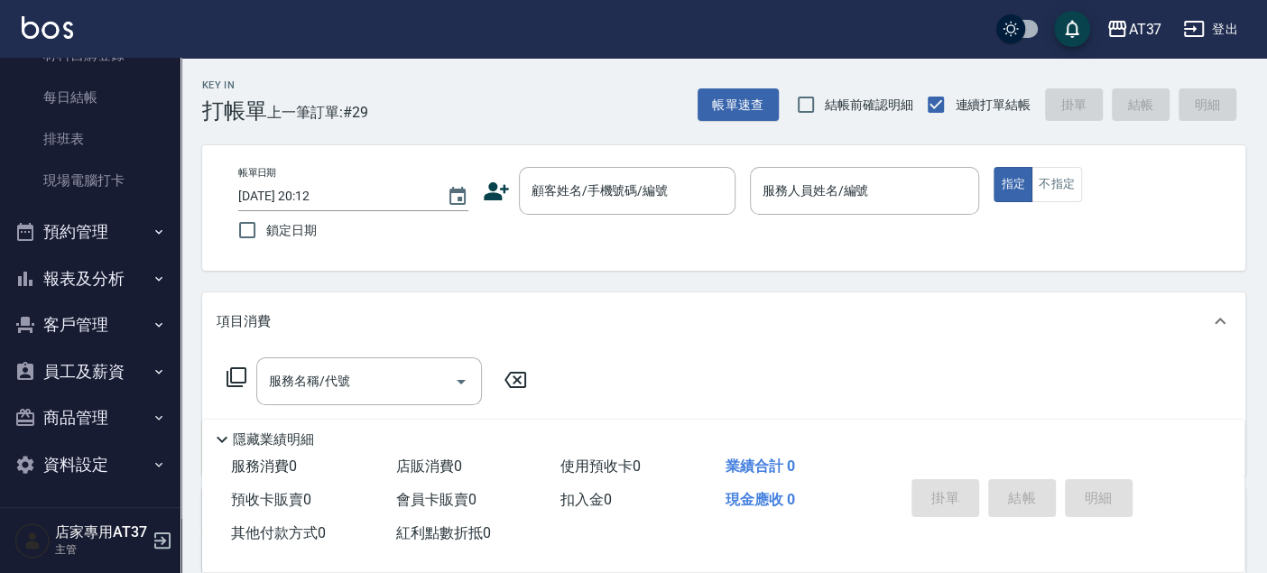
click at [119, 260] on button "報表及分析" at bounding box center [90, 278] width 166 height 47
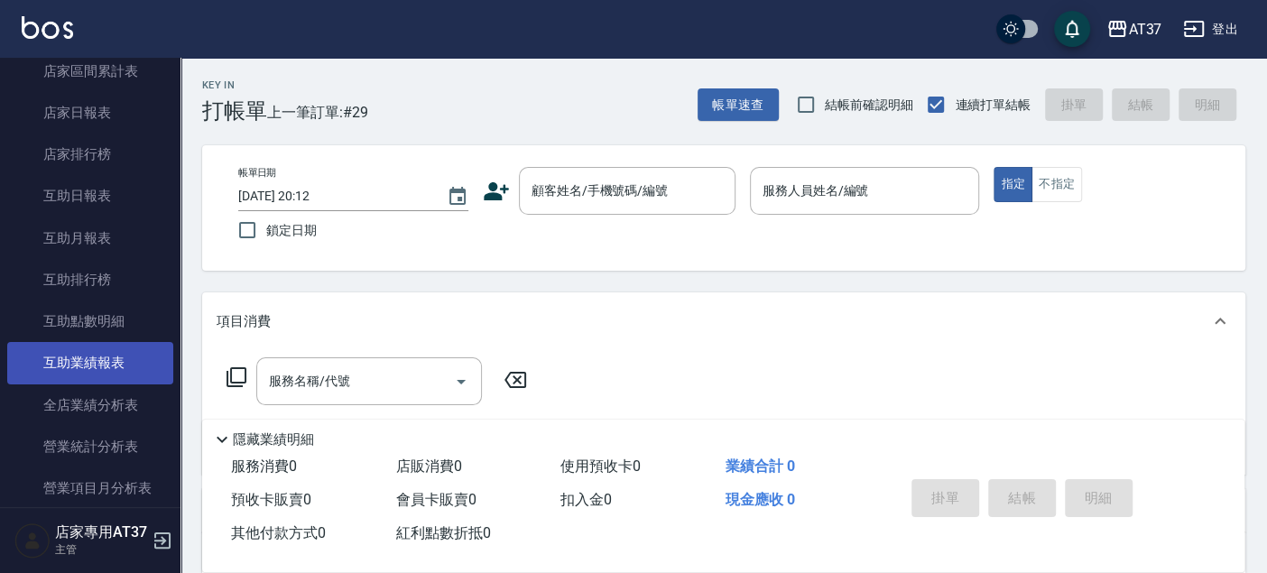
scroll to position [611, 0]
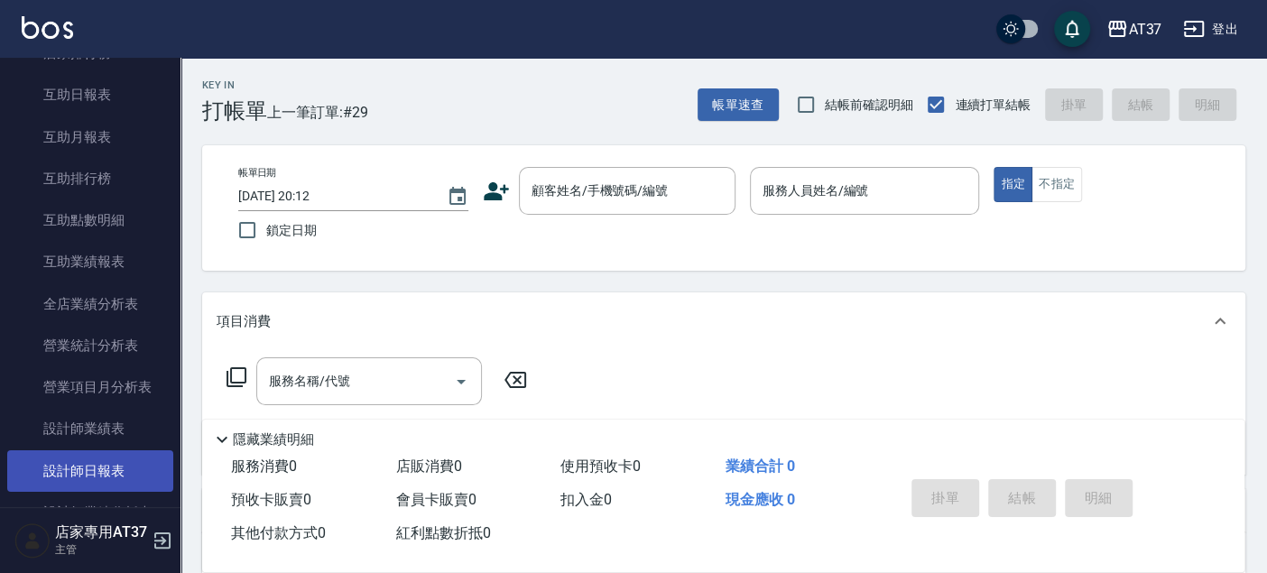
click at [123, 456] on link "設計師日報表" at bounding box center [90, 470] width 166 height 41
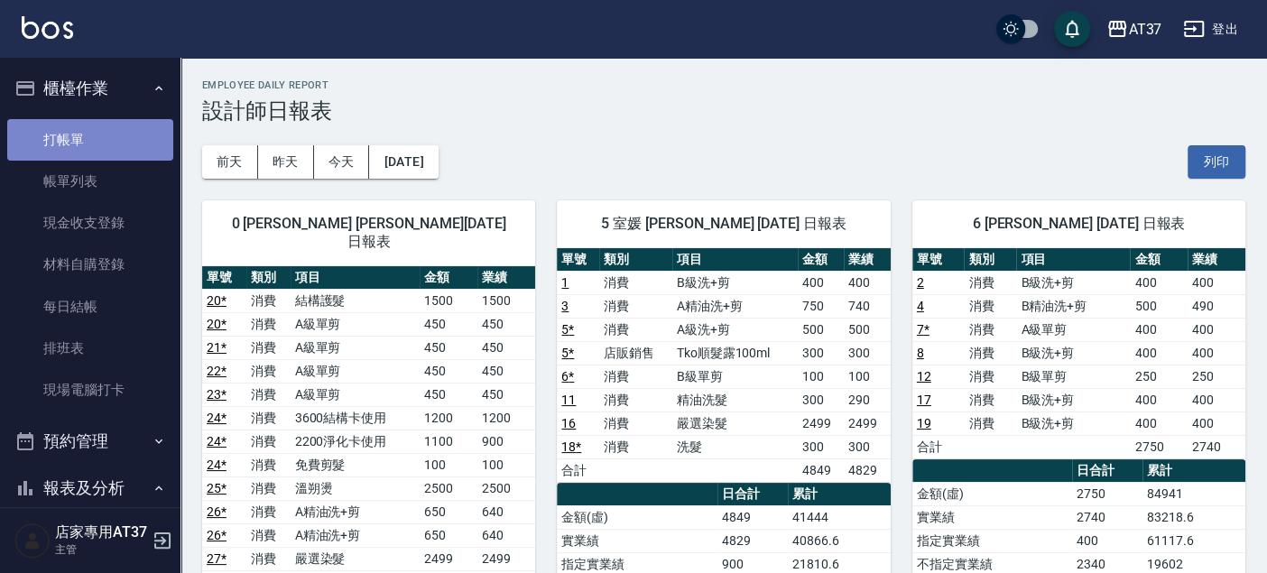
click at [99, 146] on link "打帳單" at bounding box center [90, 139] width 166 height 41
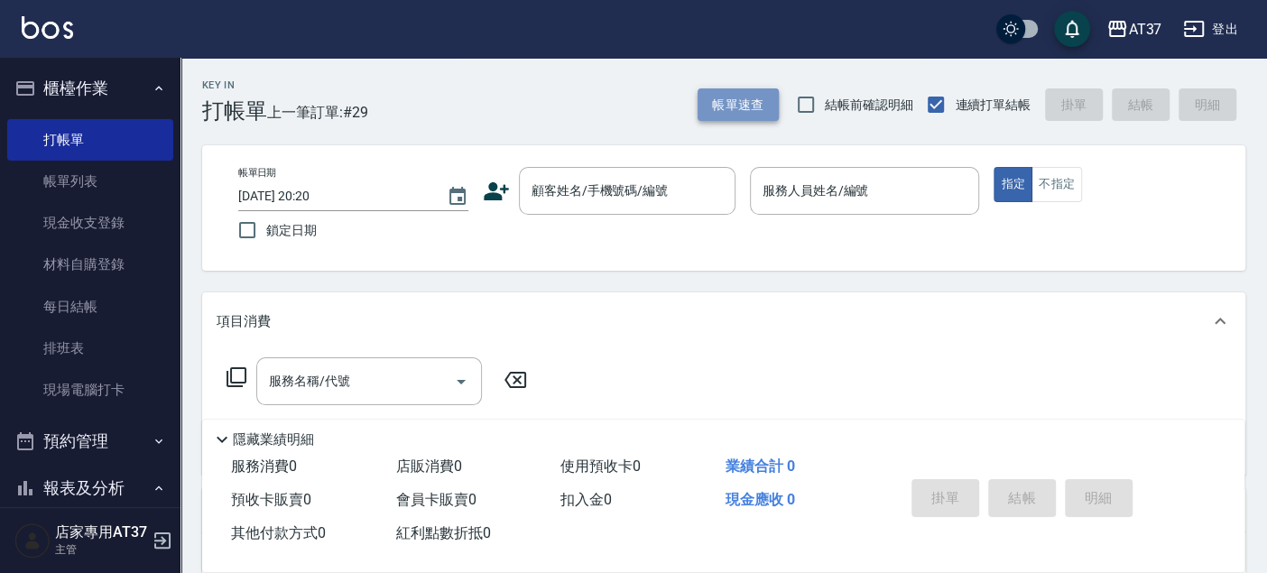
click at [749, 100] on button "帳單速查" at bounding box center [737, 104] width 81 height 33
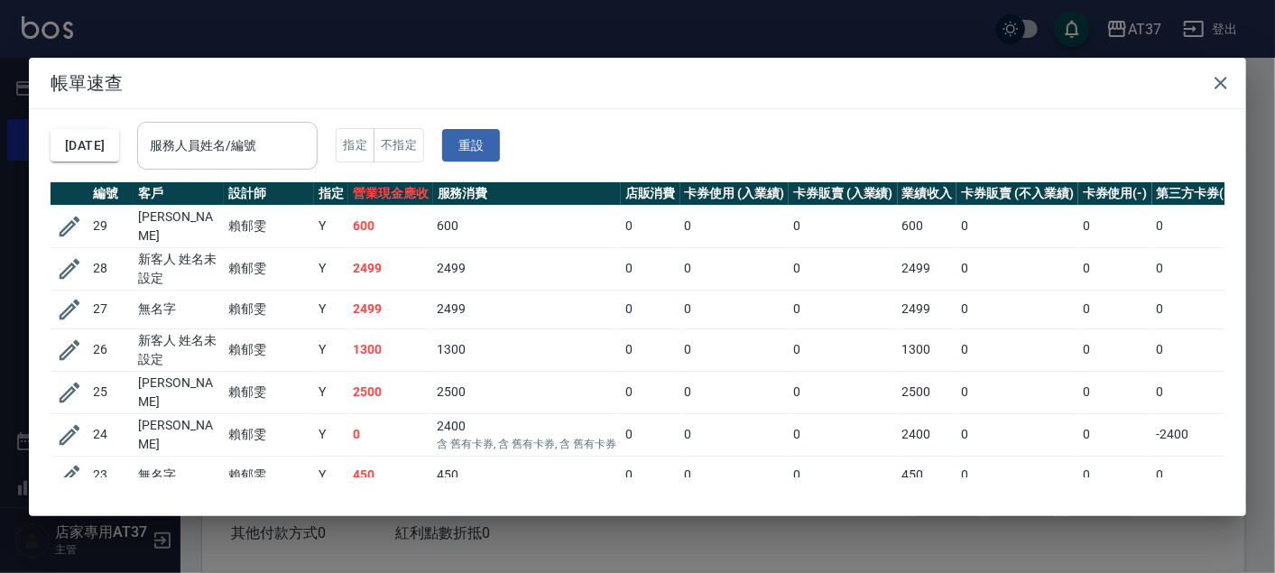
click at [286, 146] on input "服務人員姓名/編號" at bounding box center [227, 146] width 164 height 32
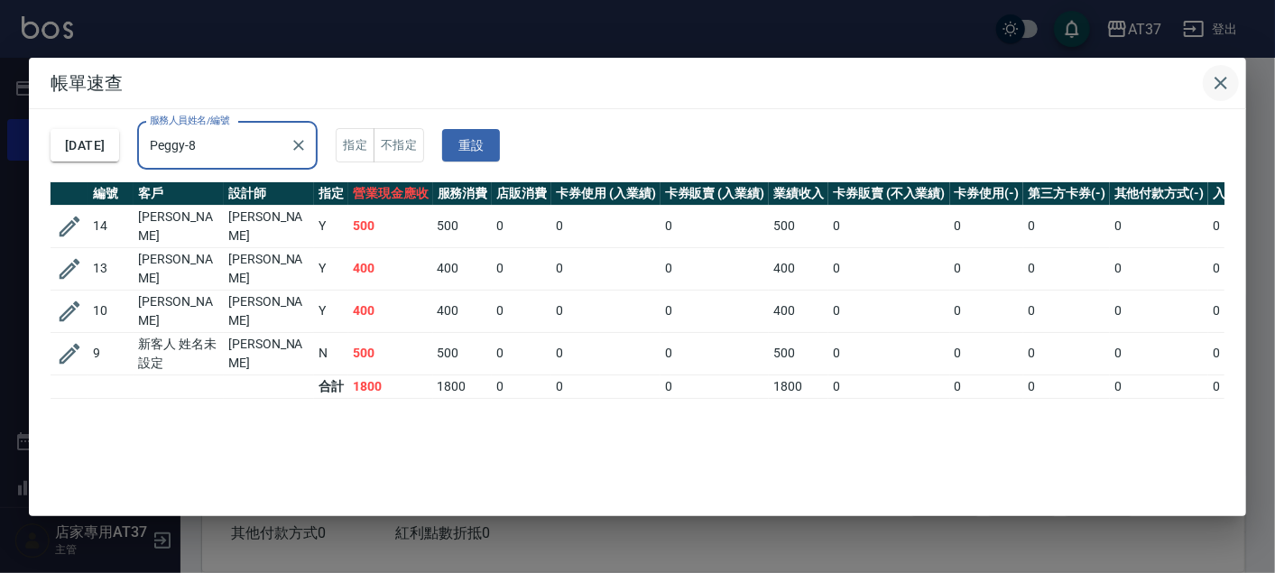
type input "Peggy-8"
click at [1231, 85] on icon "button" at bounding box center [1221, 83] width 22 height 22
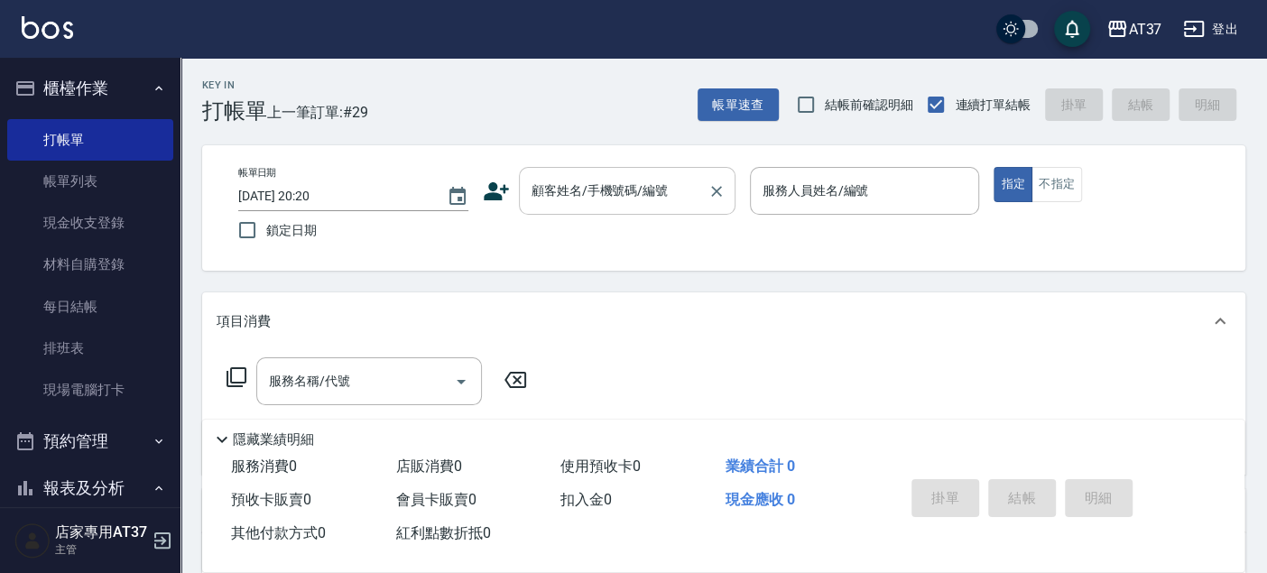
click at [545, 195] on input "顧客姓名/手機號碼/編號" at bounding box center [613, 191] width 173 height 32
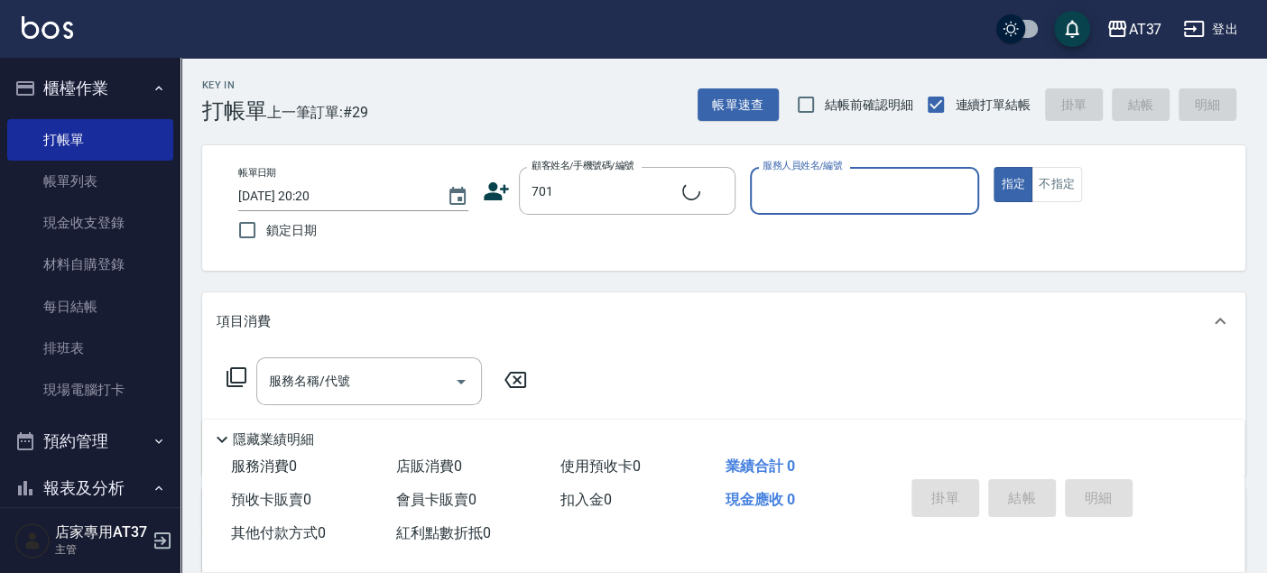
type input "廖如慧/0979367118/701"
type input "Peggy-8"
click at [293, 373] on div "服務名稱/代號 服務名稱/代號" at bounding box center [369, 381] width 226 height 48
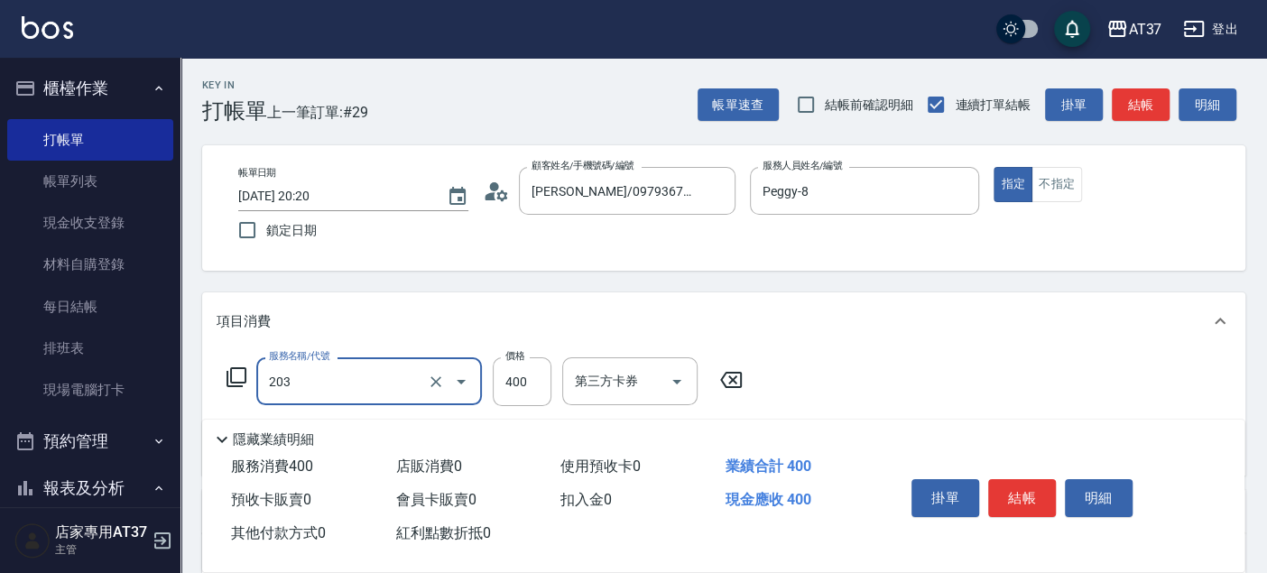
type input "B級洗+剪(203)"
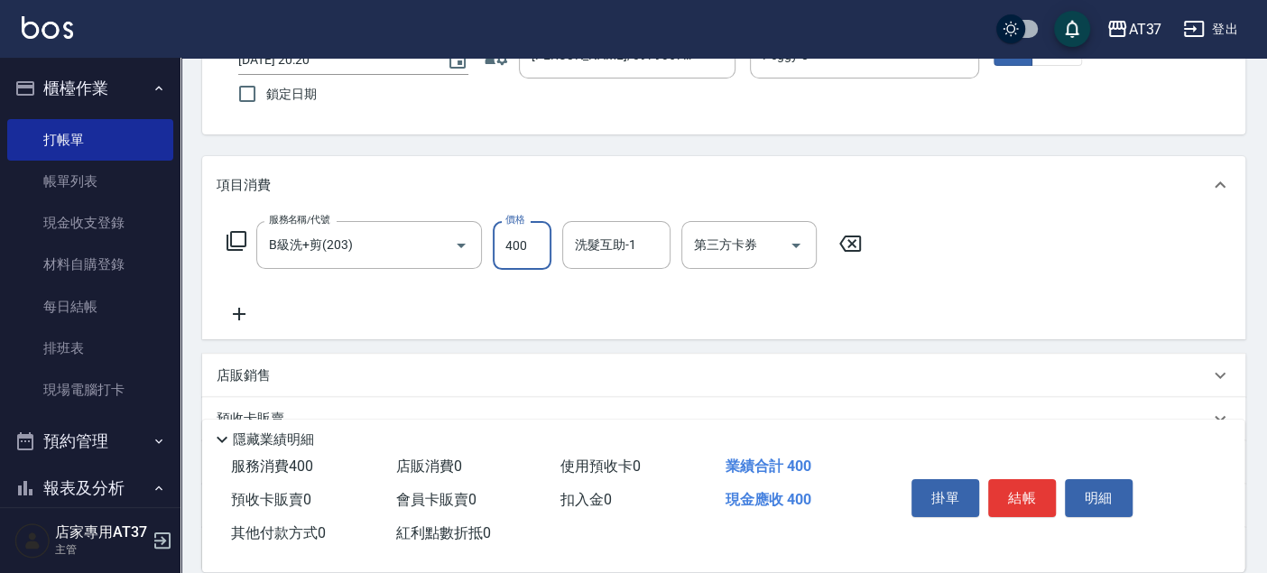
scroll to position [200, 0]
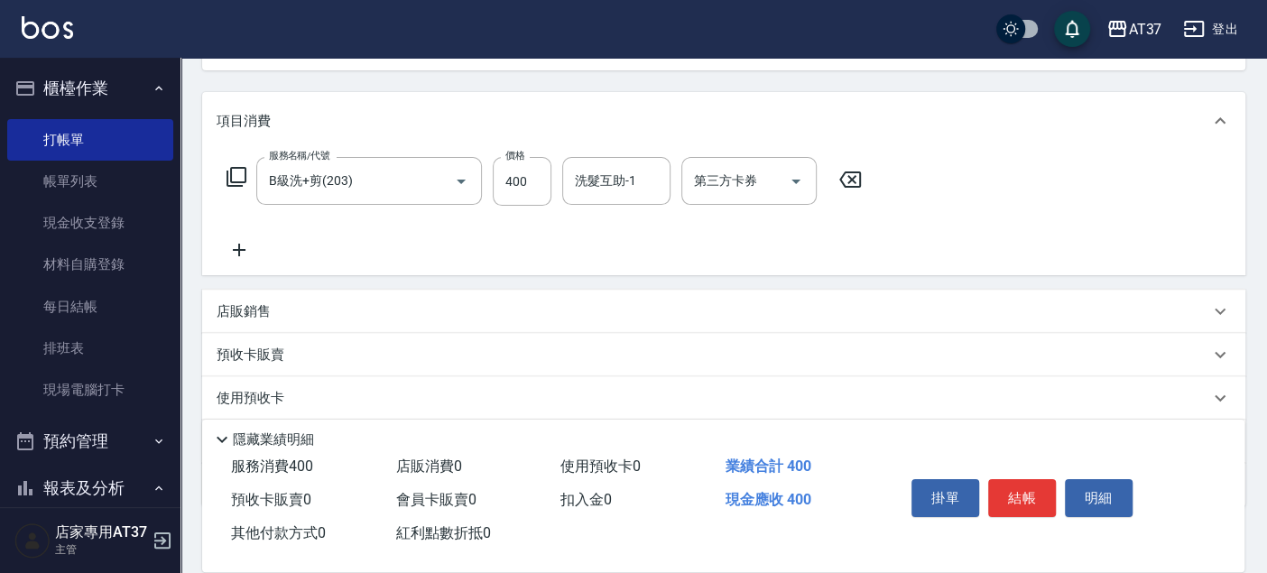
click at [236, 242] on icon at bounding box center [239, 250] width 45 height 22
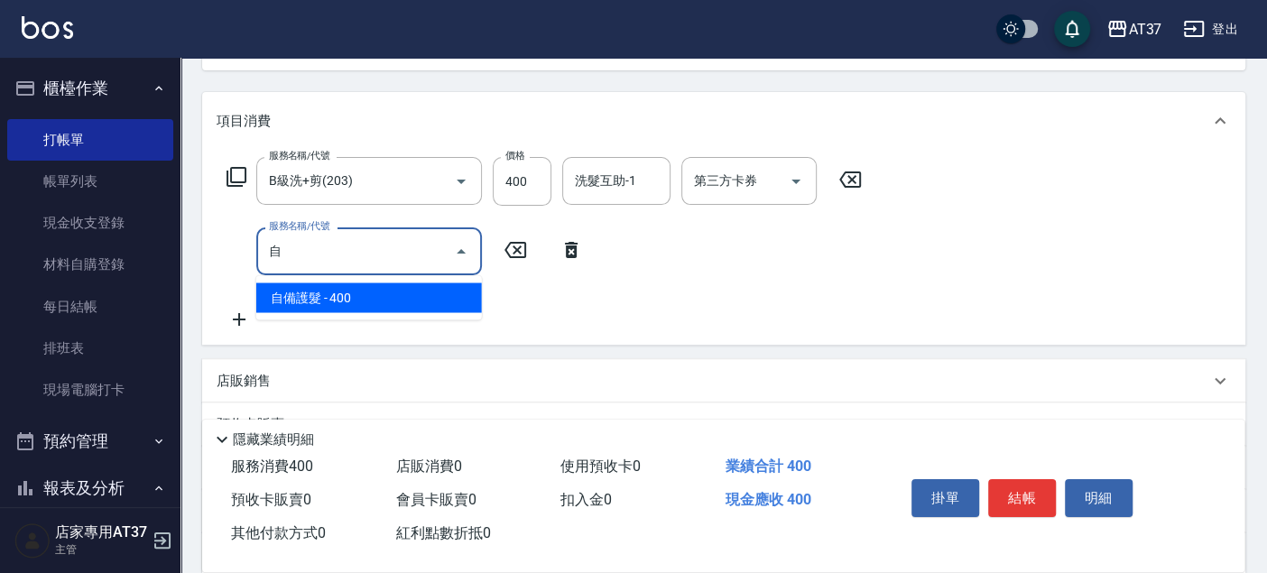
click at [404, 303] on span "自備護髮 - 400" at bounding box center [369, 297] width 226 height 30
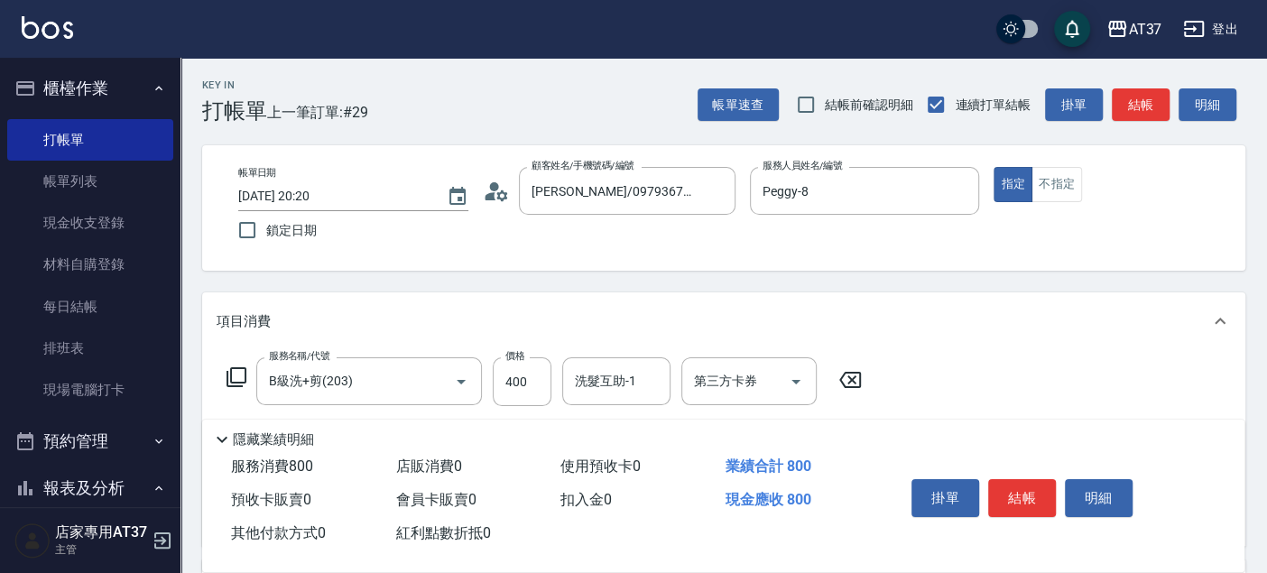
scroll to position [100, 0]
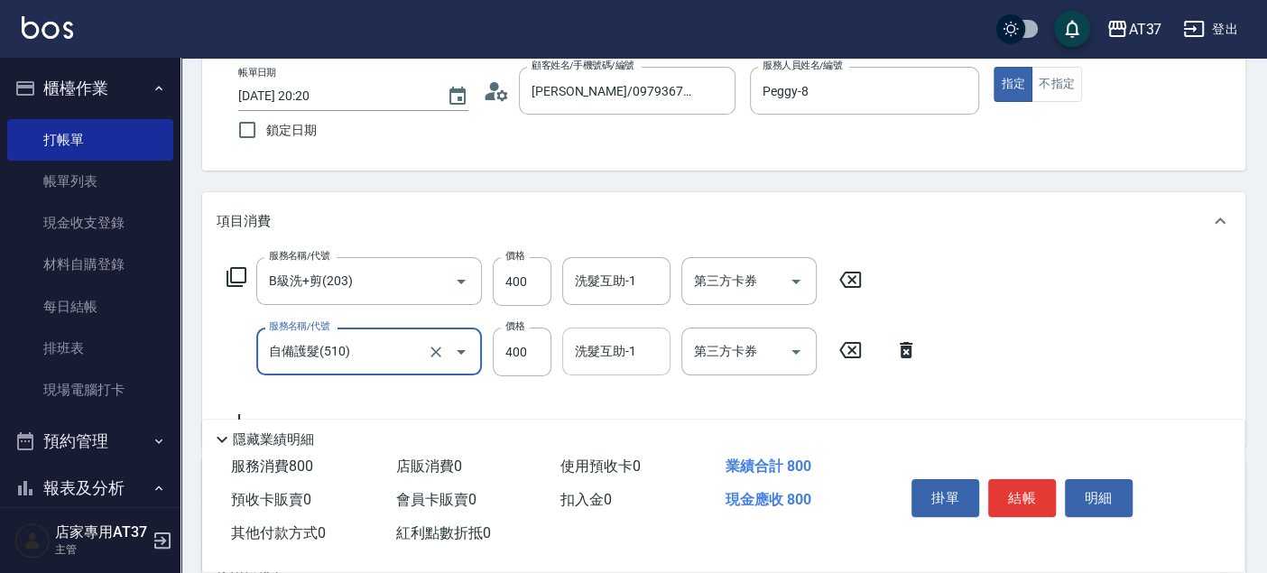
type input "自備護髮(510)"
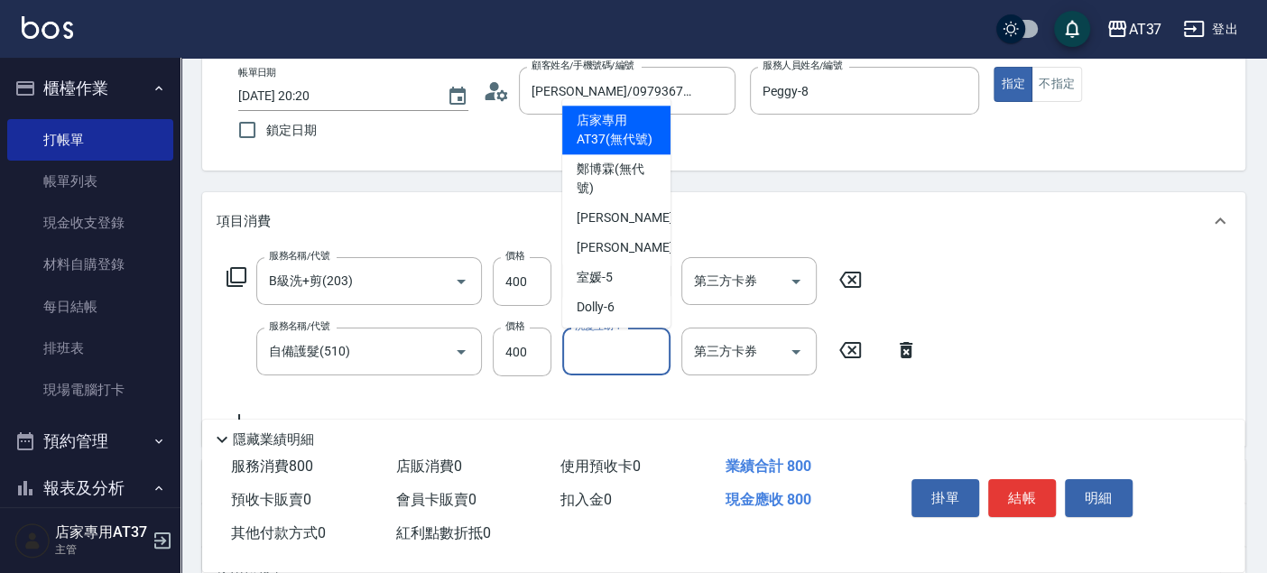
click at [612, 349] on div "洗髮互助-1 洗髮互助-1" at bounding box center [616, 351] width 108 height 48
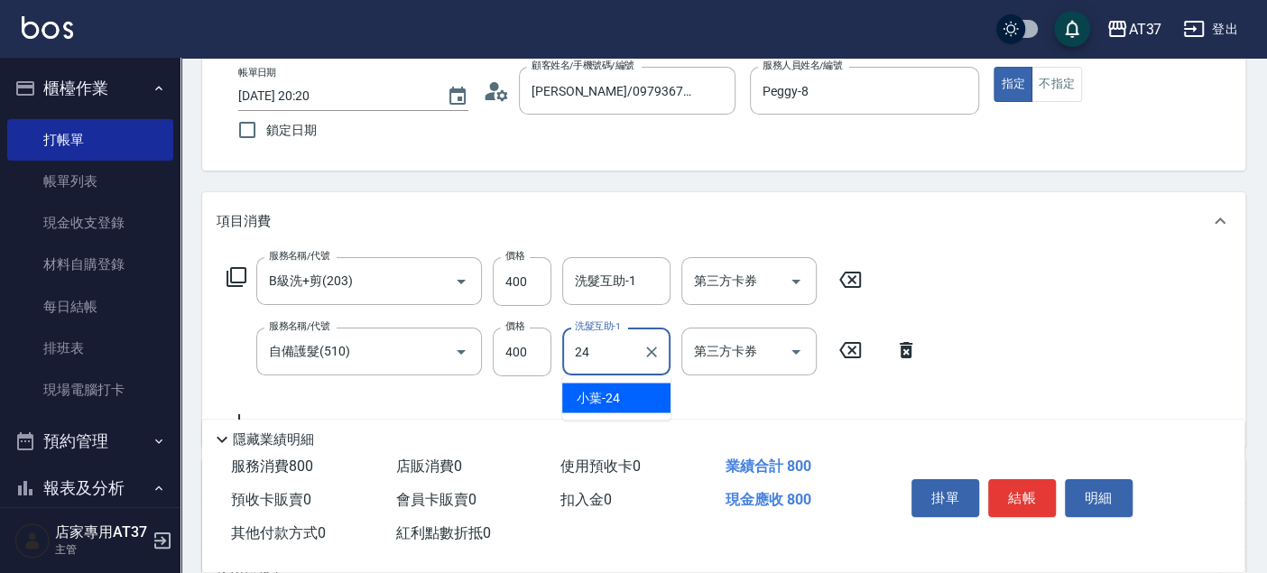
type input "小葉-24"
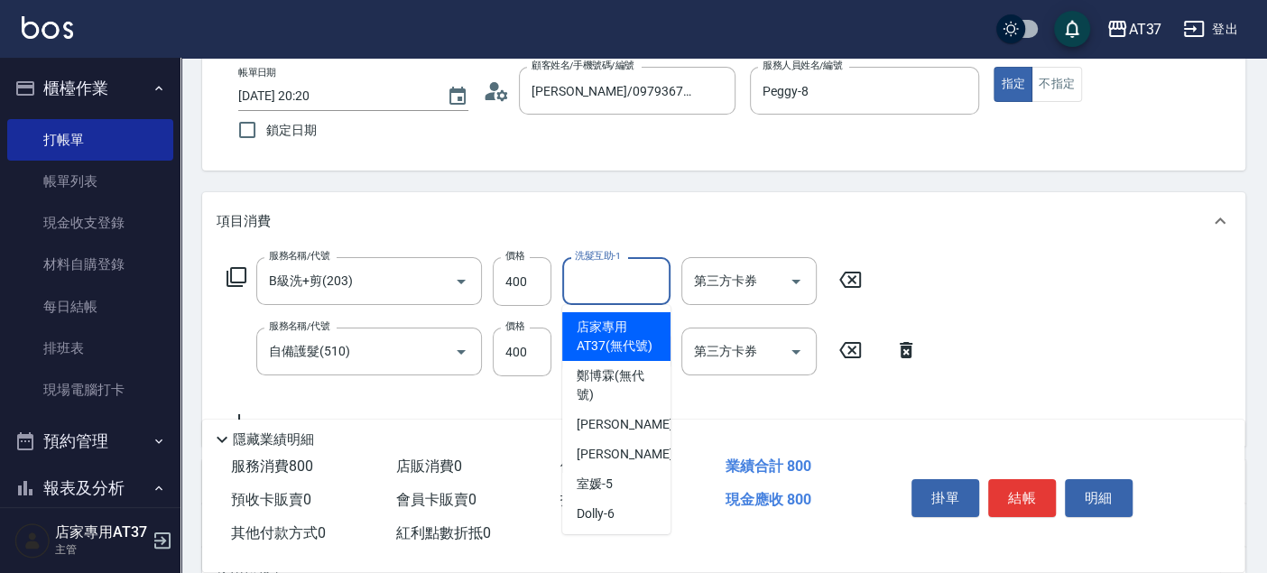
click at [626, 289] on input "洗髮互助-1" at bounding box center [616, 281] width 92 height 32
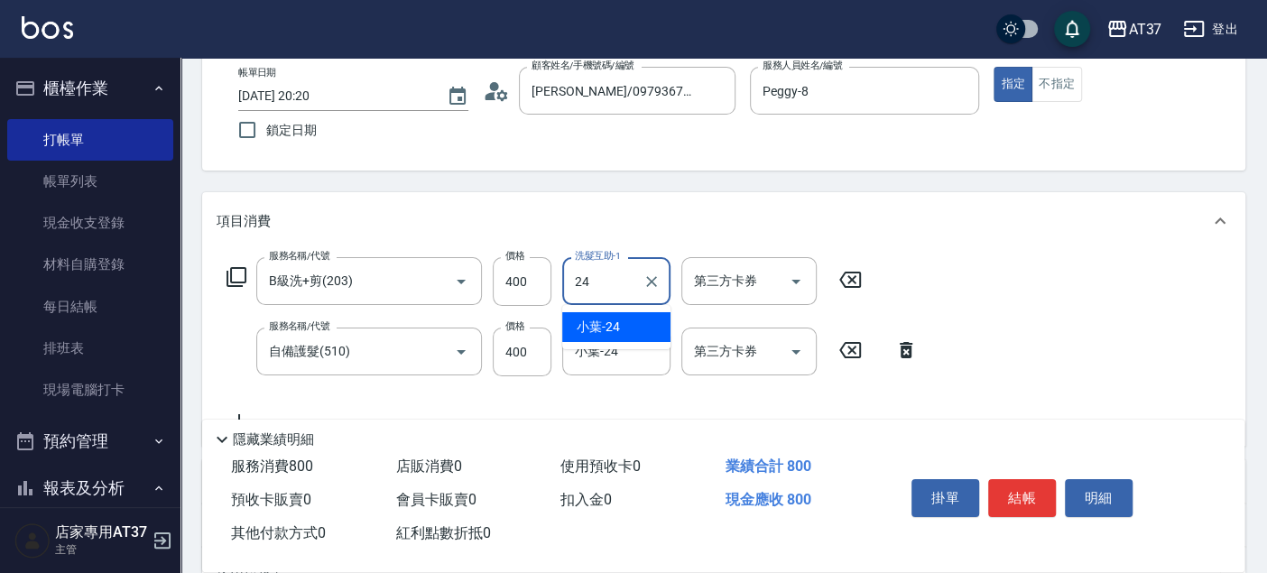
type input "小葉-24"
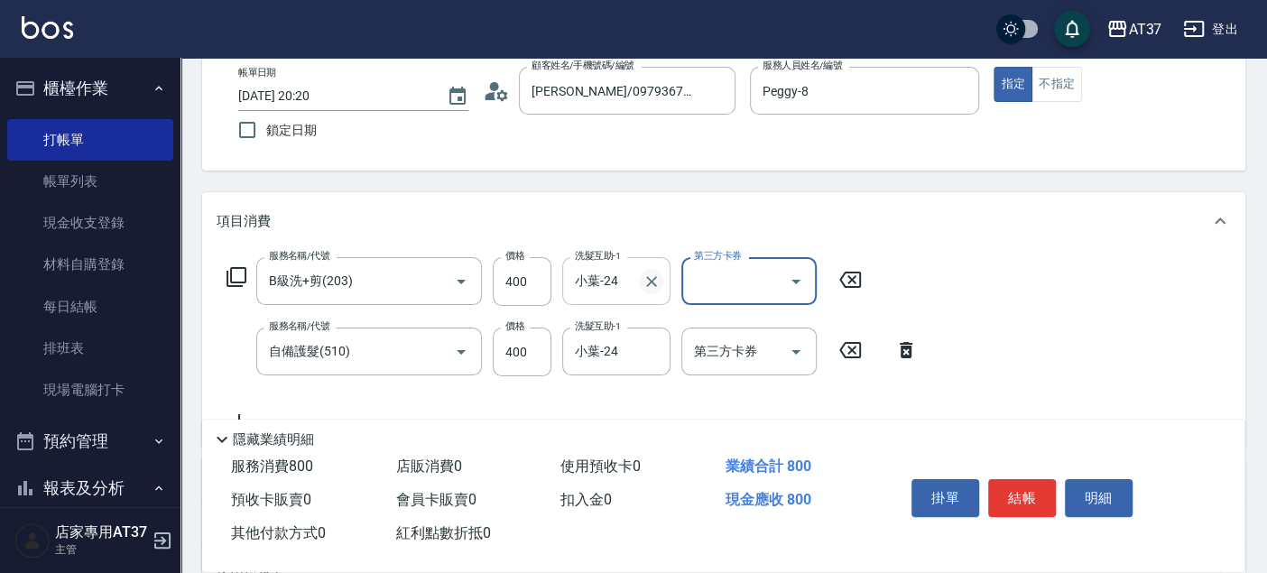
click at [658, 275] on icon "Clear" at bounding box center [651, 281] width 18 height 18
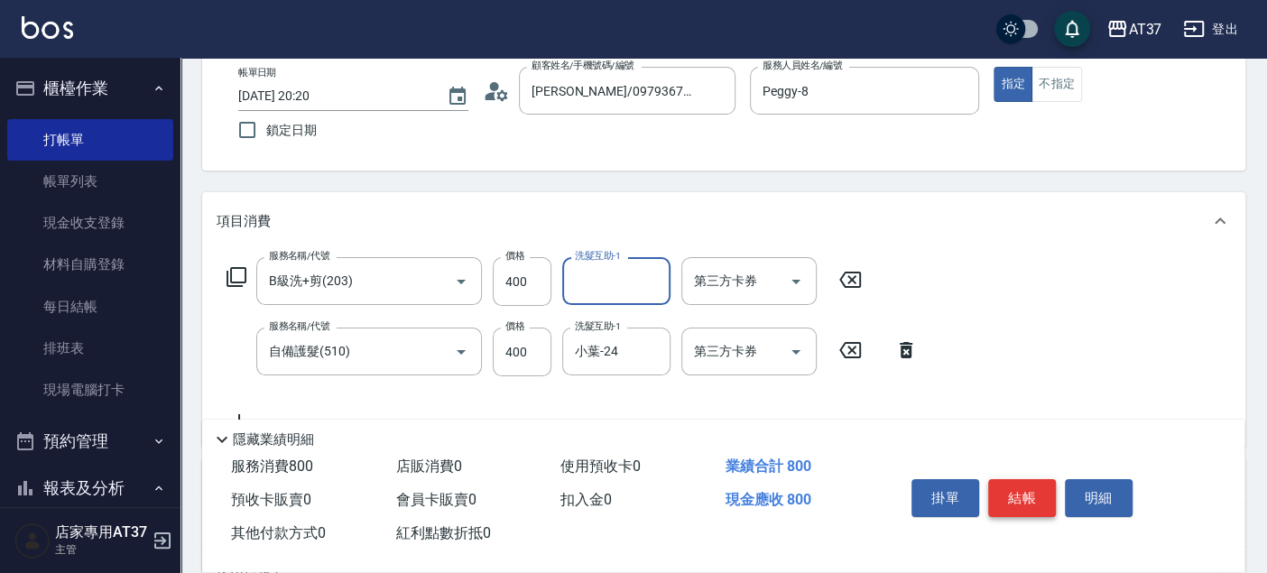
click at [1047, 504] on button "結帳" at bounding box center [1022, 498] width 68 height 38
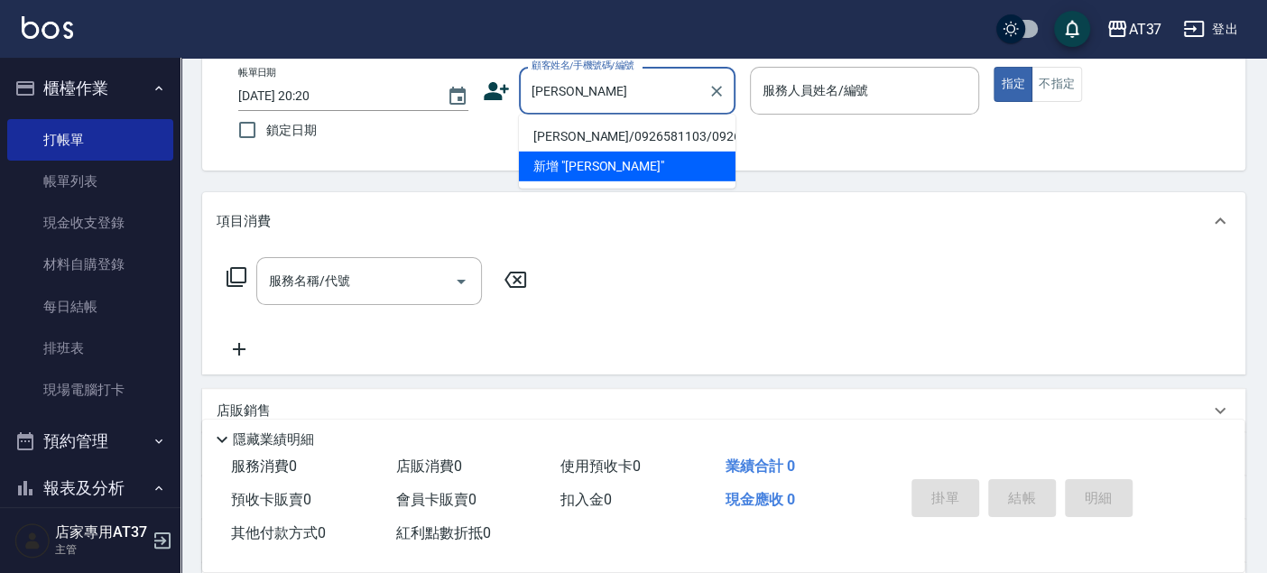
click at [598, 136] on li "鄭方寧/0926581103/0926581103" at bounding box center [627, 137] width 217 height 30
type input "鄭方寧/0926581103/0926581103"
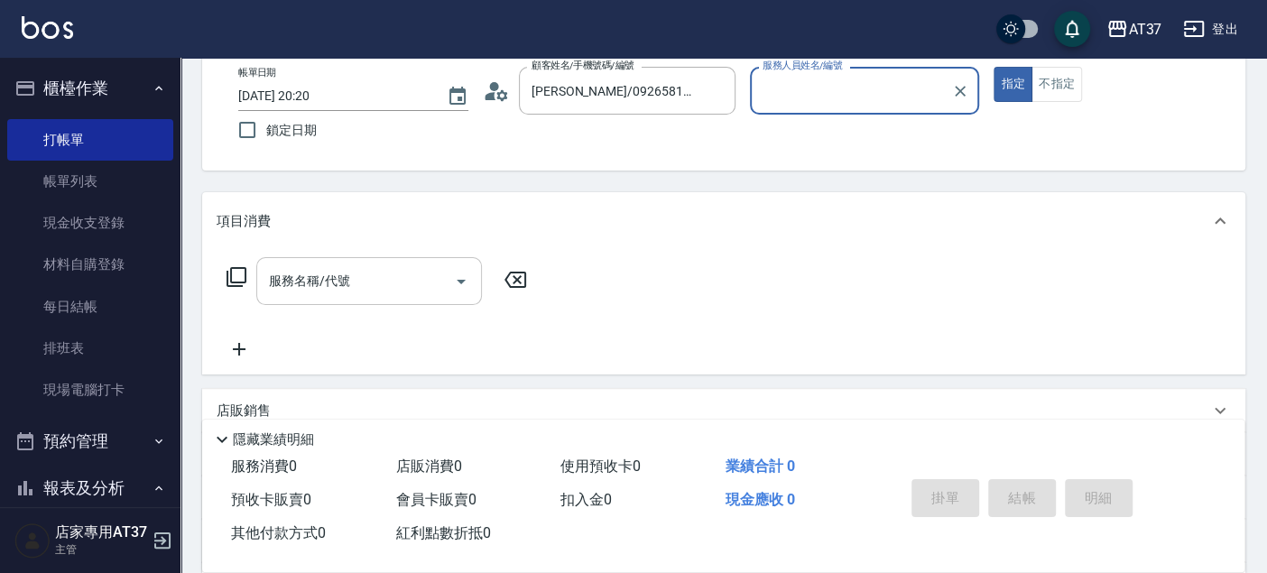
type input "Peggy-8"
click at [392, 280] on input "服務名稱/代號" at bounding box center [355, 281] width 182 height 32
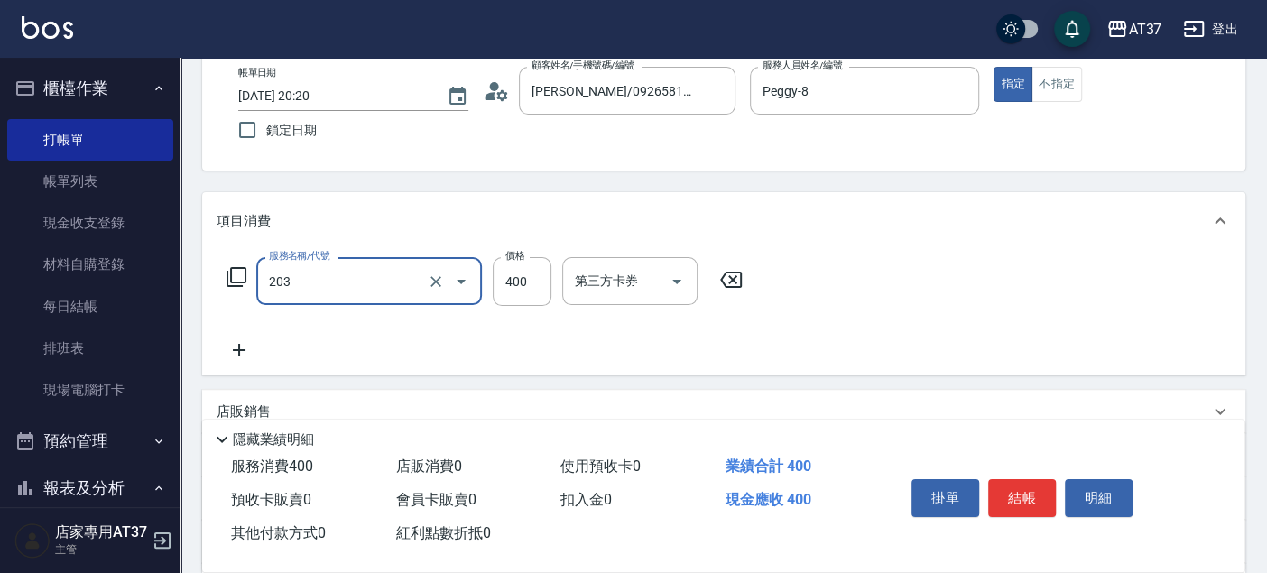
type input "B級洗+剪(203)"
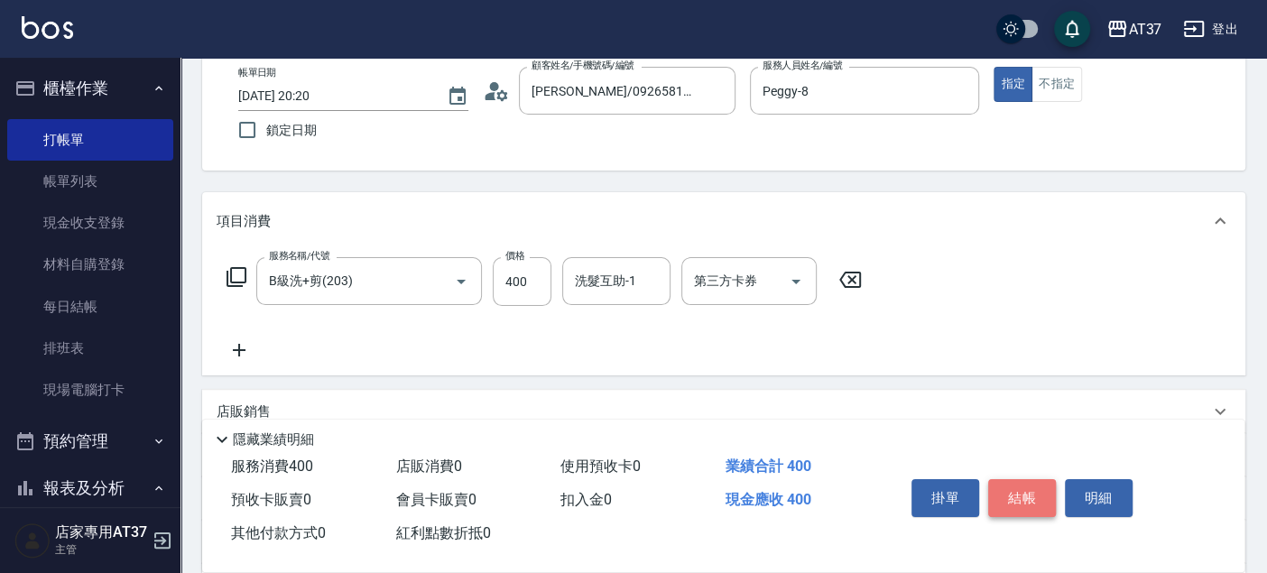
click at [1004, 480] on button "結帳" at bounding box center [1022, 498] width 68 height 38
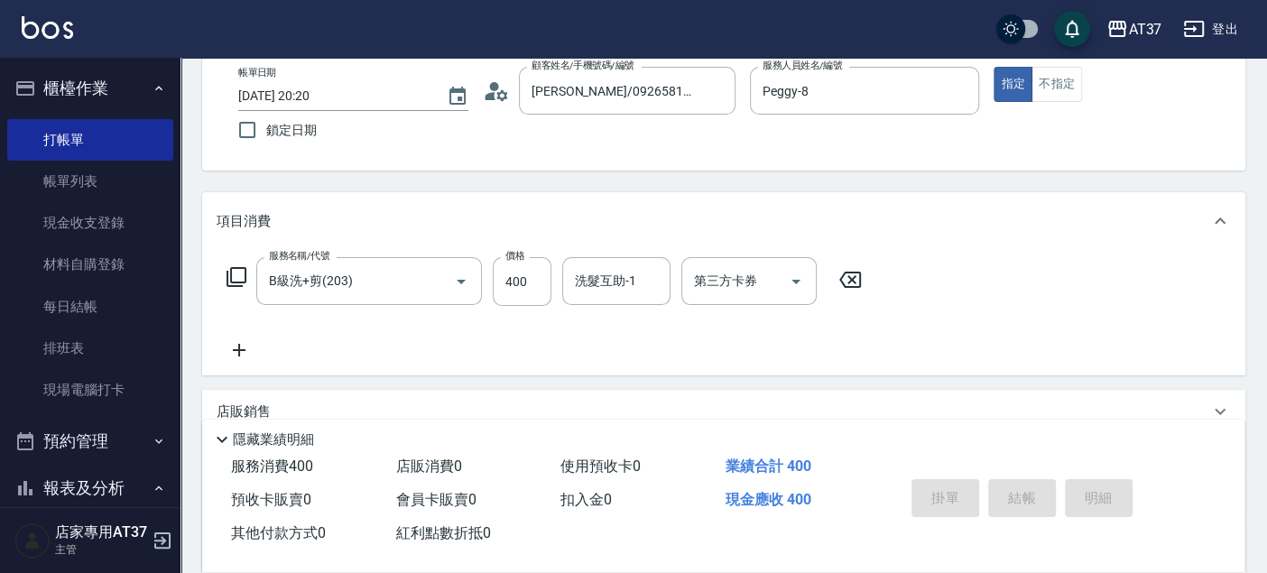
type input "2025/08/22 20:21"
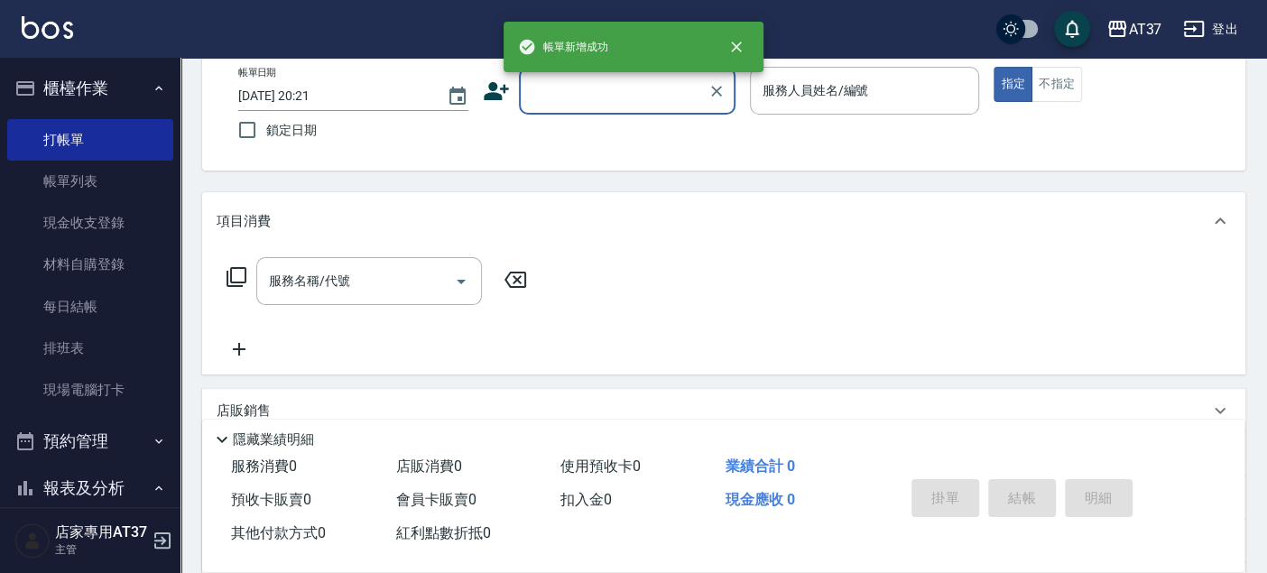
scroll to position [0, 0]
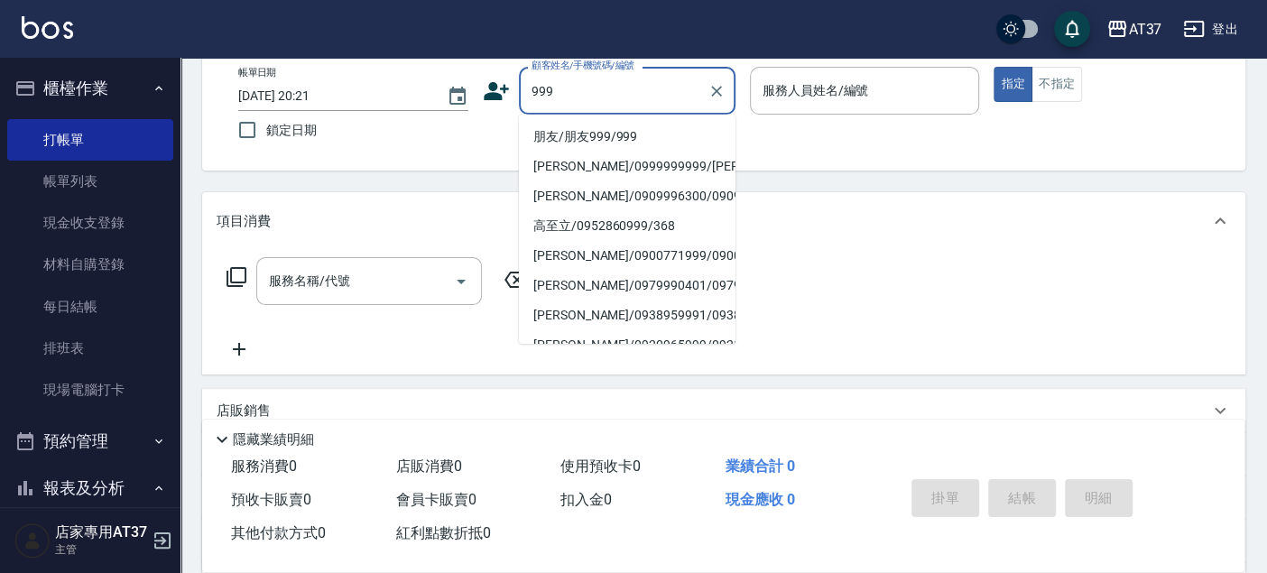
click at [631, 128] on li "朋友/朋友999/999" at bounding box center [627, 137] width 217 height 30
type input "朋友/朋友999/999"
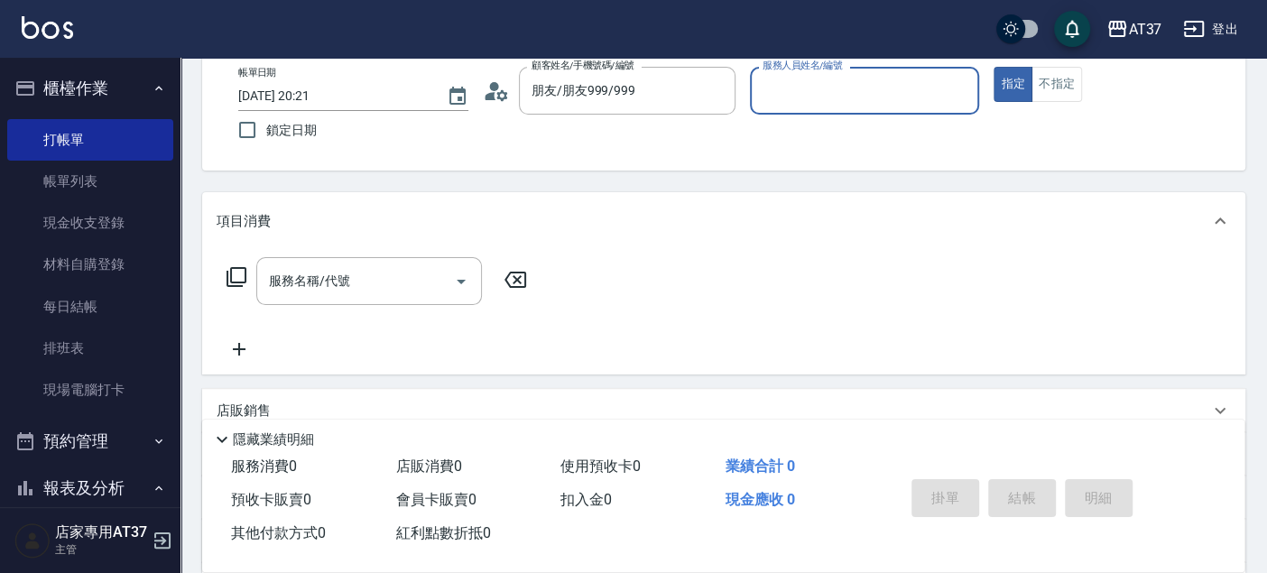
click at [768, 89] on input "服務人員姓名/編號" at bounding box center [865, 91] width 214 height 32
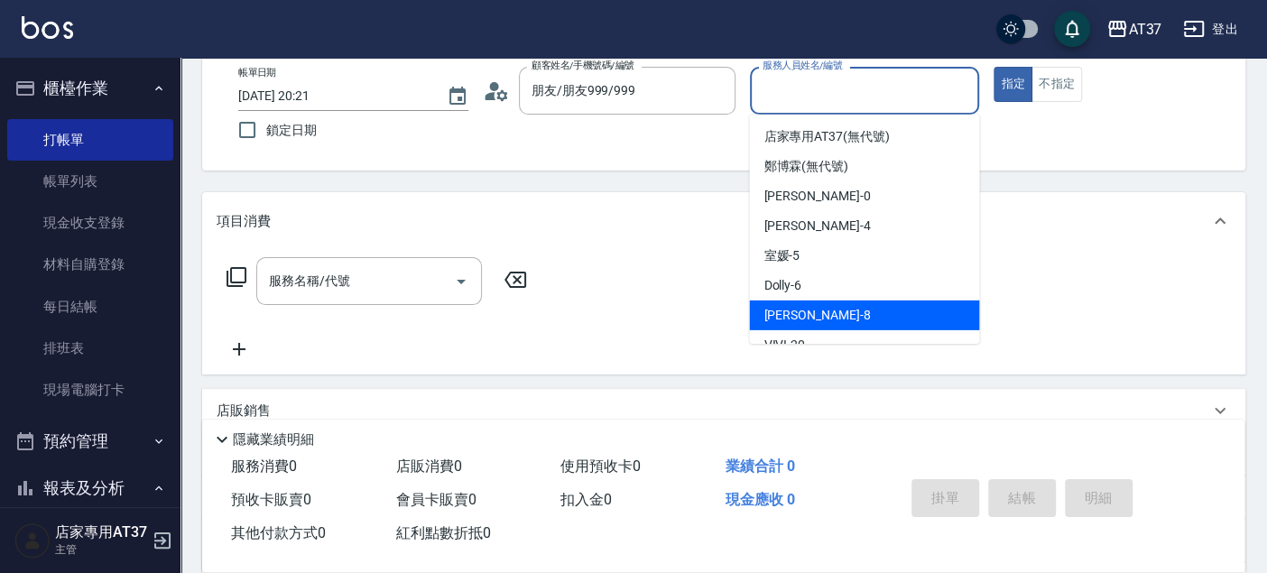
click at [868, 320] on div "Peggy -8" at bounding box center [864, 315] width 230 height 30
type input "Peggy-8"
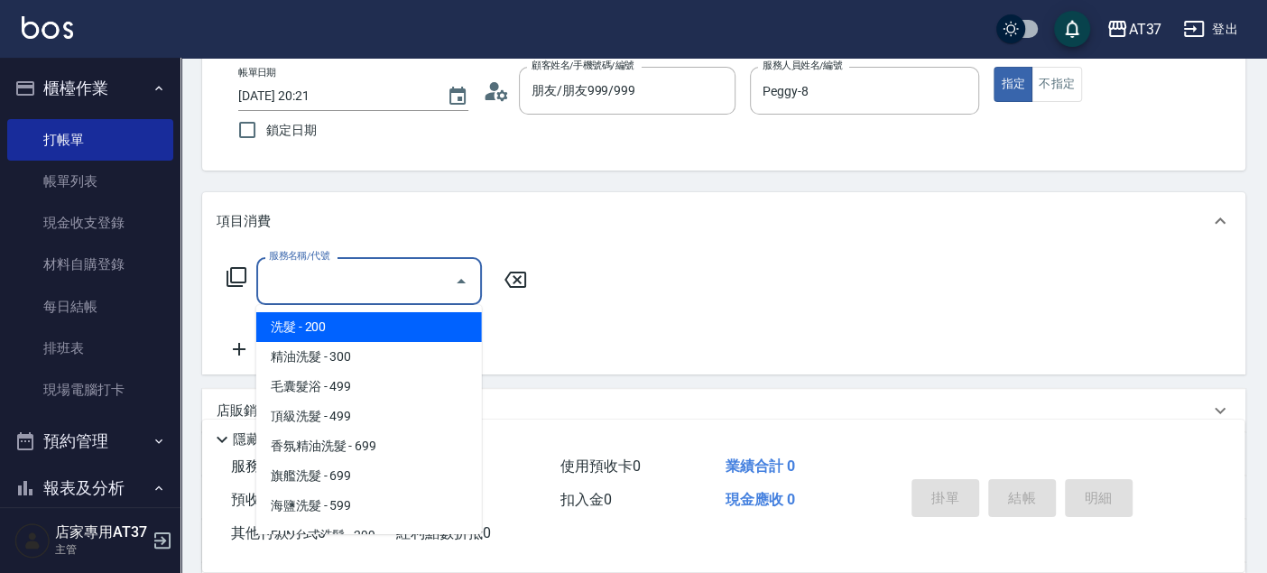
click at [368, 267] on input "服務名稱/代號" at bounding box center [355, 281] width 182 height 32
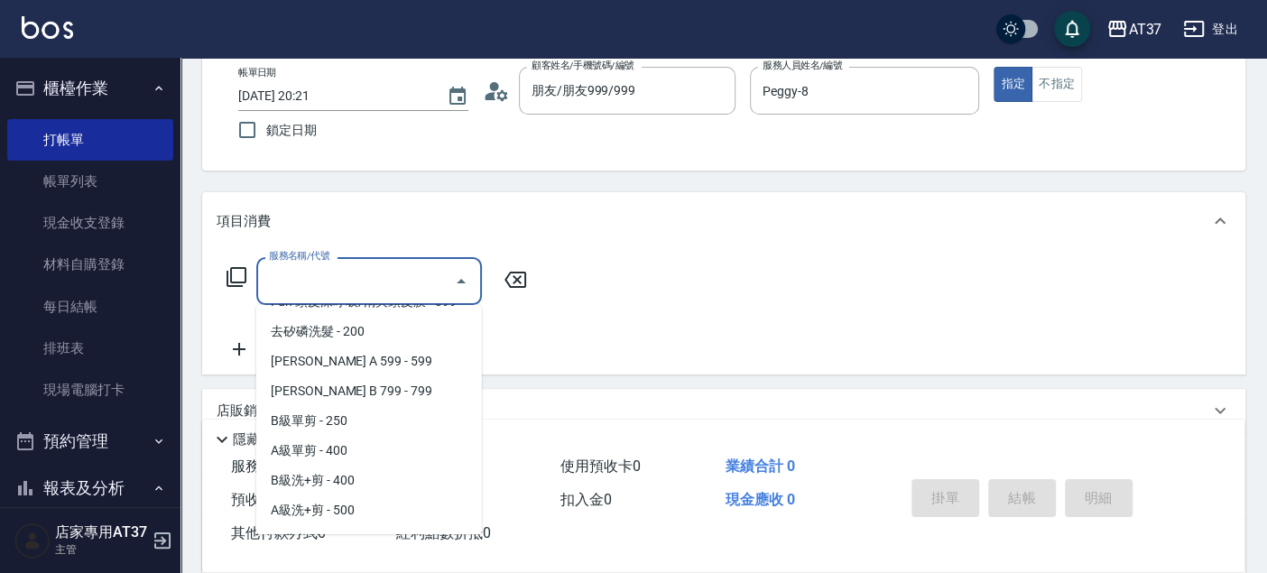
scroll to position [401, 0]
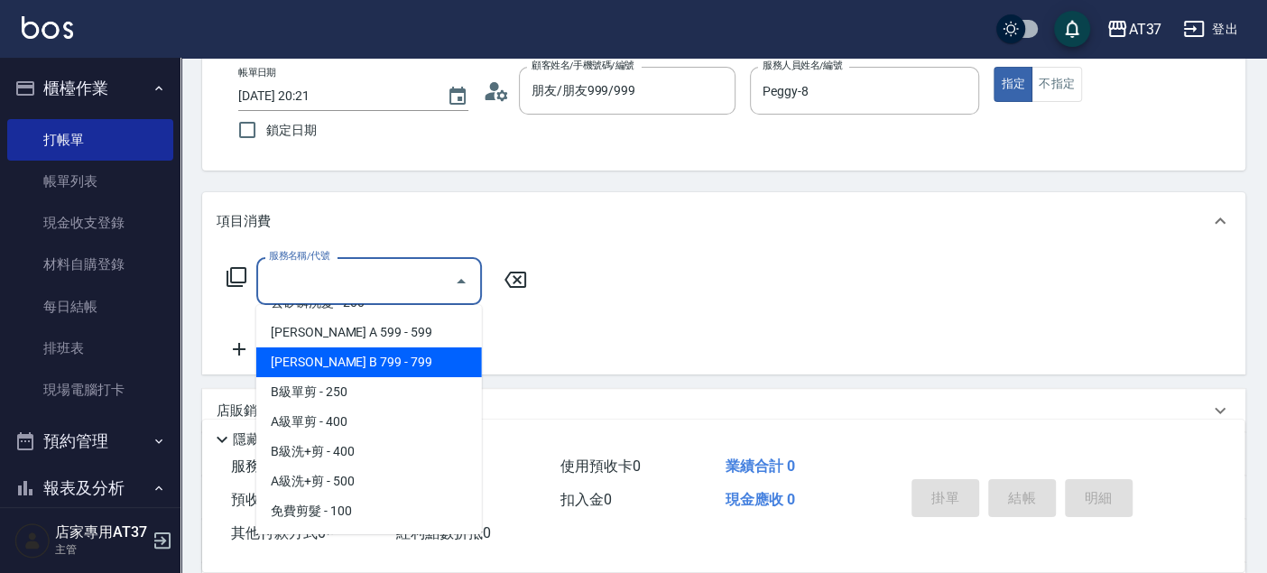
click at [391, 362] on span "沐宥 B 799 - 799" at bounding box center [369, 362] width 226 height 30
type input "沐宥 B 799(119)"
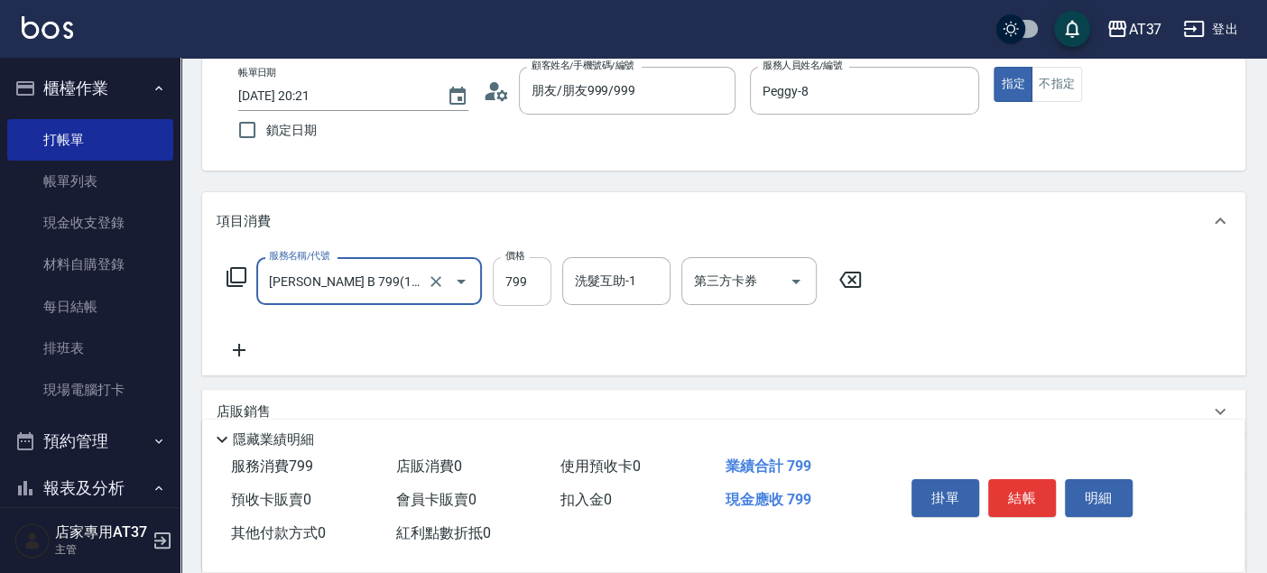
click at [520, 290] on input "799" at bounding box center [522, 281] width 59 height 49
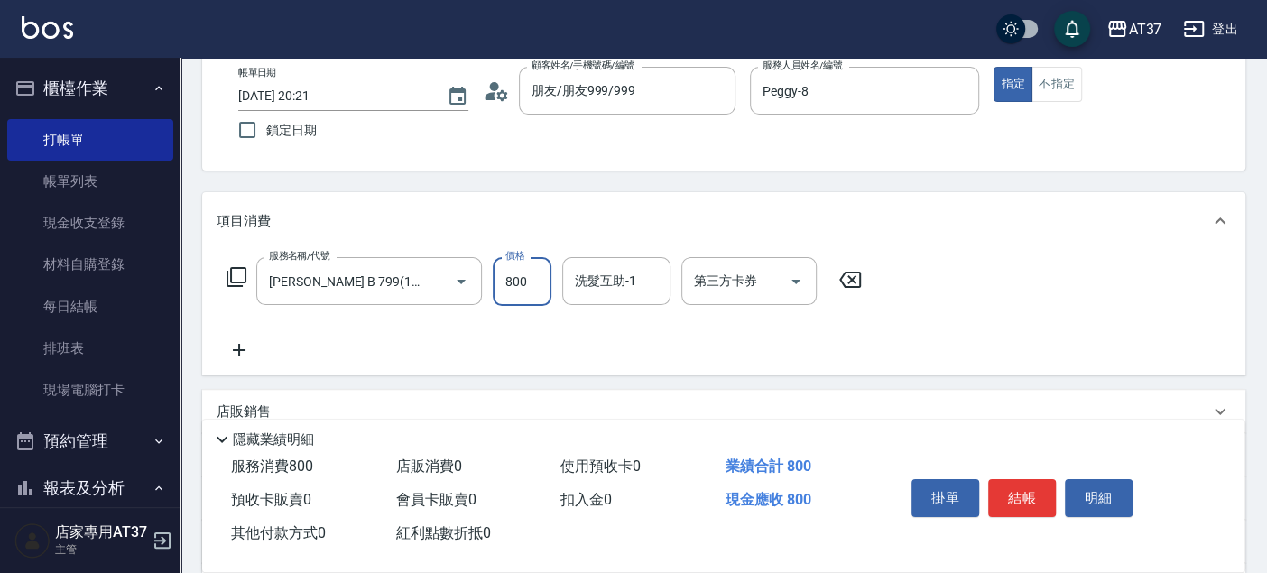
type input "800"
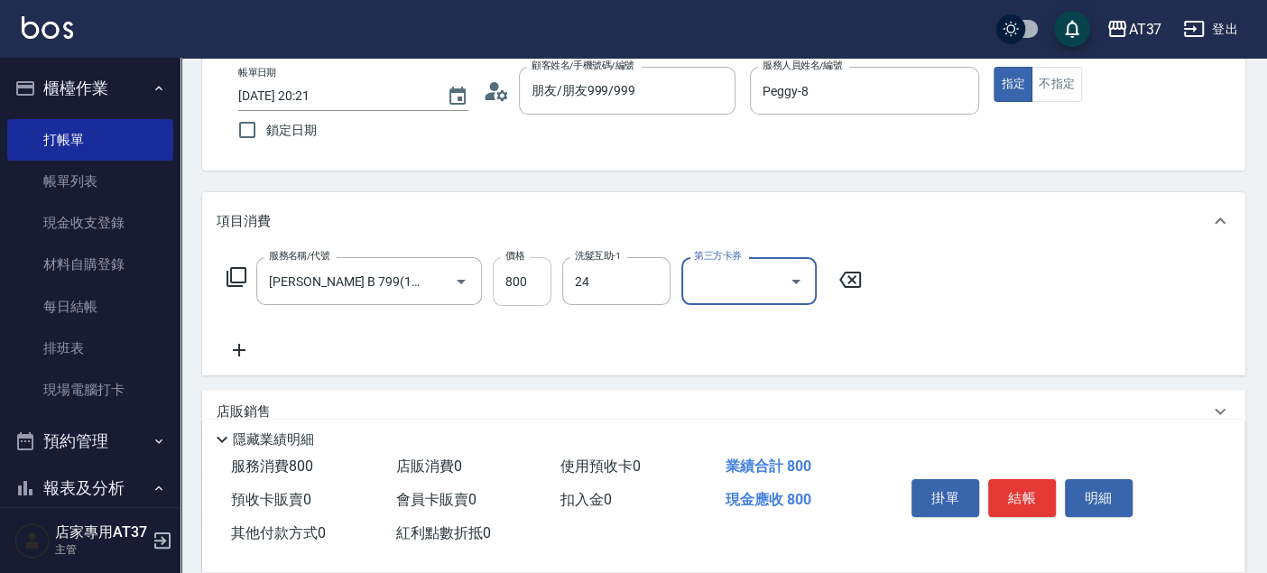
type input "小葉-24"
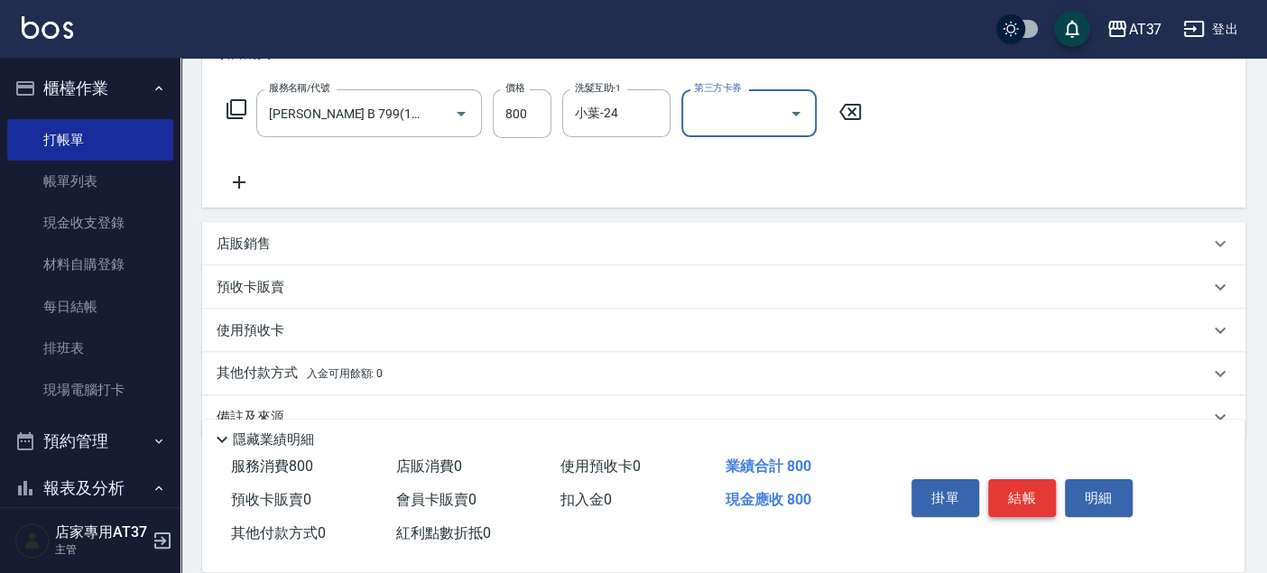
scroll to position [300, 0]
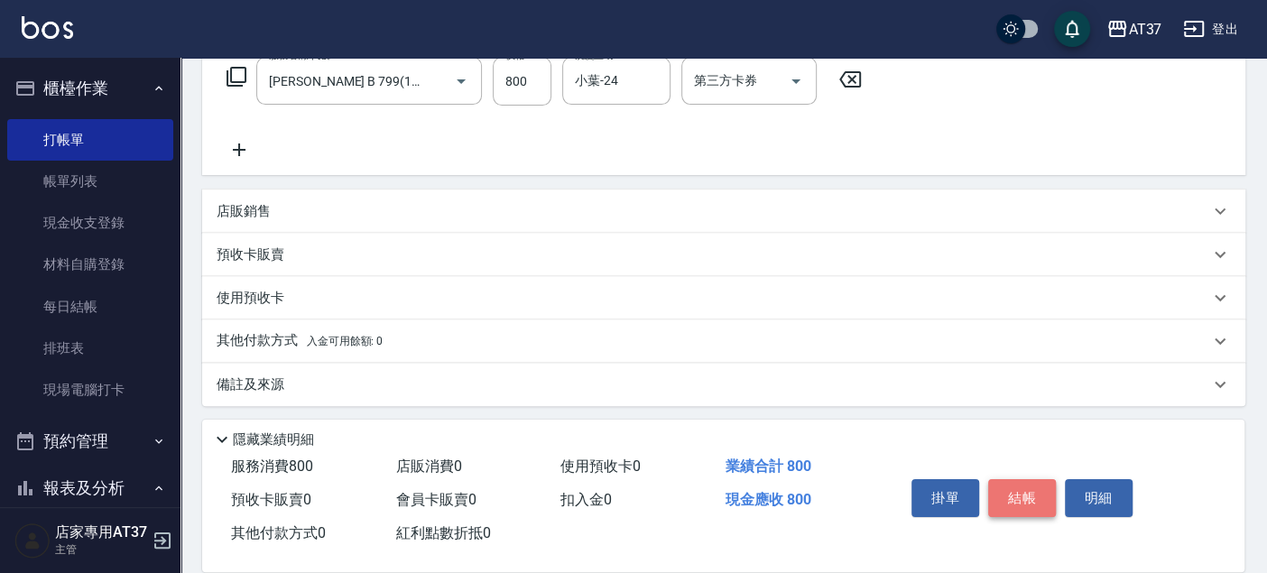
click at [1008, 505] on button "結帳" at bounding box center [1022, 498] width 68 height 38
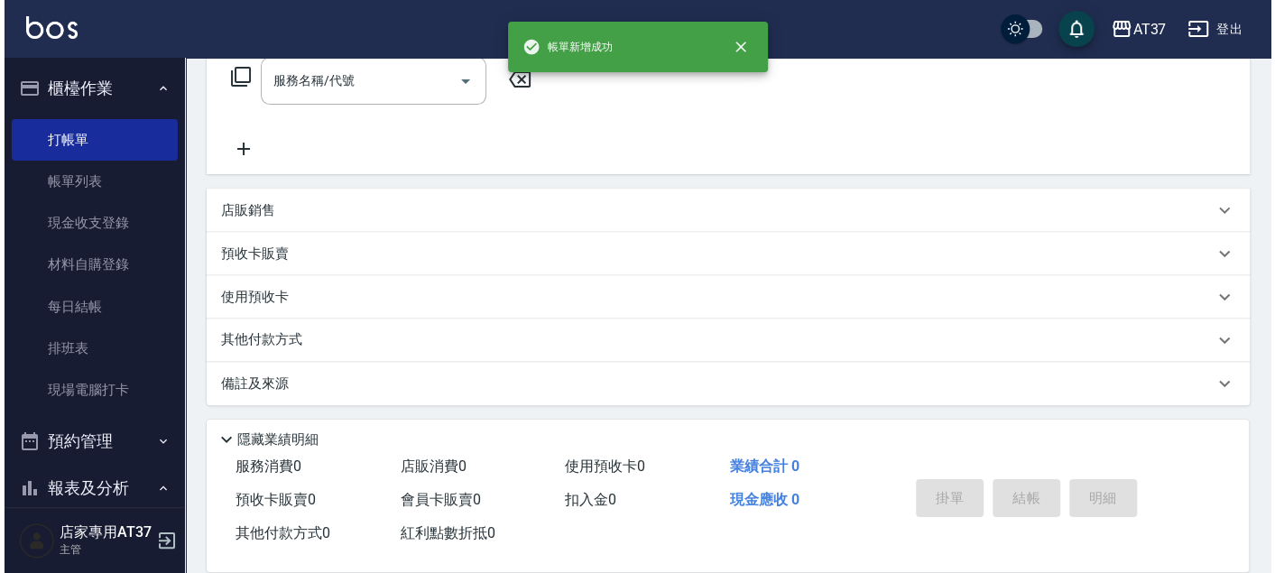
scroll to position [0, 0]
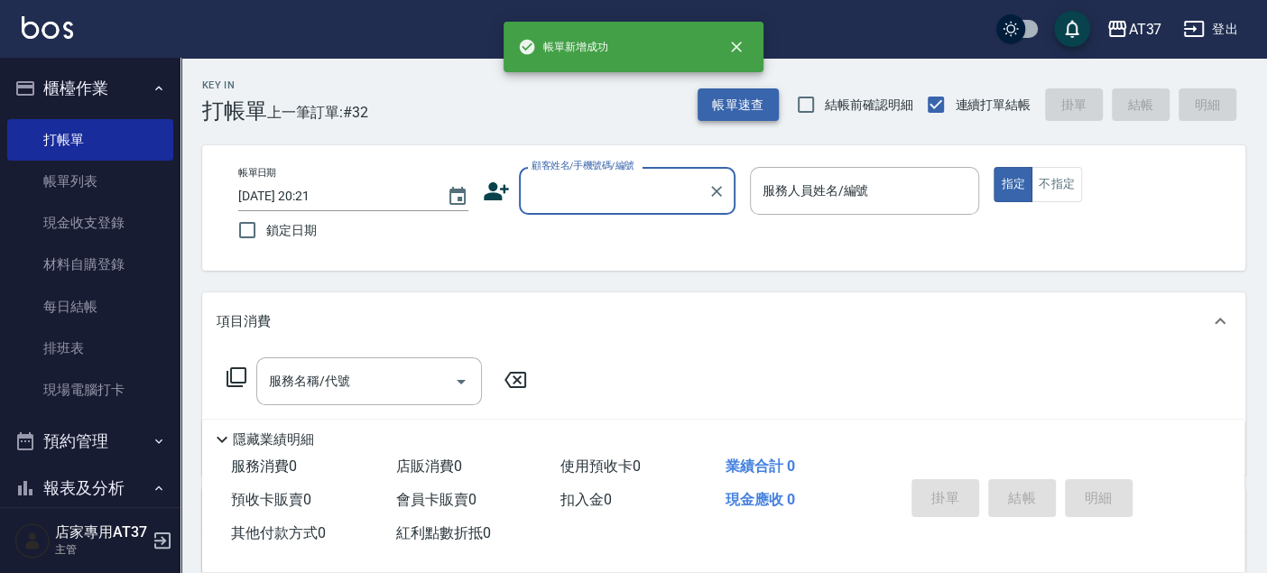
click at [740, 111] on button "帳單速查" at bounding box center [737, 104] width 81 height 33
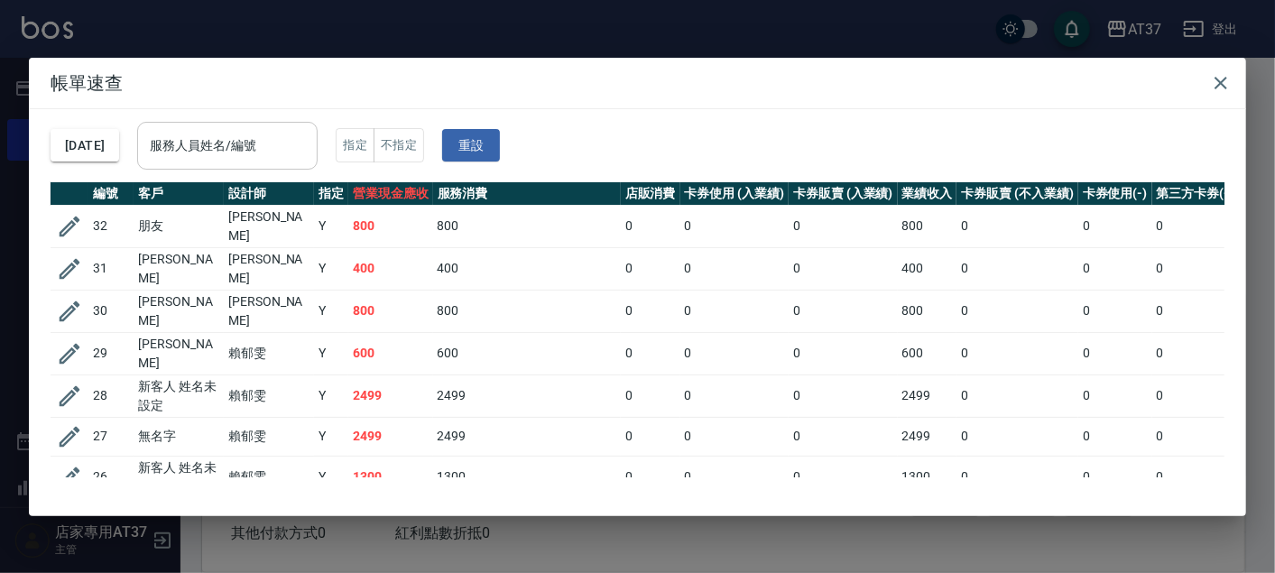
click at [265, 158] on input "服務人員姓名/編號" at bounding box center [227, 146] width 164 height 32
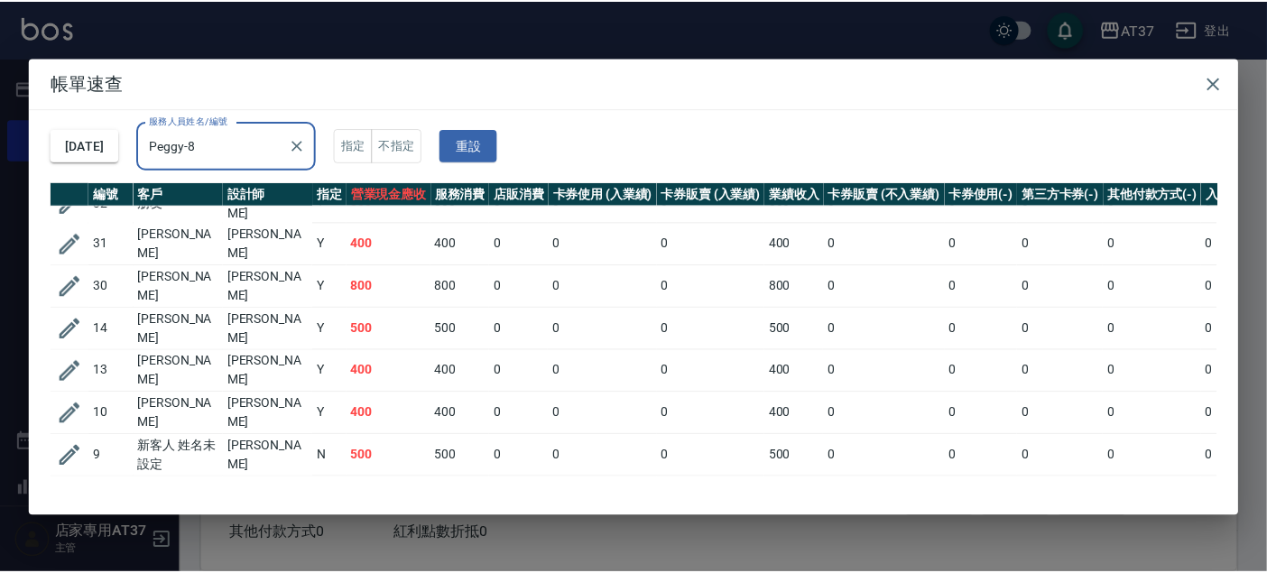
scroll to position [39, 0]
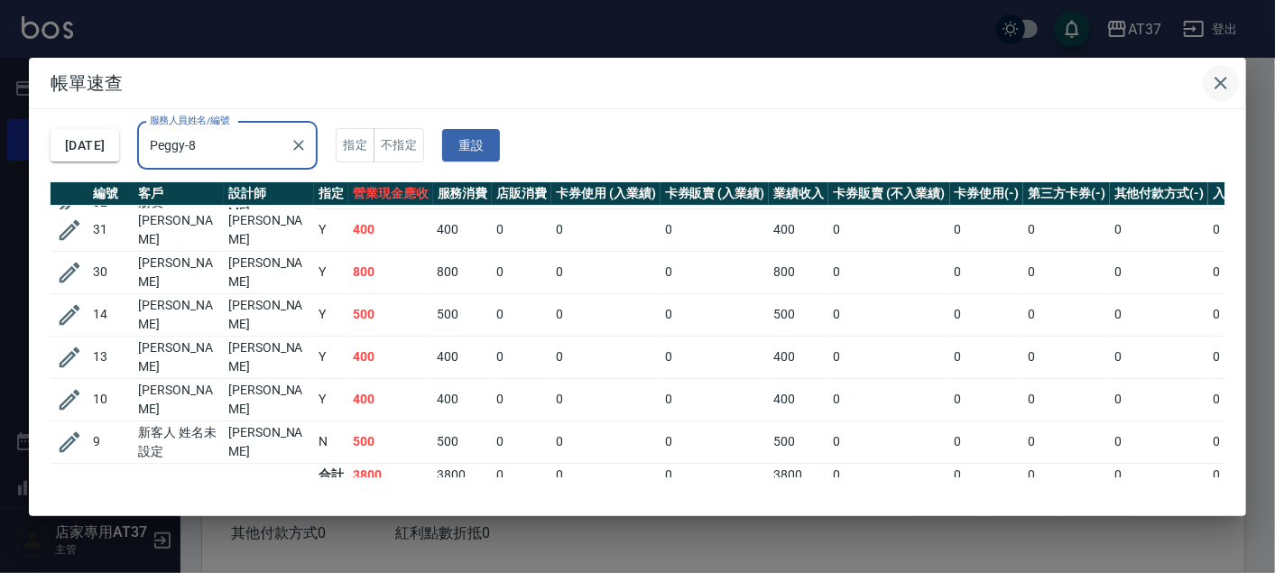
type input "Peggy-8"
click at [1217, 73] on icon "button" at bounding box center [1221, 83] width 22 height 22
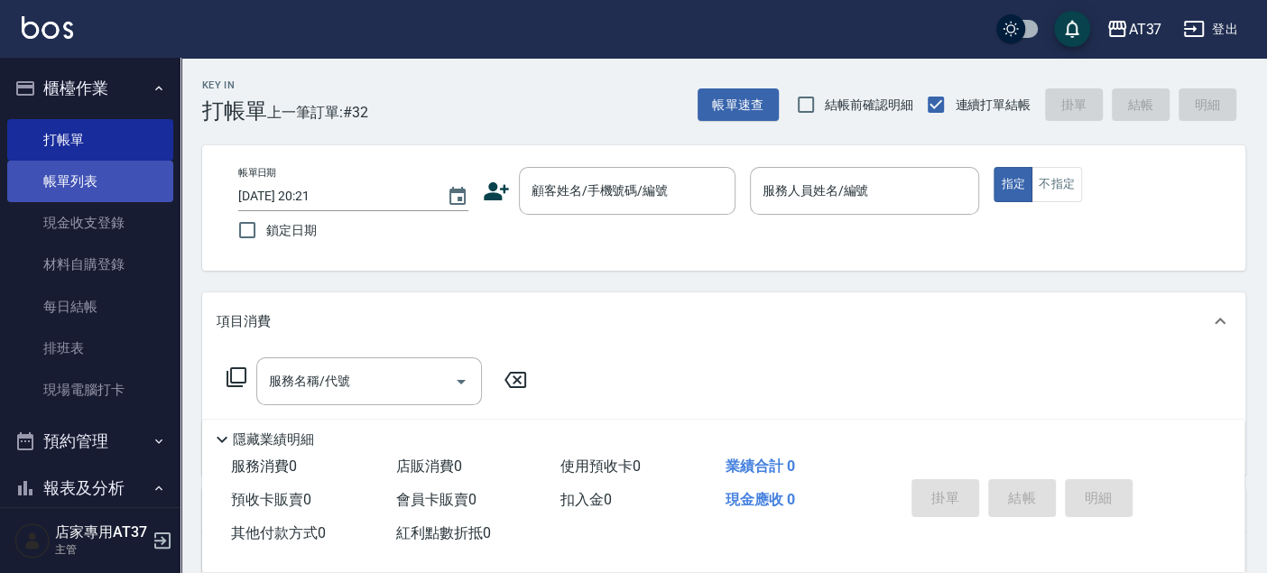
drag, startPoint x: 128, startPoint y: 167, endPoint x: 124, endPoint y: 178, distance: 11.7
click at [128, 167] on link "帳單列表" at bounding box center [90, 181] width 166 height 41
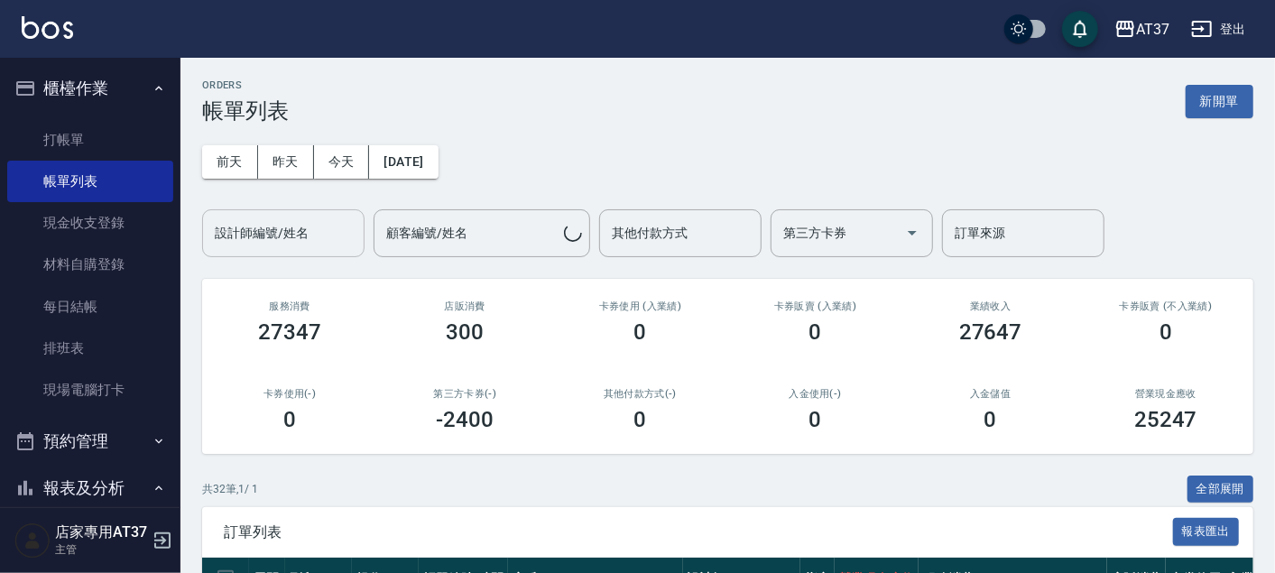
click at [322, 224] on input "設計師編號/姓名" at bounding box center [283, 233] width 146 height 32
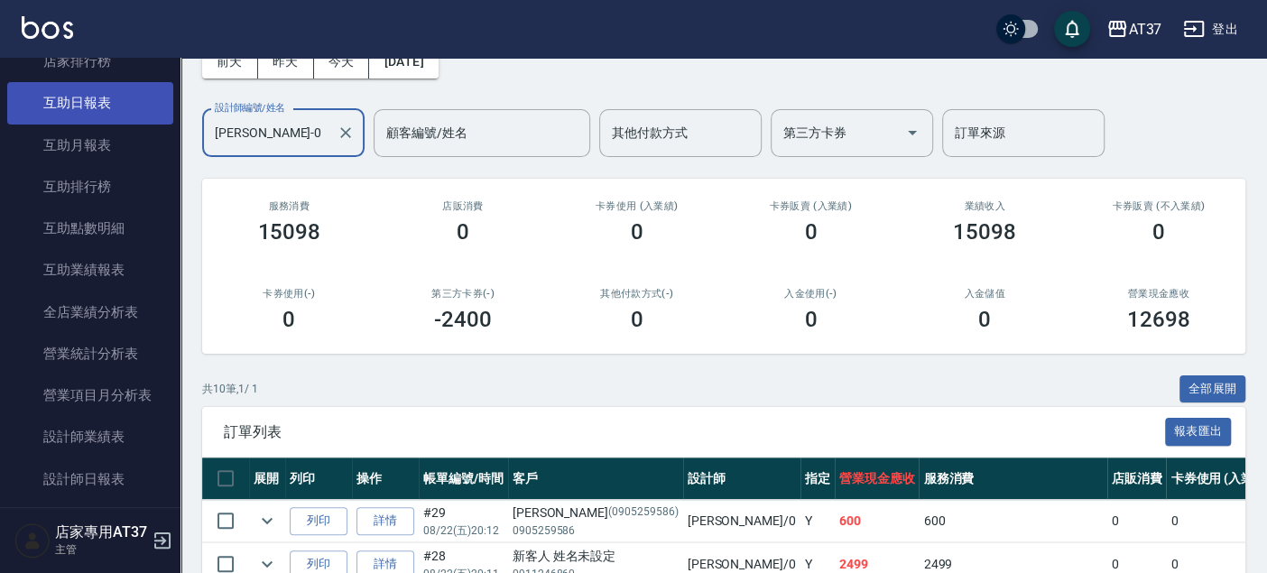
scroll to position [701, 0]
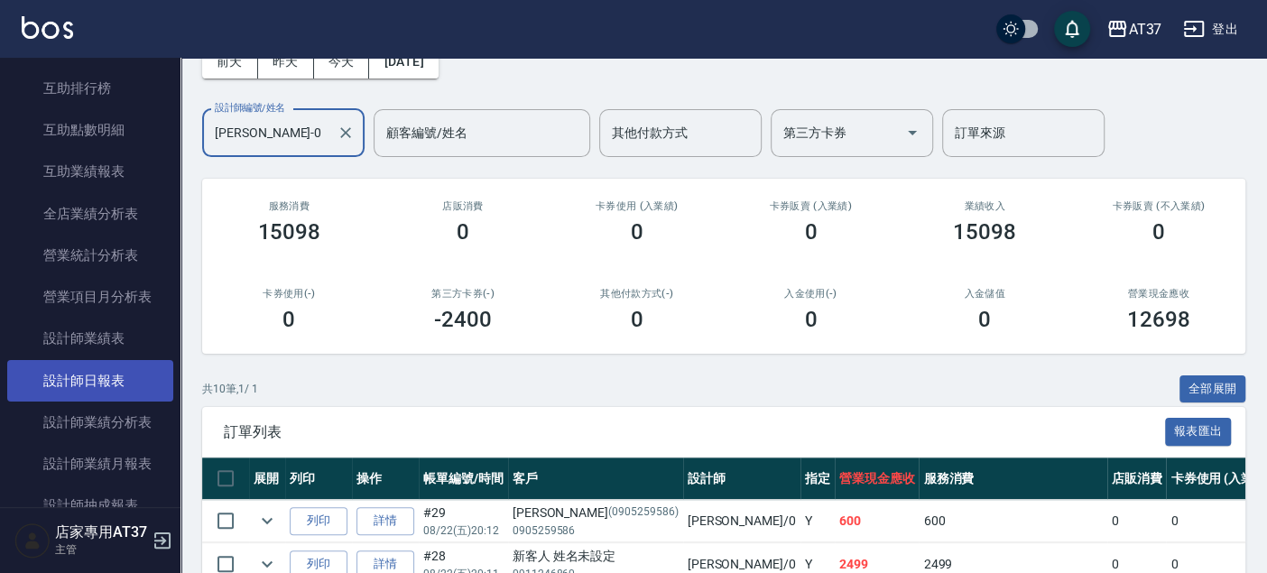
type input "NINA-0"
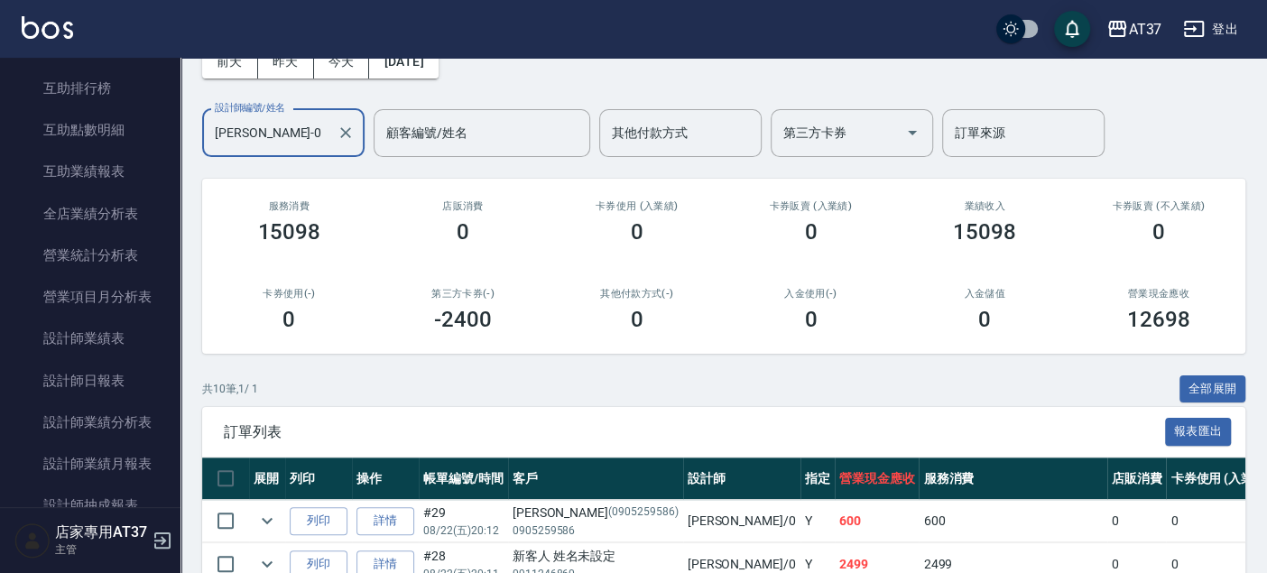
drag, startPoint x: 142, startPoint y: 374, endPoint x: 174, endPoint y: 386, distance: 34.5
click at [142, 375] on link "設計師日報表" at bounding box center [90, 380] width 166 height 41
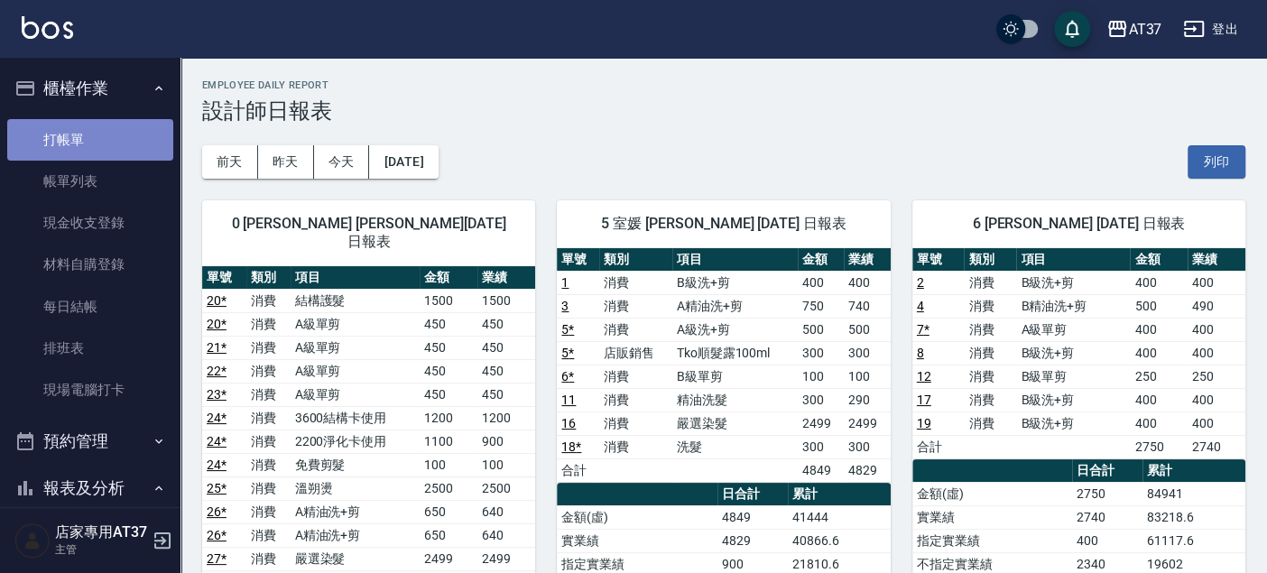
click at [126, 129] on link "打帳單" at bounding box center [90, 139] width 166 height 41
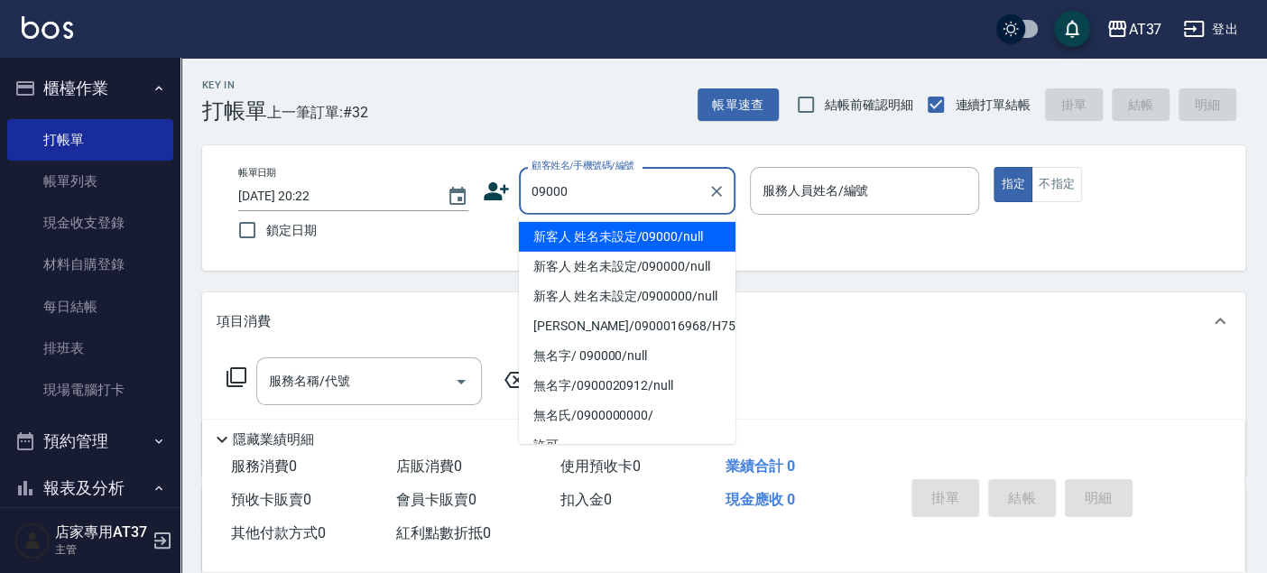
click at [696, 239] on li "新客人 姓名未設定/09000/null" at bounding box center [627, 237] width 217 height 30
type input "新客人 姓名未設定/09000/null"
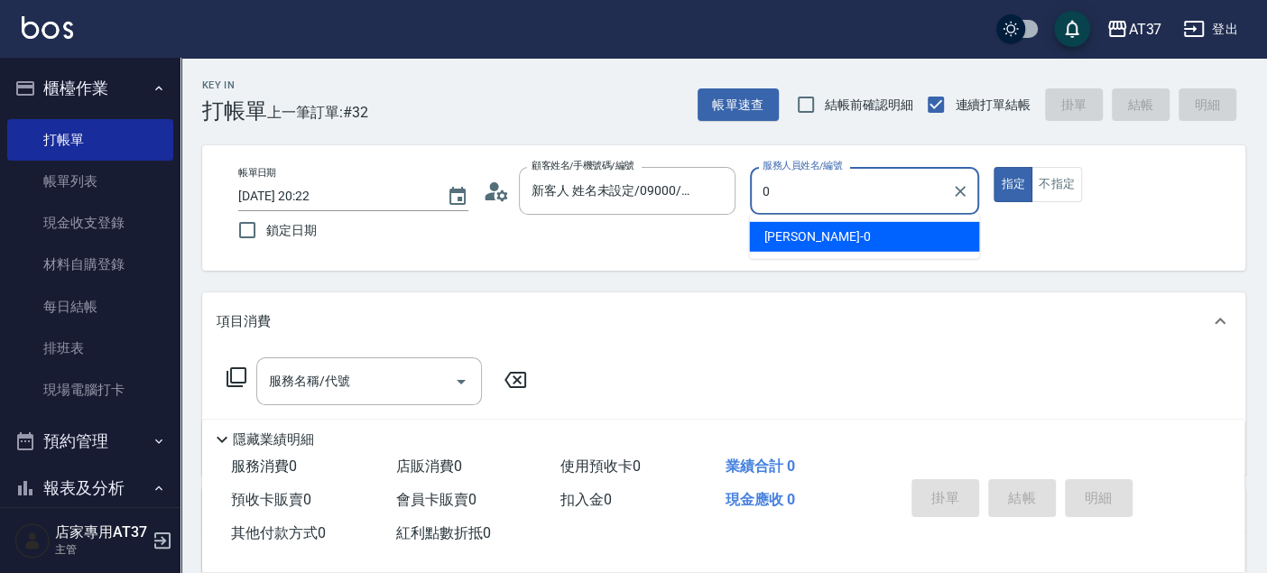
click at [816, 242] on div "NINA -0" at bounding box center [864, 237] width 230 height 30
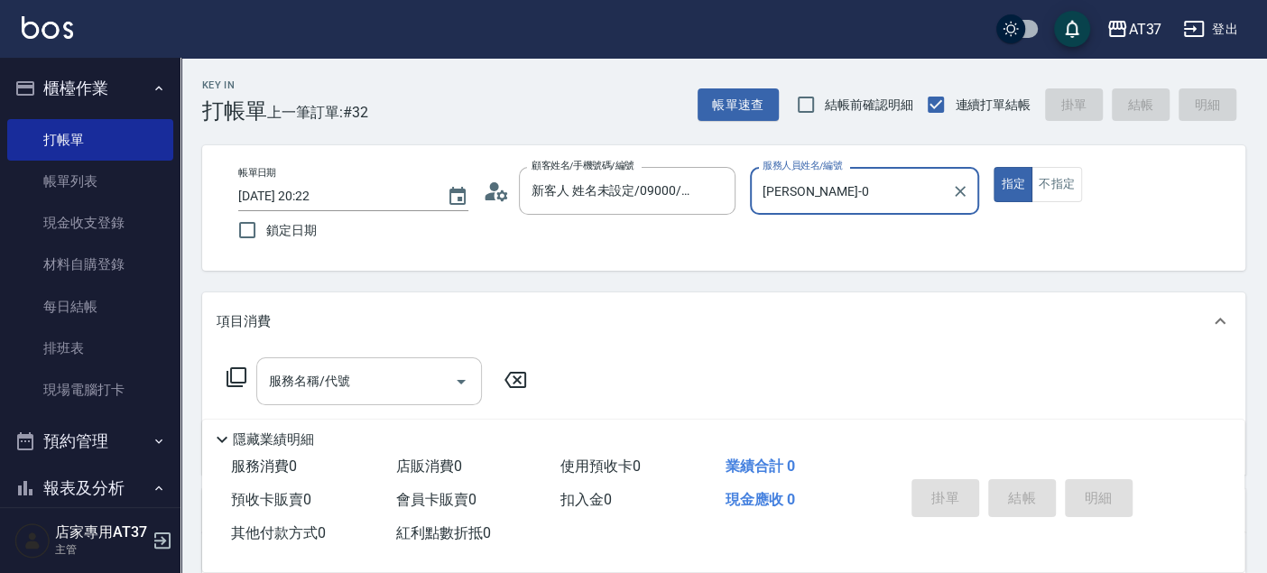
type input "NINA-0"
click at [345, 386] on div "服務名稱/代號 服務名稱/代號" at bounding box center [369, 381] width 226 height 48
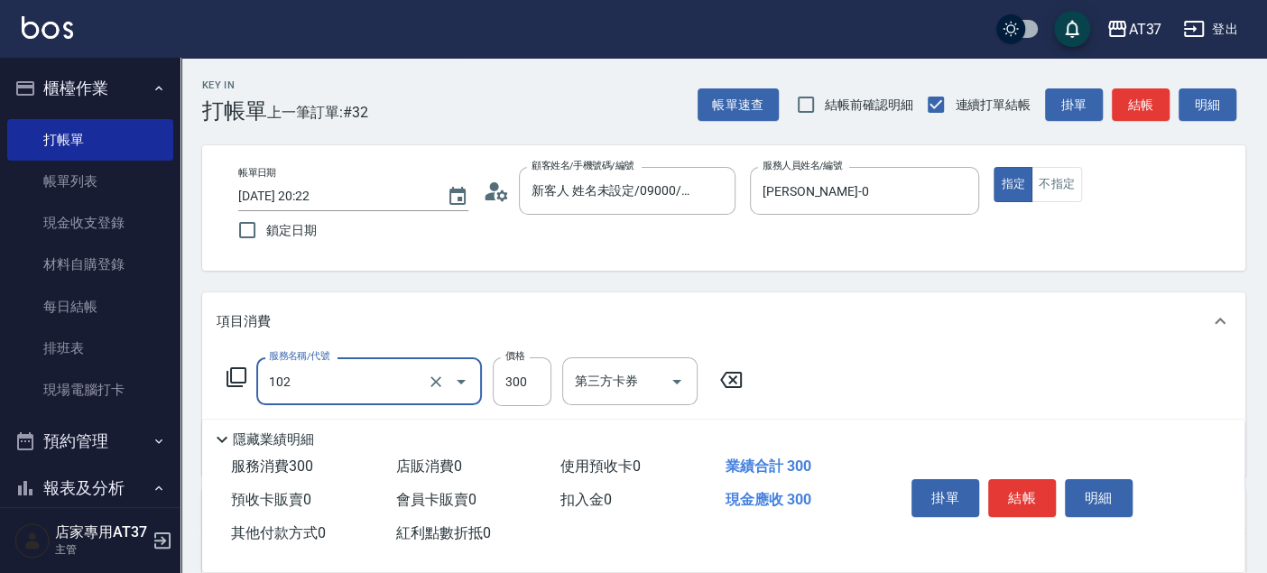
type input "精油洗髮(102)"
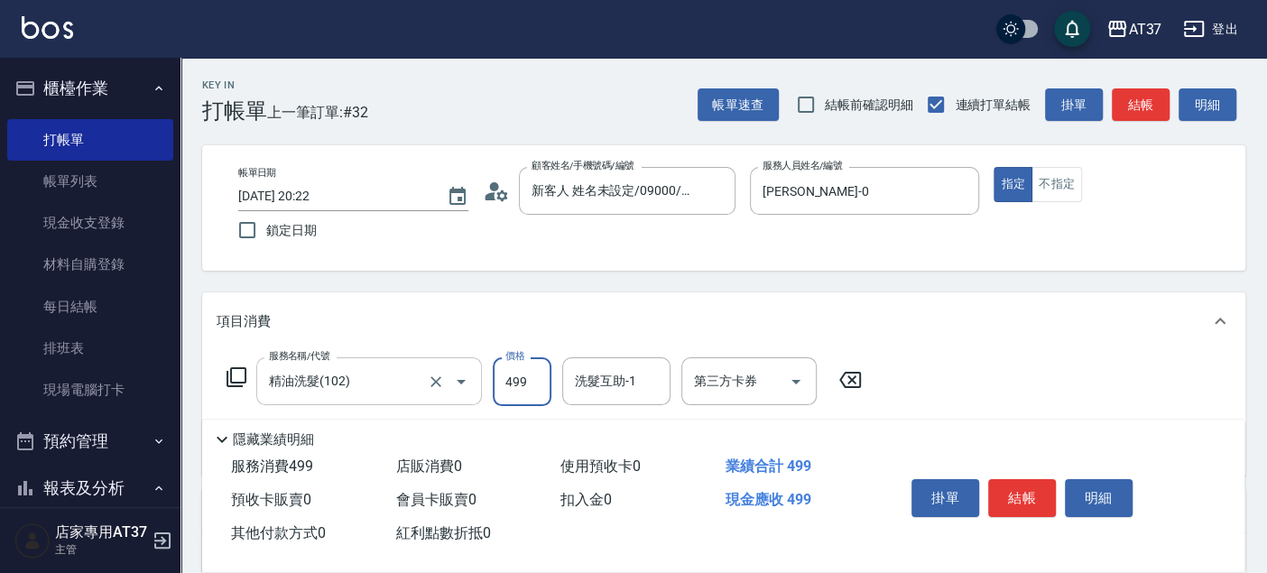
type input "499"
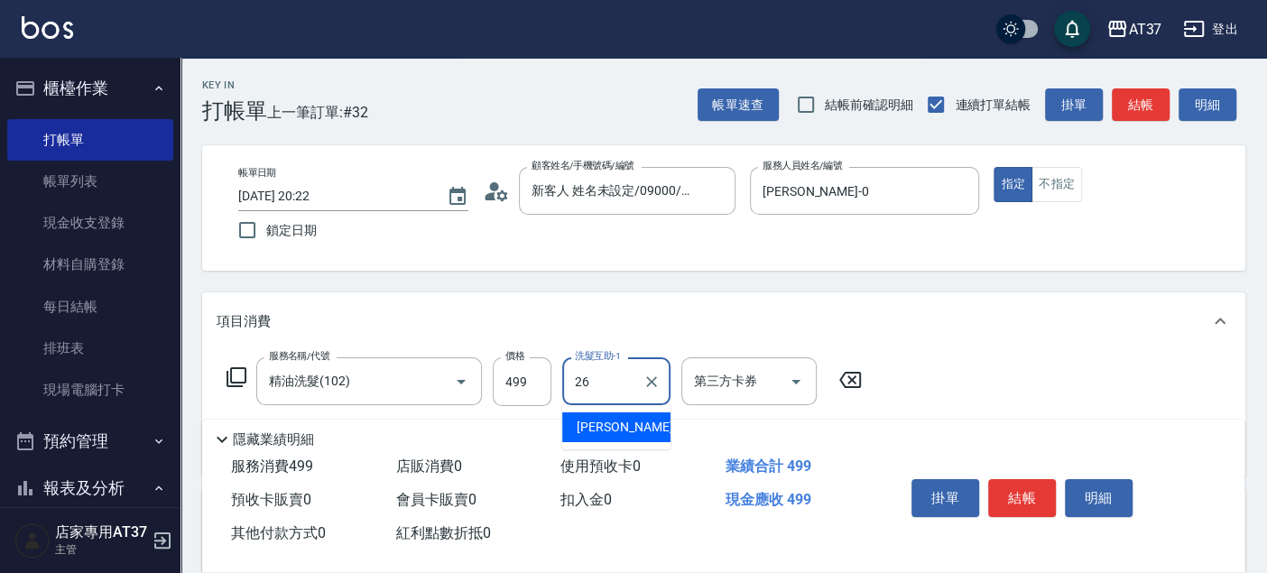
type input "鄧懷頎-26"
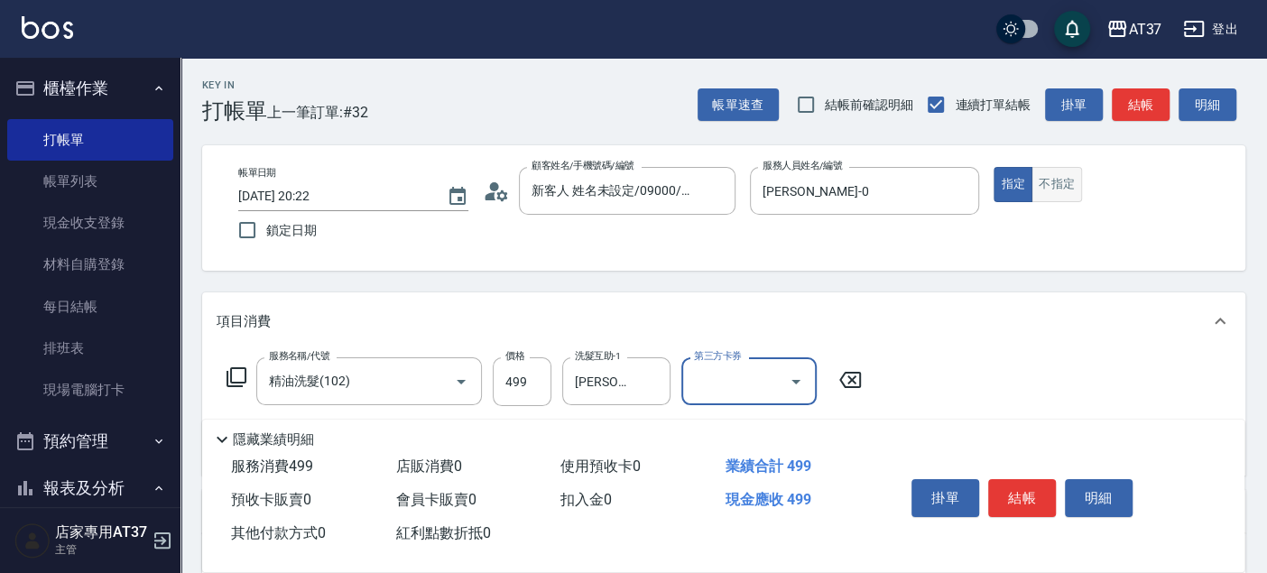
click at [1066, 172] on button "不指定" at bounding box center [1056, 184] width 51 height 35
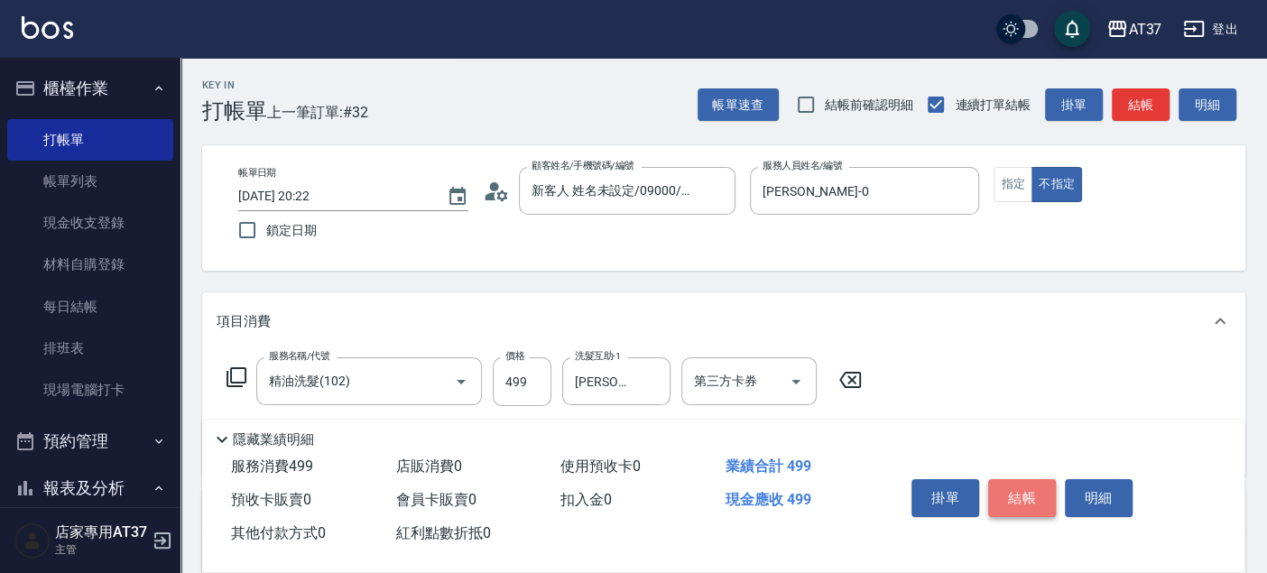
click at [1027, 506] on button "結帳" at bounding box center [1022, 498] width 68 height 38
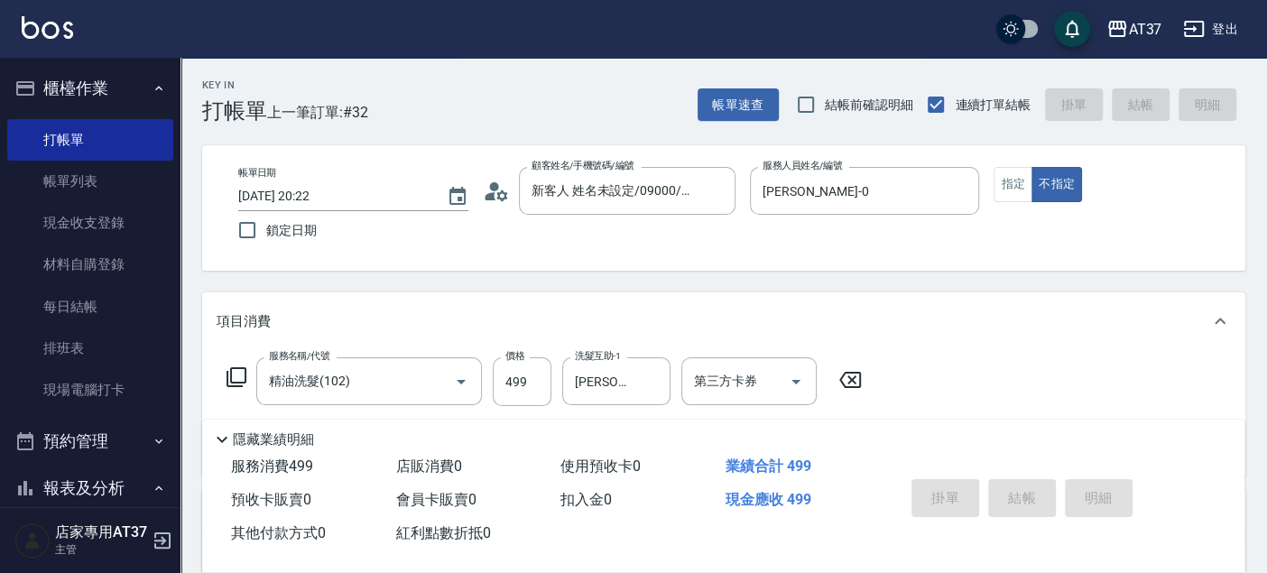
type input "2025/08/22 20:26"
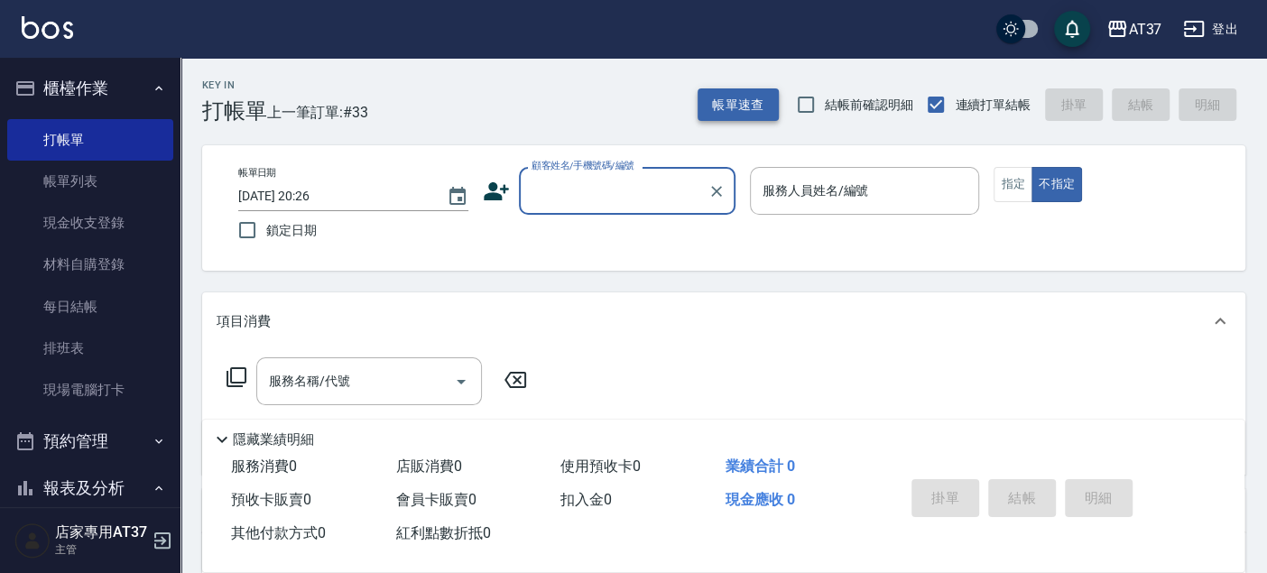
click at [758, 103] on button "帳單速查" at bounding box center [737, 104] width 81 height 33
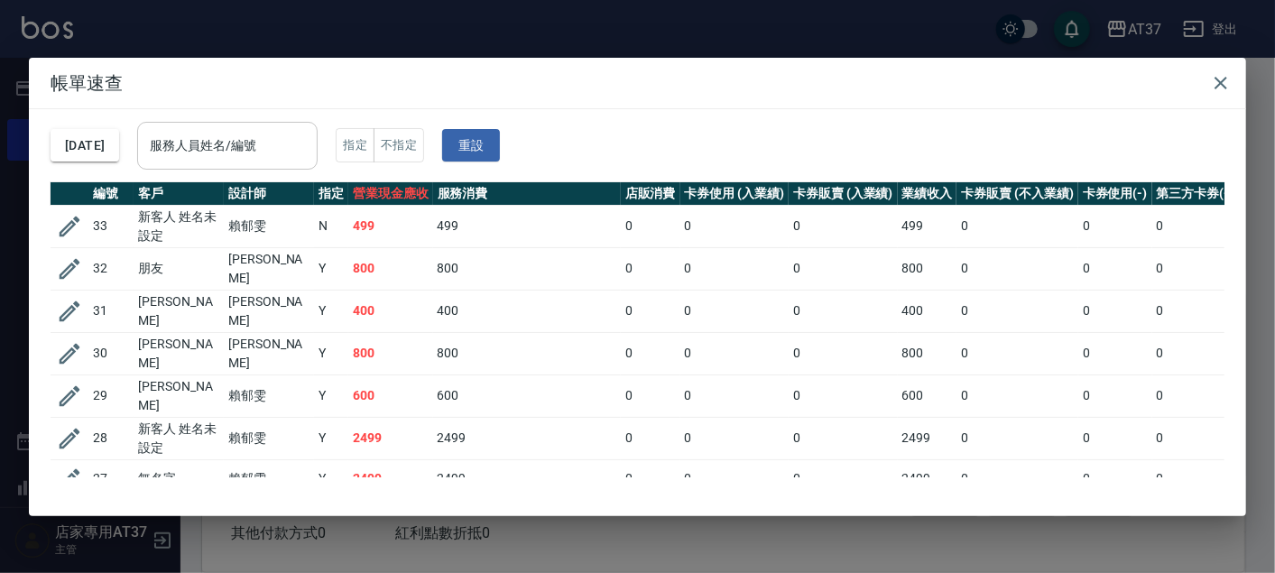
click at [291, 127] on div "服務人員姓名/編號" at bounding box center [227, 146] width 180 height 48
click at [1219, 90] on icon "button" at bounding box center [1221, 83] width 22 height 22
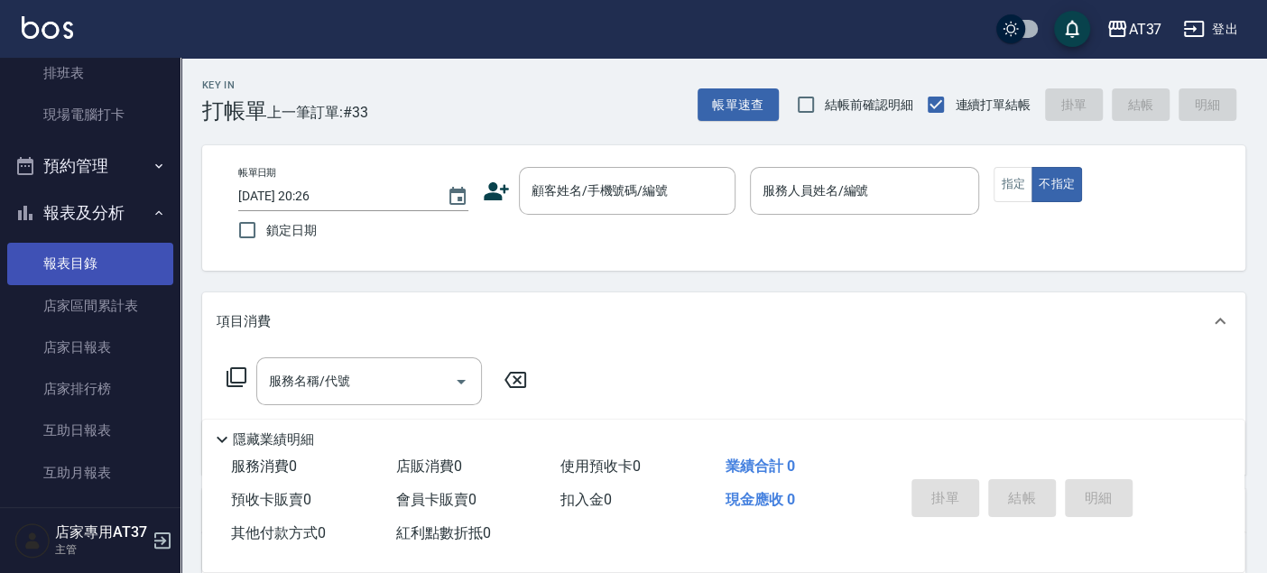
scroll to position [300, 0]
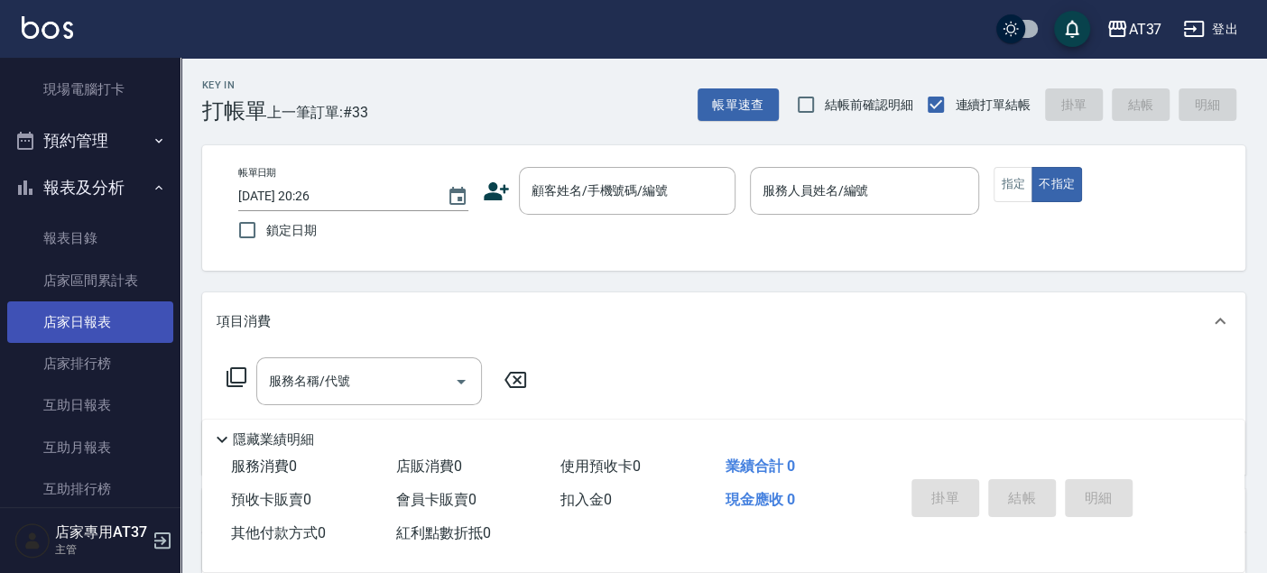
click at [98, 316] on link "店家日報表" at bounding box center [90, 321] width 166 height 41
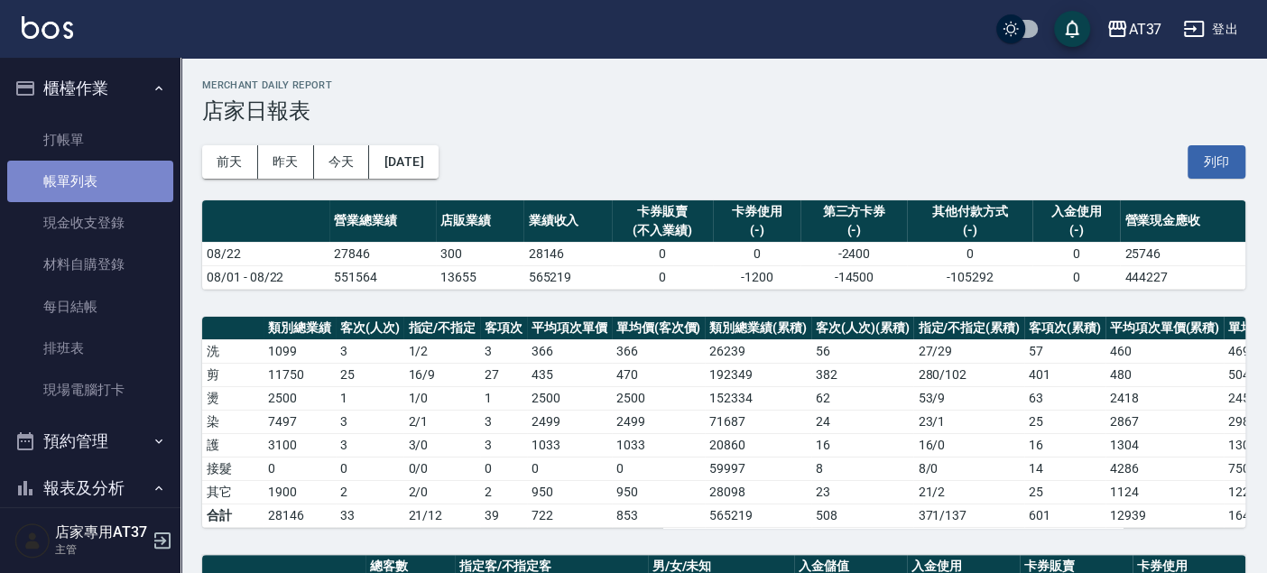
click at [133, 186] on link "帳單列表" at bounding box center [90, 181] width 166 height 41
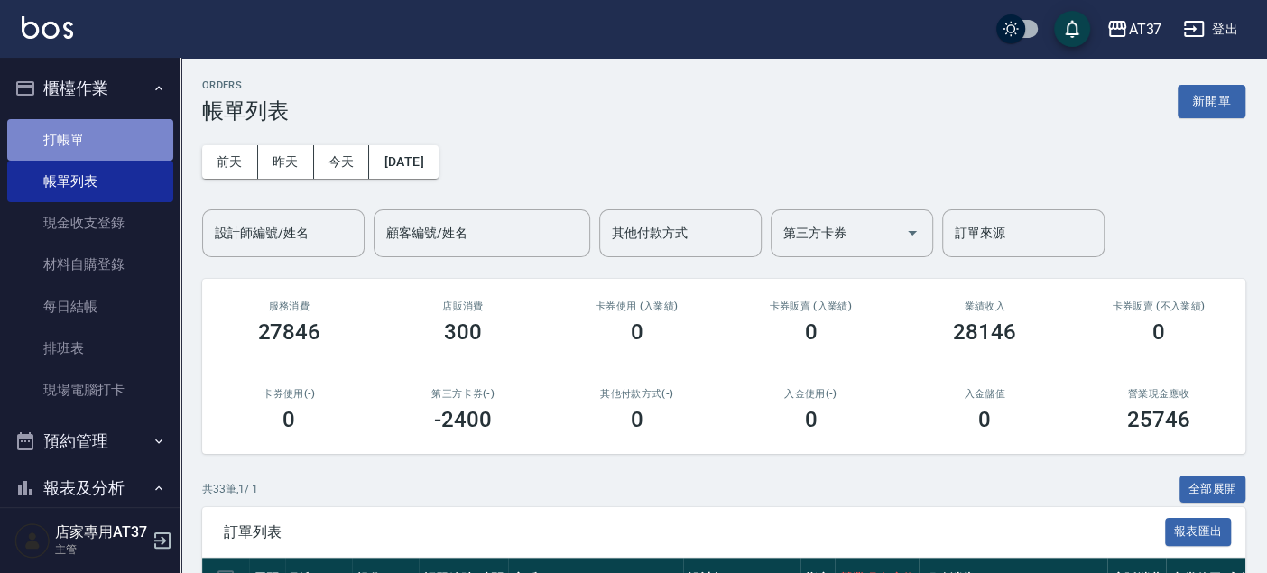
click at [106, 139] on link "打帳單" at bounding box center [90, 139] width 166 height 41
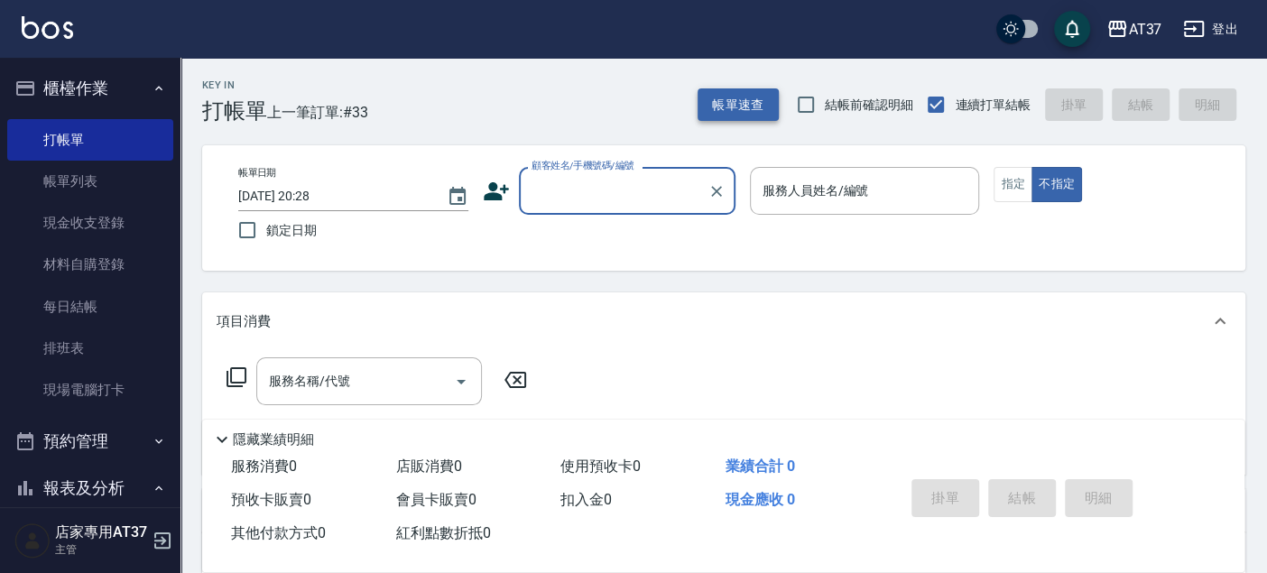
click at [737, 98] on button "帳單速查" at bounding box center [737, 104] width 81 height 33
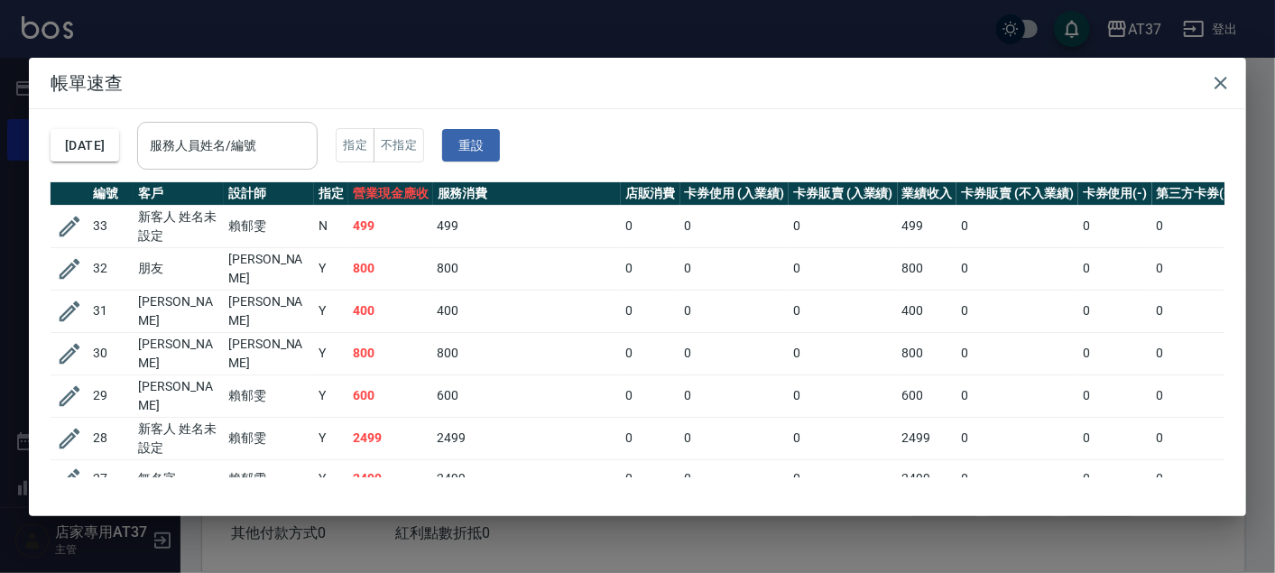
click at [245, 134] on input "服務人員姓名/編號" at bounding box center [227, 146] width 164 height 32
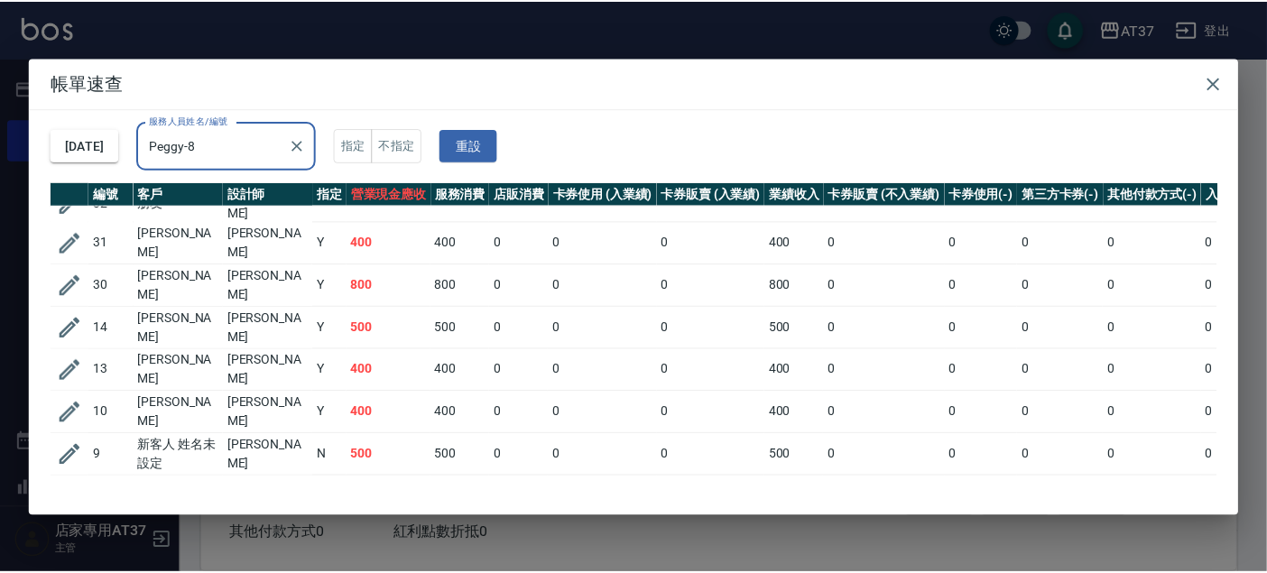
scroll to position [39, 0]
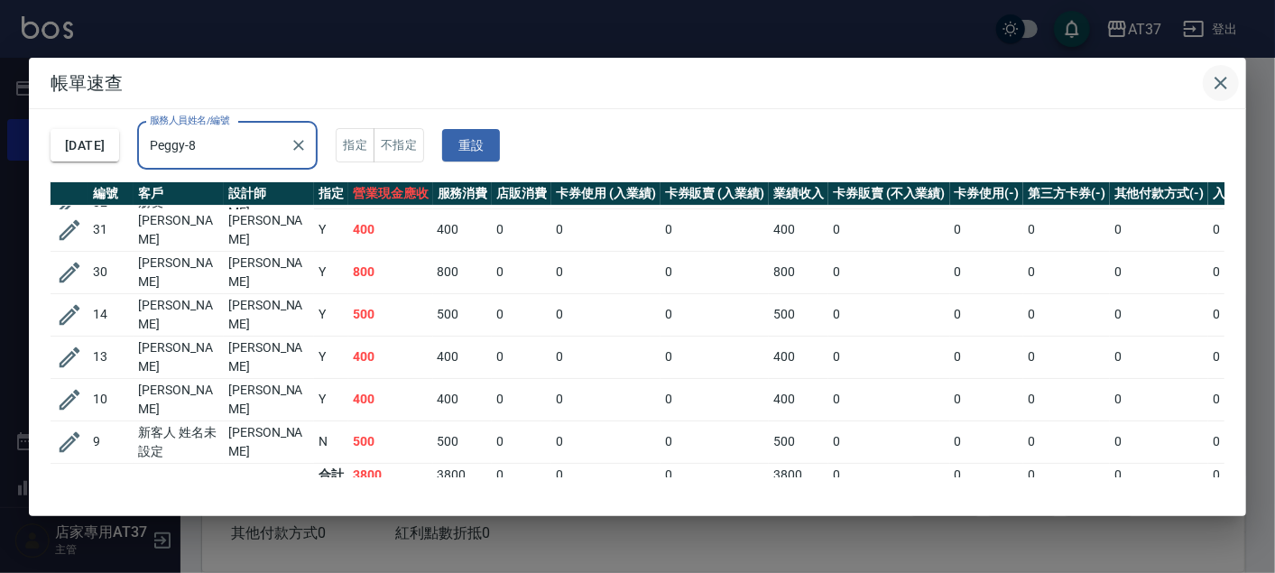
type input "Peggy-8"
click at [1221, 81] on icon "button" at bounding box center [1220, 83] width 13 height 13
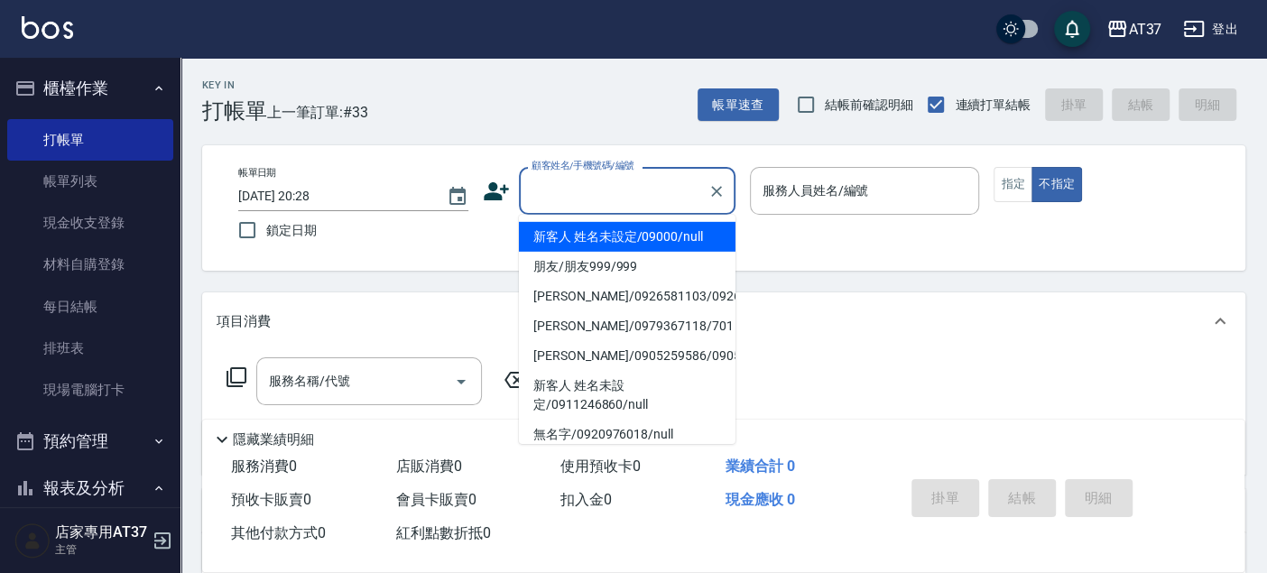
click at [621, 200] on input "顧客姓名/手機號碼/編號" at bounding box center [613, 191] width 173 height 32
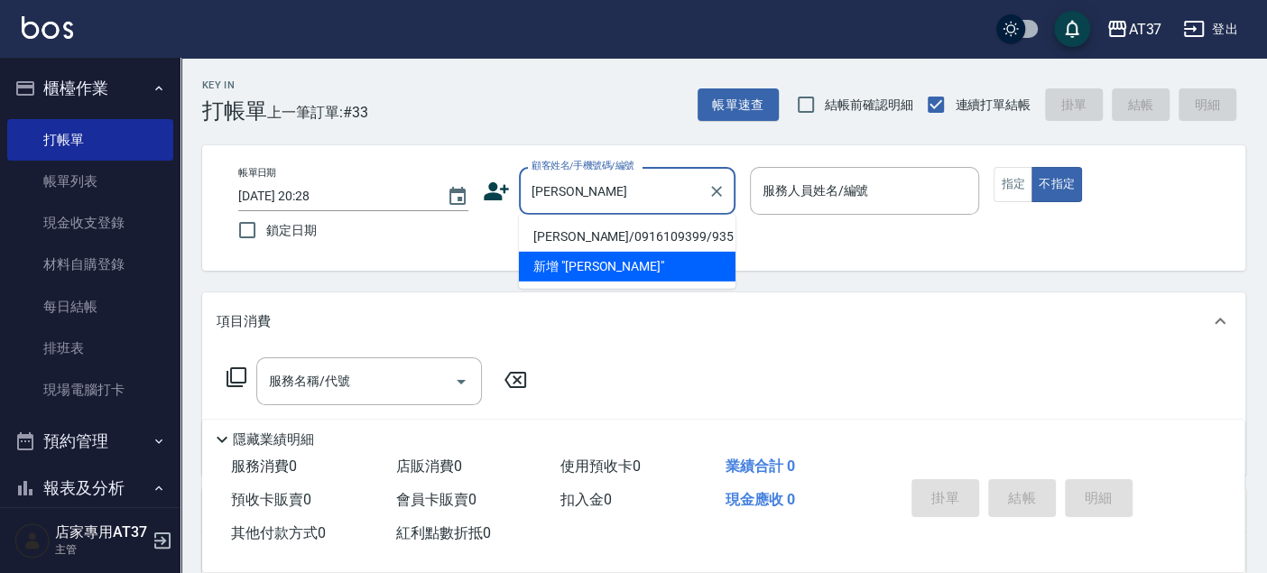
click at [615, 229] on li "張星華/0916109399/935" at bounding box center [627, 237] width 217 height 30
type input "張星華/0916109399/935"
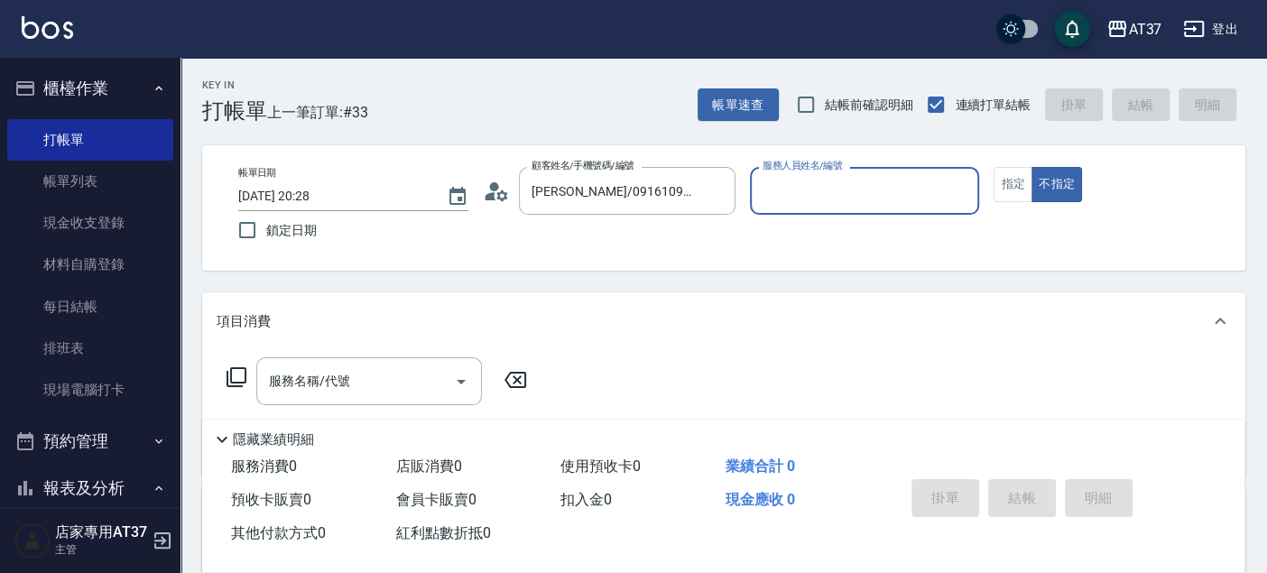
type input "Peggy-8"
click at [1021, 190] on button "指定" at bounding box center [1012, 184] width 39 height 35
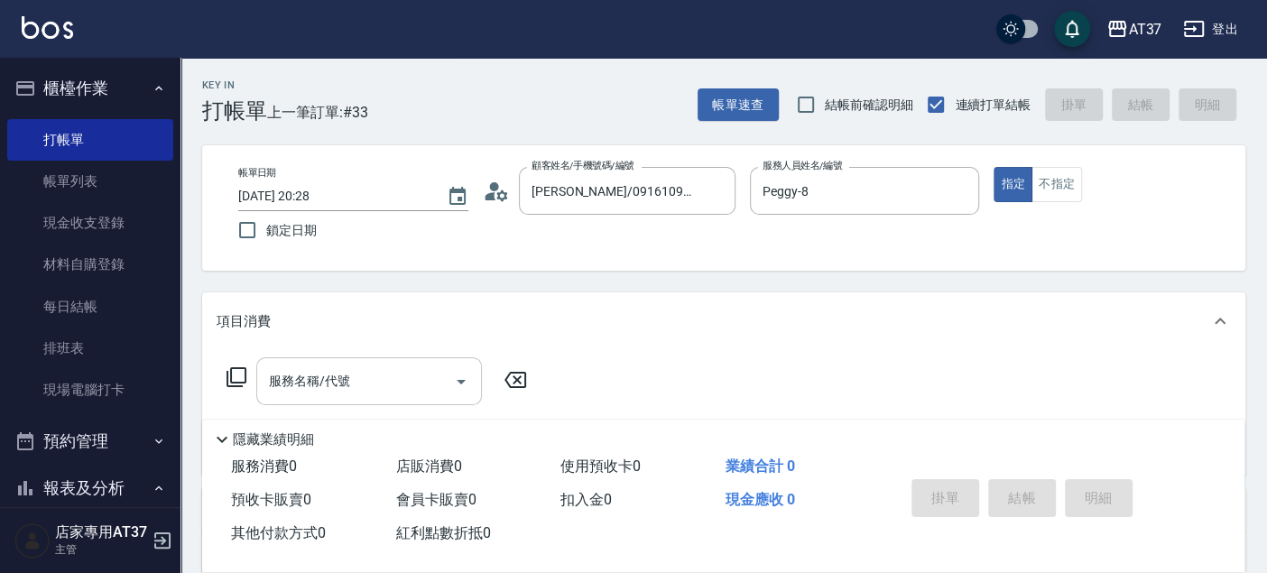
click at [435, 393] on input "服務名稱/代號" at bounding box center [355, 381] width 182 height 32
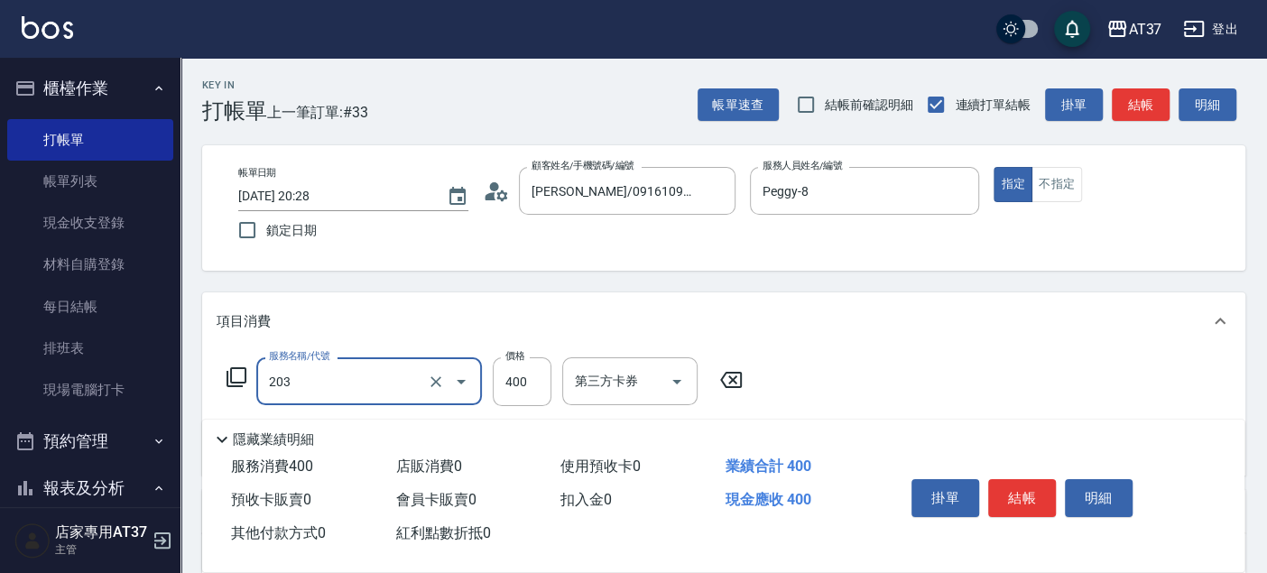
type input "B級洗+剪(203)"
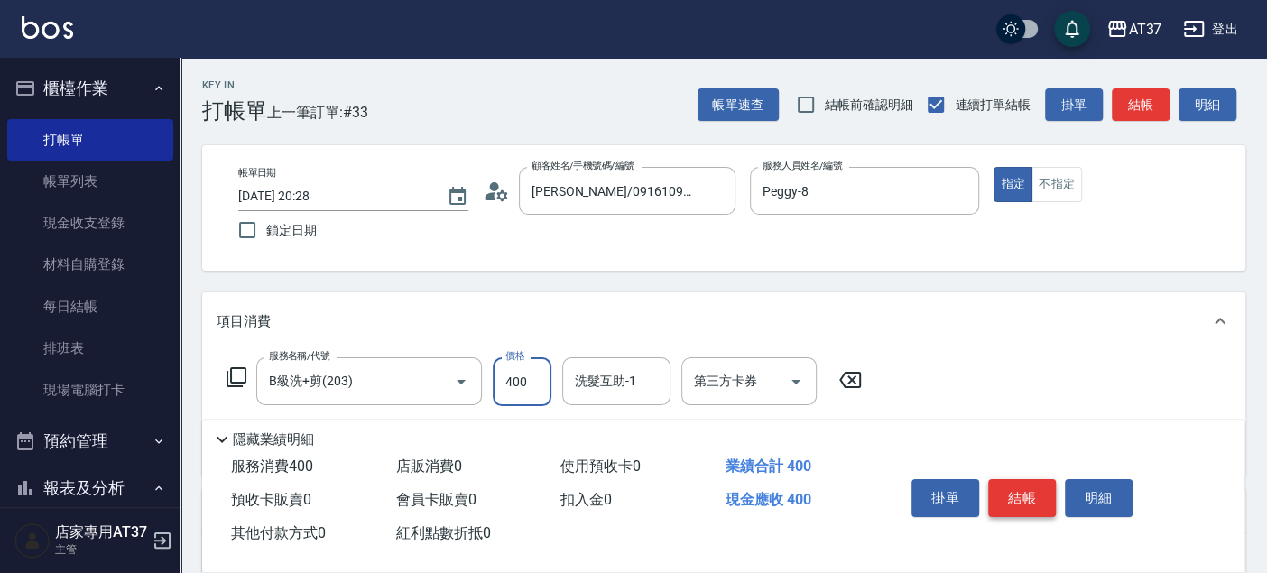
click at [1038, 502] on button "結帳" at bounding box center [1022, 498] width 68 height 38
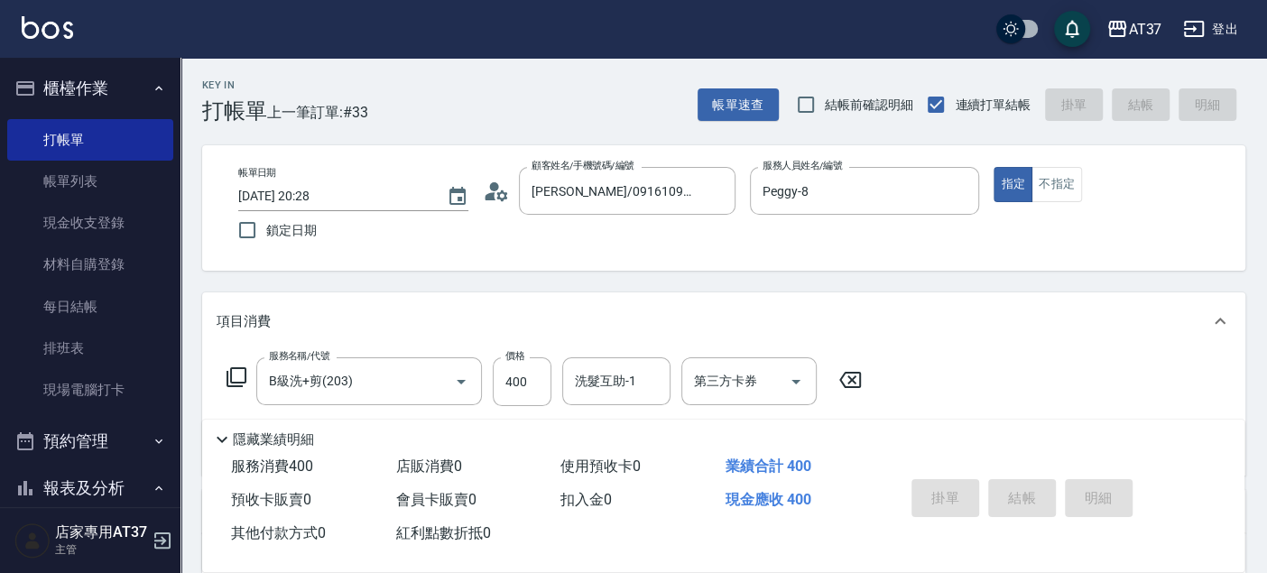
type input "2025/08/22 20:30"
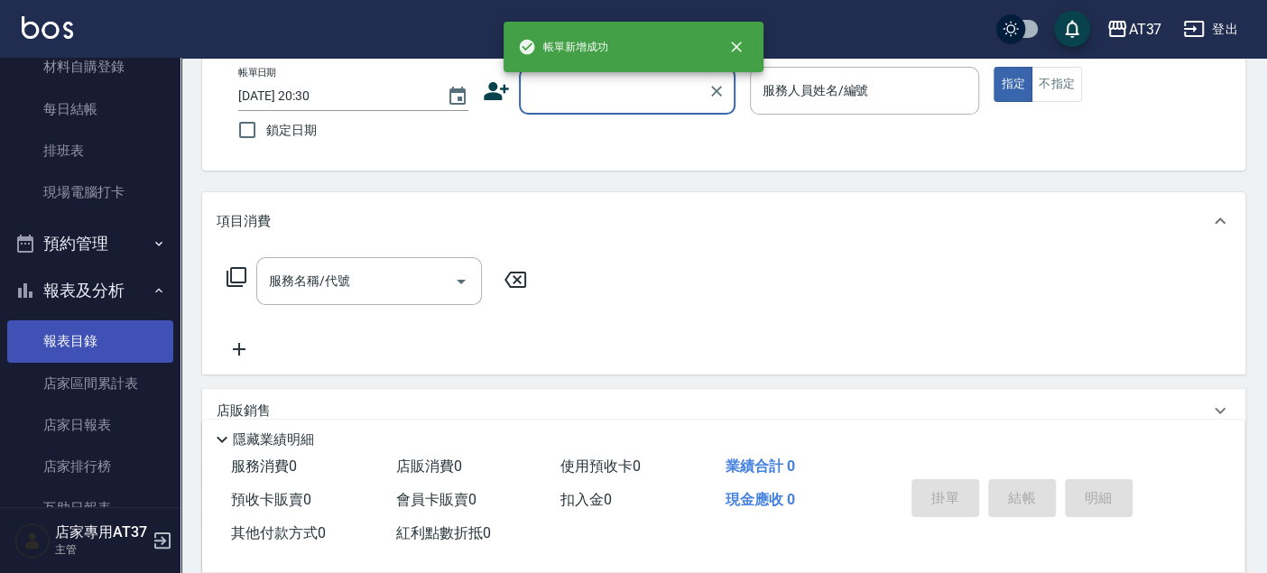
scroll to position [300, 0]
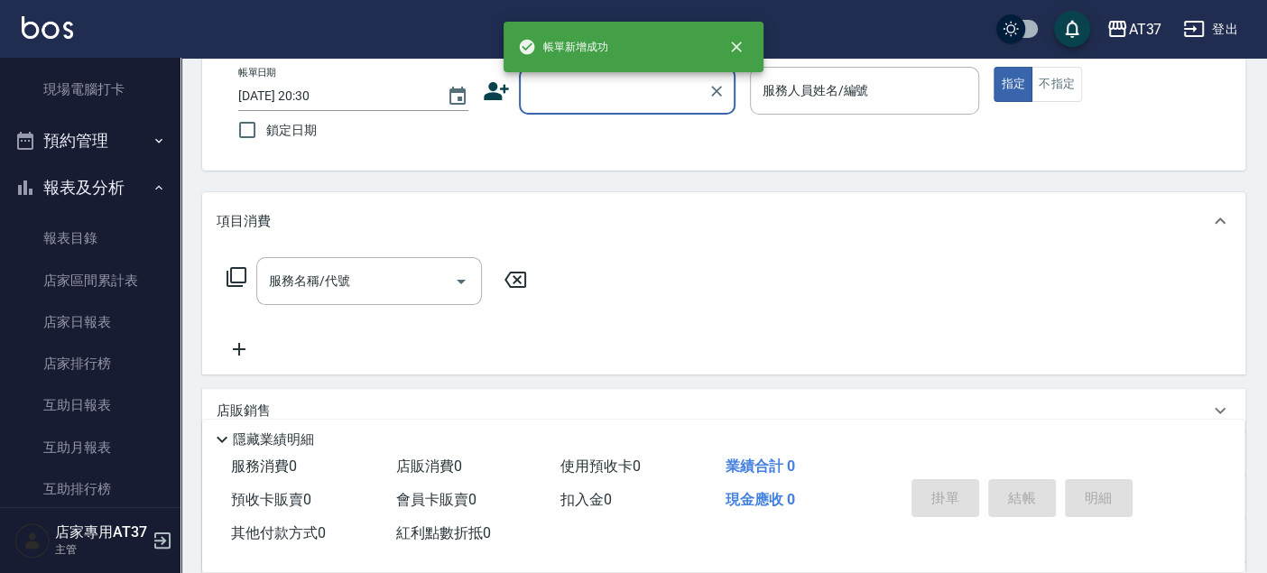
drag, startPoint x: 92, startPoint y: 317, endPoint x: 659, endPoint y: 310, distance: 567.5
click at [92, 317] on link "店家日報表" at bounding box center [90, 321] width 166 height 41
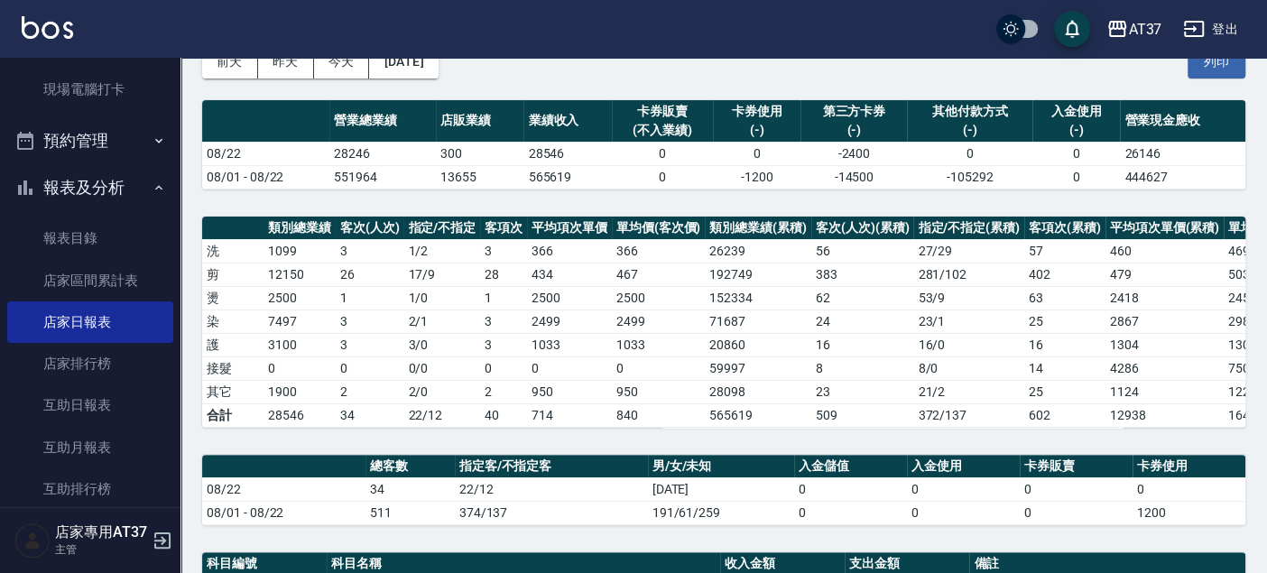
scroll to position [76, 0]
